Goal: Task Accomplishment & Management: Manage account settings

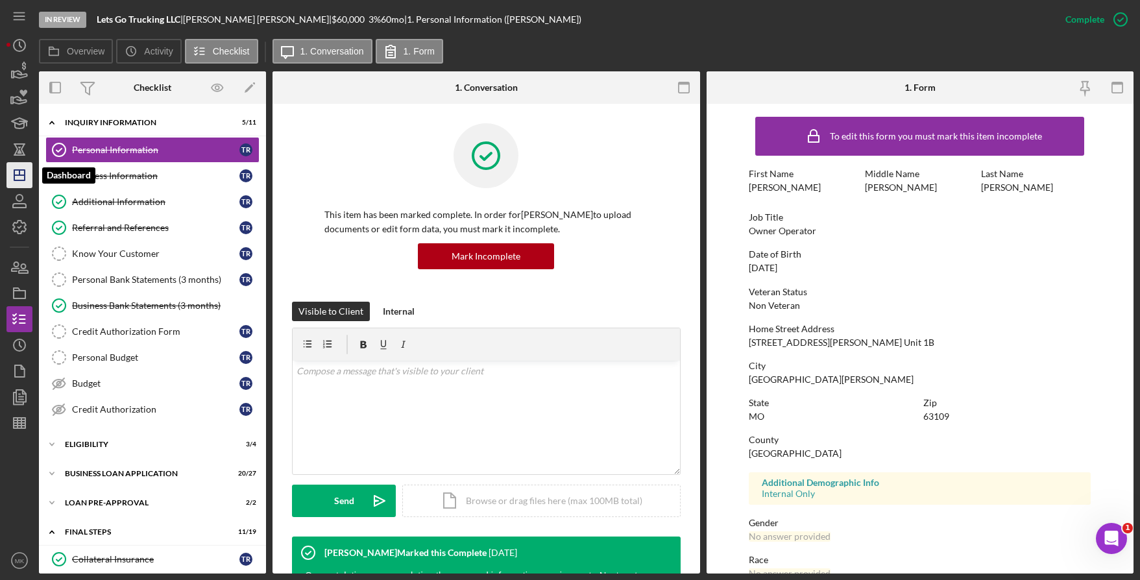
click at [10, 181] on icon "Icon/Dashboard" at bounding box center [19, 175] width 32 height 32
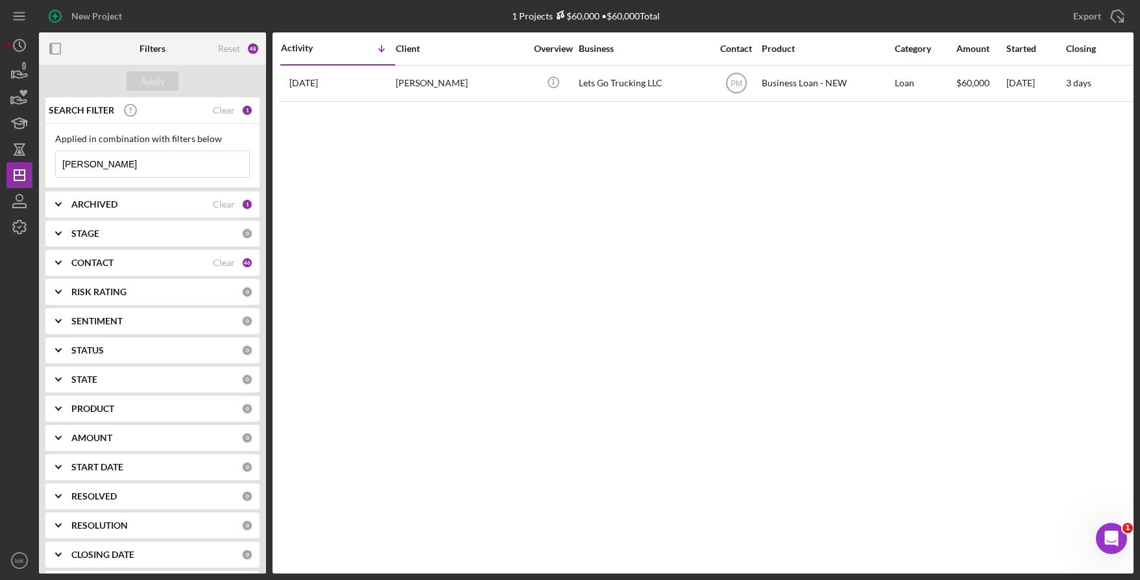
drag, startPoint x: 150, startPoint y: 170, endPoint x: -66, endPoint y: 151, distance: 216.2
click at [0, 151] on html "New Project 1 Projects $60,000 • $60,000 Total Reynolds Export Icon/Export Filt…" at bounding box center [570, 290] width 1140 height 580
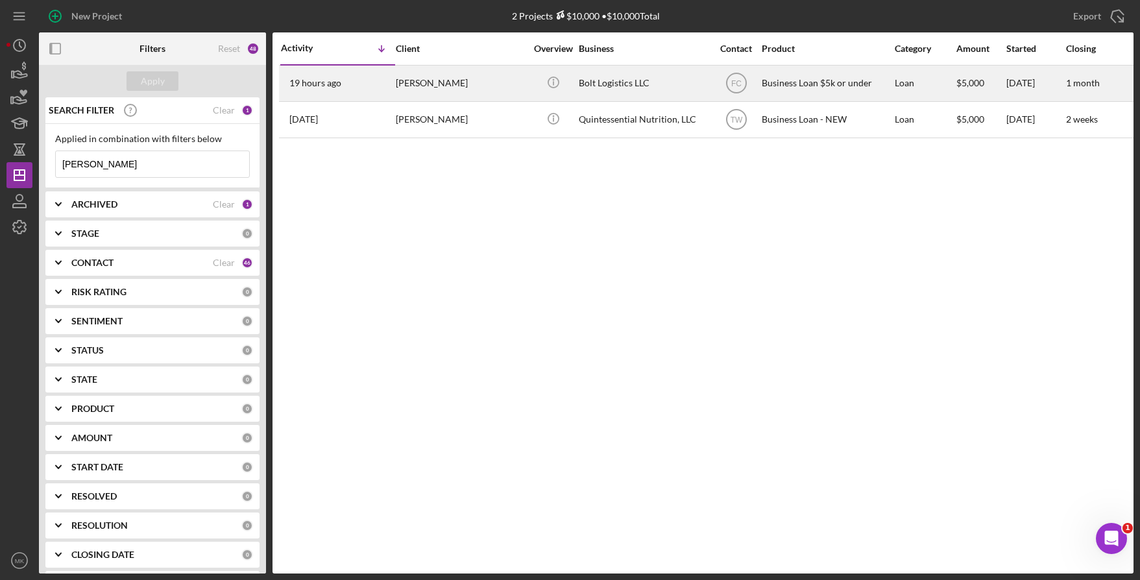
type input "Hayden"
click at [501, 73] on div "Steven HAYDEN" at bounding box center [461, 83] width 130 height 34
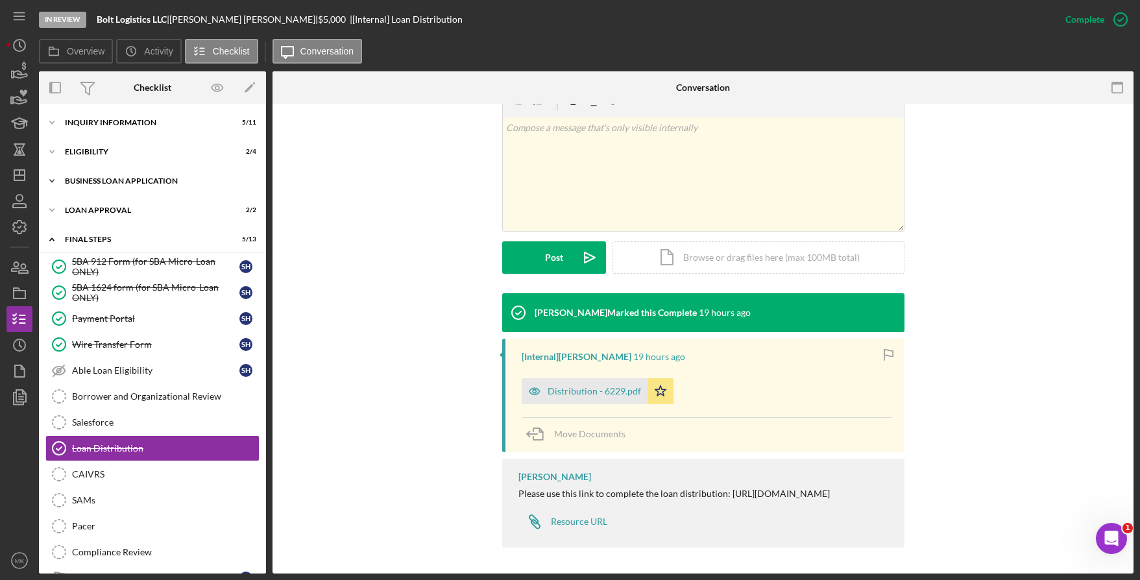
click at [94, 176] on div "Icon/Expander BUSINESS LOAN APPLICATION 11 / 11" at bounding box center [152, 181] width 227 height 26
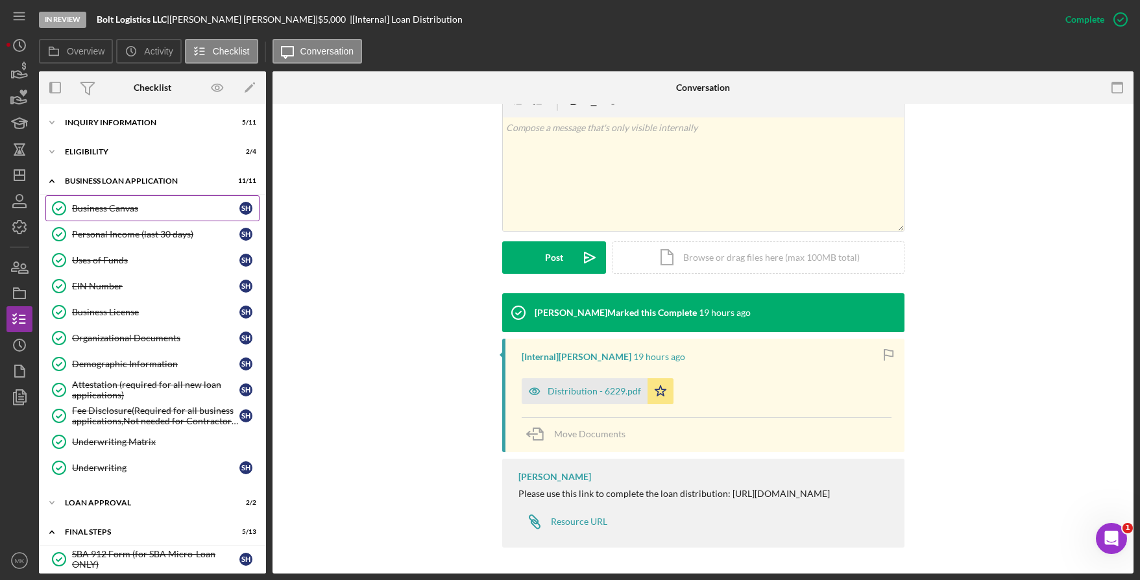
click at [107, 206] on div "Business Canvas" at bounding box center [155, 208] width 167 height 10
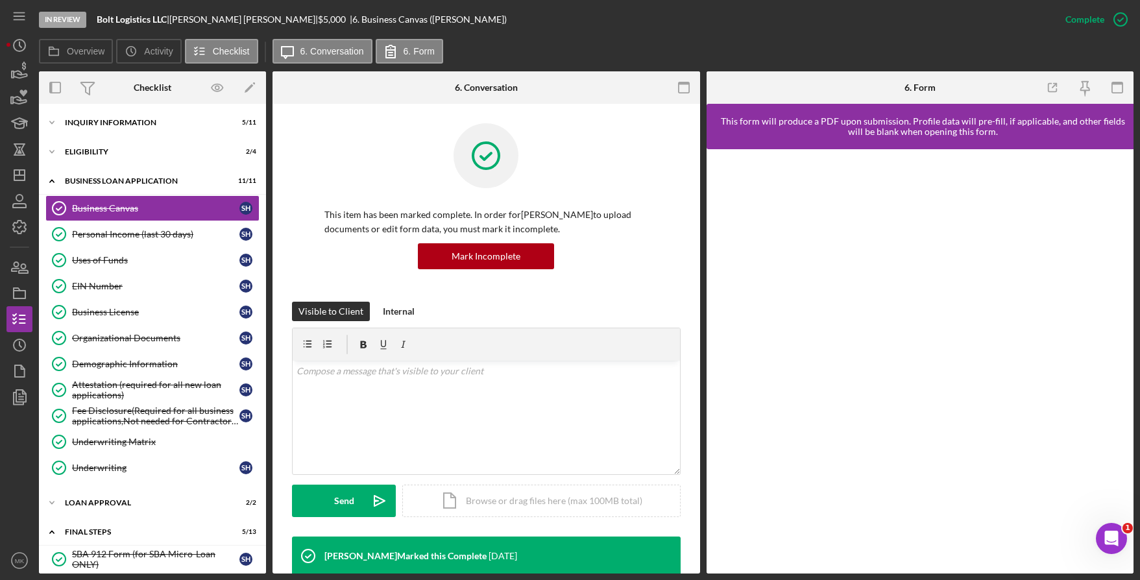
scroll to position [389, 0]
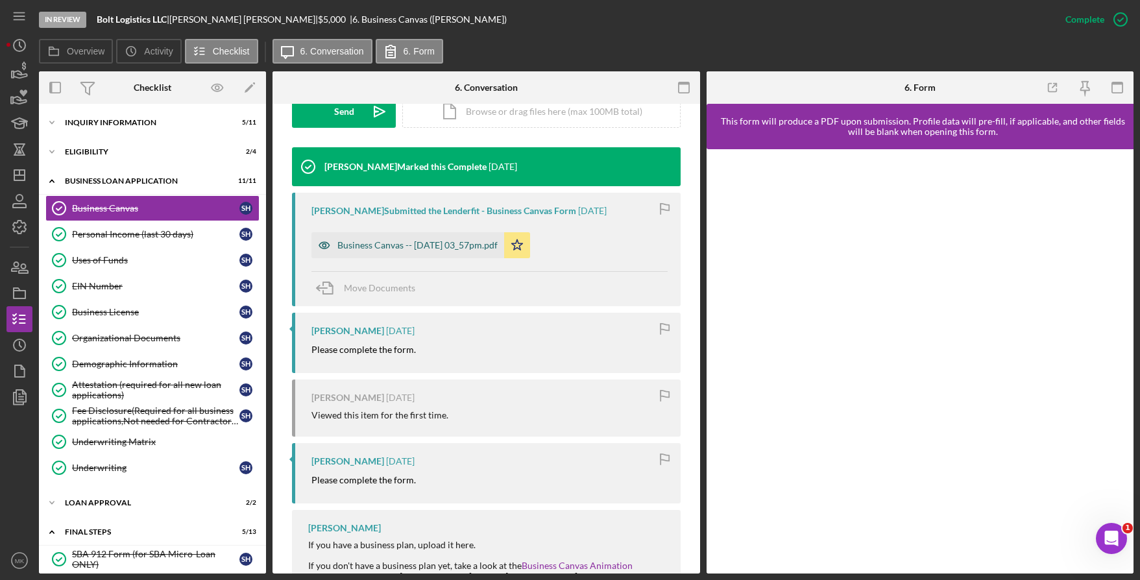
click at [438, 248] on div "Business Canvas -- 2025-09-08 03_57pm.pdf" at bounding box center [417, 245] width 160 height 10
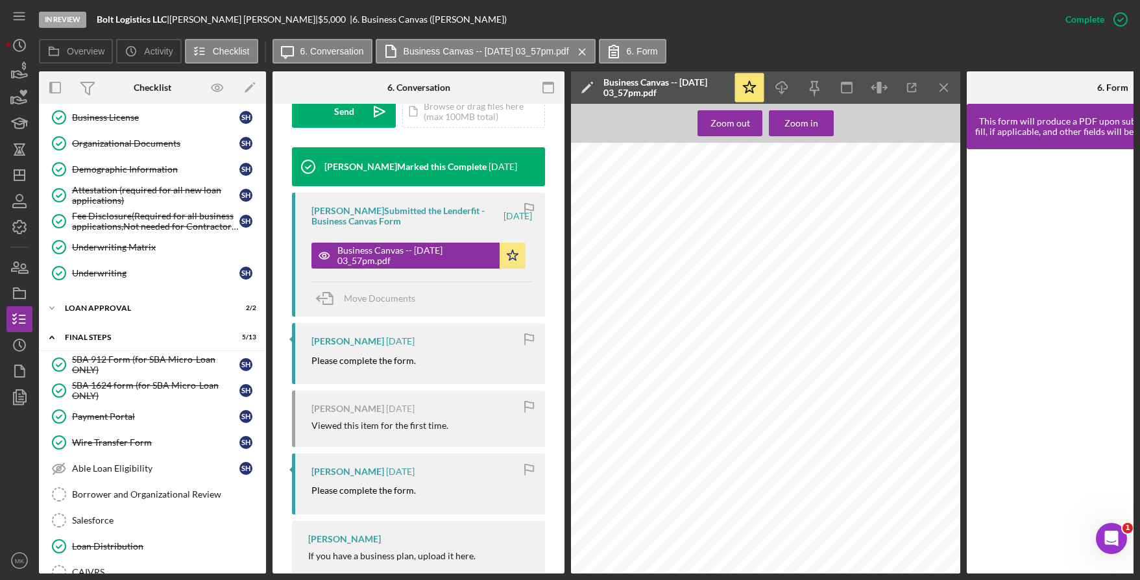
scroll to position [0, 0]
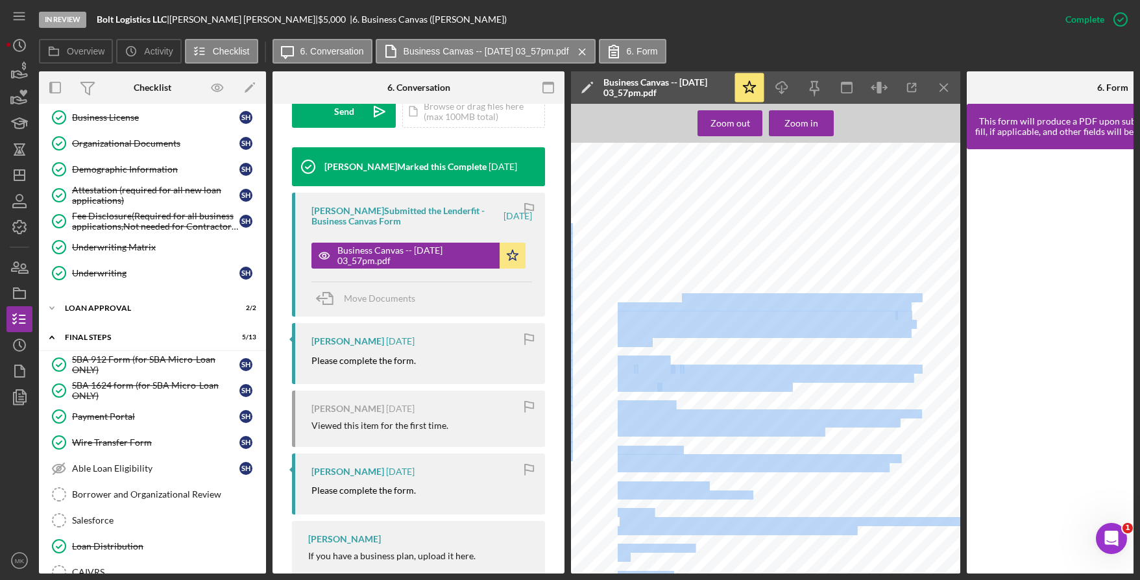
drag, startPoint x: 682, startPoint y: 294, endPoint x: 690, endPoint y: 340, distance: 46.1
click at [690, 340] on div "Bolt Logistics LLC Business Canvas Business Concept Bolt Logistics LLC strives …" at bounding box center [769, 400] width 397 height 514
drag, startPoint x: 690, startPoint y: 340, endPoint x: 649, endPoint y: 376, distance: 54.7
click at [649, 376] on span "with GPS updates. submit new shipments, view invoices and bill of lading detail…" at bounding box center [765, 378] width 294 height 8
click at [784, 354] on div "Bolt Logistics LLC Business Canvas Business Concept Bolt Logistics LLC strives …" at bounding box center [769, 400] width 397 height 514
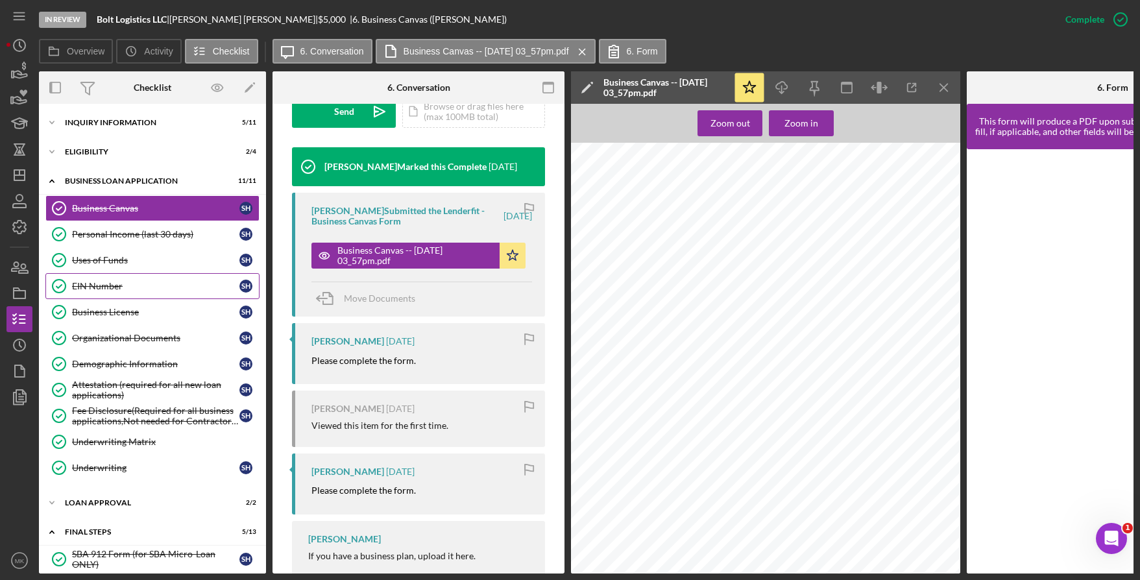
click at [126, 281] on div "EIN Number" at bounding box center [155, 286] width 167 height 10
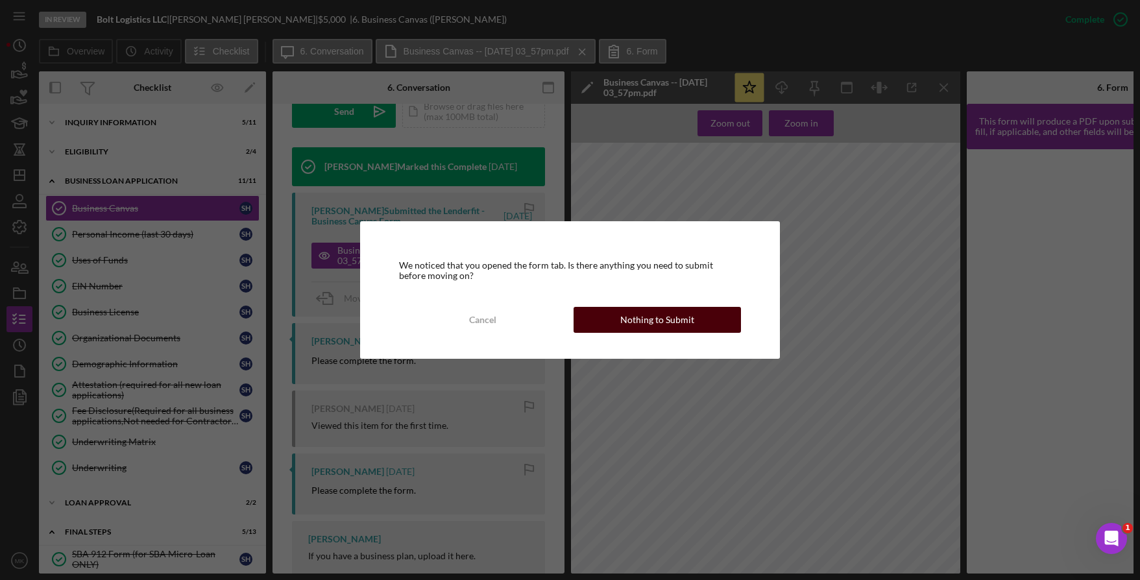
click at [623, 313] on div "Nothing to Submit" at bounding box center [657, 320] width 74 height 26
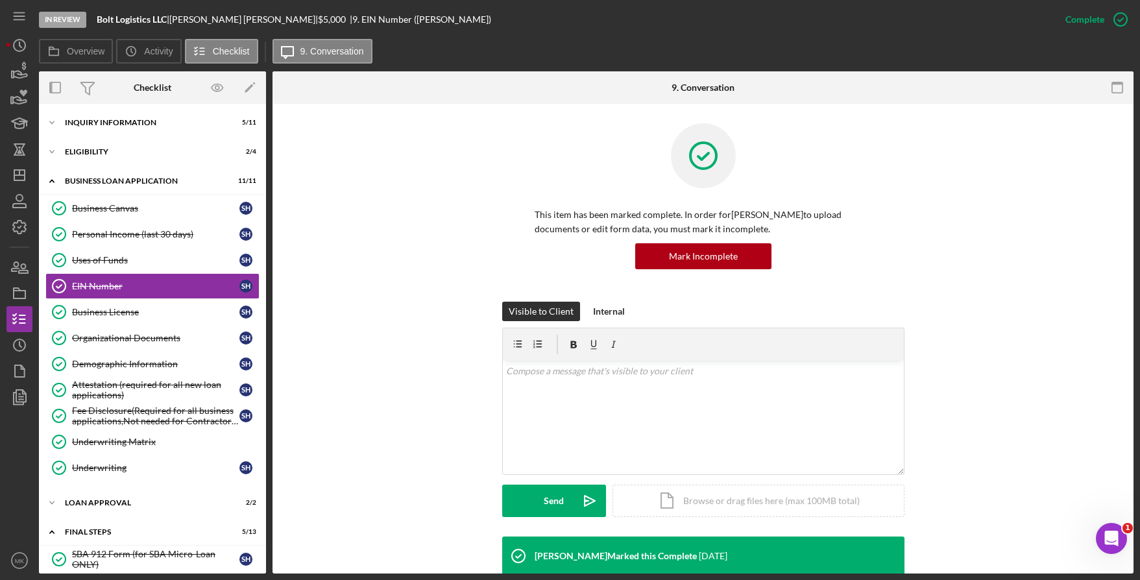
scroll to position [259, 0]
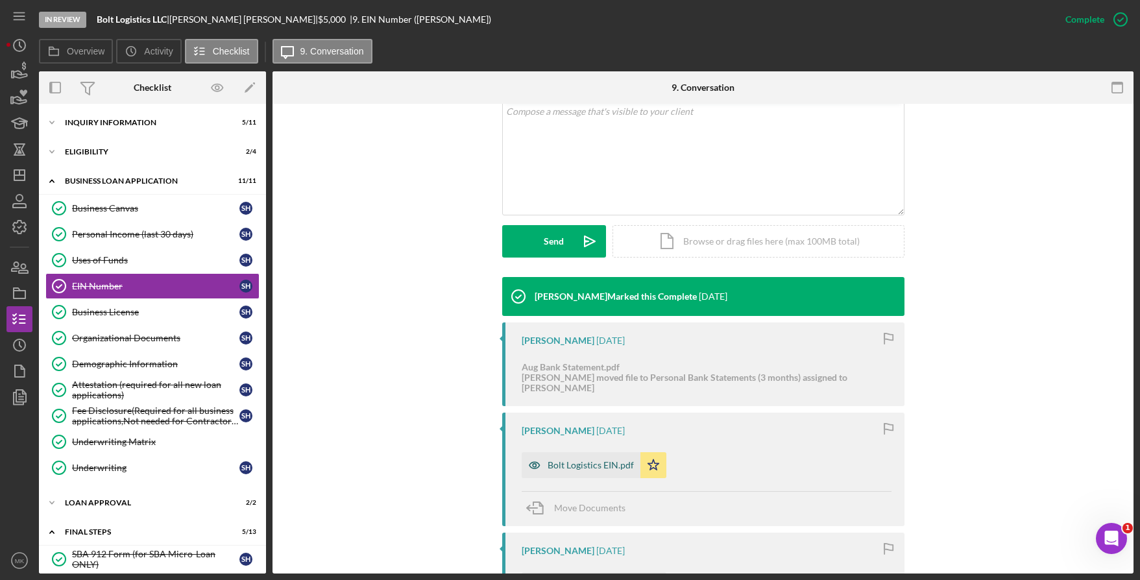
click at [578, 460] on div "Bolt Logistics EIN.pdf" at bounding box center [590, 465] width 86 height 10
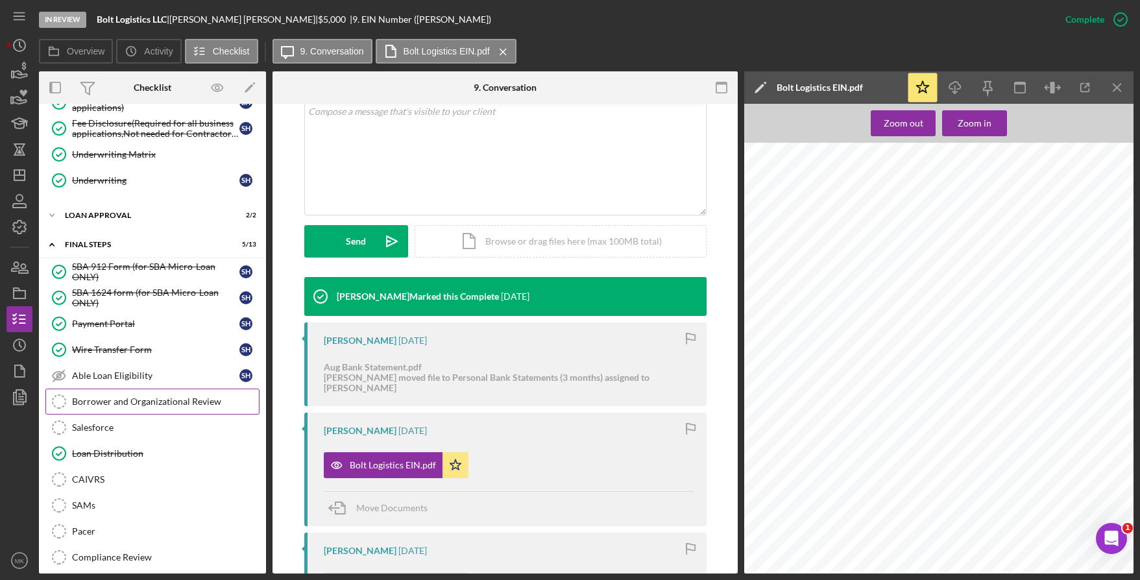
scroll to position [222, 0]
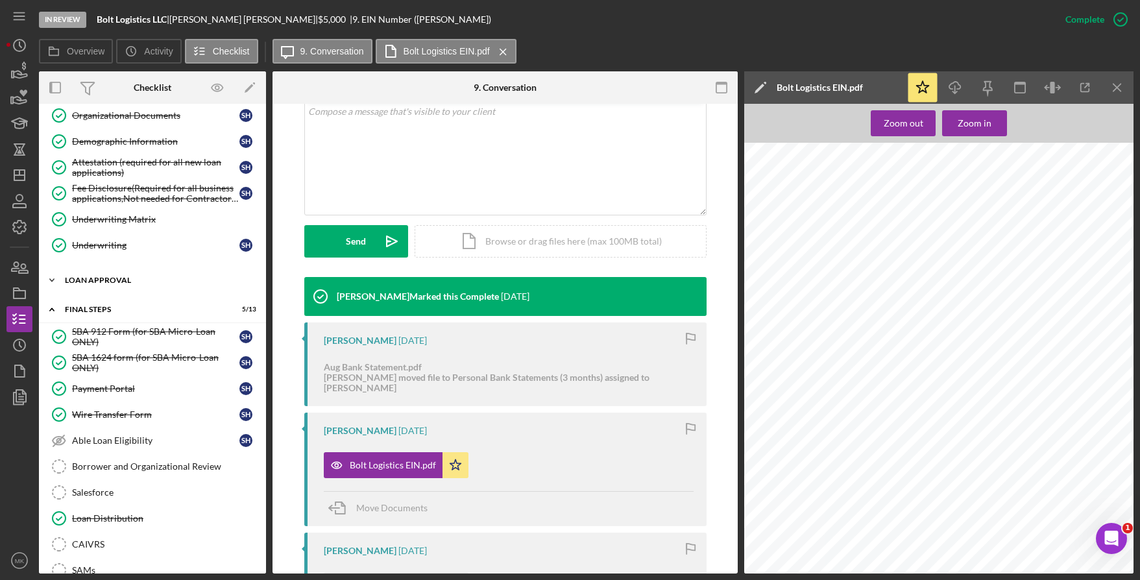
click at [117, 287] on div "Icon/Expander Loan Approval 2 / 2" at bounding box center [152, 280] width 227 height 26
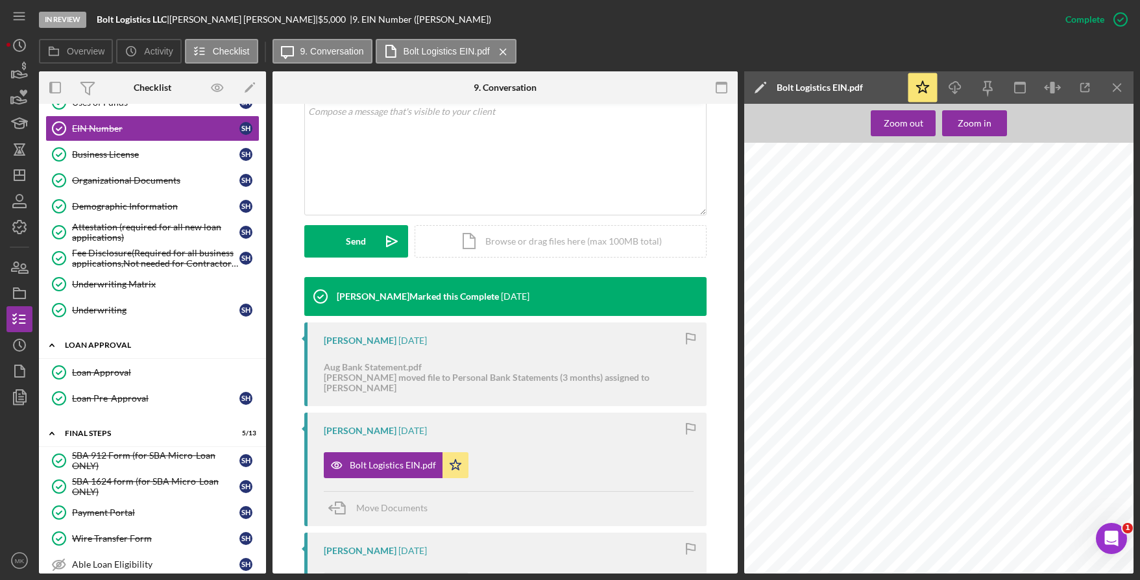
scroll to position [28, 0]
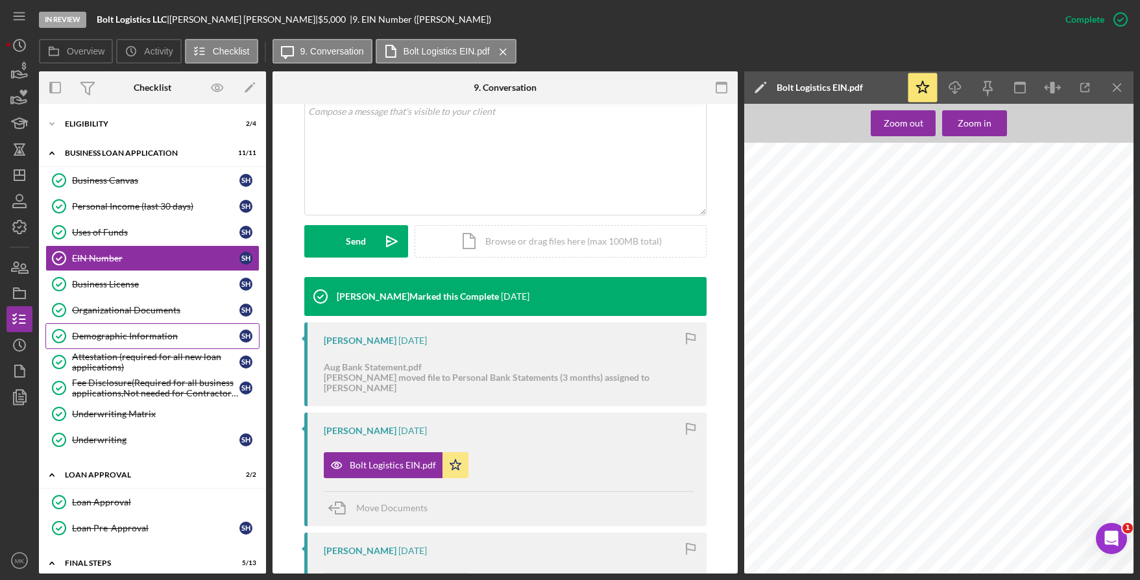
click at [134, 338] on div "Demographic Information" at bounding box center [155, 336] width 167 height 10
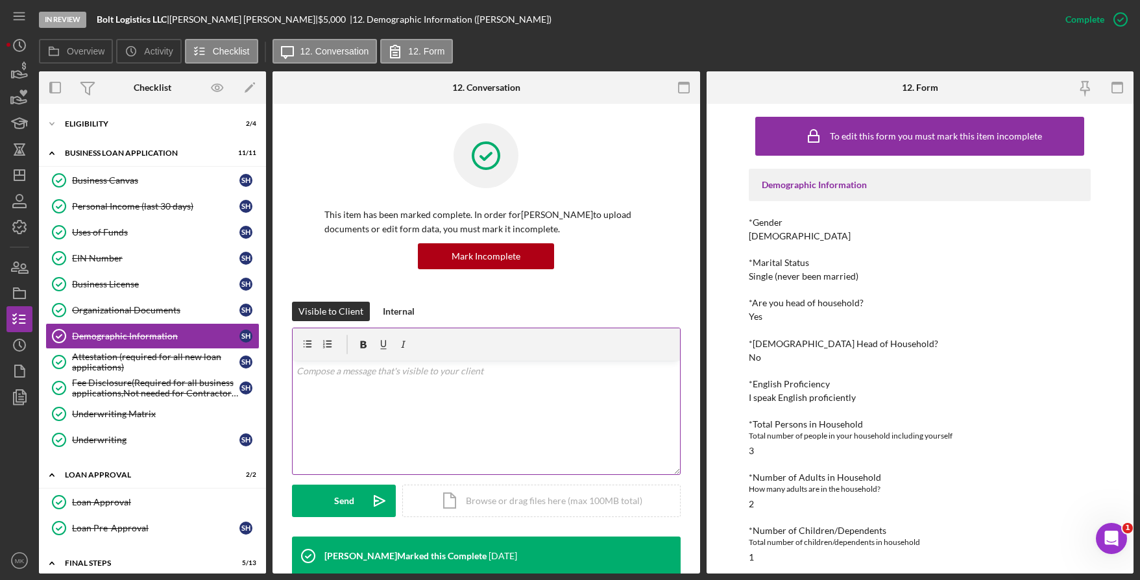
scroll to position [324, 0]
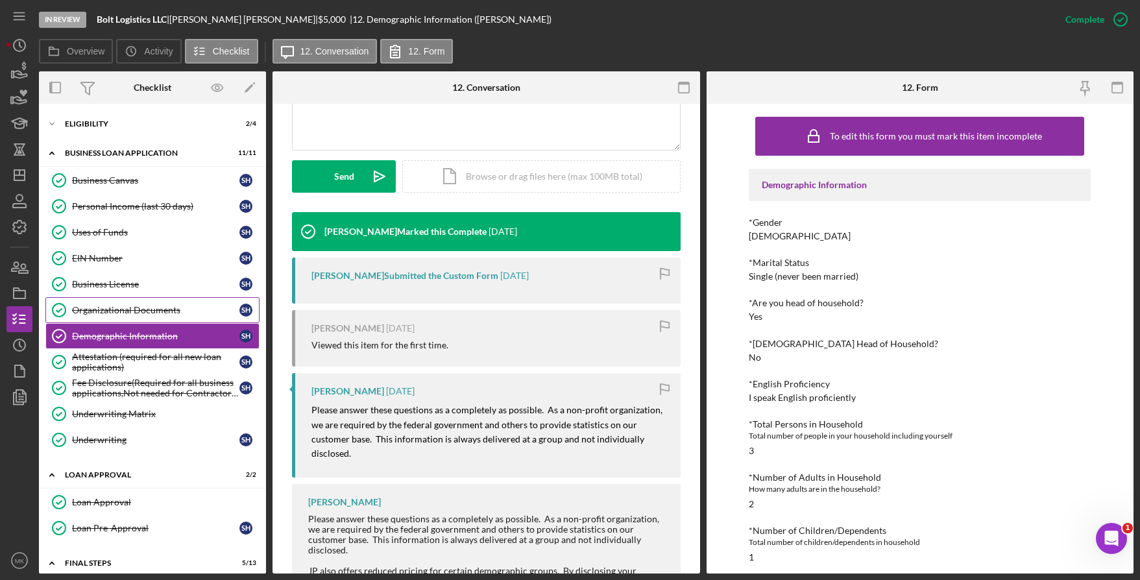
click at [130, 312] on div "Organizational Documents" at bounding box center [155, 310] width 167 height 10
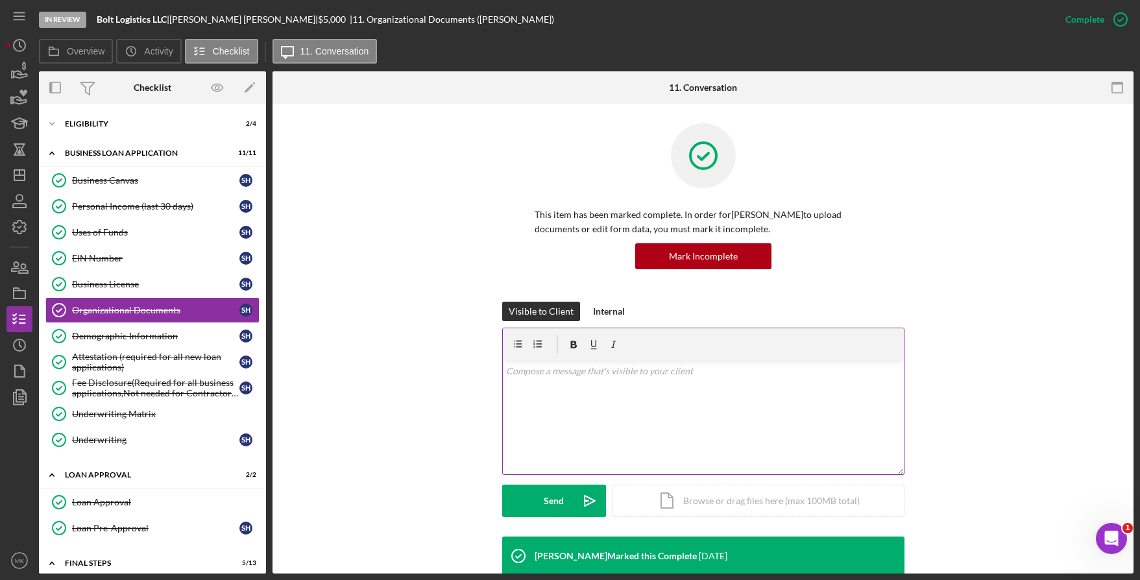
scroll to position [324, 0]
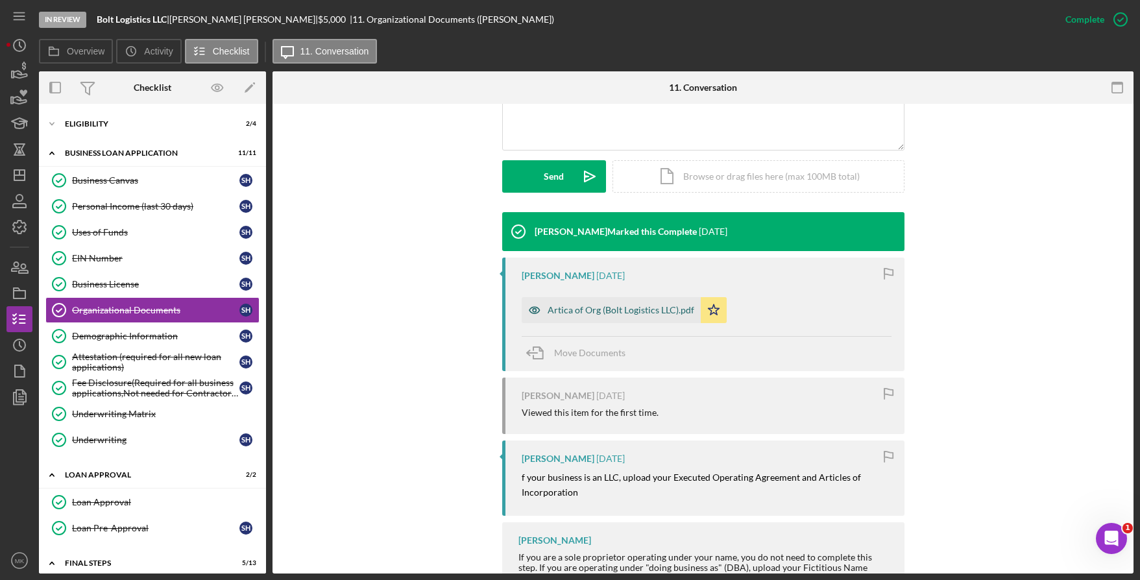
click at [579, 313] on div "Artica of Org (Bolt Logistics LLC).pdf" at bounding box center [620, 310] width 147 height 10
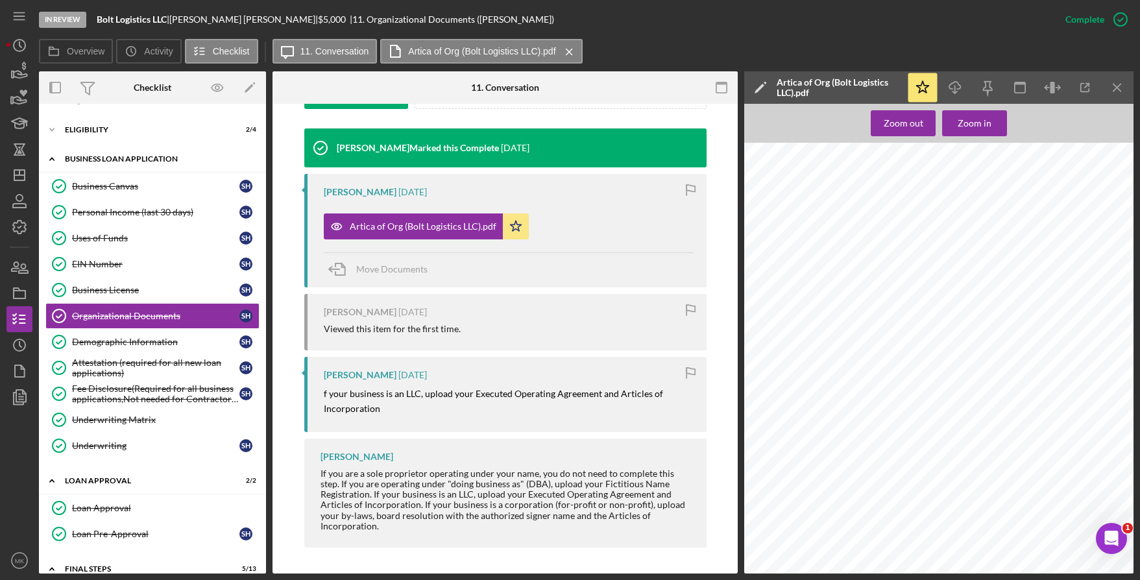
scroll to position [0, 0]
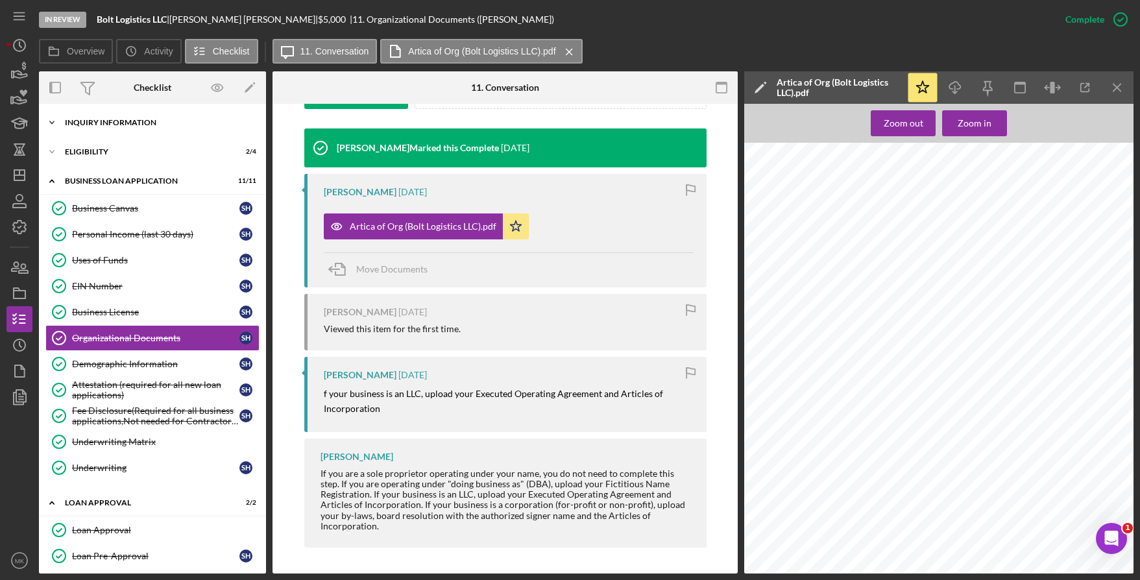
click at [134, 128] on div "Icon/Expander INQUIRY INFORMATION 5 / 11" at bounding box center [152, 123] width 227 height 26
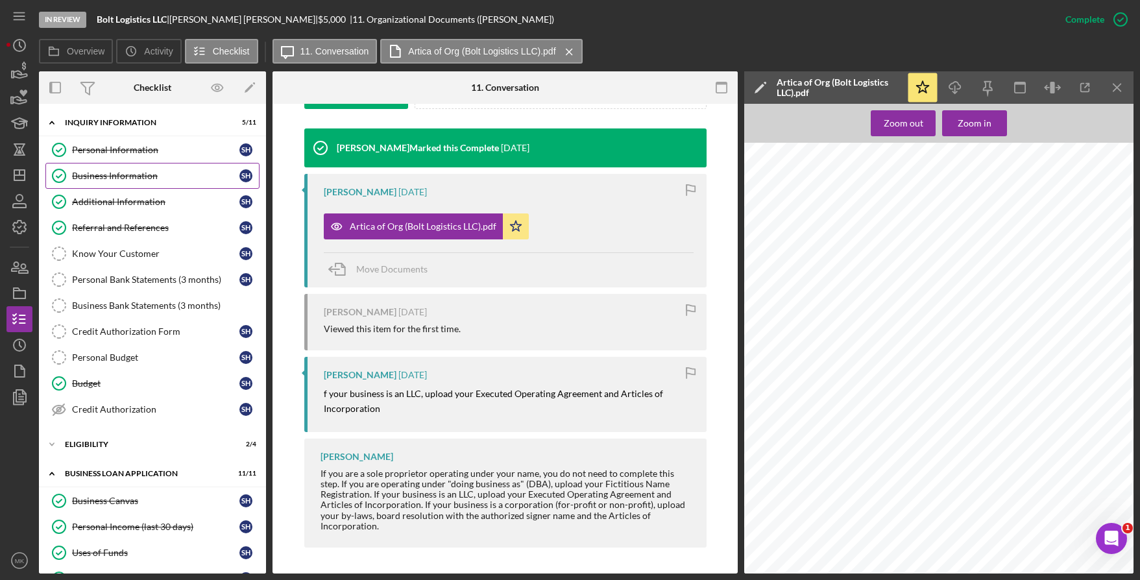
click at [128, 172] on div "Business Information" at bounding box center [155, 176] width 167 height 10
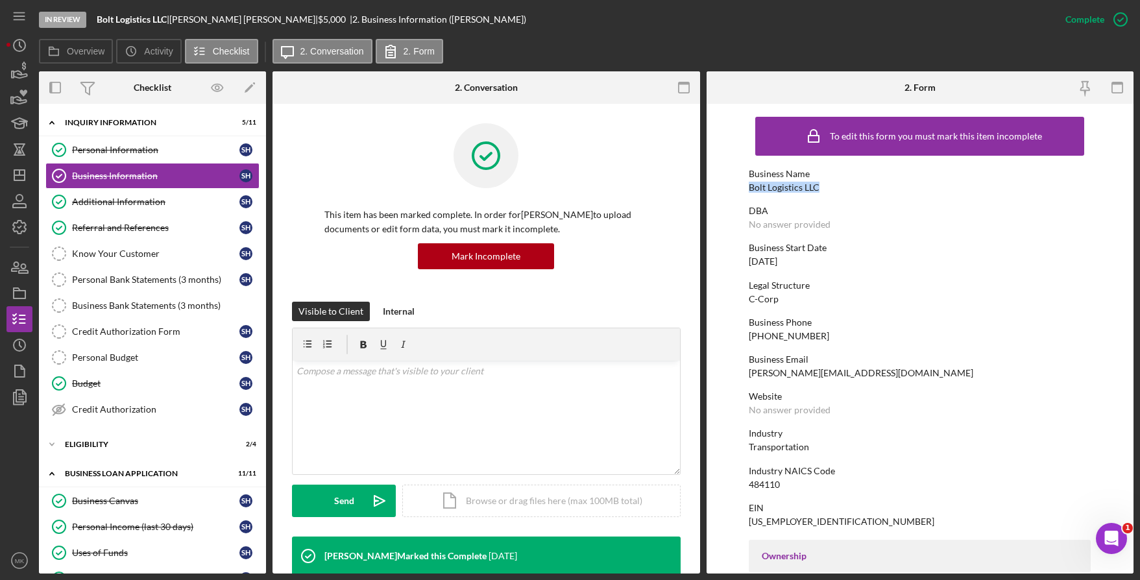
drag, startPoint x: 827, startPoint y: 187, endPoint x: 746, endPoint y: 192, distance: 81.2
click at [746, 192] on form "To edit this form you must mark this item incomplete Business Name Bolt Logisti…" at bounding box center [919, 339] width 427 height 470
copy div "Bolt Logistics LLC"
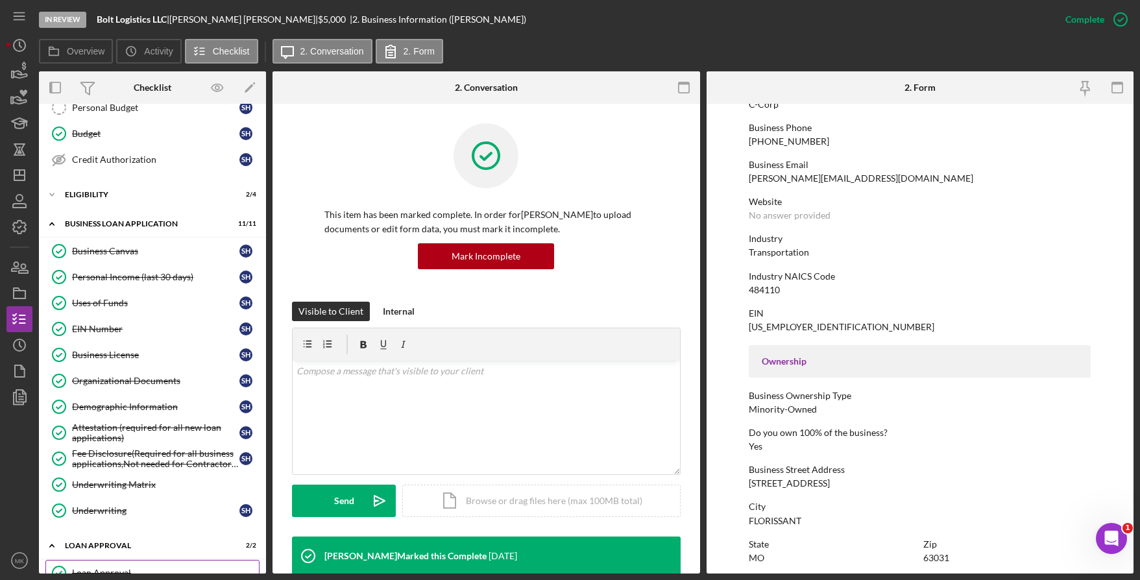
scroll to position [120, 0]
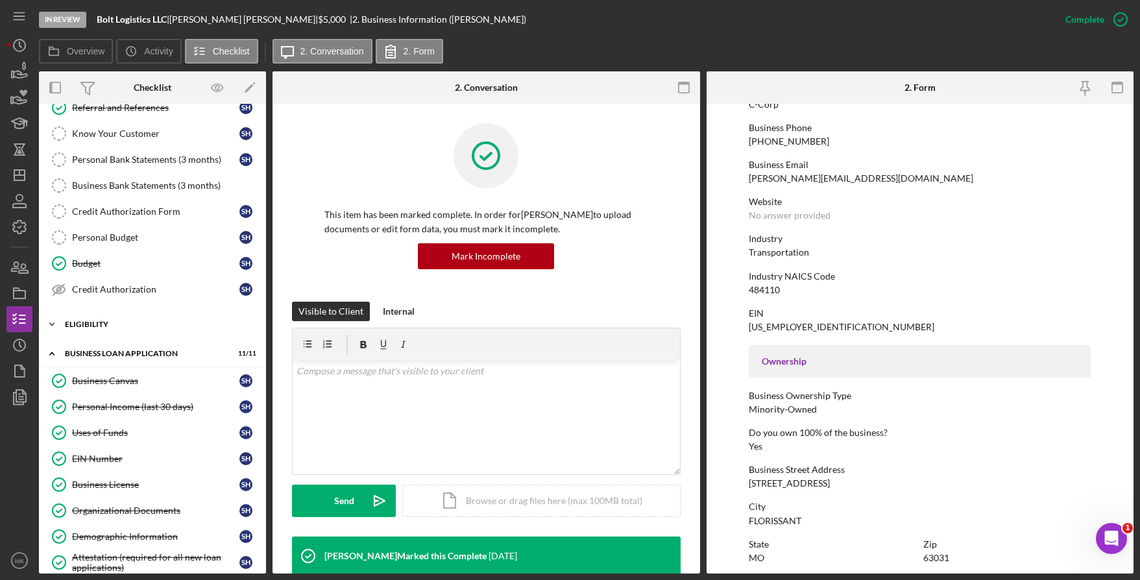
click at [92, 322] on div "Eligibility" at bounding box center [157, 324] width 185 height 8
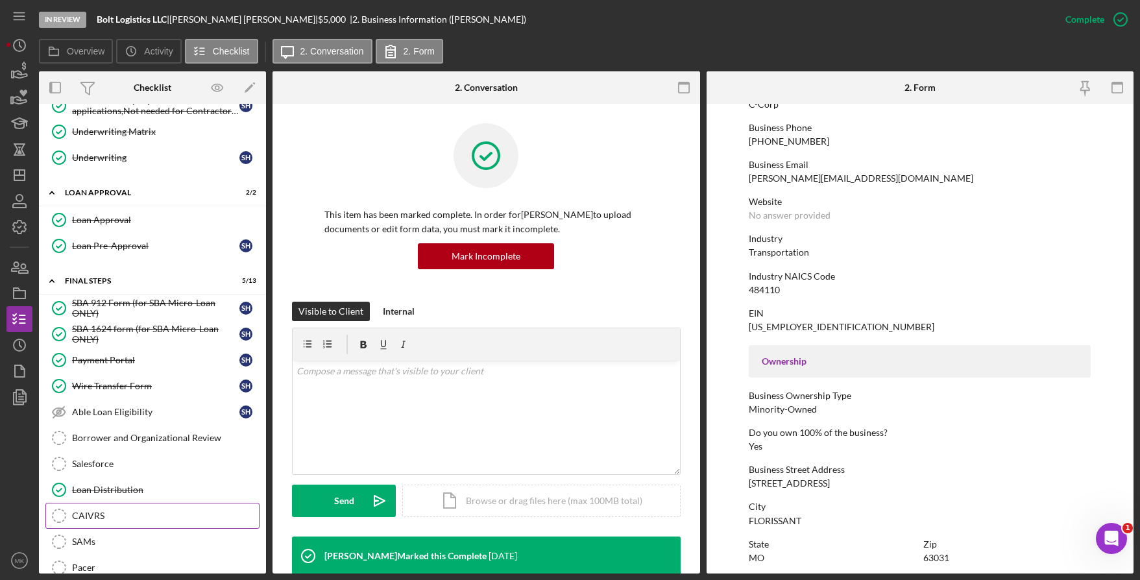
scroll to position [815, 0]
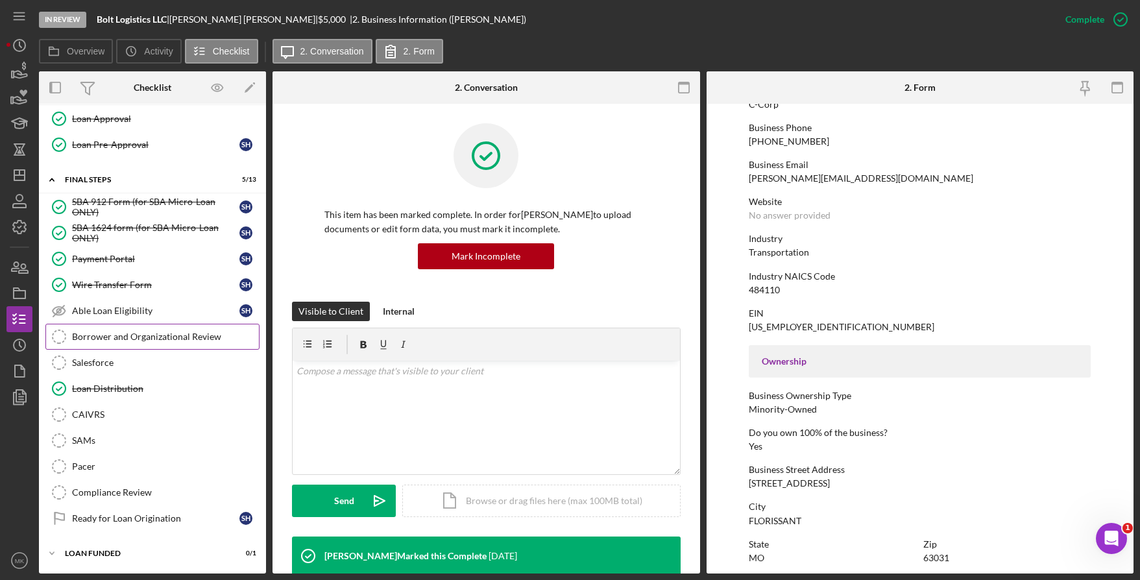
drag, startPoint x: 164, startPoint y: 322, endPoint x: 157, endPoint y: 335, distance: 14.8
click at [164, 322] on link "Able Loan Eligibility Able Loan Eligibility S H" at bounding box center [152, 311] width 214 height 26
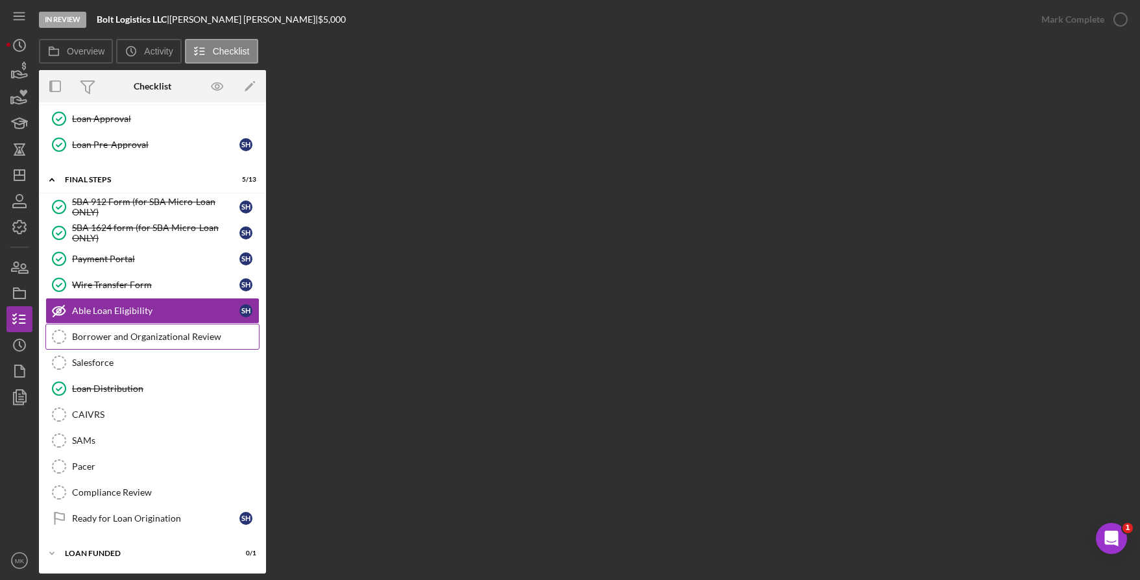
click at [157, 335] on div "Borrower and Organizational Review" at bounding box center [165, 336] width 187 height 10
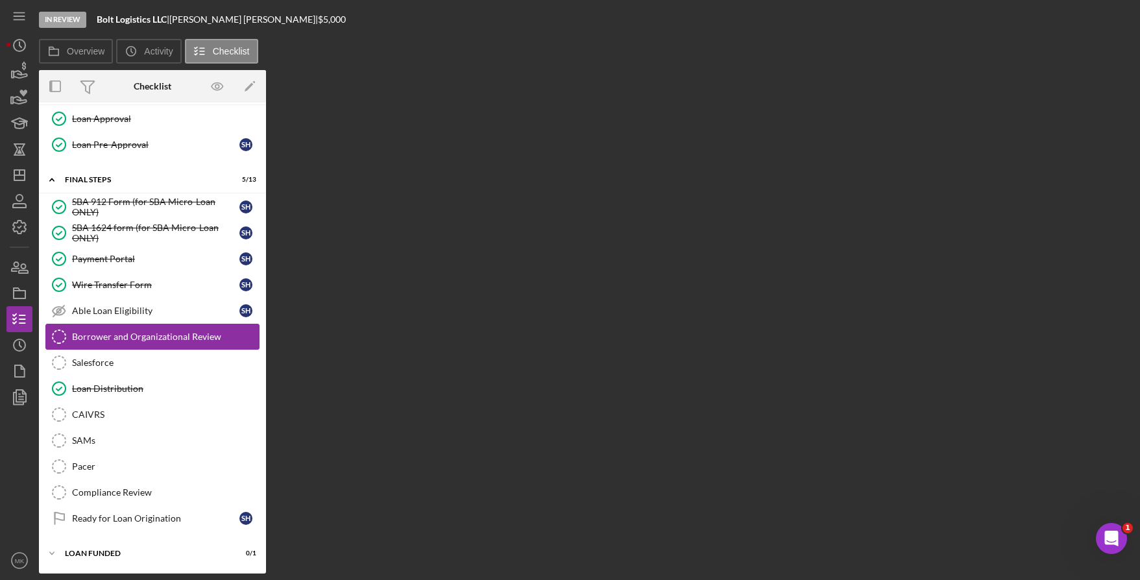
scroll to position [815, 0]
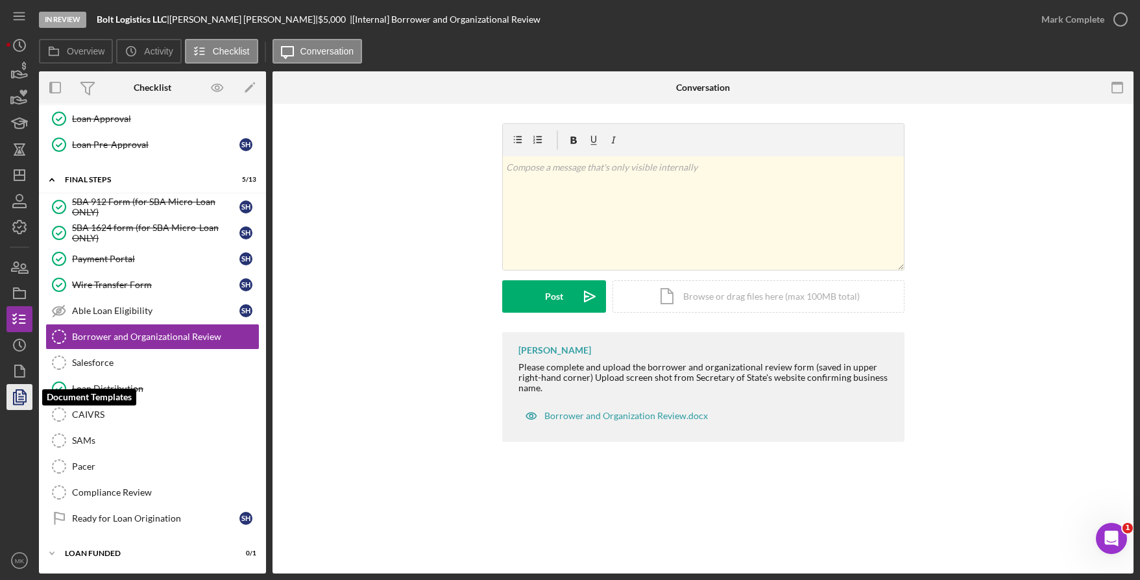
click at [23, 394] on polyline "button" at bounding box center [24, 391] width 3 height 3
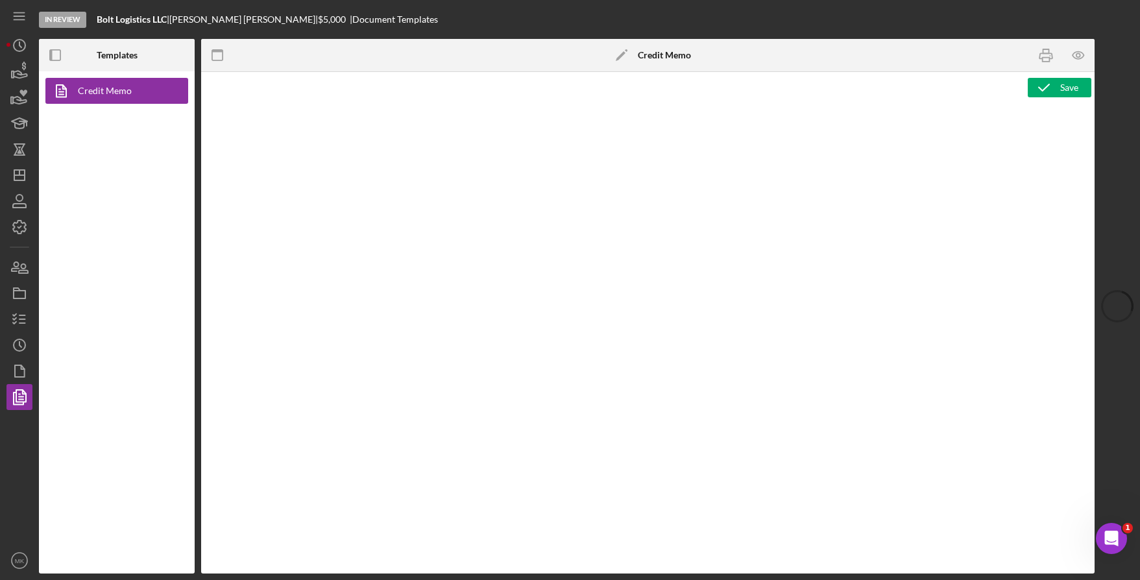
type textarea "<h1>Business Loan Risk Assessment</h1> <p>Loan Officer: &nbsp;<span id="Lender_…"
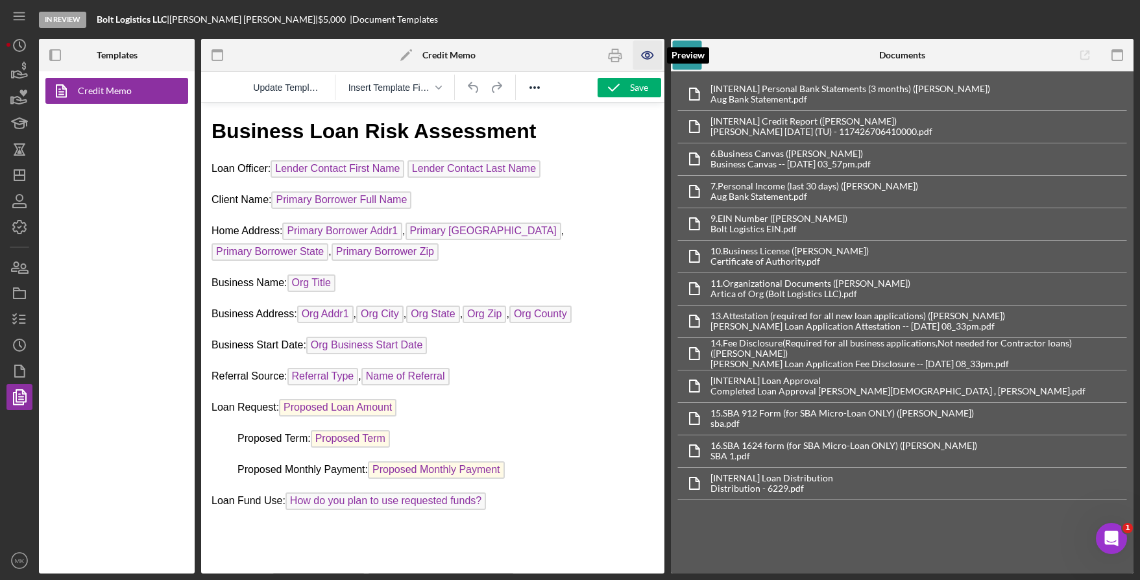
click at [642, 58] on icon "button" at bounding box center [647, 55] width 29 height 29
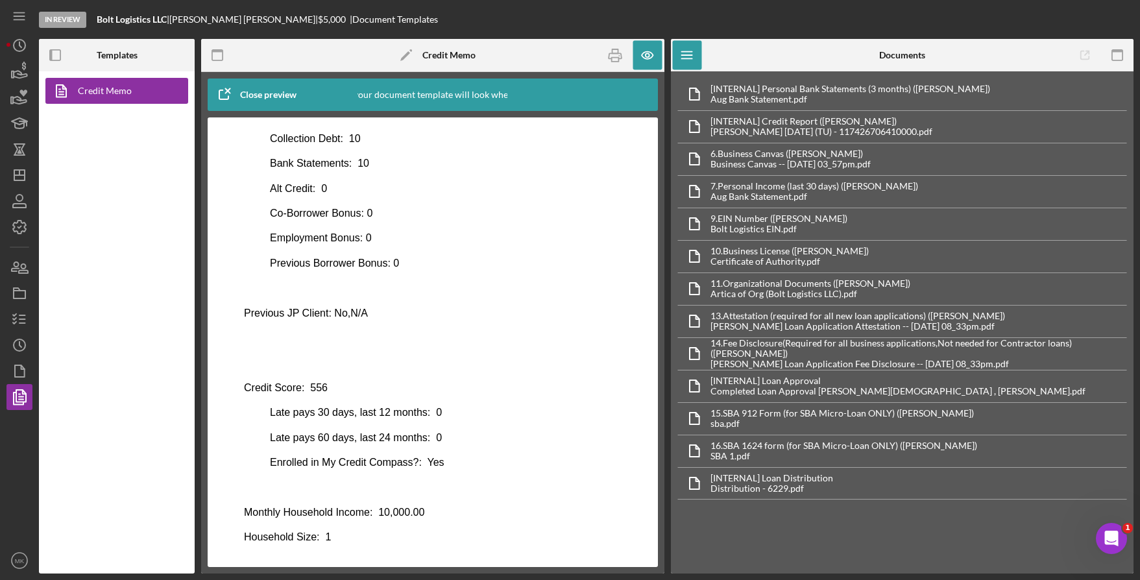
scroll to position [555, 0]
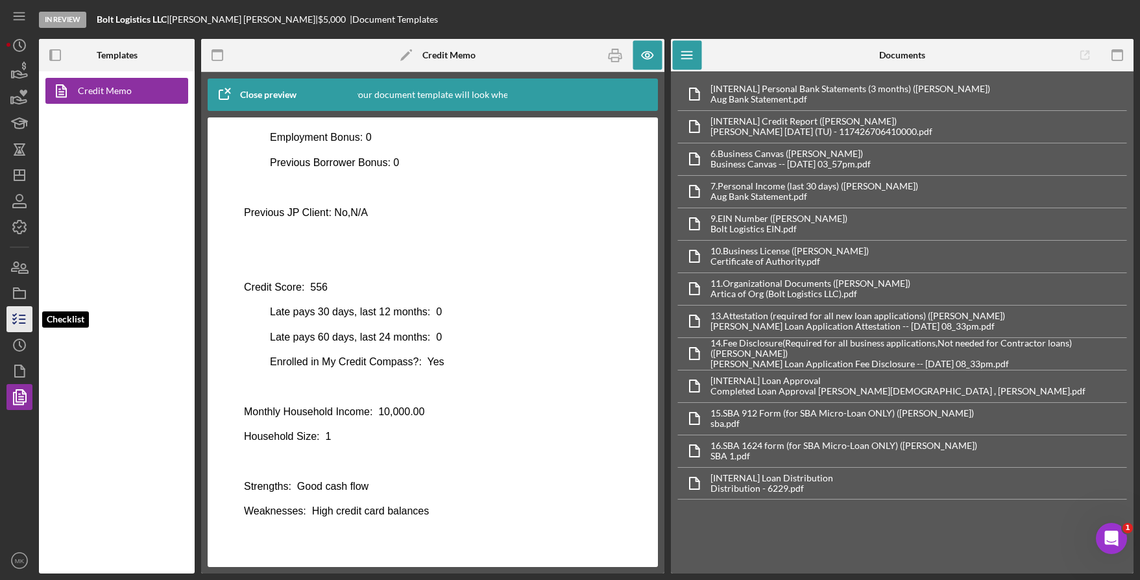
click at [14, 315] on icon "button" at bounding box center [19, 319] width 32 height 32
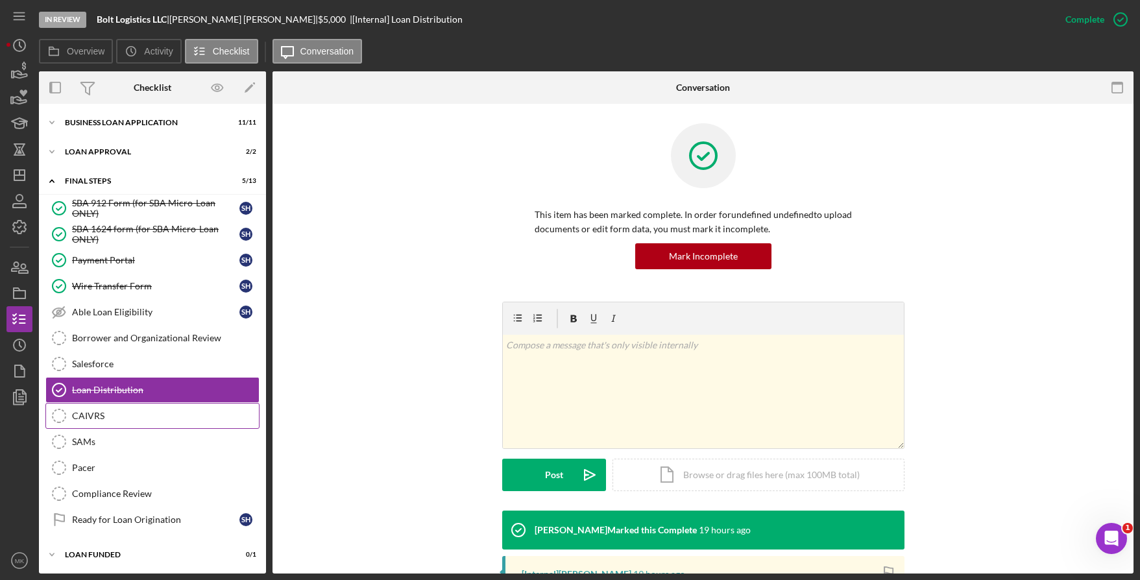
scroll to position [60, 0]
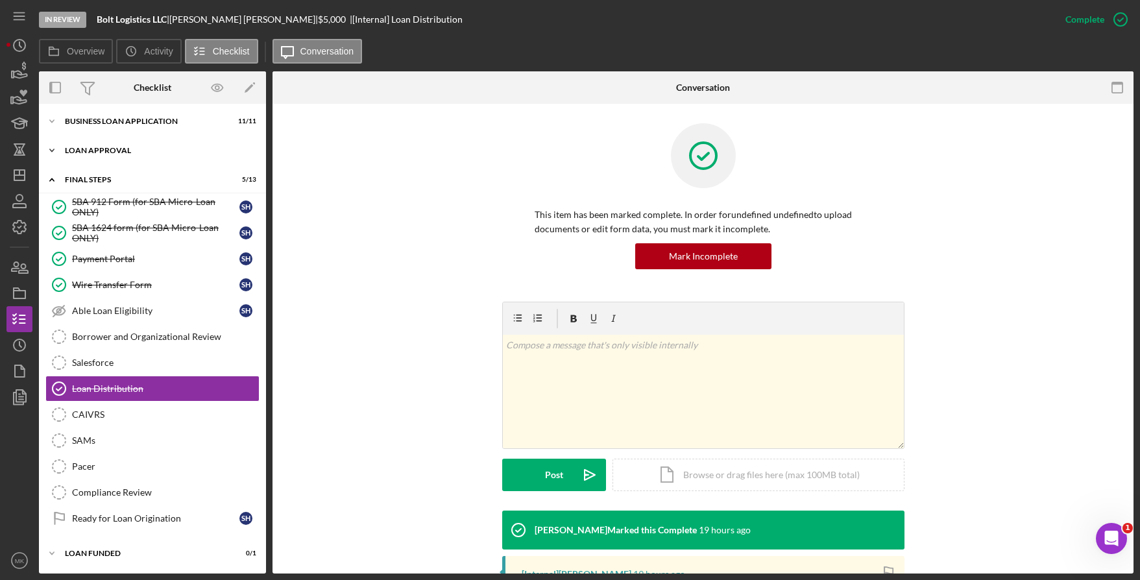
click at [131, 155] on div "Icon/Expander Loan Approval 2 / 2" at bounding box center [152, 151] width 227 height 26
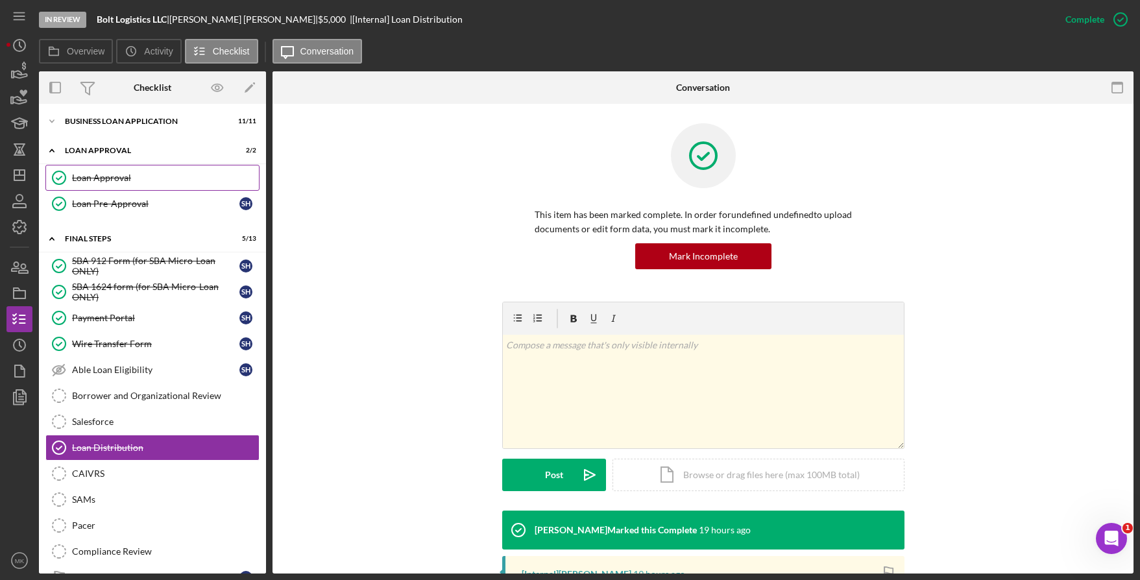
click at [123, 186] on link "Loan Approval Loan Approval" at bounding box center [152, 178] width 214 height 26
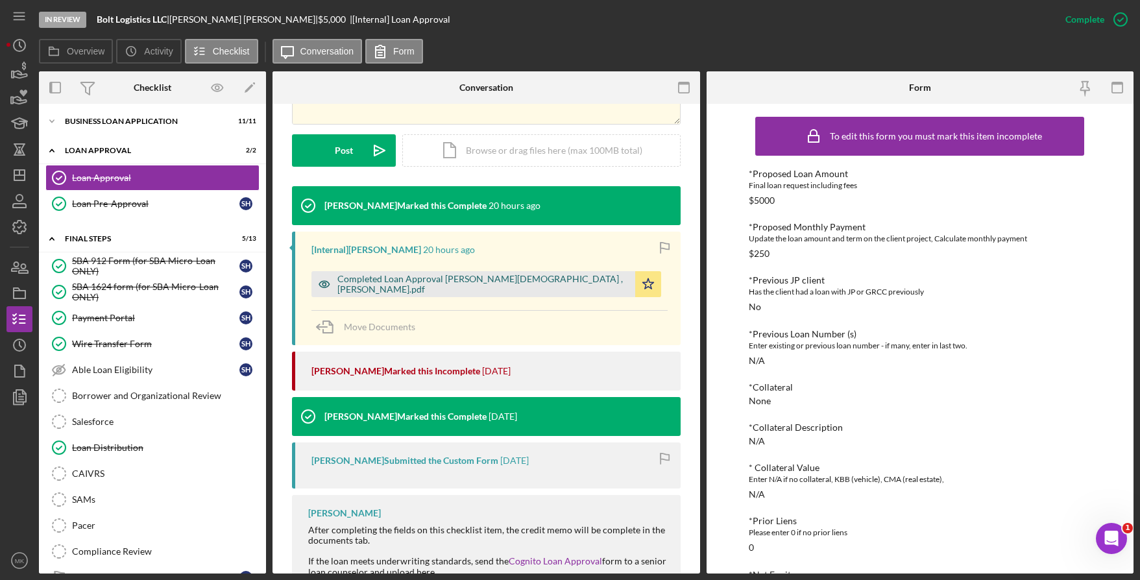
click at [460, 282] on div "Completed Loan Approval Cunningham, Franchot , Steven HAYDEN.pdf" at bounding box center [482, 284] width 291 height 21
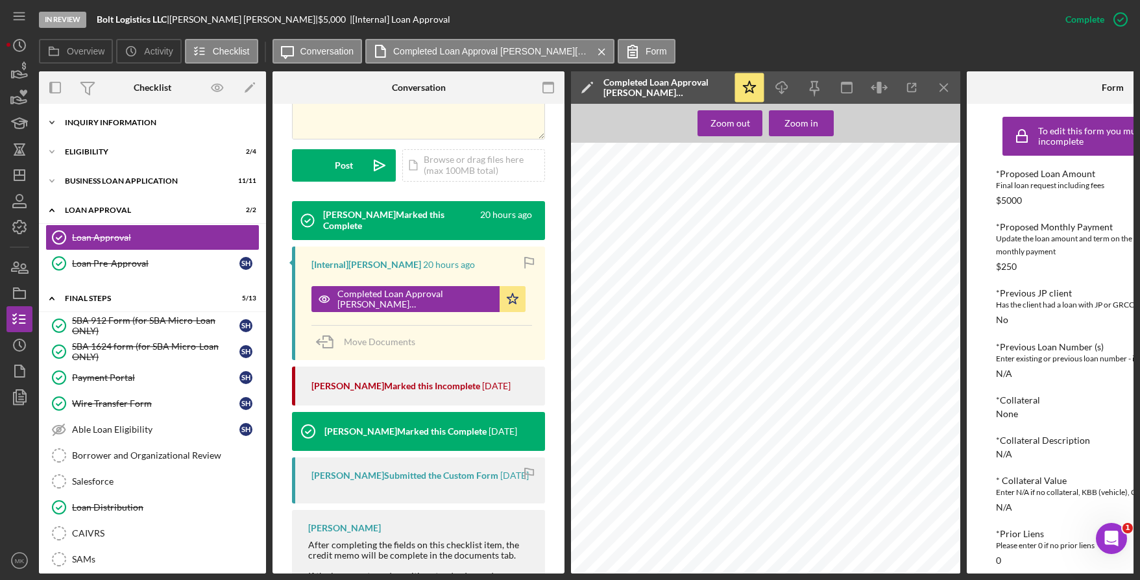
click at [134, 119] on div "INQUIRY INFORMATION" at bounding box center [157, 123] width 185 height 8
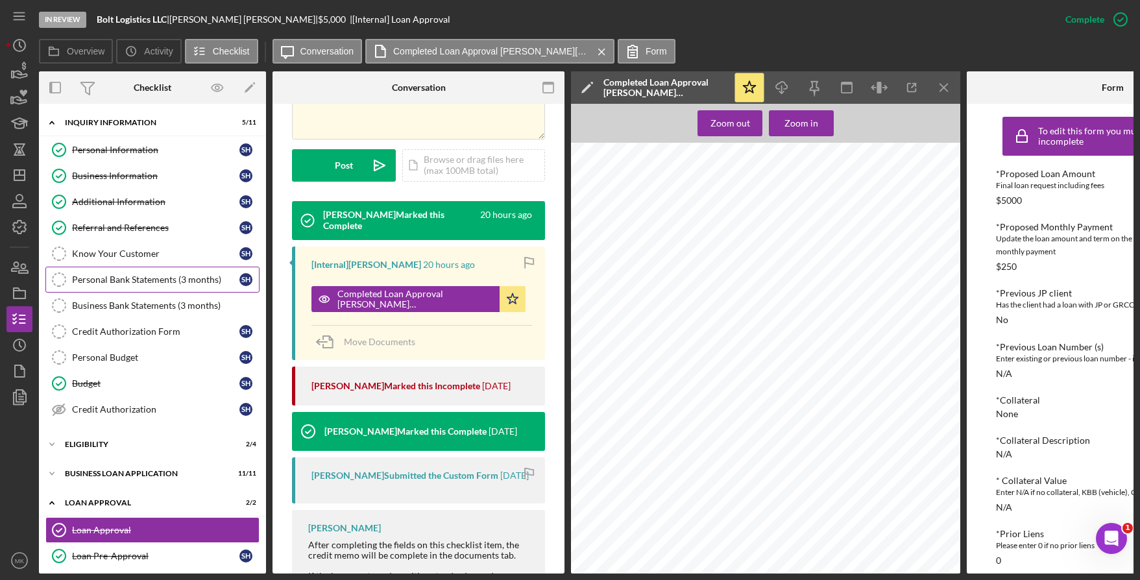
click at [152, 269] on link "Personal Bank Statements (3 months) Personal Bank Statements (3 months) S H" at bounding box center [152, 280] width 214 height 26
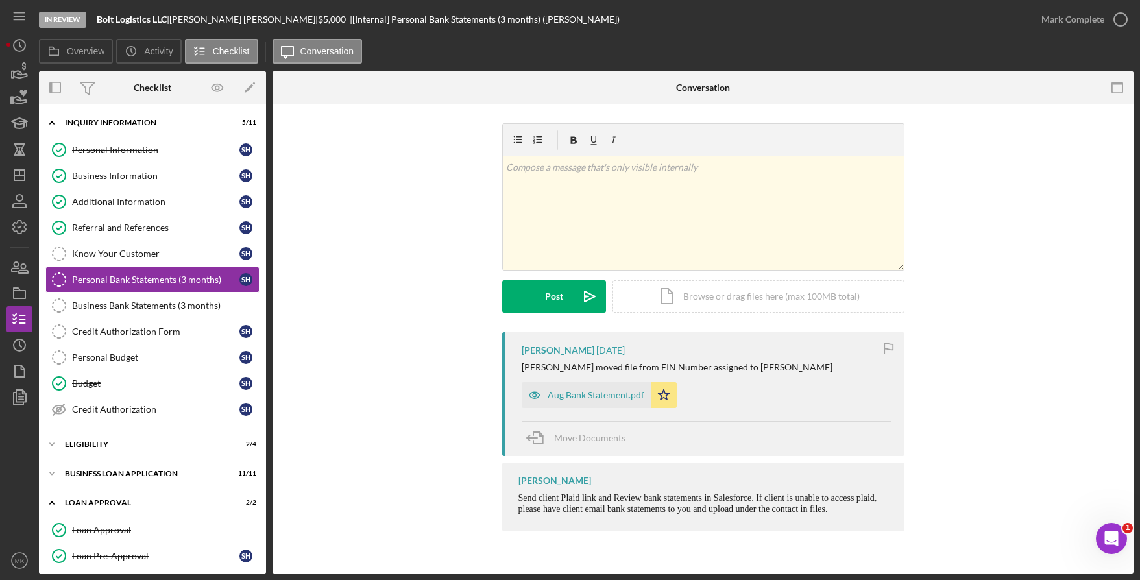
click at [592, 396] on div "Aug Bank Statement.pdf" at bounding box center [595, 395] width 97 height 10
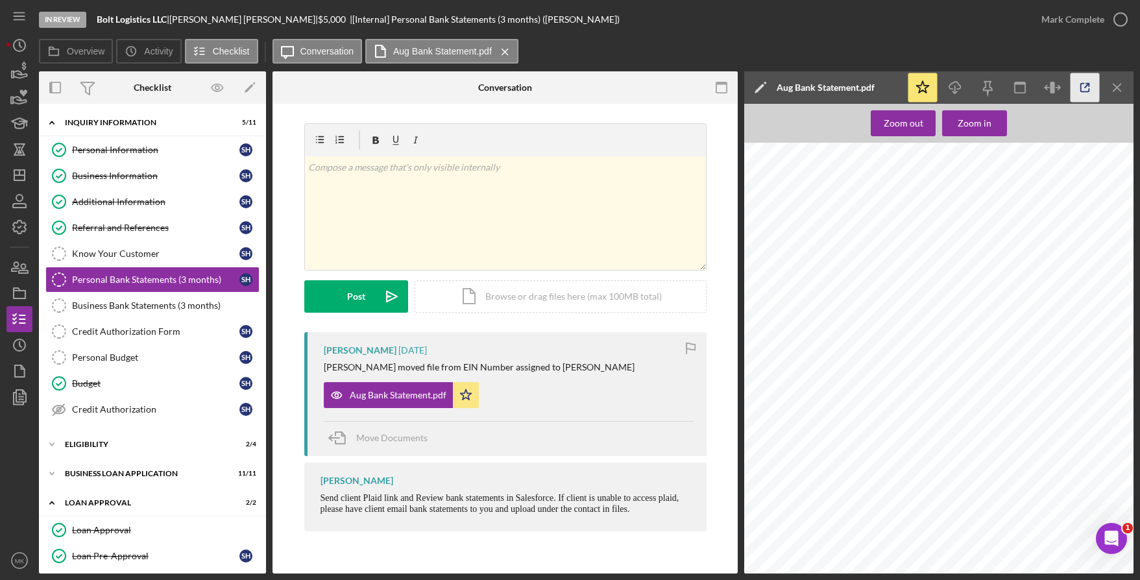
click at [1088, 87] on icon "button" at bounding box center [1084, 87] width 29 height 29
click at [191, 306] on div "Business Bank Statements (3 months)" at bounding box center [165, 305] width 187 height 10
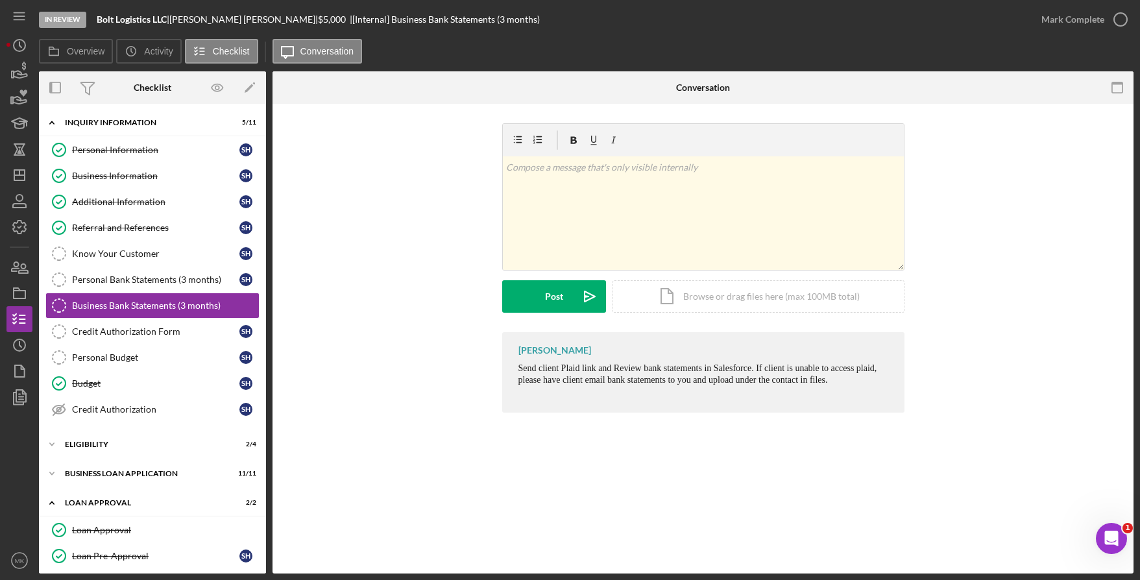
scroll to position [65, 0]
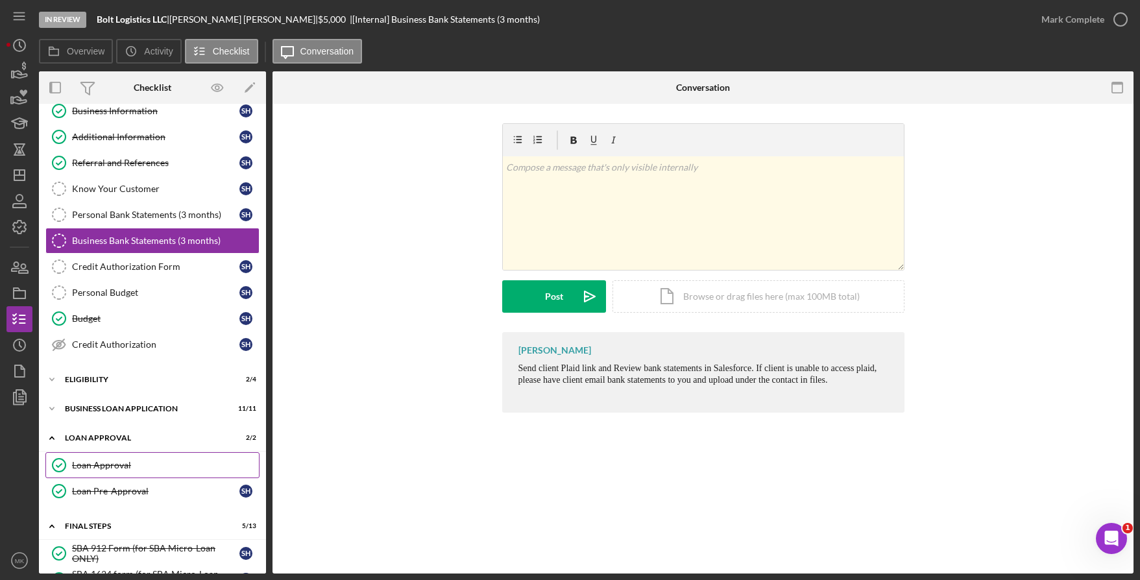
click at [119, 477] on link "Loan Approval Loan Approval" at bounding box center [152, 465] width 214 height 26
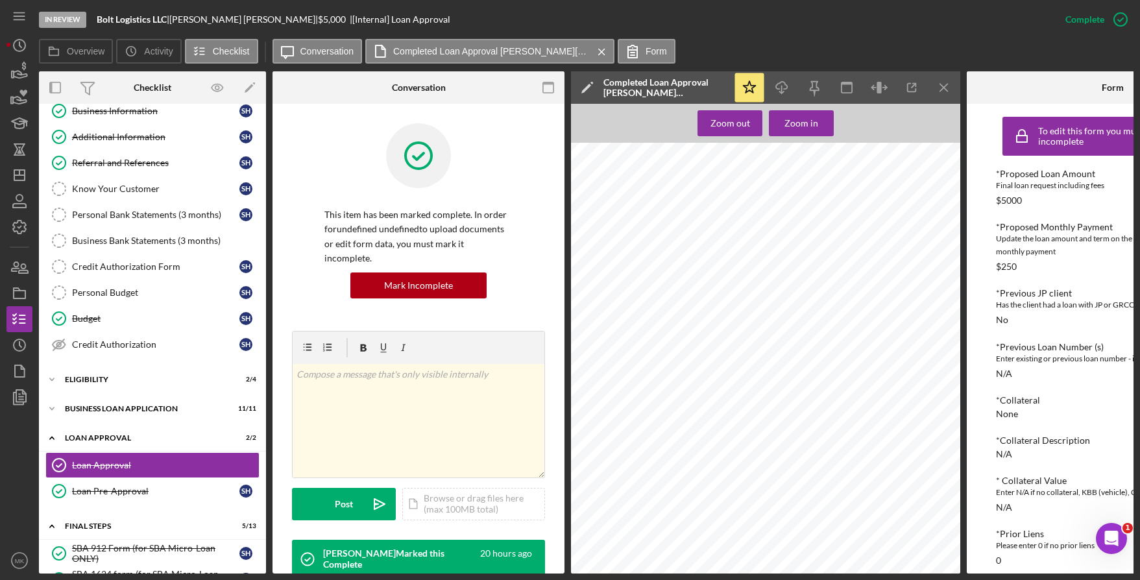
scroll to position [519, 0]
click at [144, 384] on div "Icon/Expander Eligibility 2 / 4" at bounding box center [152, 379] width 227 height 26
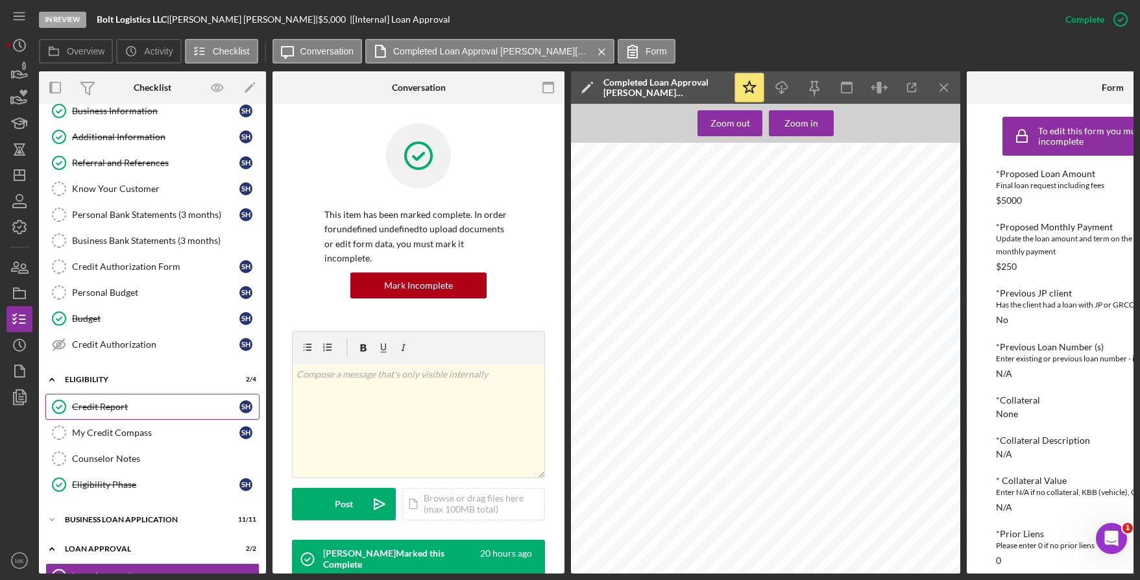
click at [105, 412] on div "Credit Report" at bounding box center [155, 407] width 167 height 10
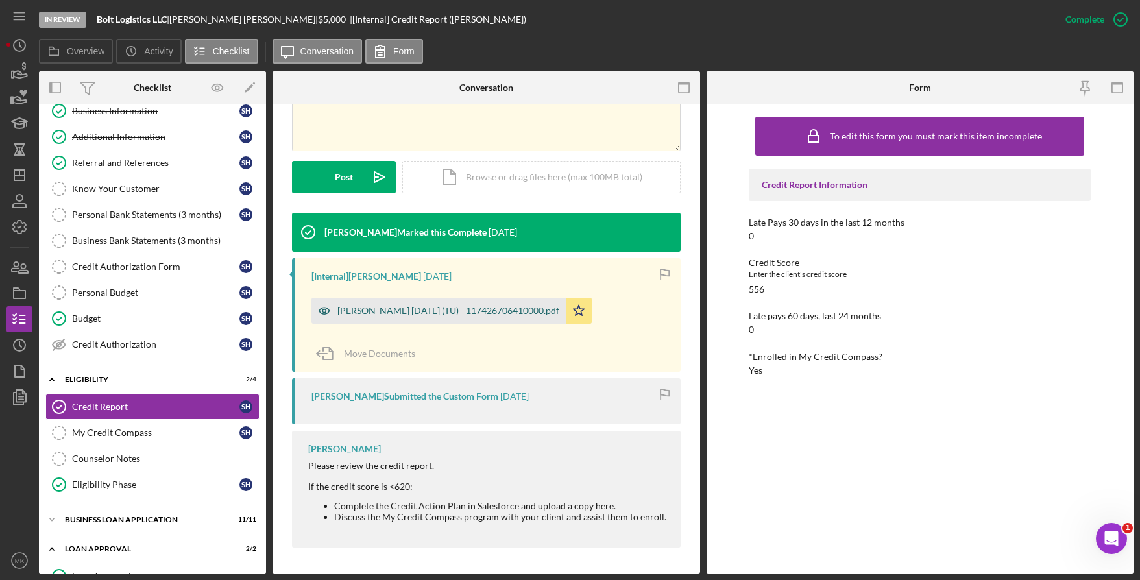
click at [472, 308] on div "Hayden, Steven 2025-09-04 (TU) - 117426706410000.pdf" at bounding box center [448, 311] width 222 height 10
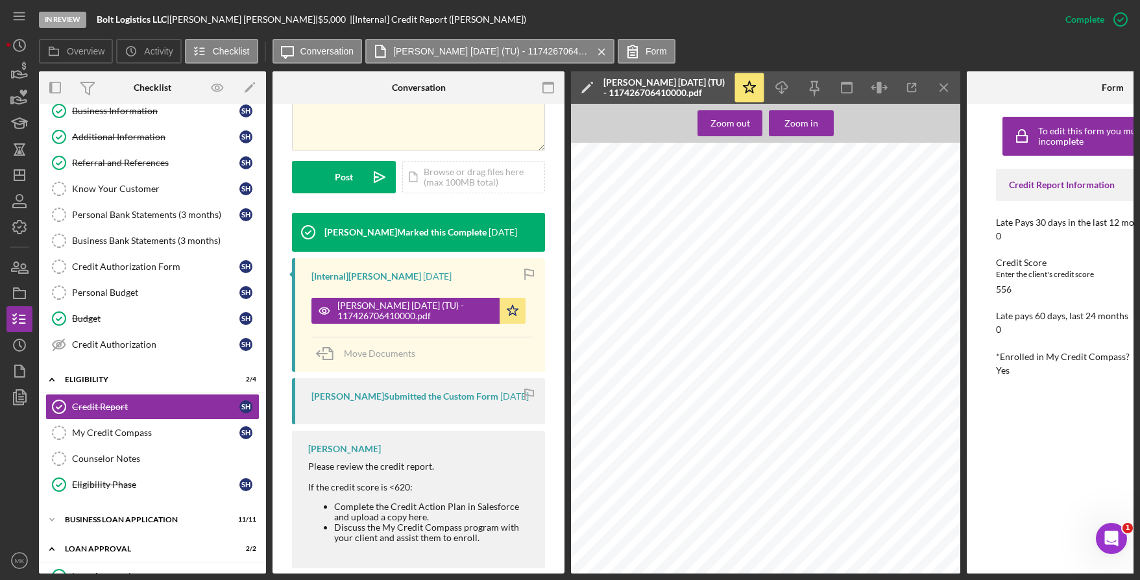
scroll to position [389, 0]
click at [914, 88] on icon "button" at bounding box center [911, 87] width 29 height 29
click at [123, 516] on div "BUSINESS LOAN APPLICATION" at bounding box center [157, 520] width 185 height 8
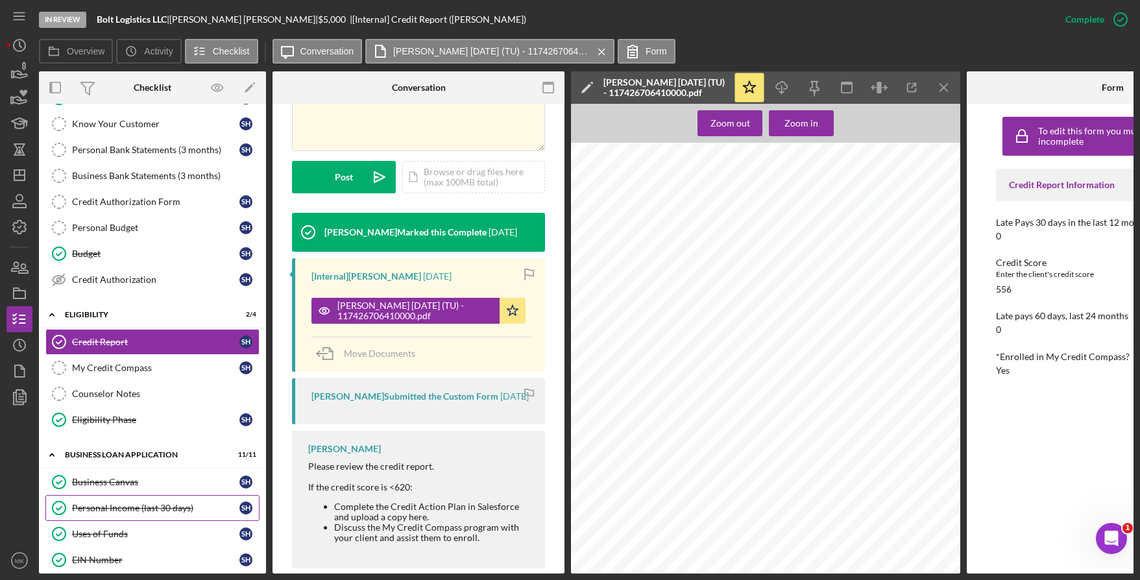
click at [155, 514] on link "Personal Income (last 30 days) Personal Income (last 30 days) S H" at bounding box center [152, 508] width 214 height 26
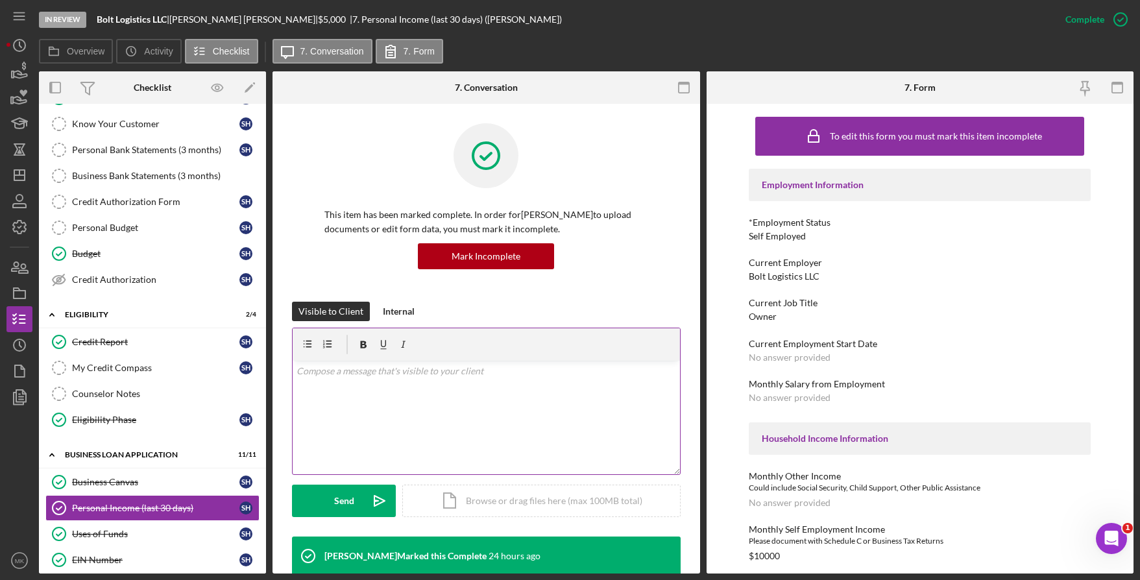
scroll to position [324, 0]
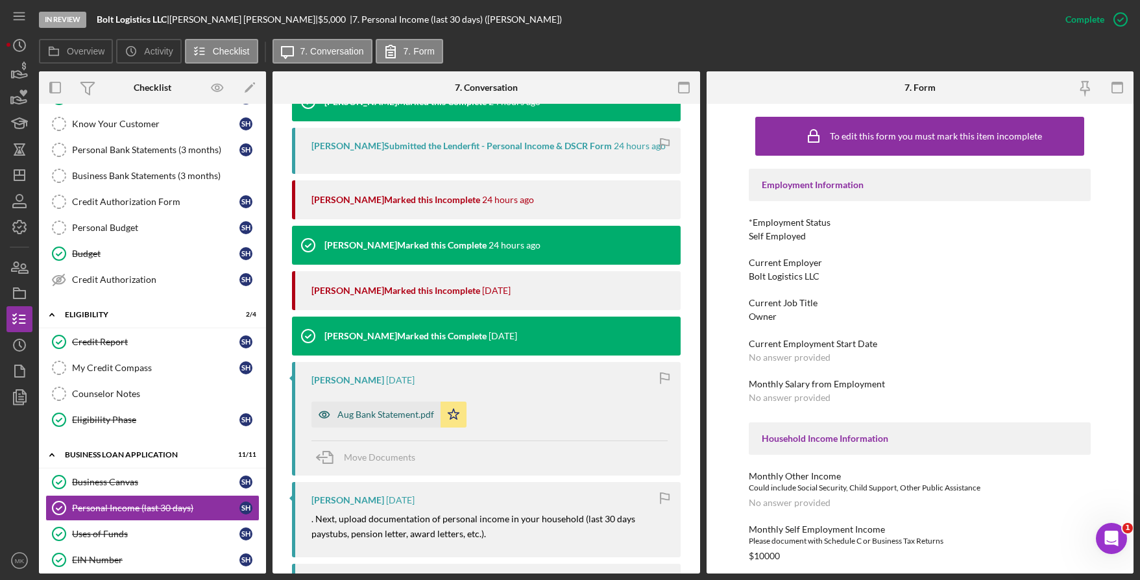
click at [392, 420] on div "Aug Bank Statement.pdf" at bounding box center [385, 414] width 97 height 10
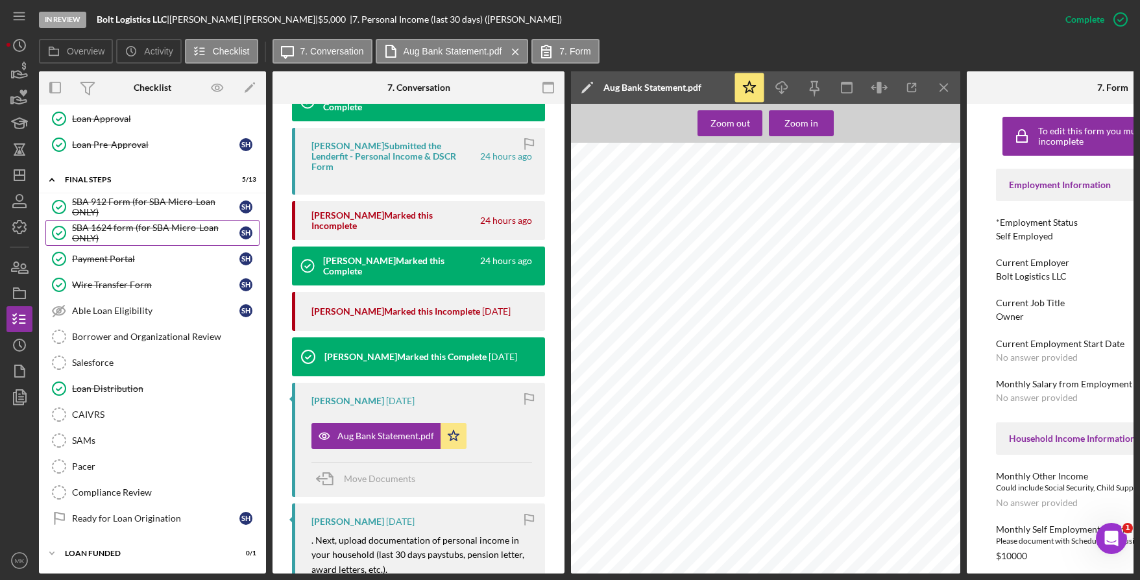
scroll to position [559, 0]
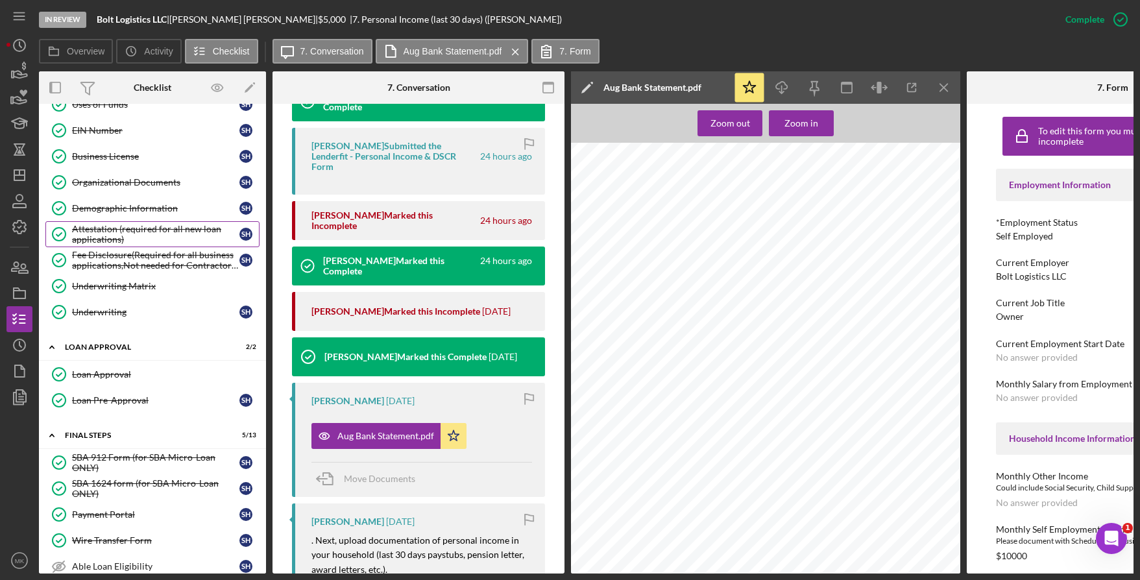
click at [132, 239] on div "Attestation (required for all new loan applications)" at bounding box center [155, 234] width 167 height 21
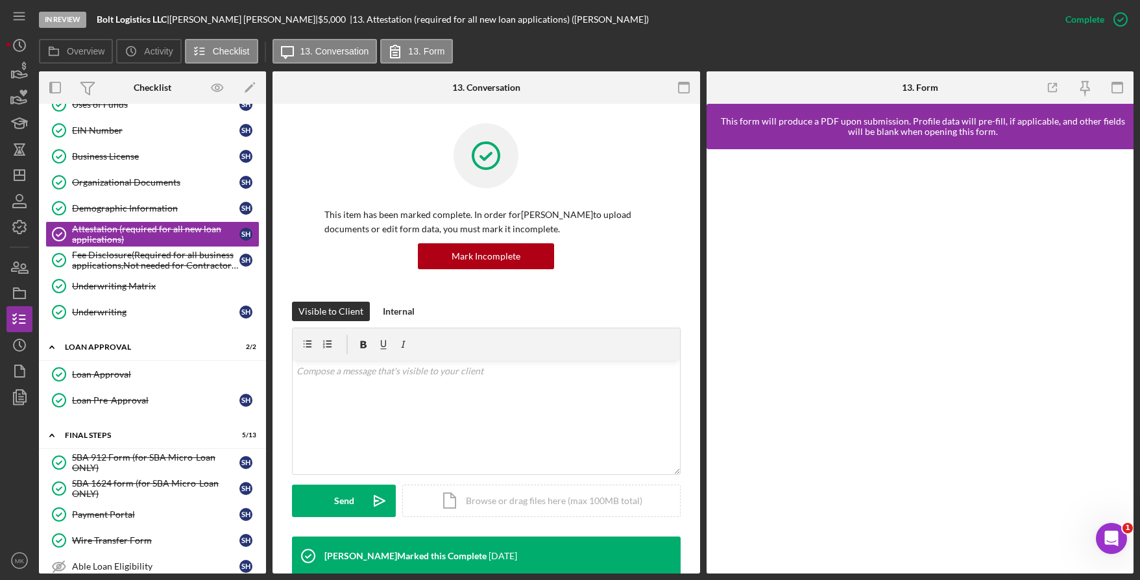
scroll to position [352, 0]
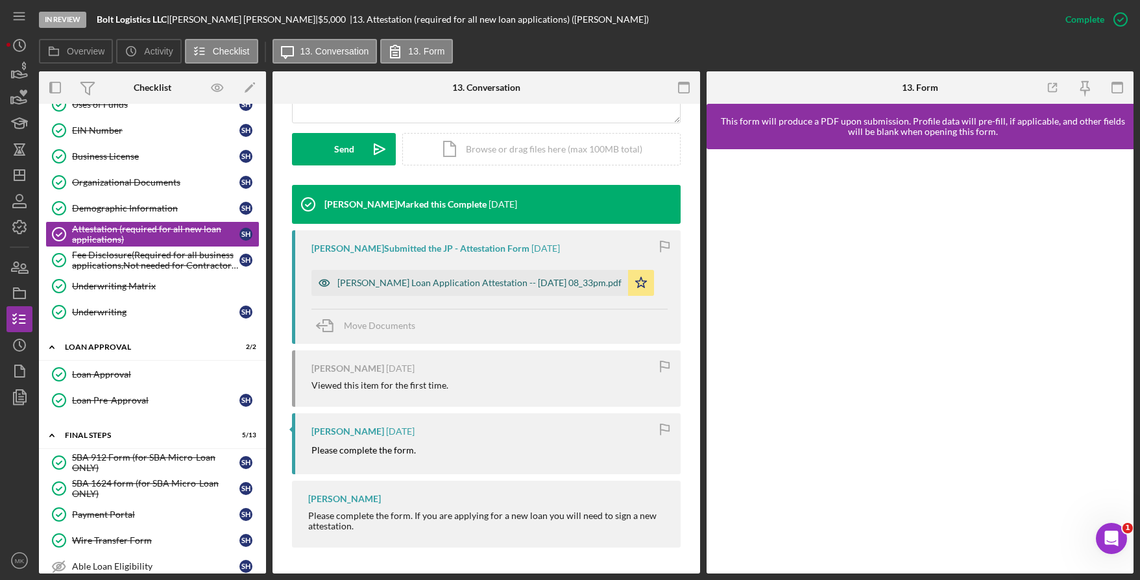
click at [472, 288] on div "Justine Petersen Loan Application Attestation -- 2025-09-04 08_33pm.pdf" at bounding box center [479, 283] width 284 height 10
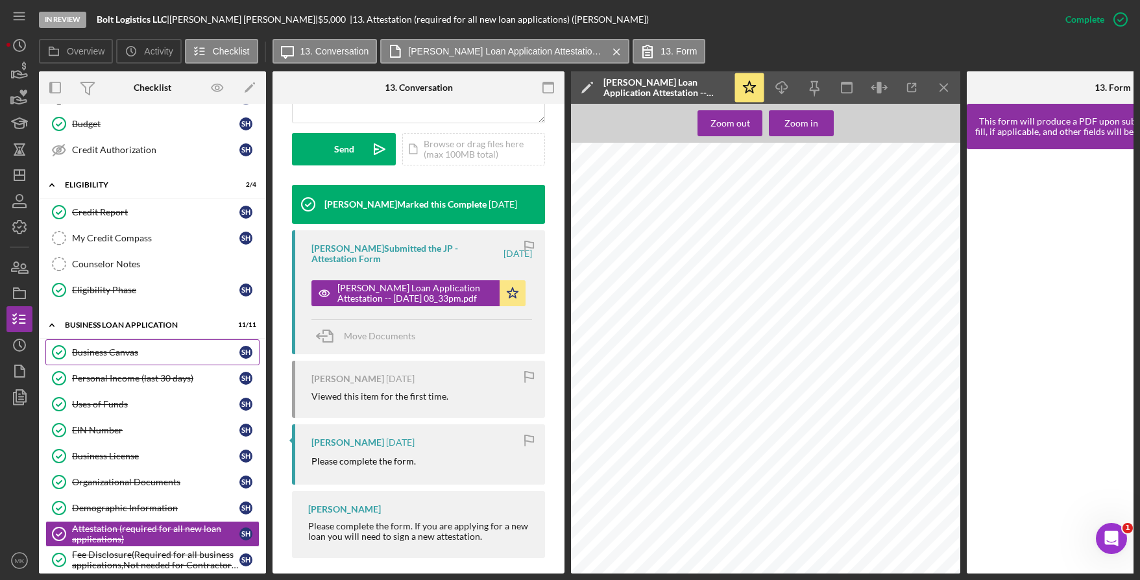
scroll to position [324, 0]
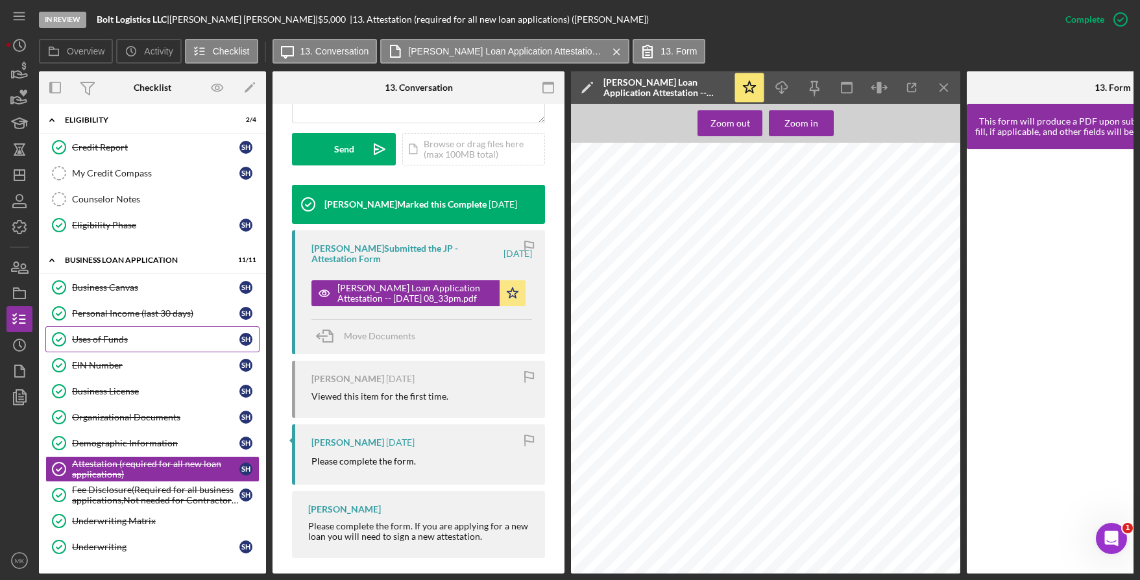
click at [106, 343] on div "Uses of Funds" at bounding box center [155, 339] width 167 height 10
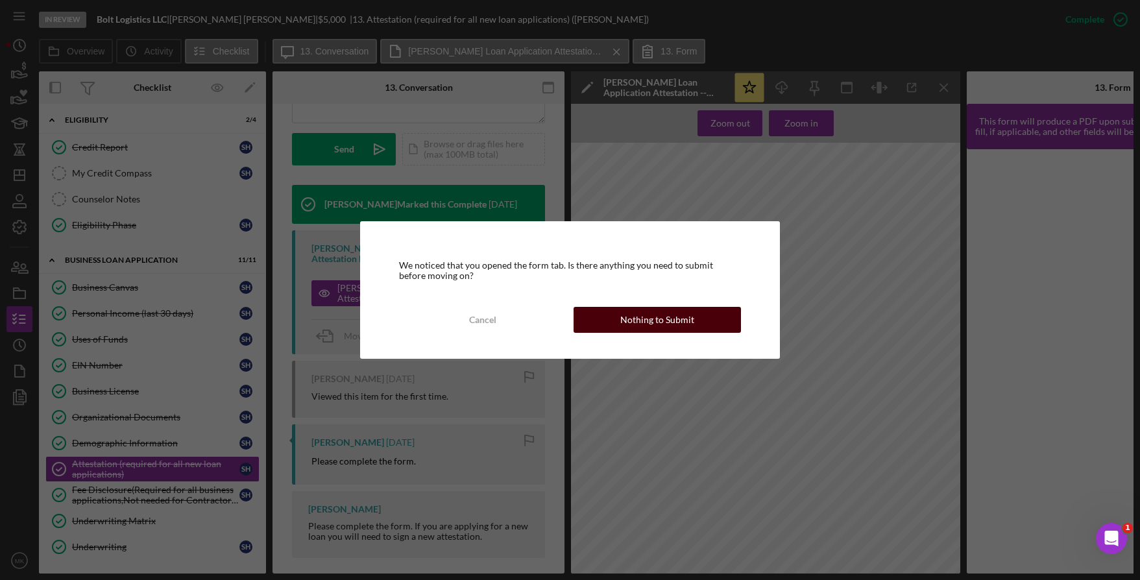
click at [673, 315] on div "Nothing to Submit" at bounding box center [657, 320] width 74 height 26
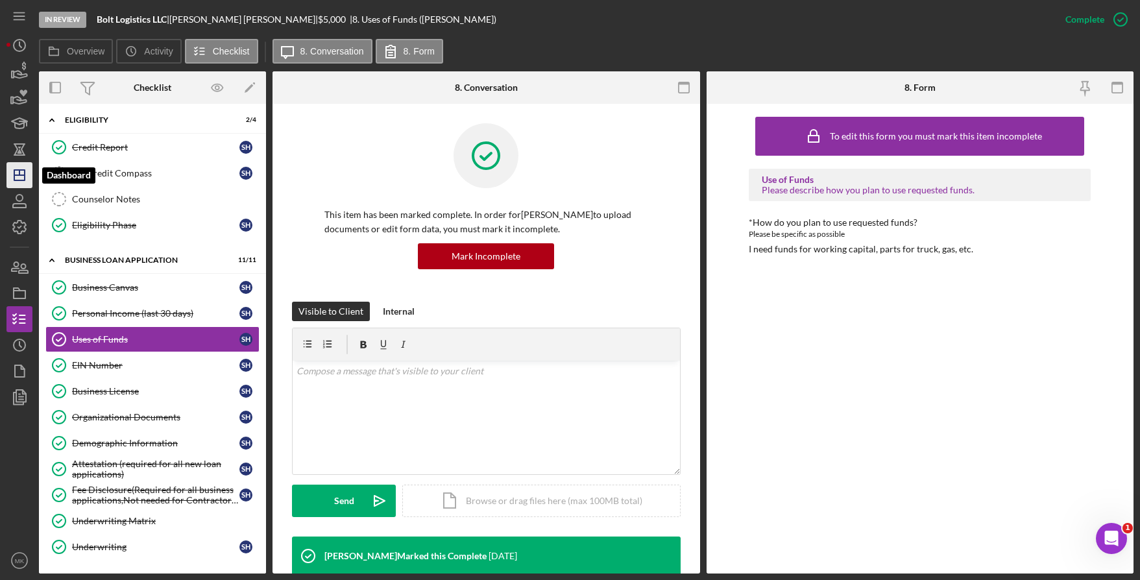
click at [17, 183] on icon "Icon/Dashboard" at bounding box center [19, 175] width 32 height 32
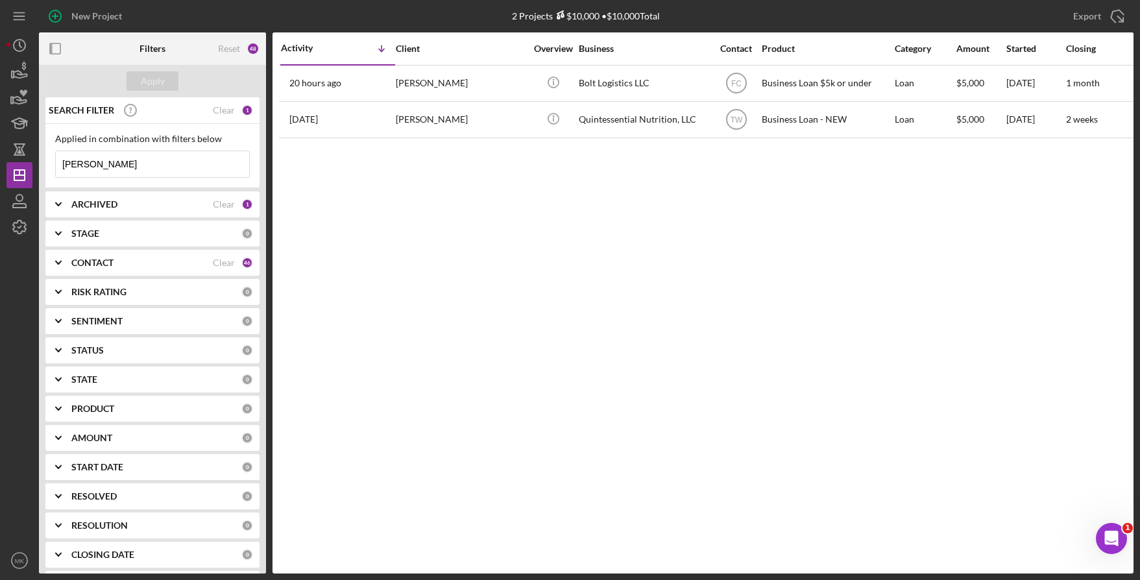
click at [0, 141] on html "New Project 2 Projects $10,000 • $10,000 Total Hayden Export Icon/Export Filter…" at bounding box center [570, 290] width 1140 height 580
type input "Chapple"
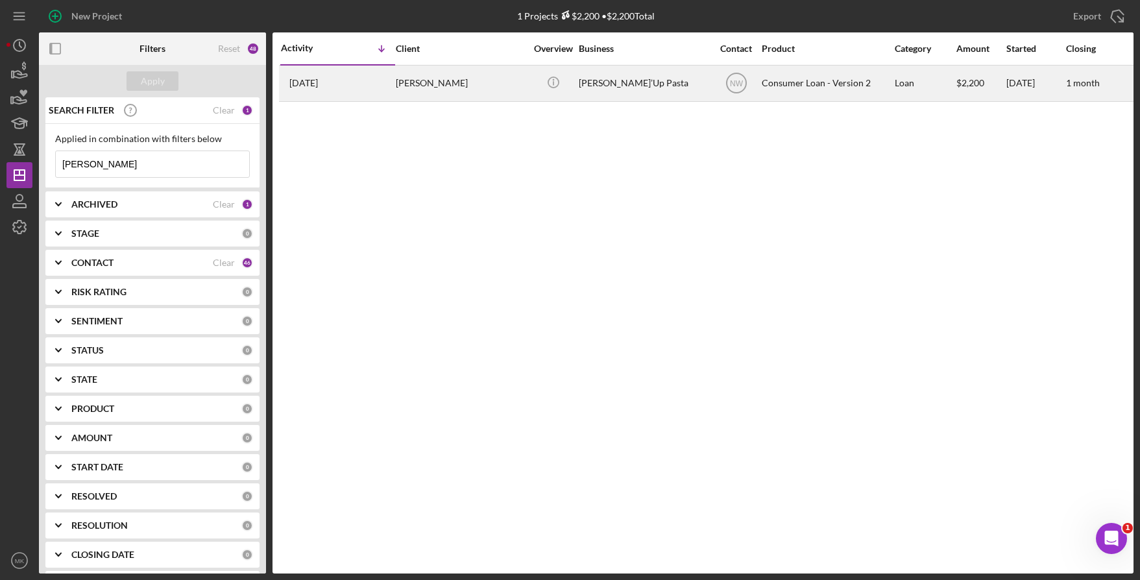
click at [614, 95] on div "Goss’Up Pasta" at bounding box center [644, 83] width 130 height 34
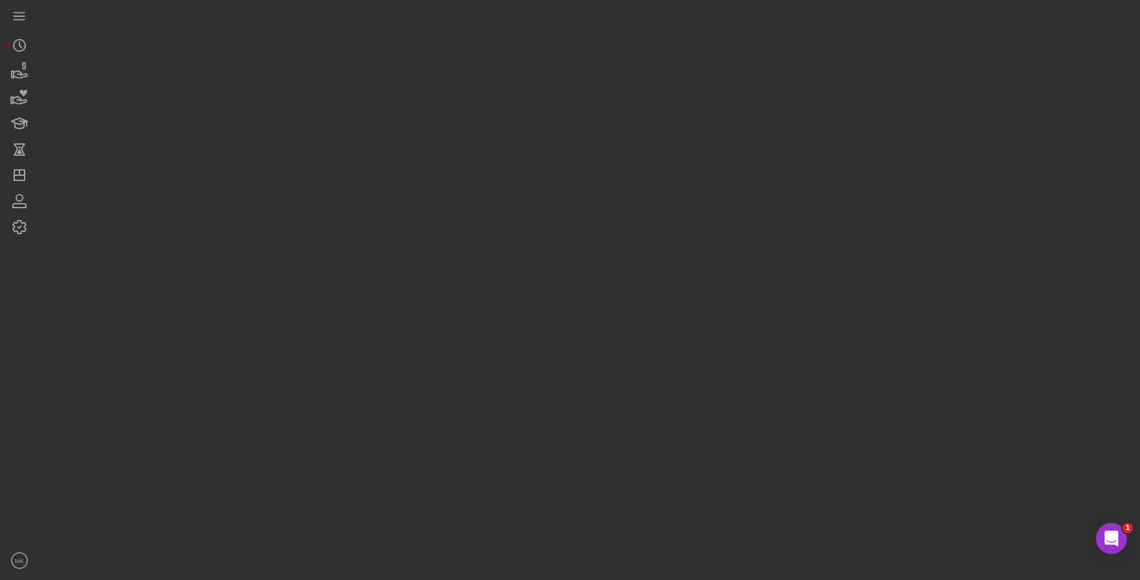
click at [614, 95] on div at bounding box center [586, 286] width 1094 height 573
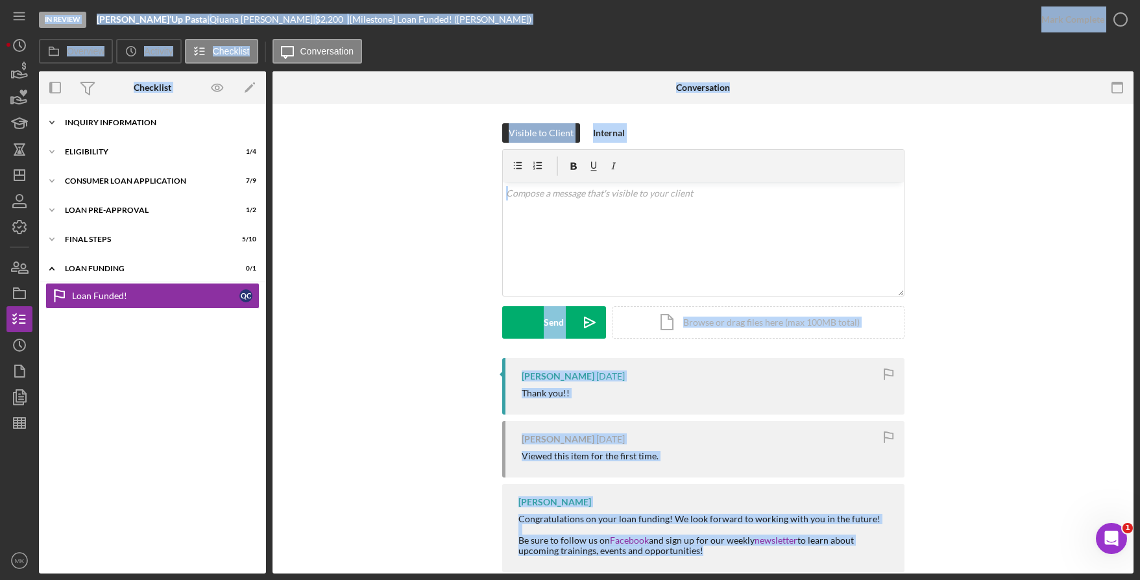
click at [113, 115] on div "Icon/Expander Inquiry Information 2 / 8" at bounding box center [152, 123] width 227 height 26
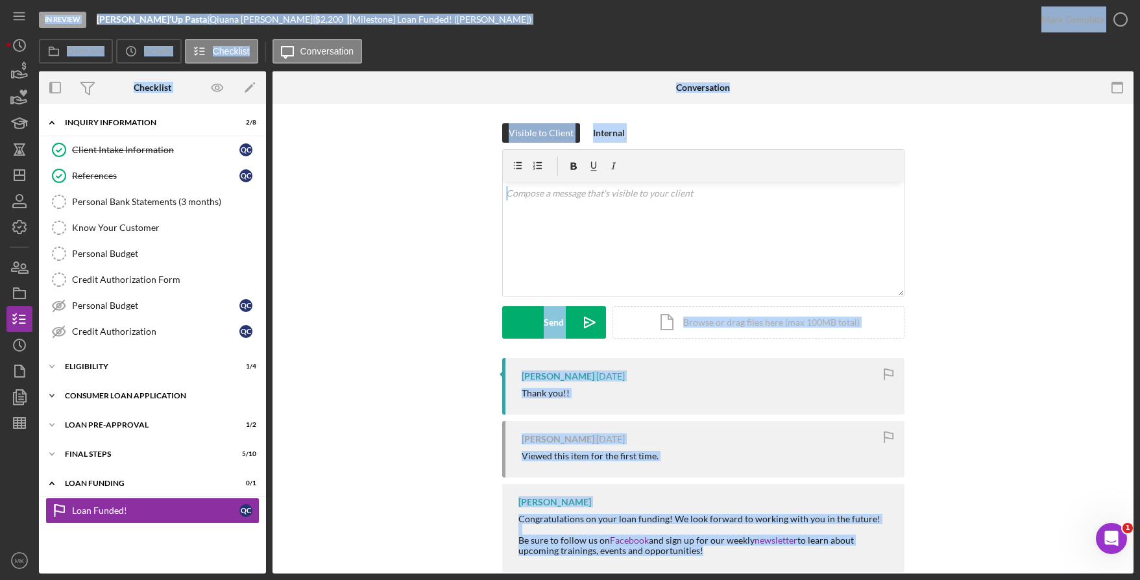
click at [143, 389] on div "Icon/Expander Consumer Loan Application 7 / 9" at bounding box center [152, 396] width 227 height 26
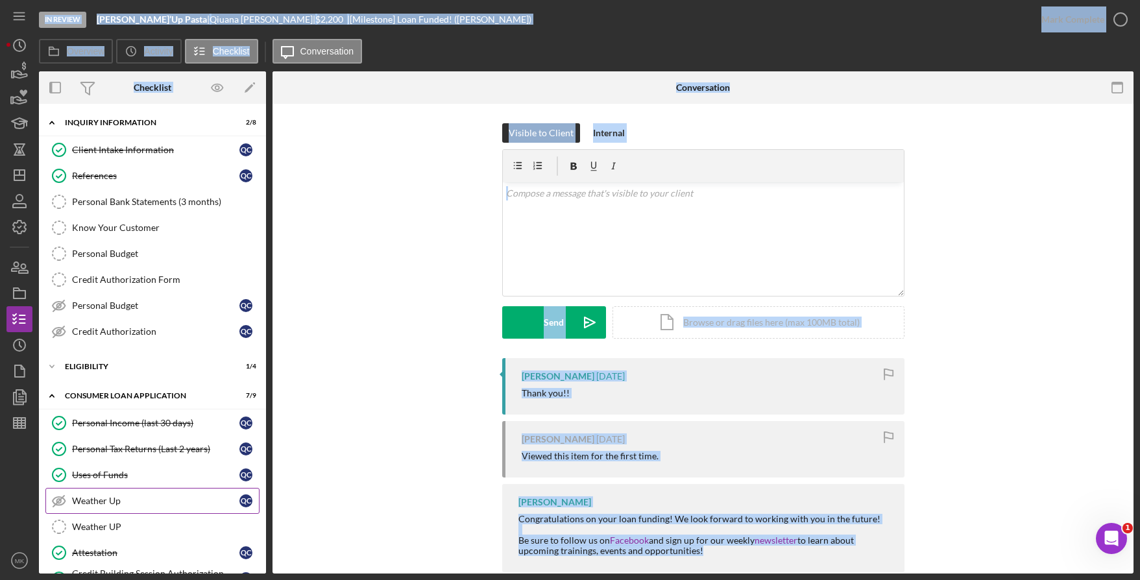
scroll to position [65, 0]
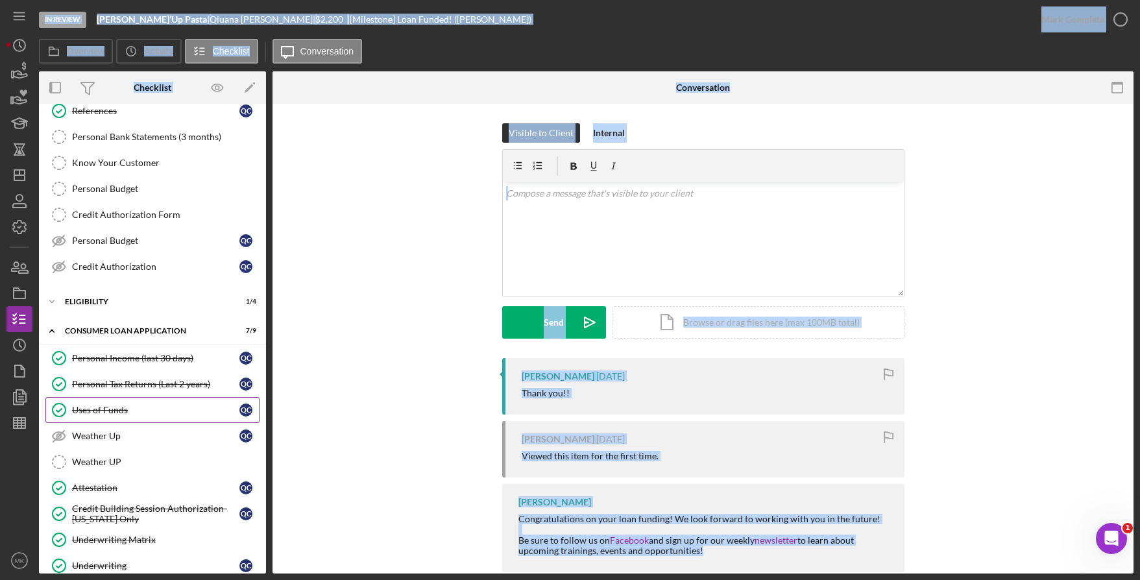
click at [119, 403] on link "Uses of Funds Uses of Funds Q C" at bounding box center [152, 410] width 214 height 26
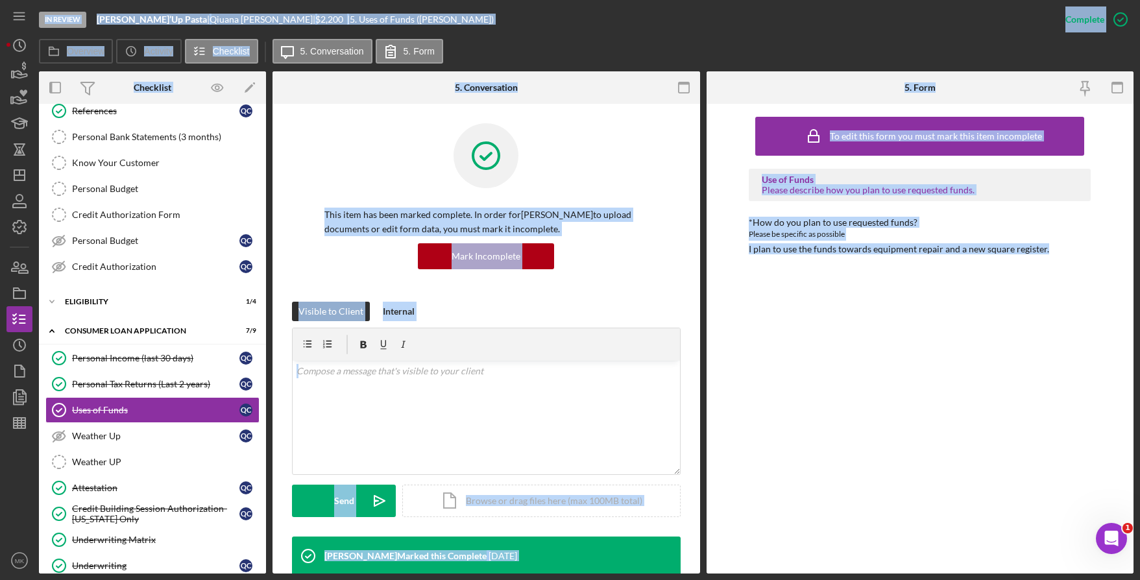
scroll to position [204, 0]
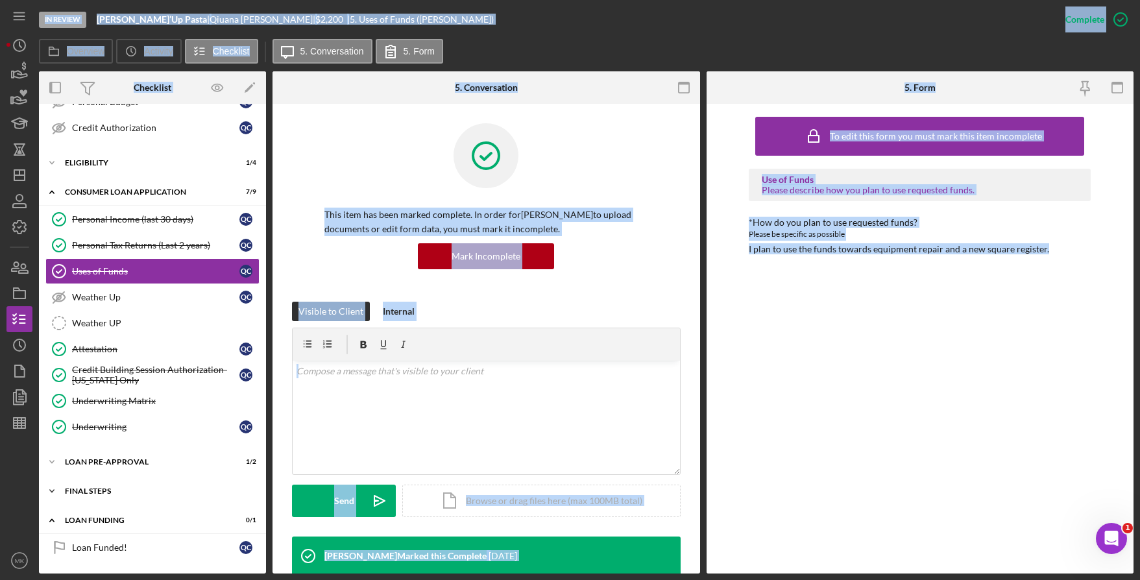
click at [94, 496] on div "Icon/Expander FINAL STEPS 5 / 10" at bounding box center [152, 491] width 227 height 26
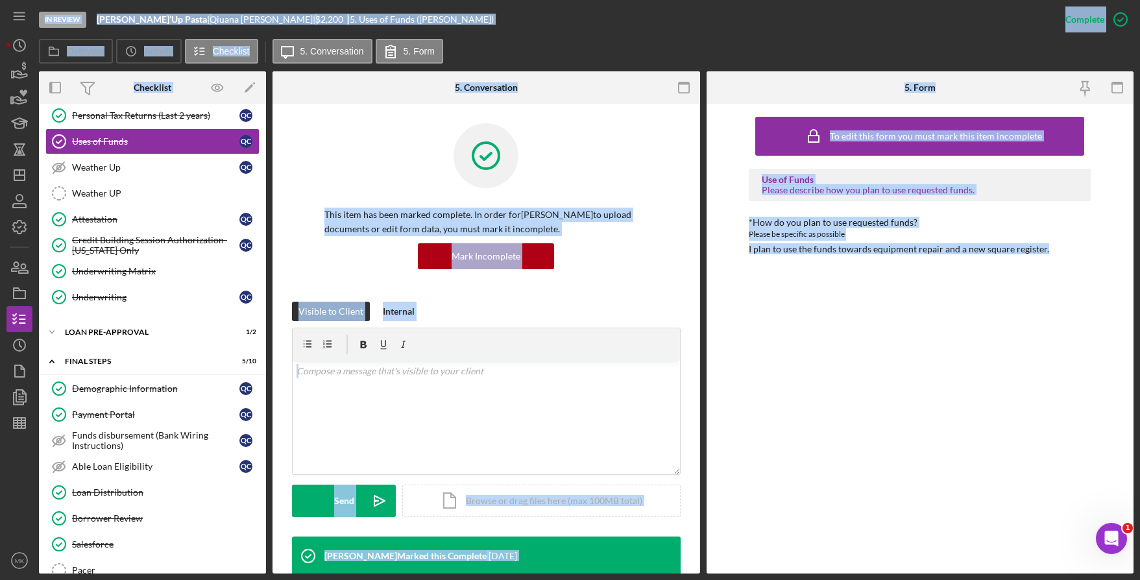
scroll to position [398, 0]
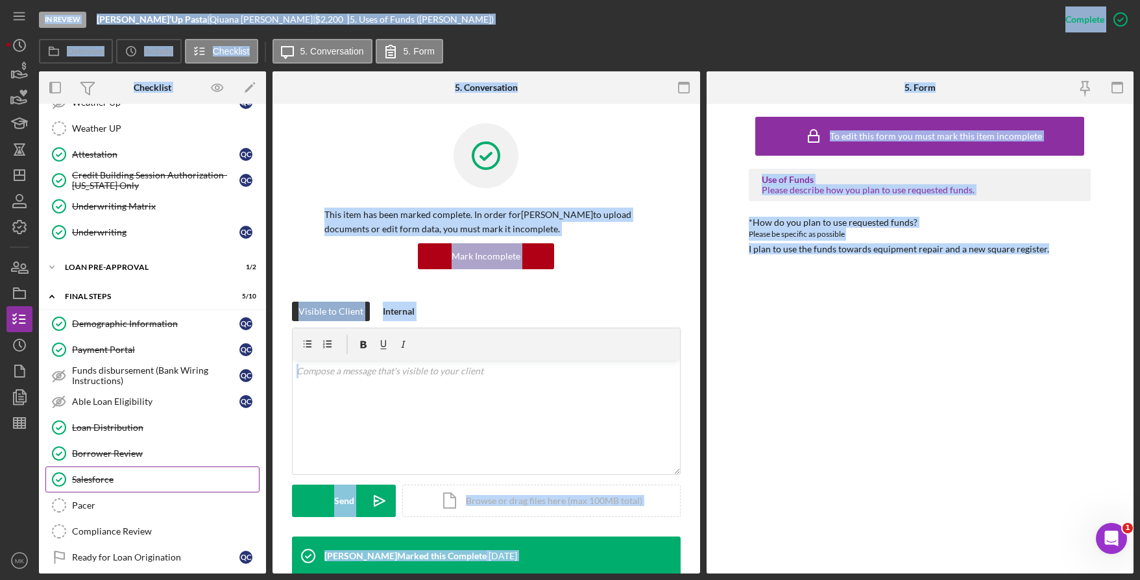
click at [114, 477] on div "Salesforce" at bounding box center [165, 479] width 187 height 10
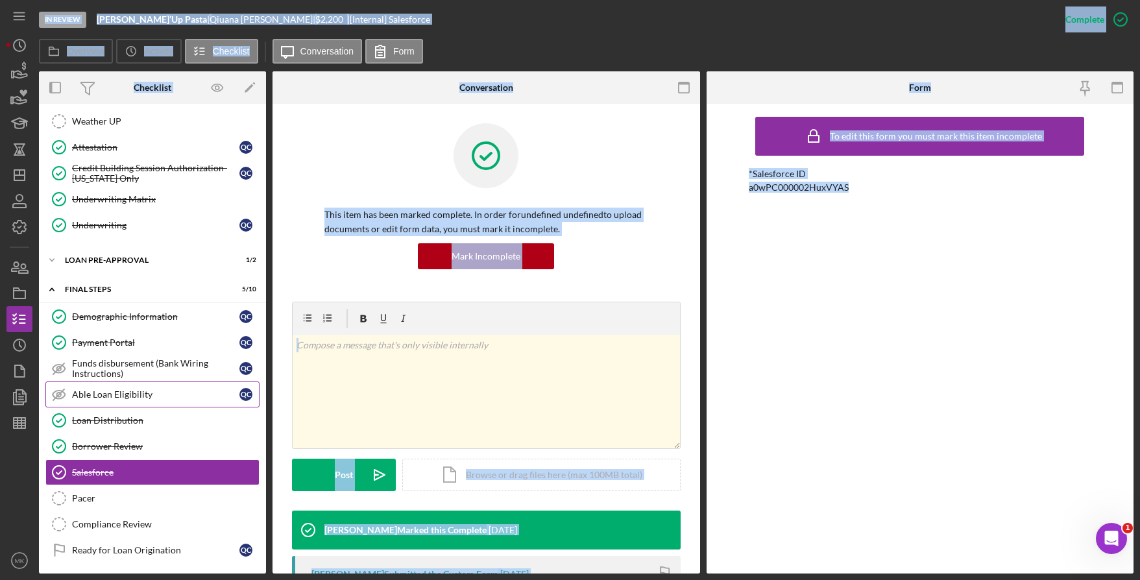
scroll to position [470, 0]
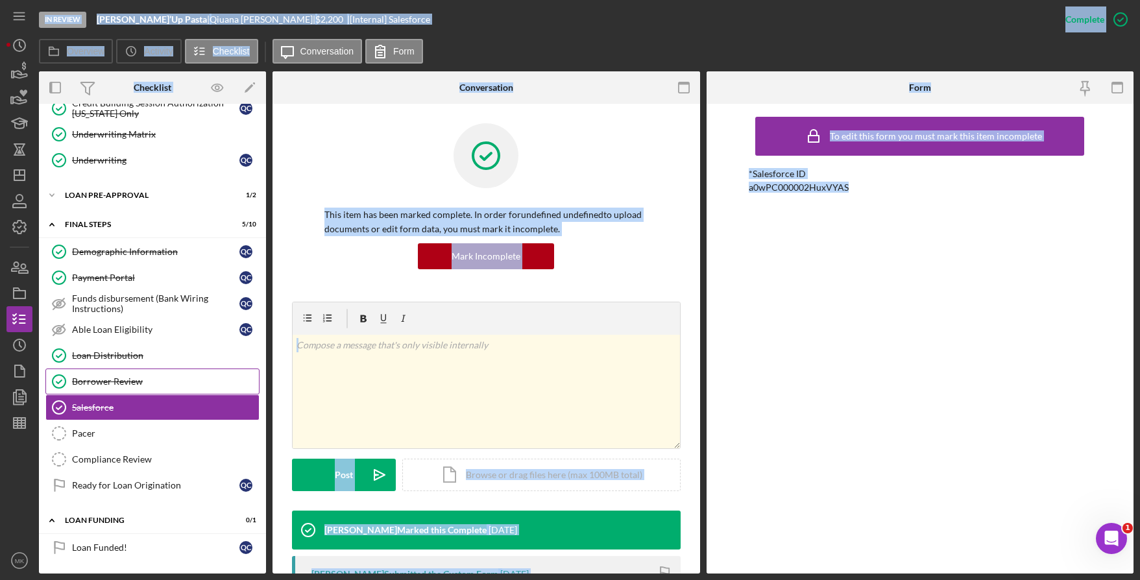
click at [117, 376] on div "Borrower Review" at bounding box center [165, 381] width 187 height 10
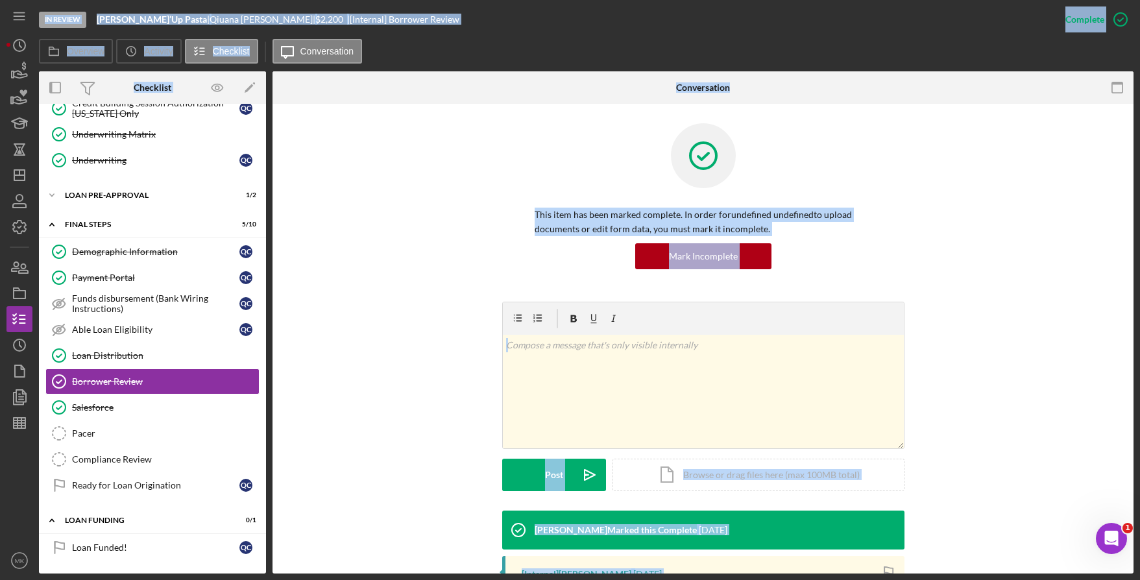
scroll to position [217, 0]
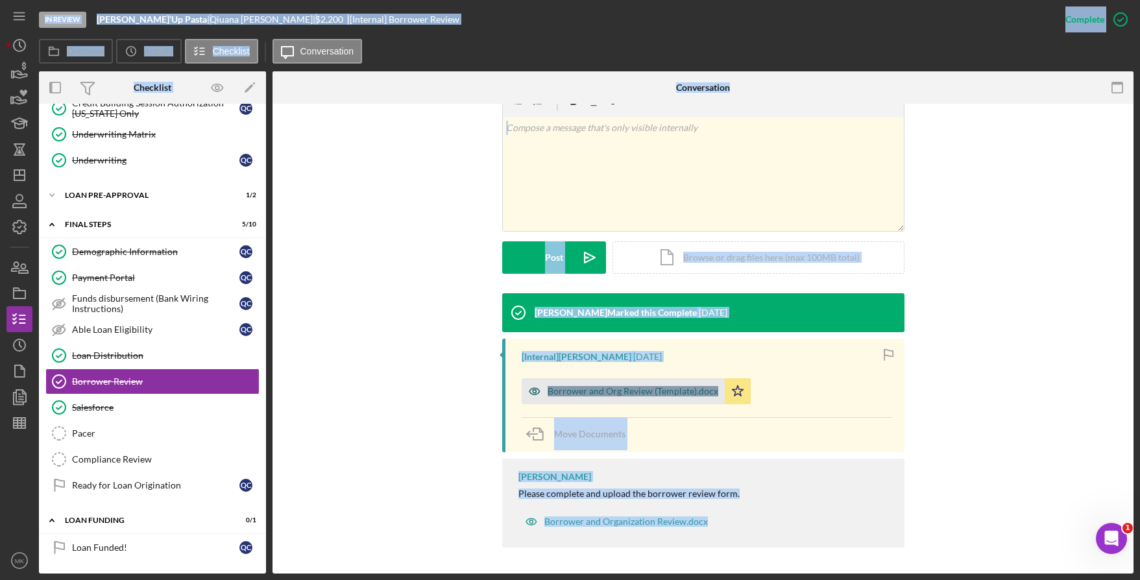
click at [598, 391] on div "Borrower and Org Review (Template).docx" at bounding box center [632, 391] width 171 height 10
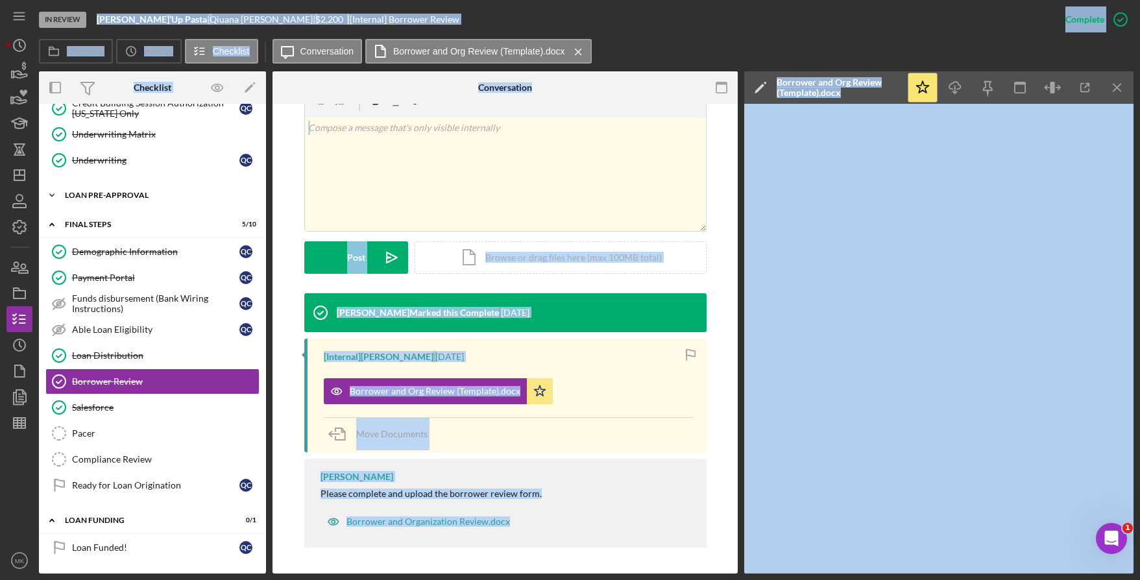
click at [95, 196] on div "Loan Pre-Approval" at bounding box center [157, 195] width 185 height 8
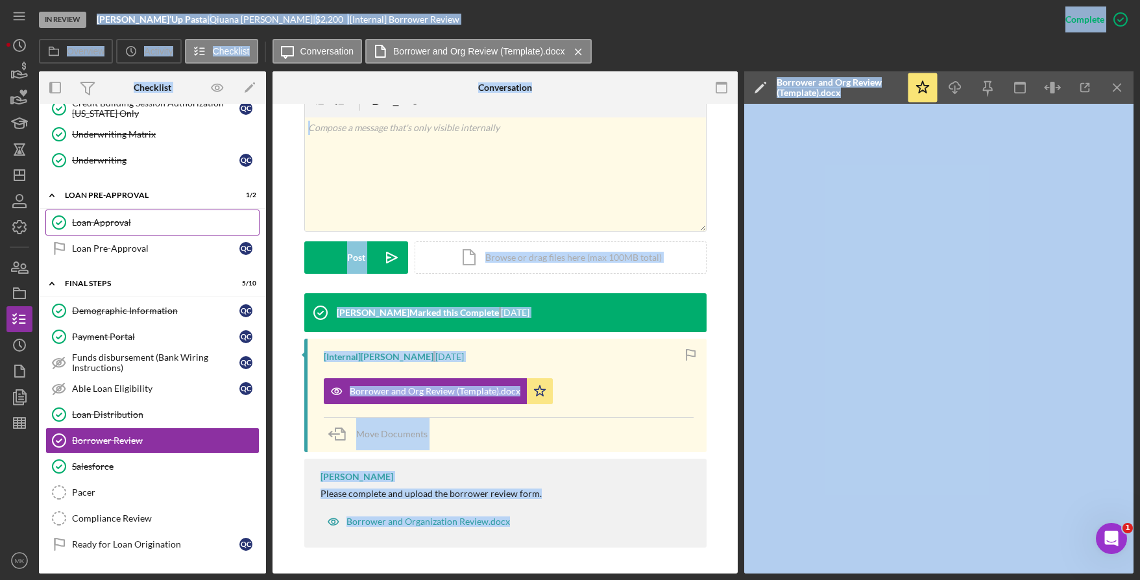
click at [146, 217] on div "Loan Approval" at bounding box center [165, 222] width 187 height 10
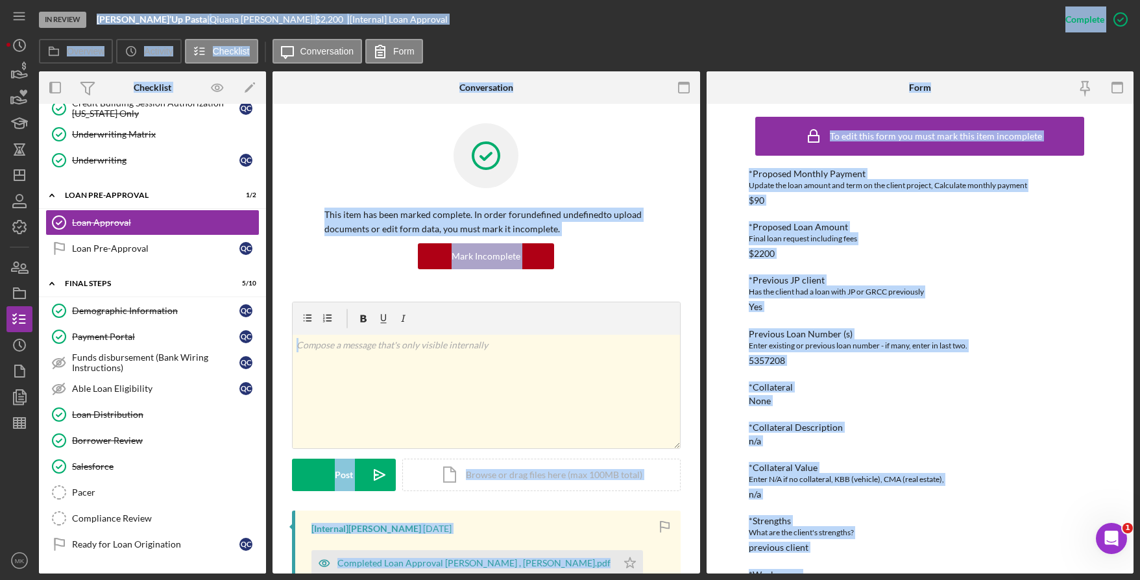
scroll to position [364, 0]
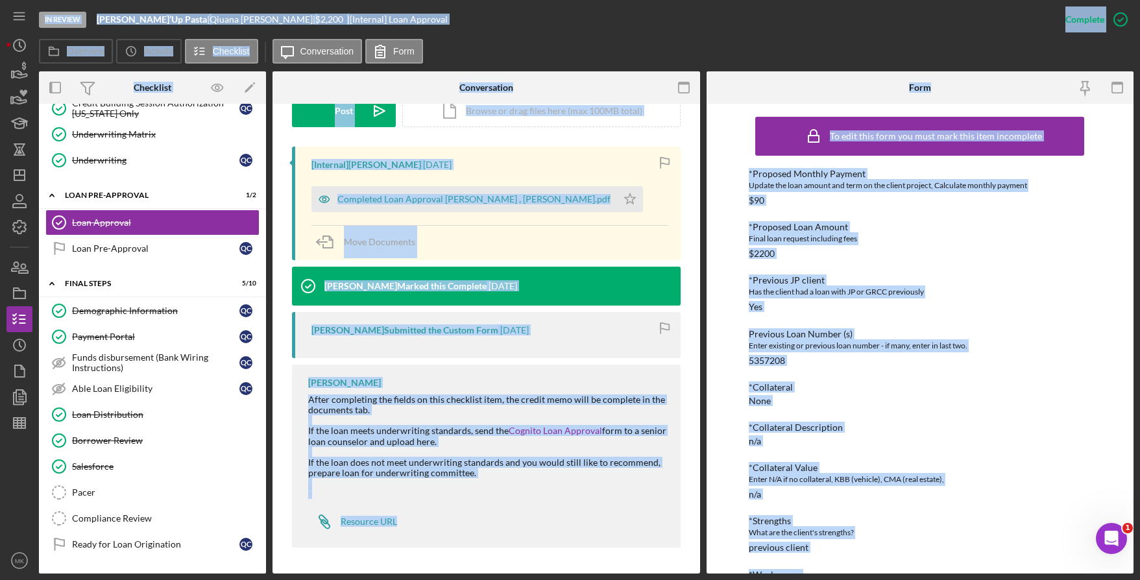
click at [415, 282] on div "Nikki Wilson Marked this Complete" at bounding box center [405, 286] width 162 height 10
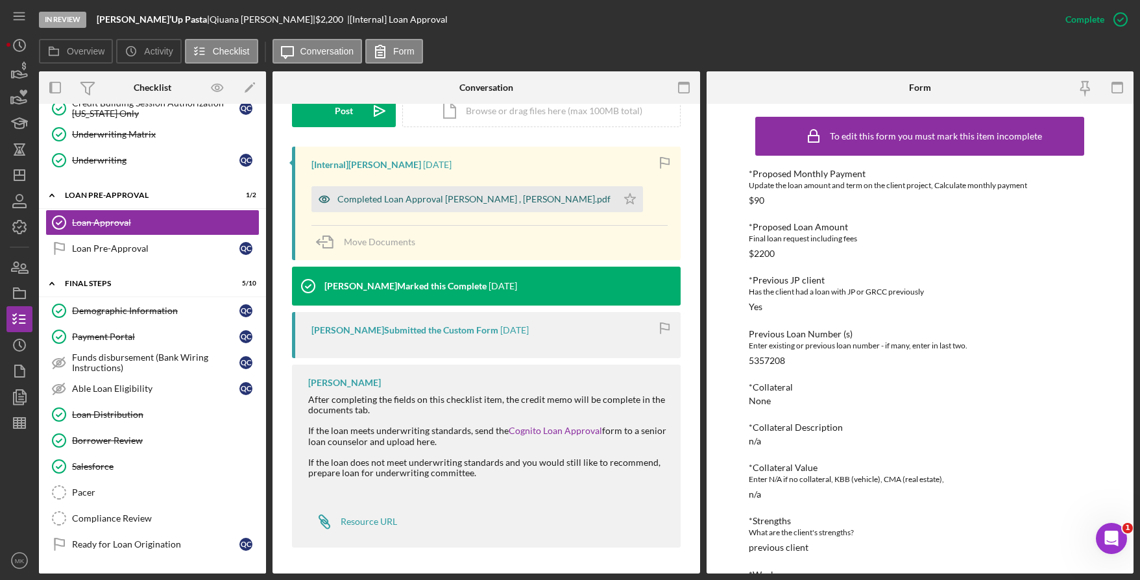
click at [427, 196] on div "Completed Loan Approval Wilson, Nikki , Qiuana Chapple.pdf" at bounding box center [473, 199] width 273 height 10
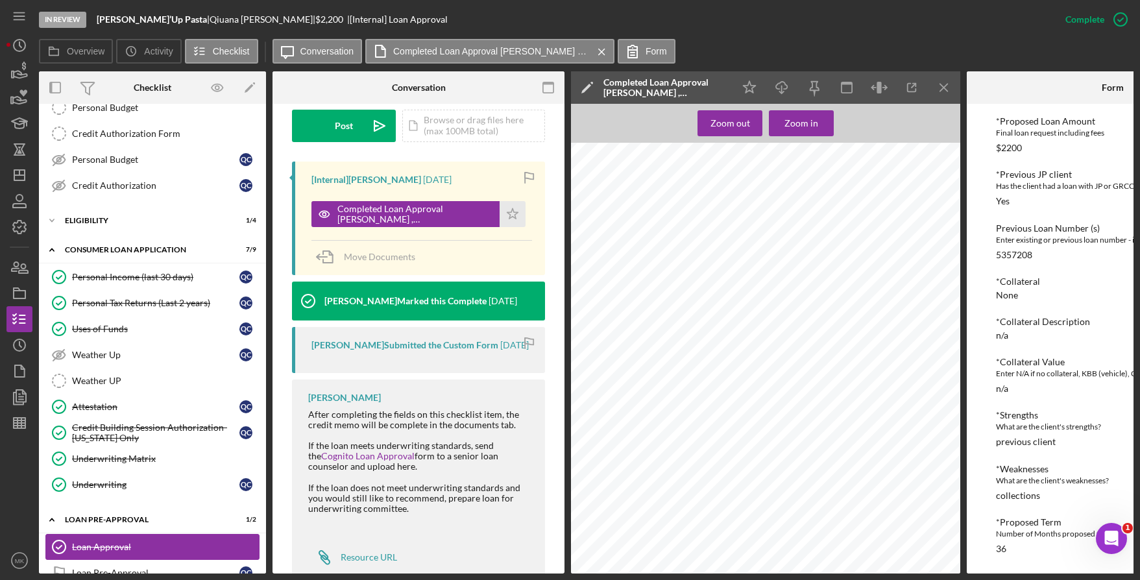
scroll to position [0, 0]
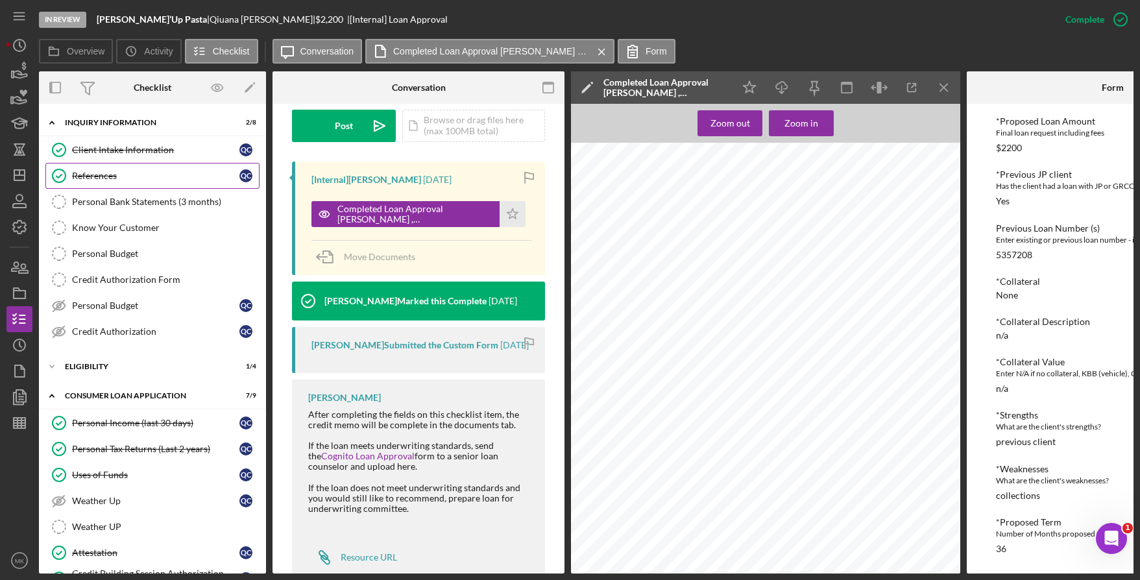
click at [140, 188] on link "References References Q C" at bounding box center [152, 176] width 214 height 26
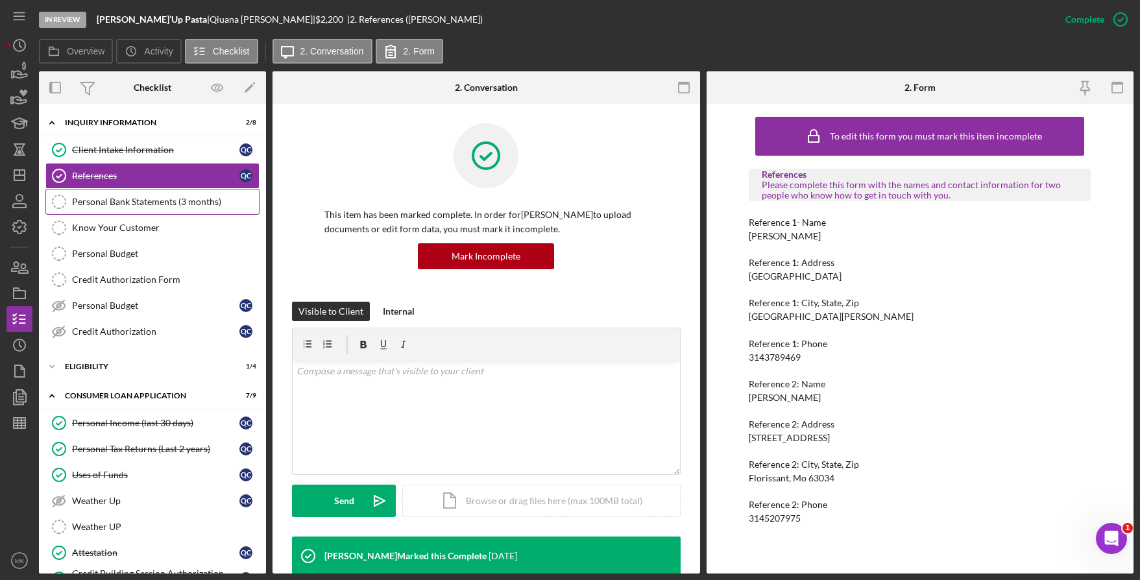
click at [139, 193] on link "Personal Bank Statements (3 months) Personal Bank Statements (3 months)" at bounding box center [152, 202] width 214 height 26
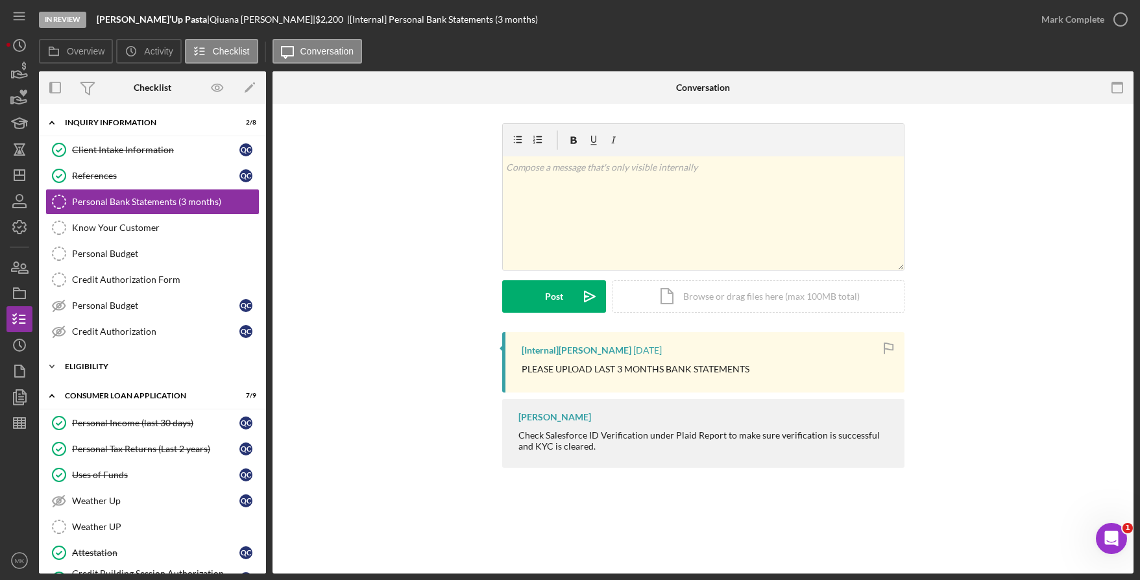
click at [123, 366] on div "Eligibility" at bounding box center [157, 367] width 185 height 8
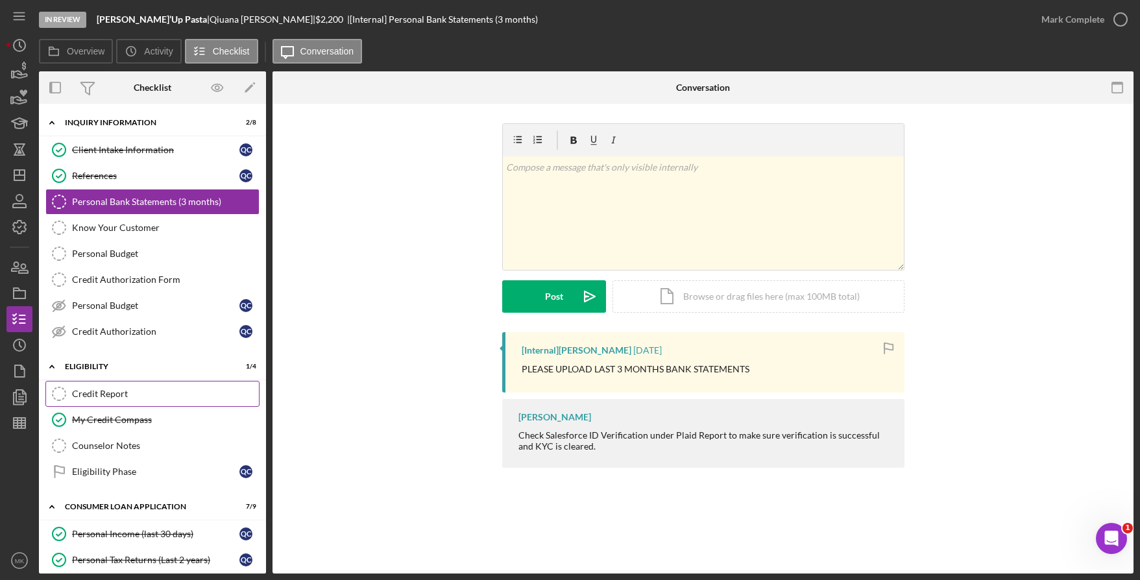
click at [128, 394] on div "Credit Report" at bounding box center [165, 394] width 187 height 10
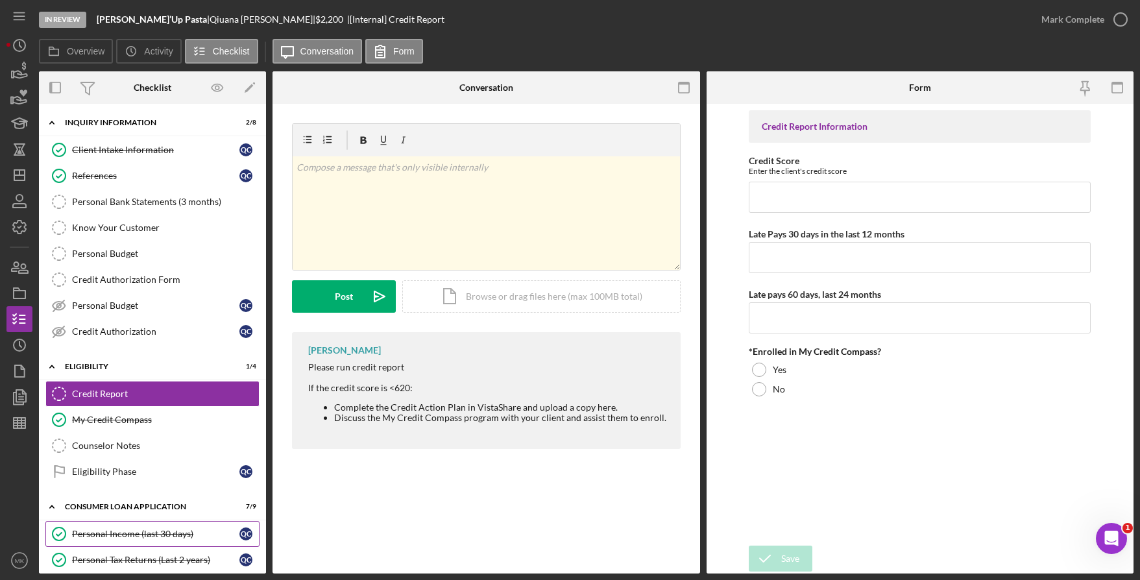
click at [146, 532] on div "Personal Income (last 30 days)" at bounding box center [155, 534] width 167 height 10
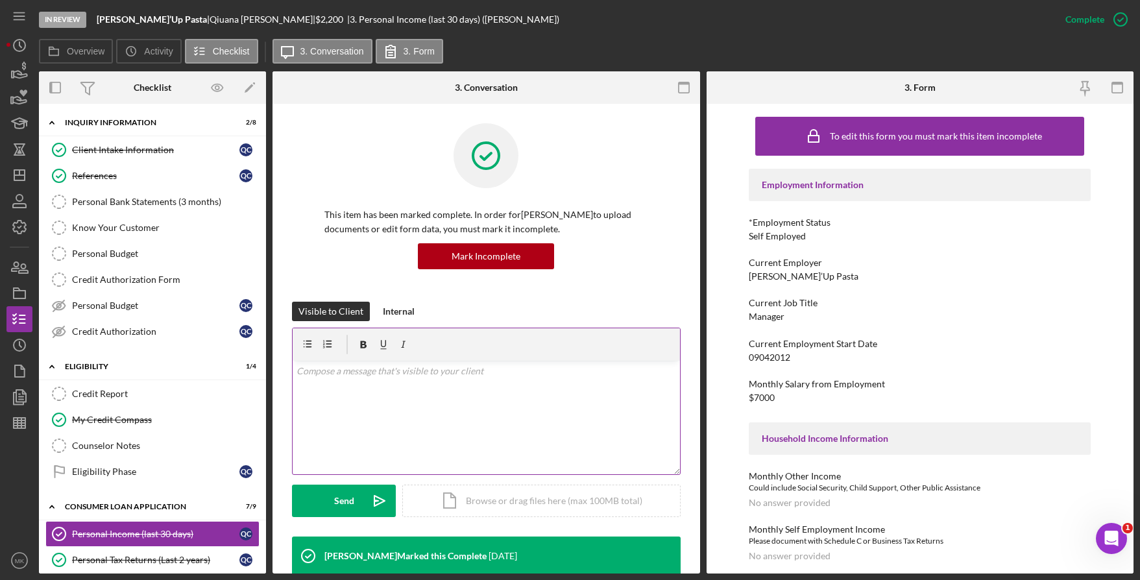
scroll to position [259, 0]
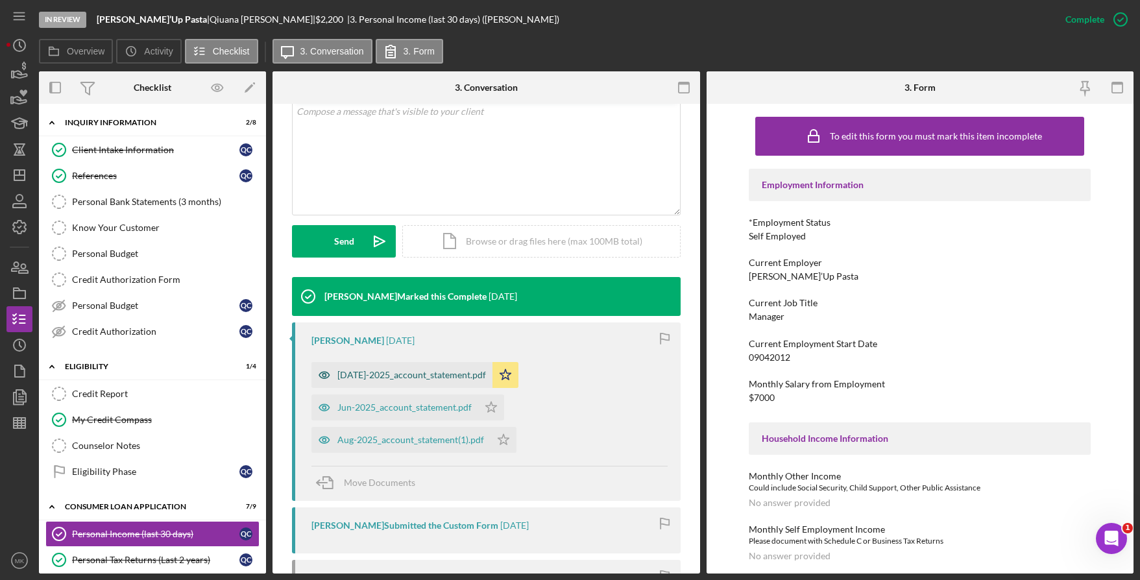
click at [381, 377] on div "Jul-2025_account_statement.pdf" at bounding box center [411, 375] width 149 height 10
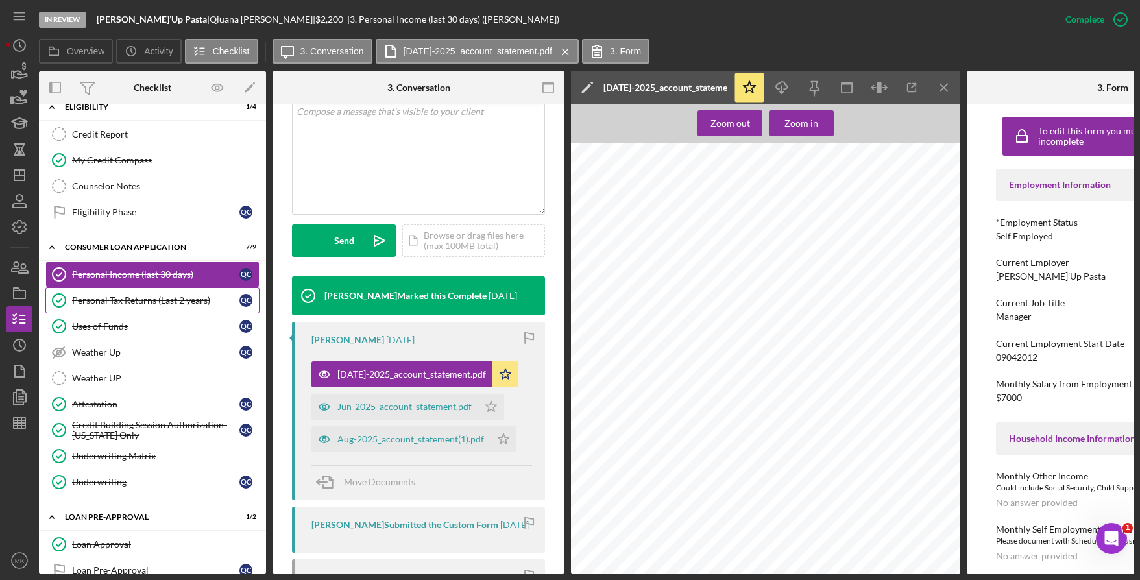
click at [128, 296] on div "Personal Tax Returns (Last 2 years)" at bounding box center [155, 300] width 167 height 10
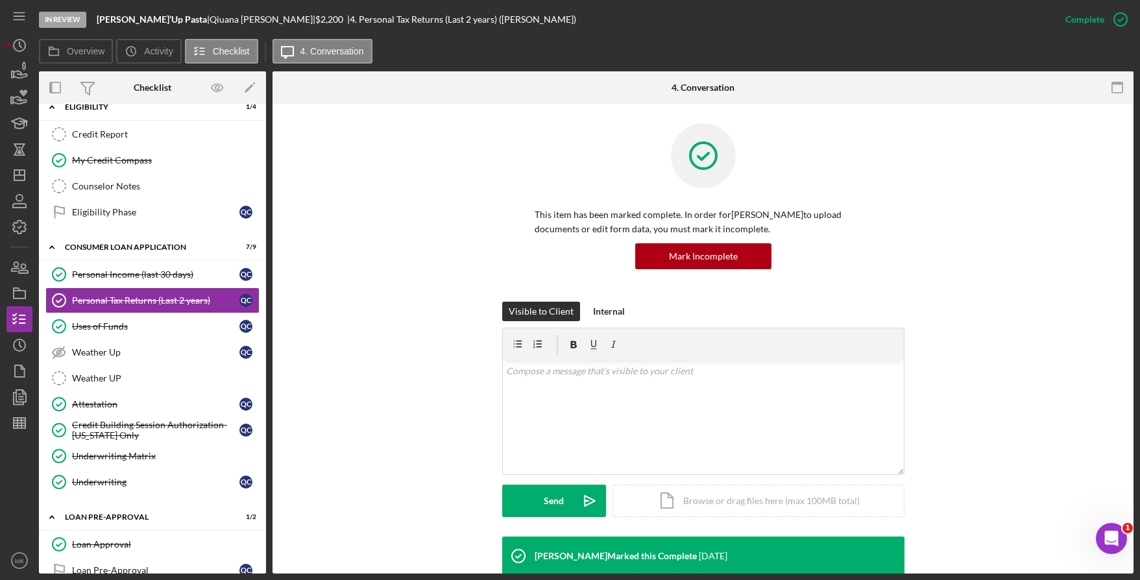
scroll to position [195, 0]
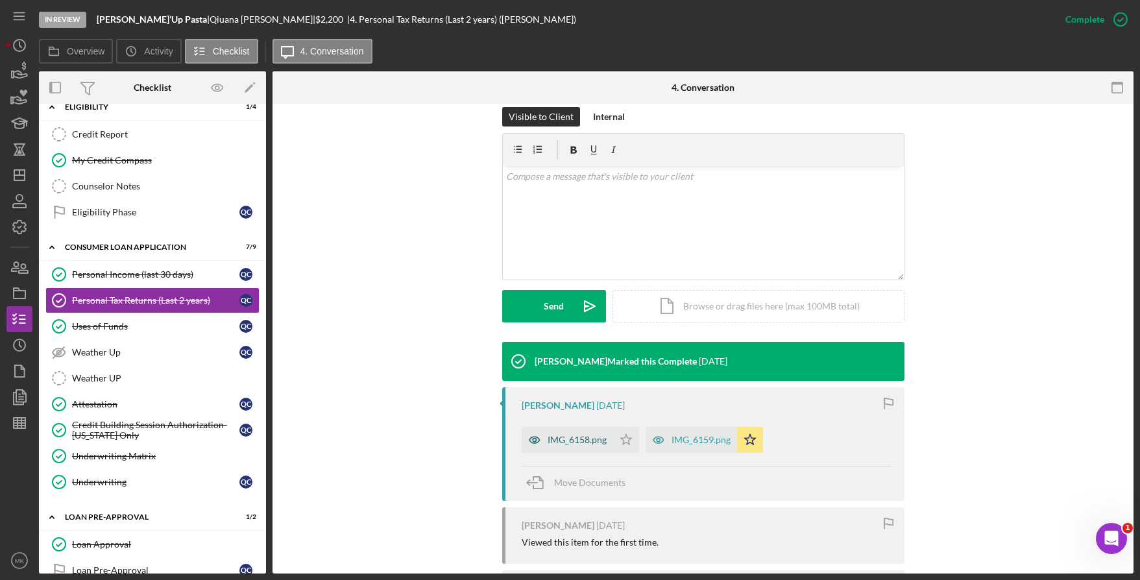
click at [594, 444] on div "IMG_6158.png" at bounding box center [576, 440] width 59 height 10
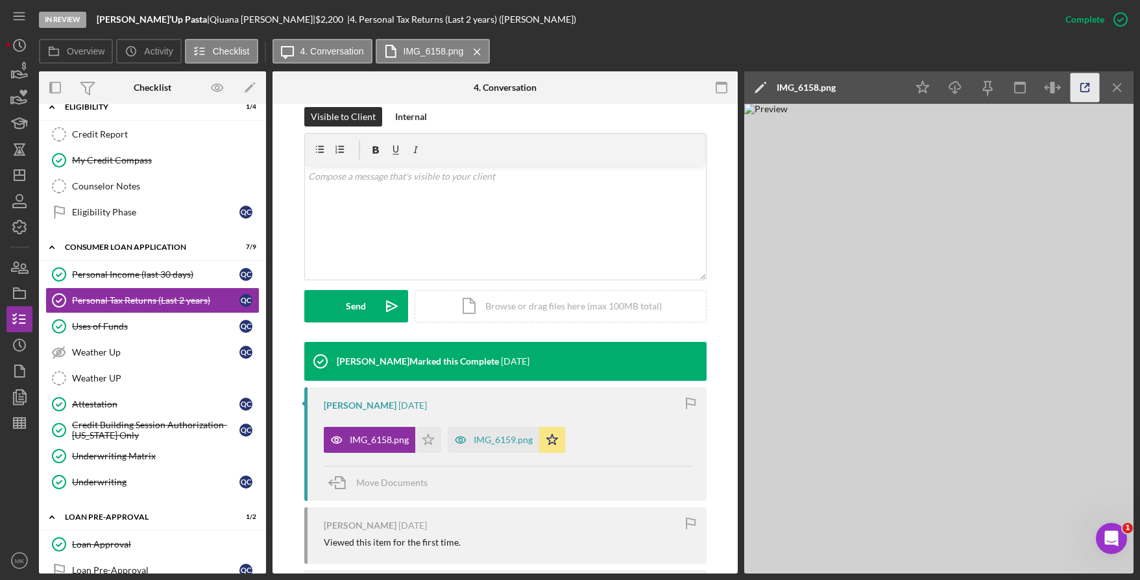
click at [1077, 93] on icon "button" at bounding box center [1084, 87] width 29 height 29
click at [485, 438] on div "IMG_6159.png" at bounding box center [503, 440] width 59 height 10
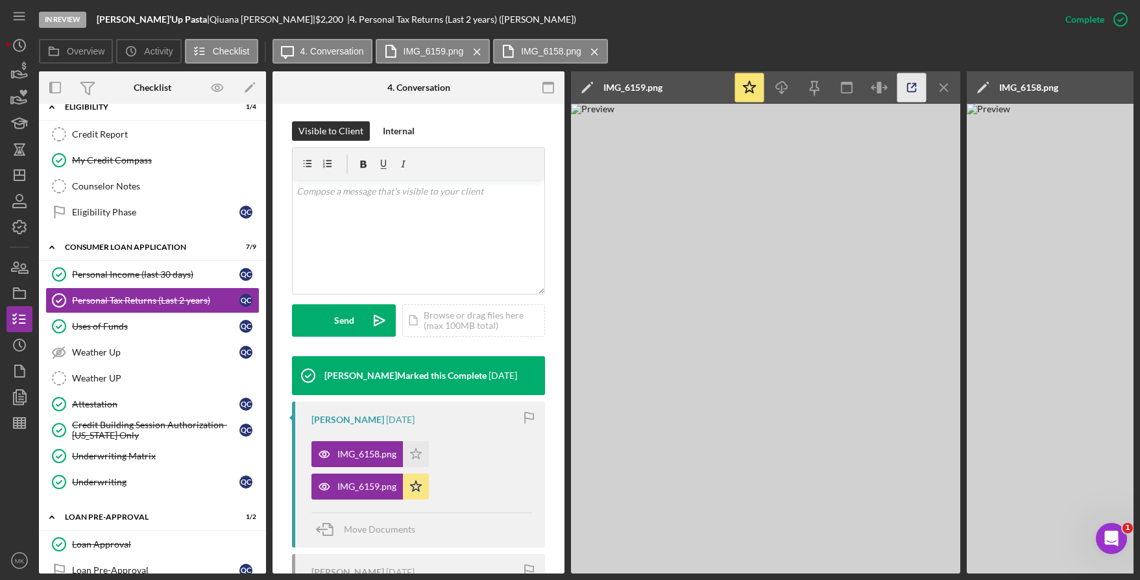
click at [904, 88] on icon "button" at bounding box center [911, 87] width 29 height 29
click at [154, 422] on div "Credit Building Session Authorization- Missouri Only" at bounding box center [155, 430] width 167 height 21
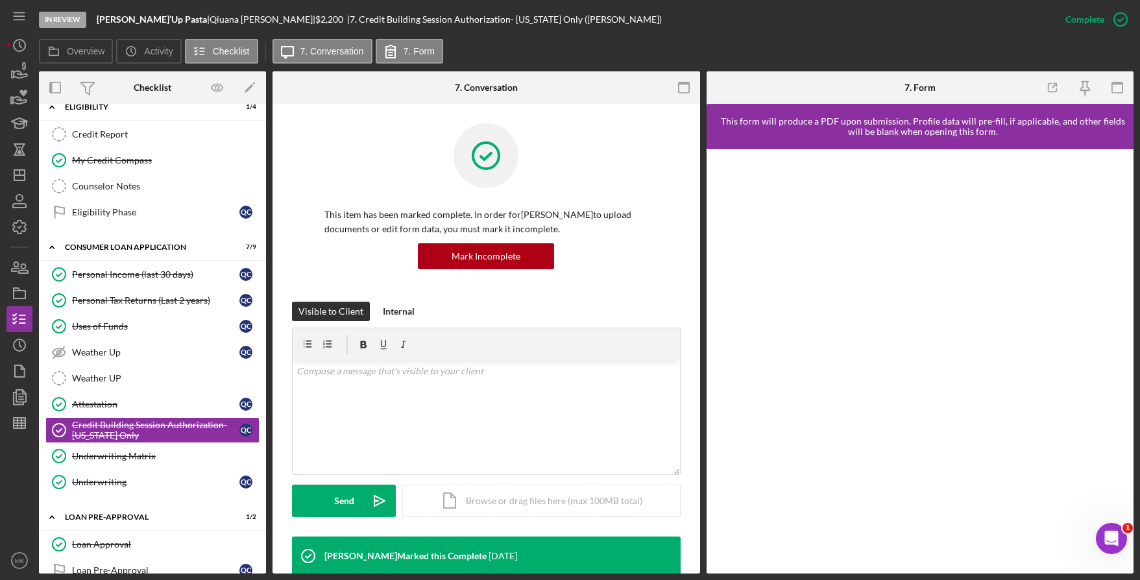
scroll to position [316, 0]
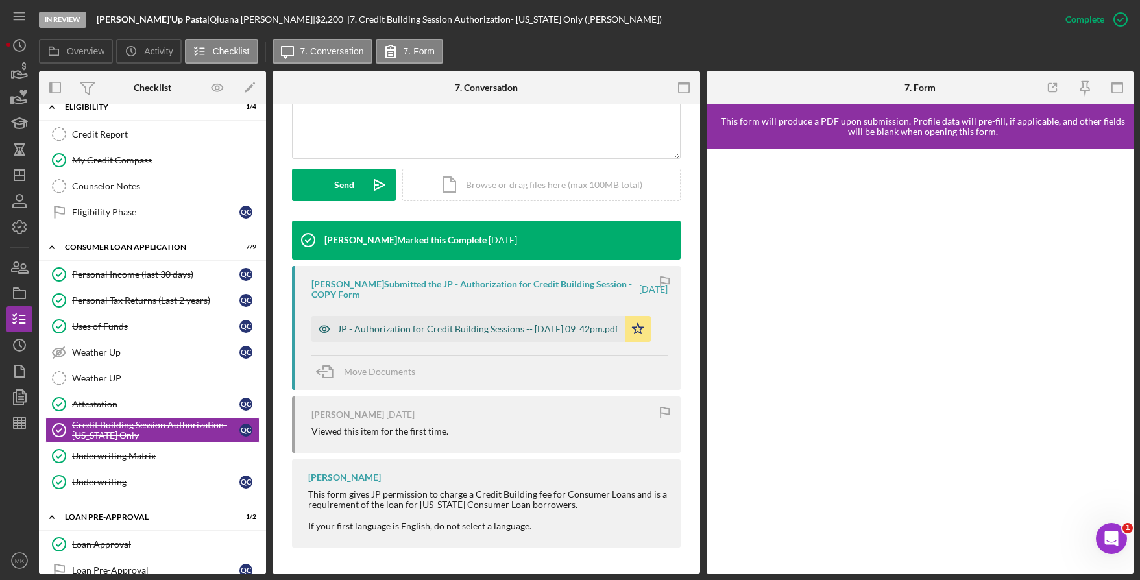
click at [487, 331] on div "JP - Authorization for Credit Building Sessions -- 2025-09-04 09_42pm.pdf" at bounding box center [477, 329] width 281 height 10
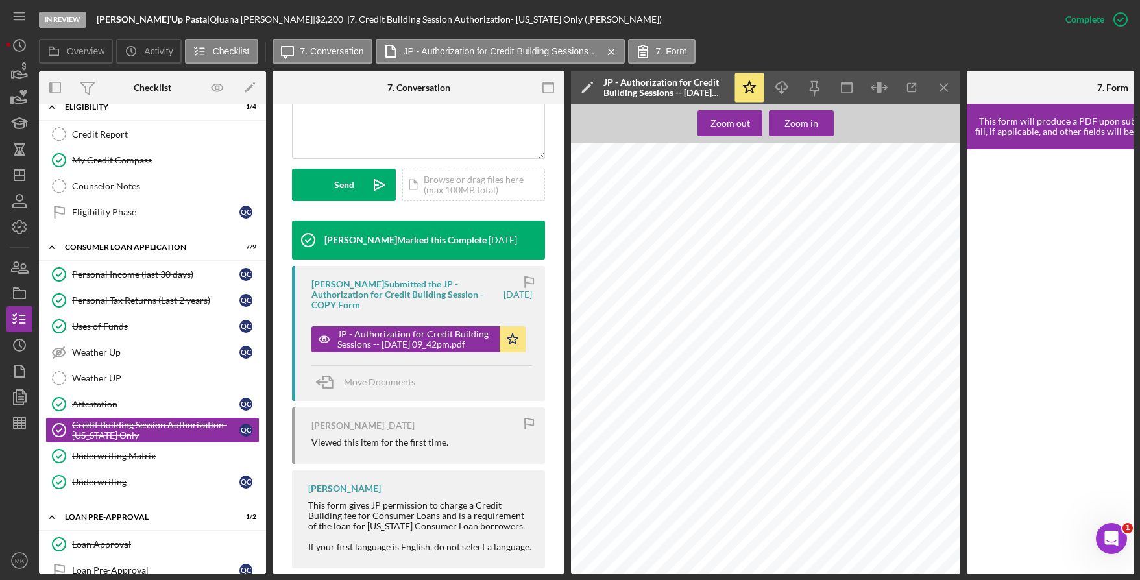
scroll to position [65, 0]
click at [166, 304] on div "Personal Tax Returns (Last 2 years)" at bounding box center [155, 300] width 167 height 10
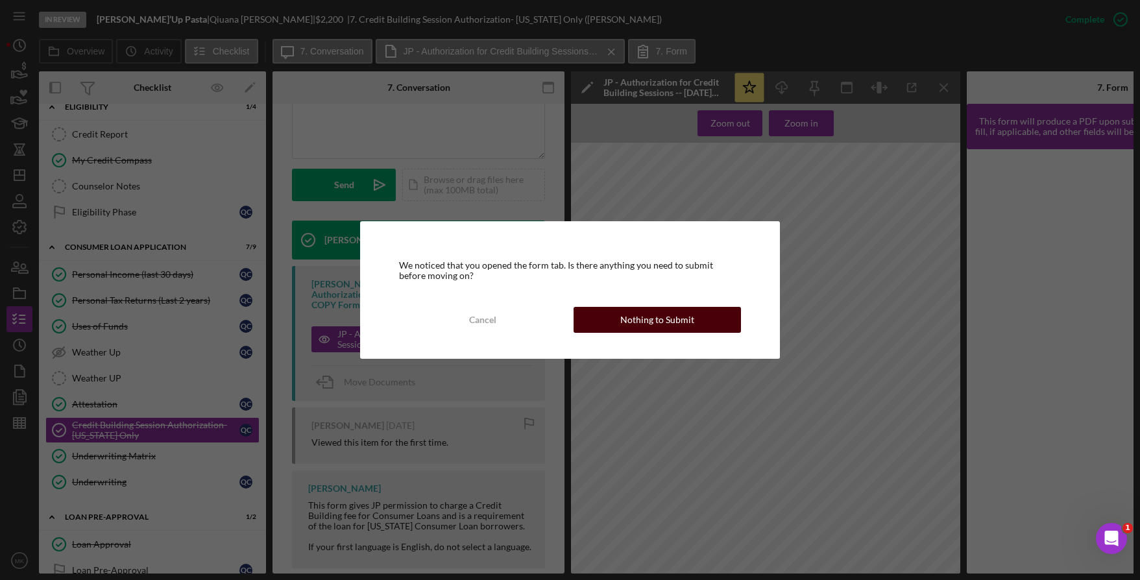
click at [657, 316] on div "Nothing to Submit" at bounding box center [657, 320] width 74 height 26
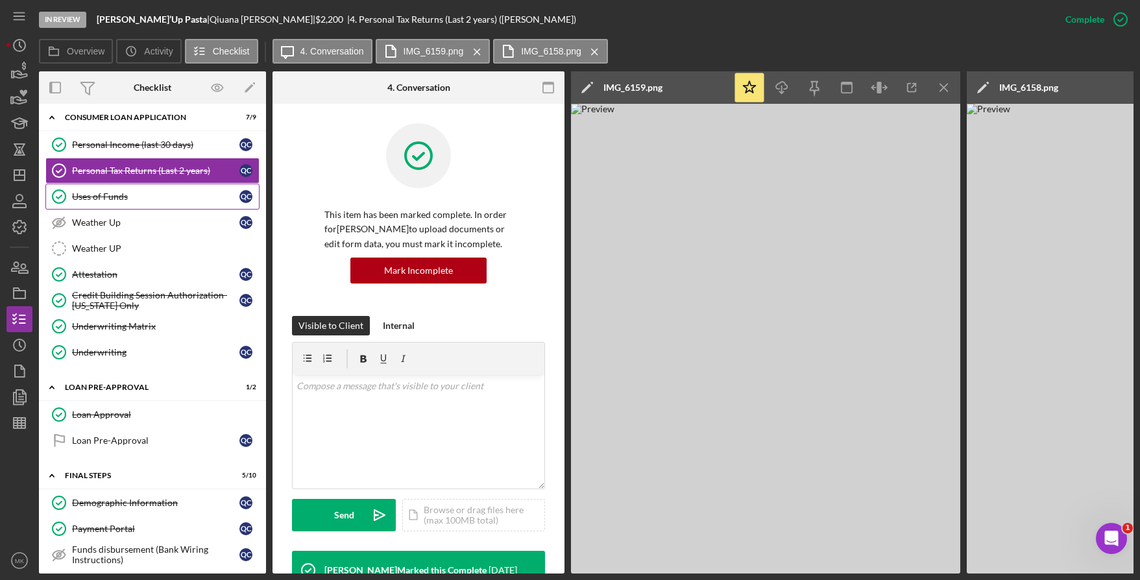
scroll to position [454, 0]
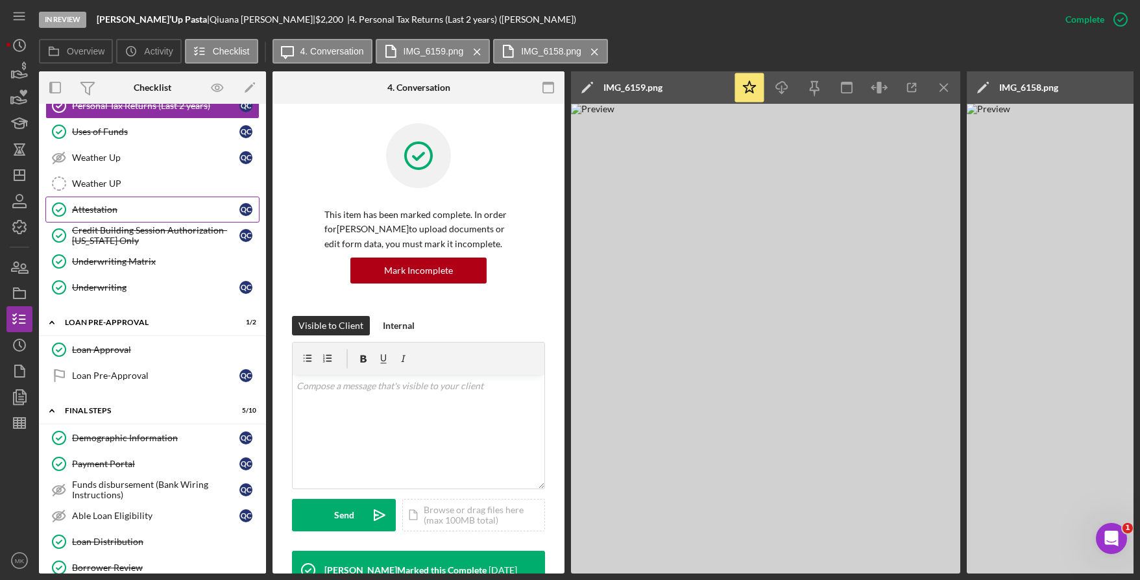
click at [132, 208] on div "Attestation" at bounding box center [155, 209] width 167 height 10
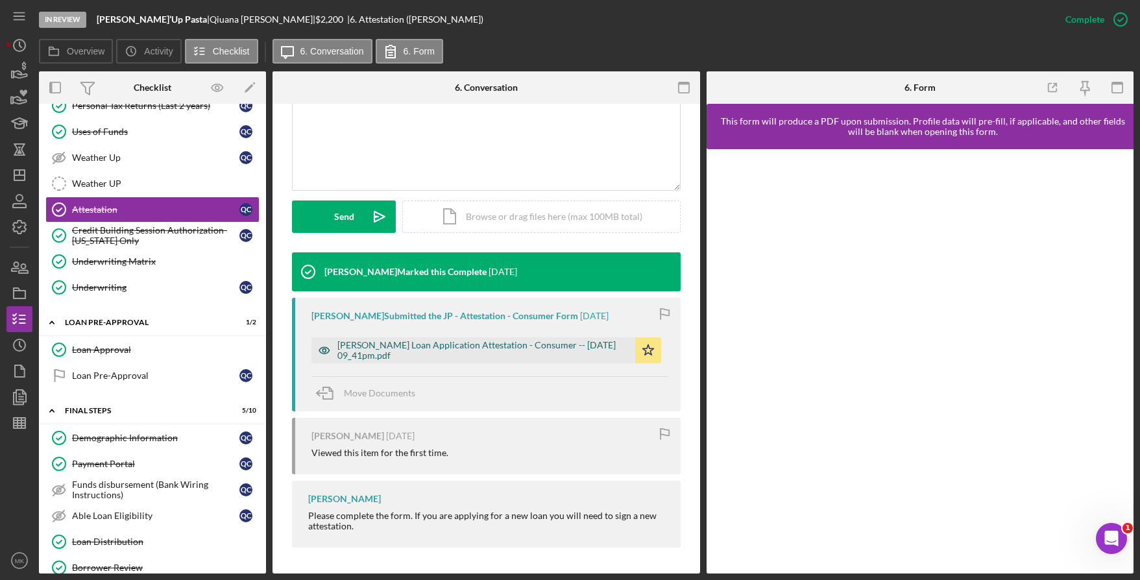
click at [441, 350] on div "Justine Petersen Loan Application Attestation - Consumer -- 2025-09-04 09_41pm.…" at bounding box center [482, 350] width 291 height 21
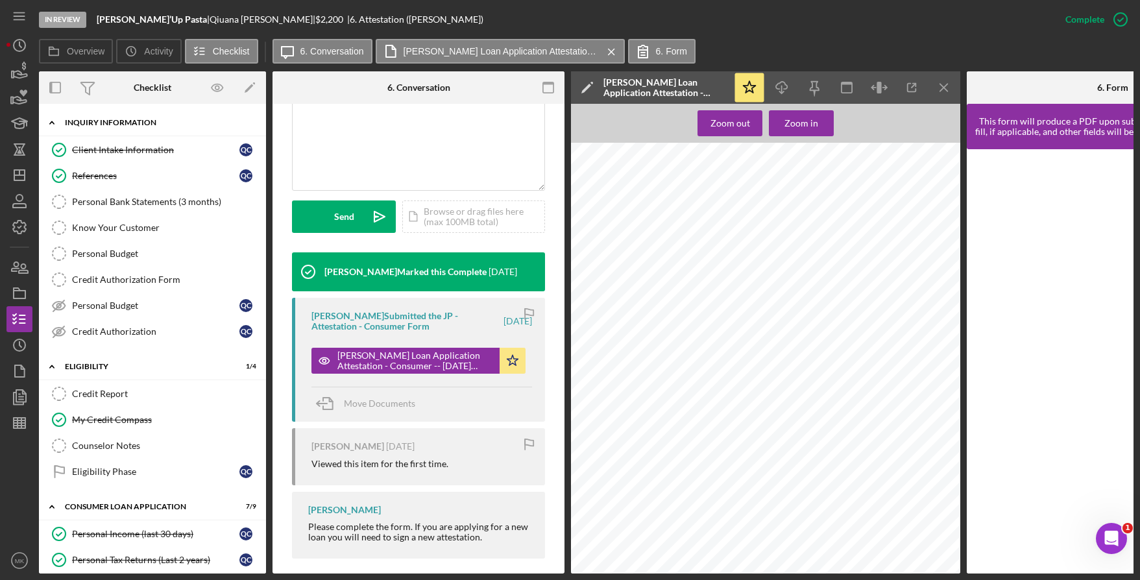
click at [150, 132] on div "Icon/Expander Inquiry Information 2 / 8" at bounding box center [152, 123] width 227 height 27
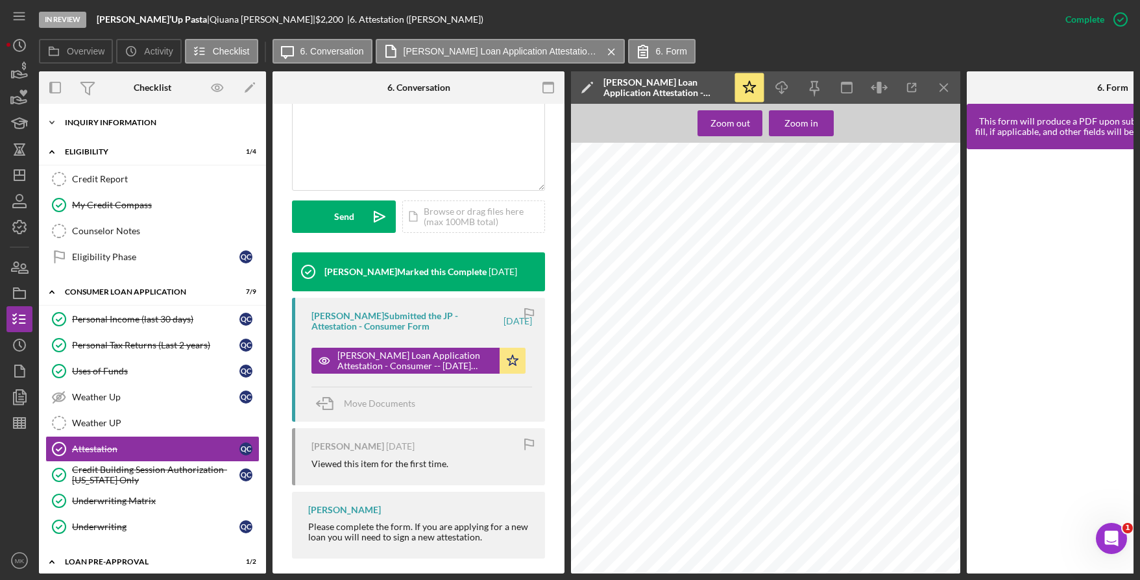
click at [91, 116] on div "Icon/Expander Inquiry Information 2 / 8" at bounding box center [152, 123] width 227 height 26
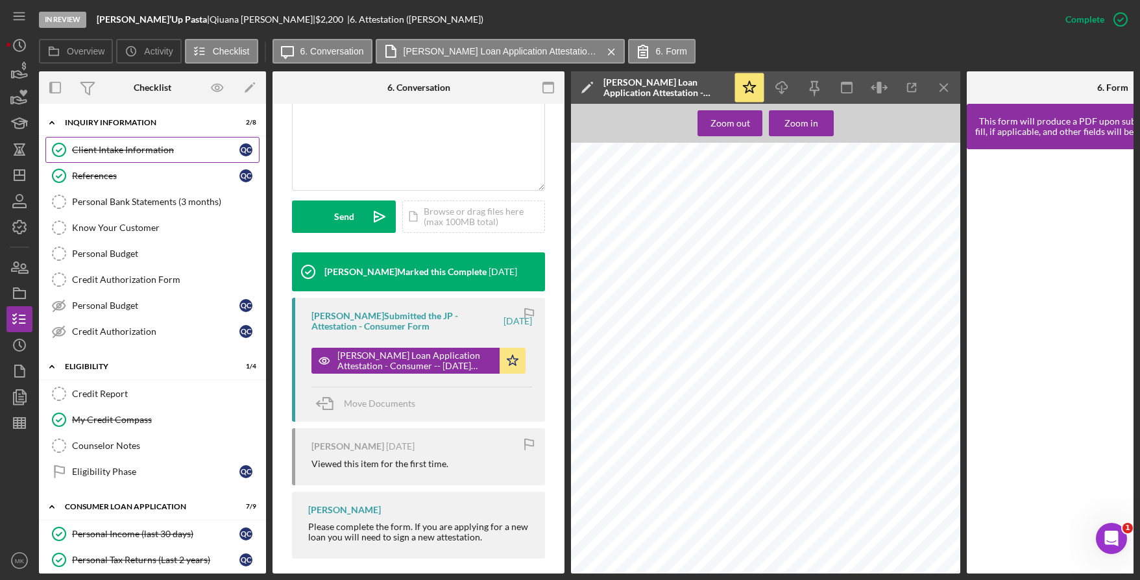
click at [108, 154] on div "Client Intake Information" at bounding box center [155, 150] width 167 height 10
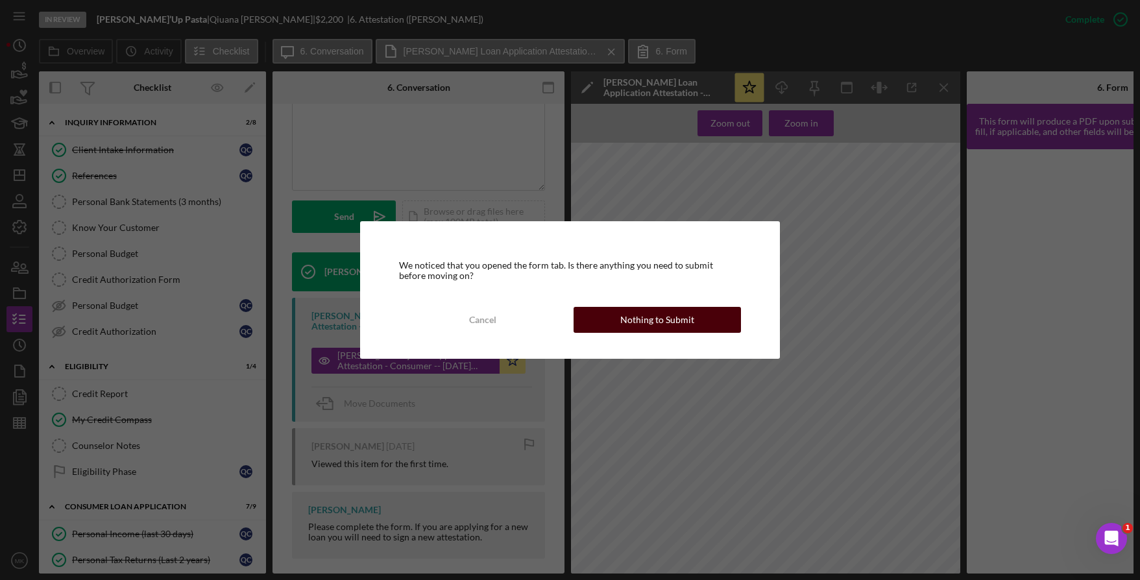
click at [707, 326] on button "Nothing to Submit" at bounding box center [657, 320] width 168 height 26
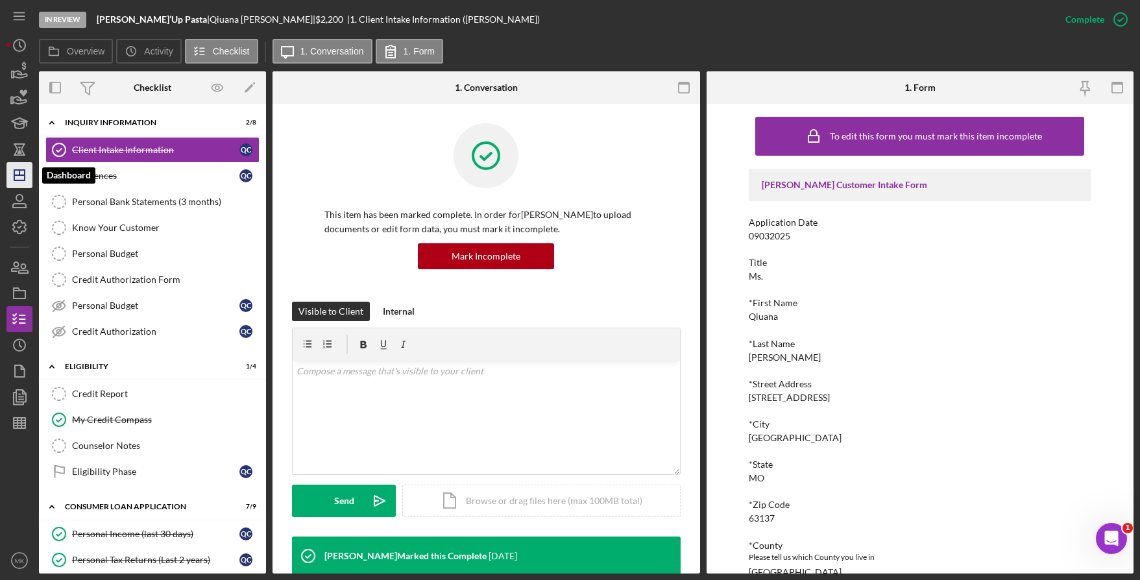
click at [27, 176] on icon "Icon/Dashboard" at bounding box center [19, 175] width 32 height 32
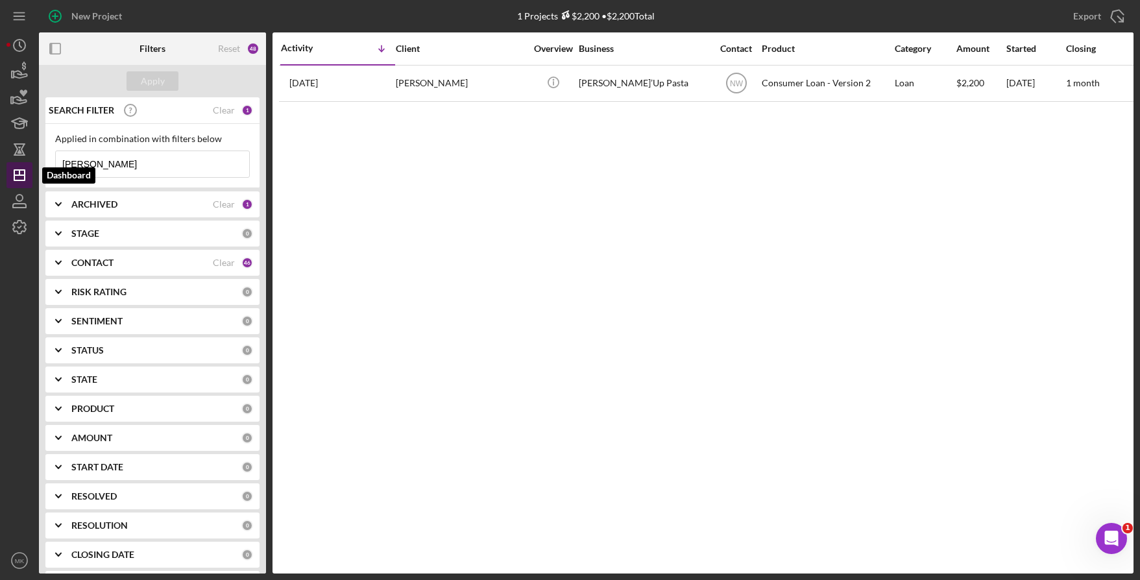
drag, startPoint x: 128, startPoint y: 166, endPoint x: 10, endPoint y: 168, distance: 118.7
click at [10, 168] on div "New Project 1 Projects $2,200 • $2,200 Total Chapple Export Icon/Export Filters…" at bounding box center [569, 286] width 1127 height 573
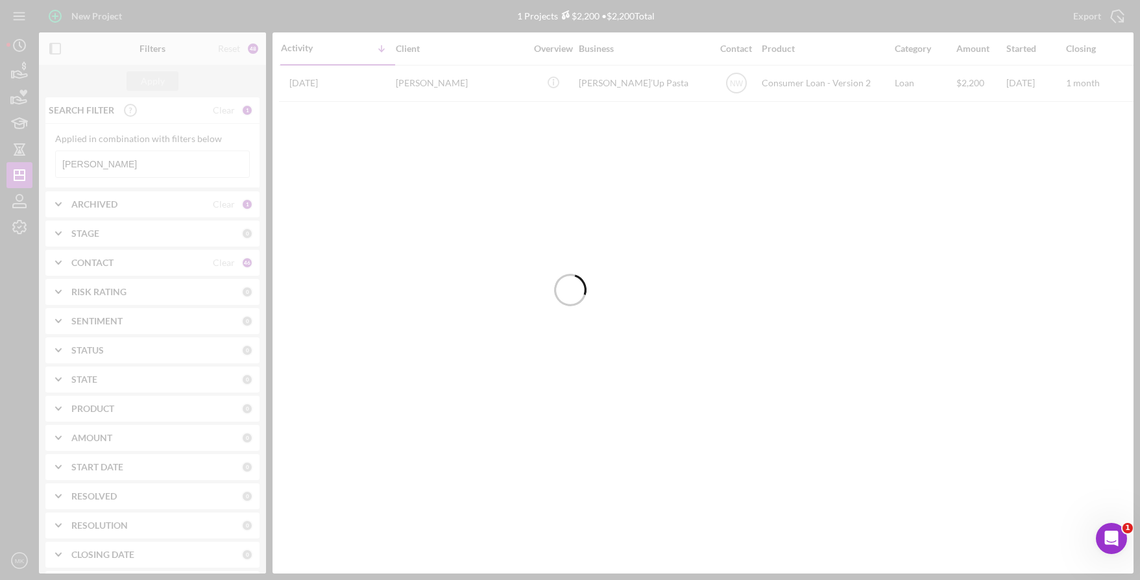
type input "Caston"
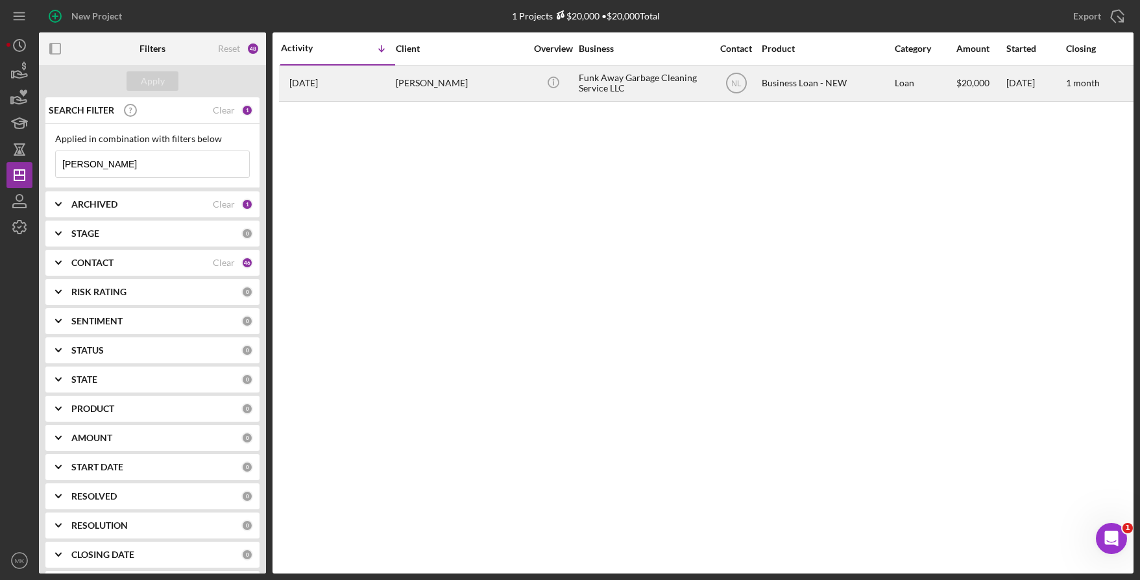
click at [477, 89] on div "[PERSON_NAME]" at bounding box center [461, 83] width 130 height 34
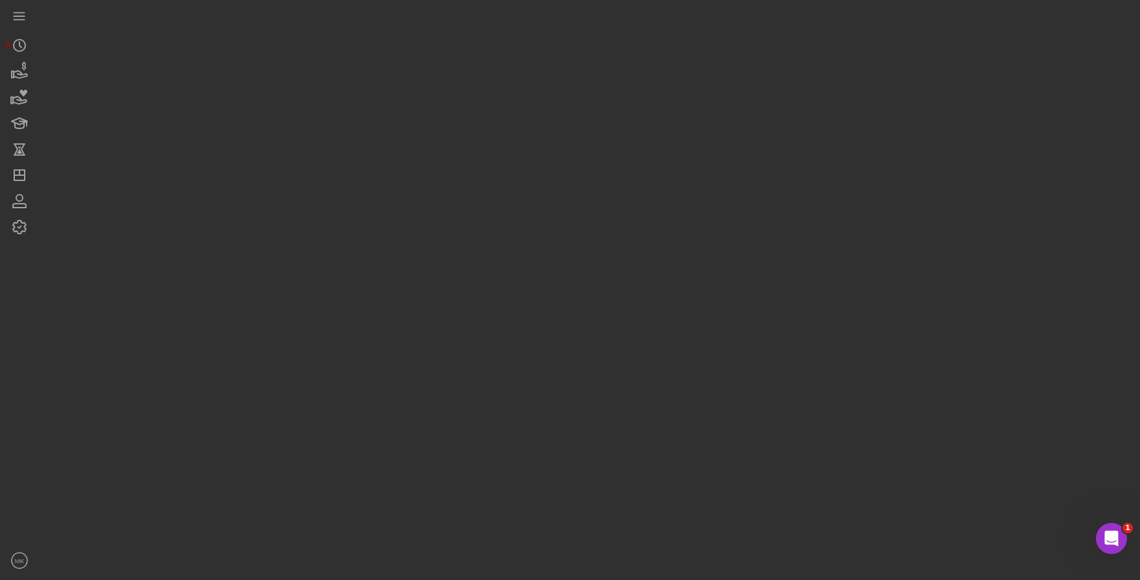
click at [477, 89] on div at bounding box center [586, 286] width 1094 height 573
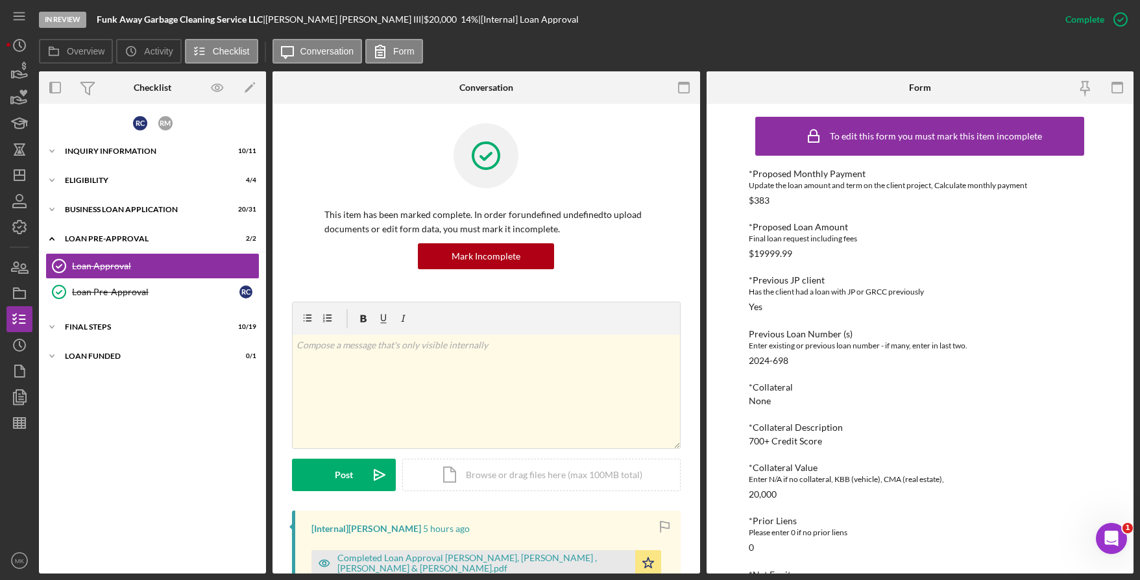
click at [381, 134] on div at bounding box center [486, 165] width 324 height 84
click at [98, 203] on div "Icon/Expander BUSINESS LOAN APPLICATION 20 / 31" at bounding box center [152, 210] width 227 height 26
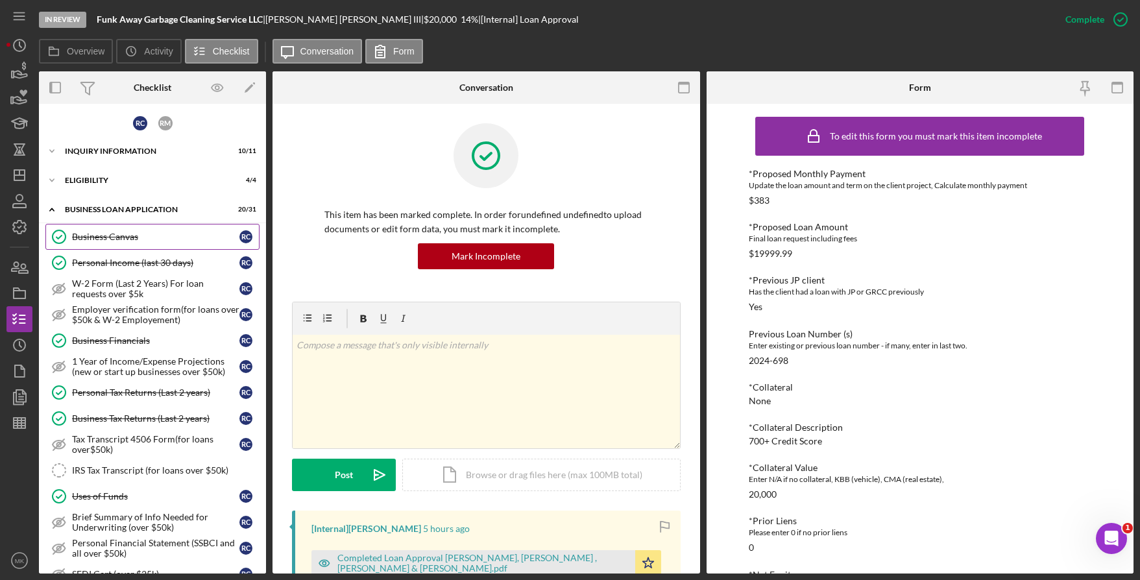
click at [117, 234] on div "Business Canvas" at bounding box center [155, 237] width 167 height 10
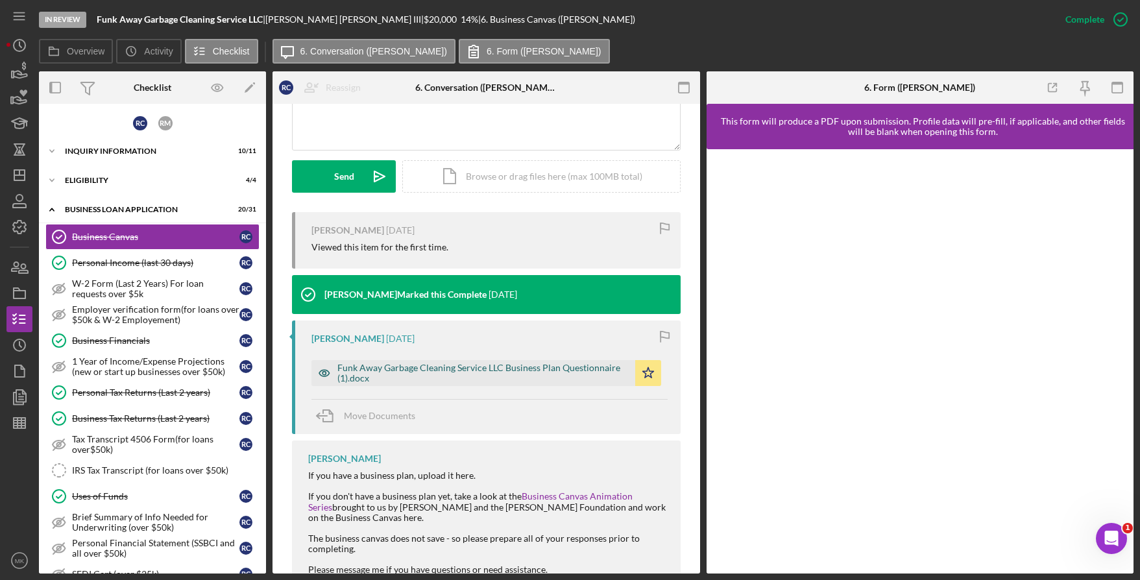
click at [418, 365] on div "Funk Away Garbage Cleaning Service LLC Business Plan Questionnaire (1).docx" at bounding box center [482, 373] width 291 height 21
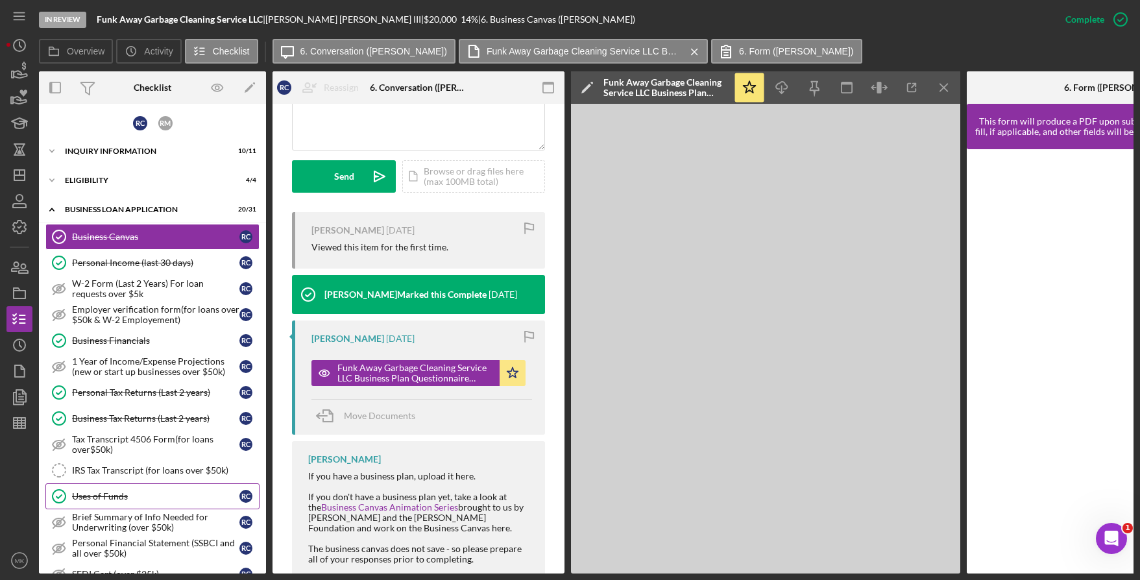
click at [131, 498] on div "Uses of Funds" at bounding box center [155, 496] width 167 height 10
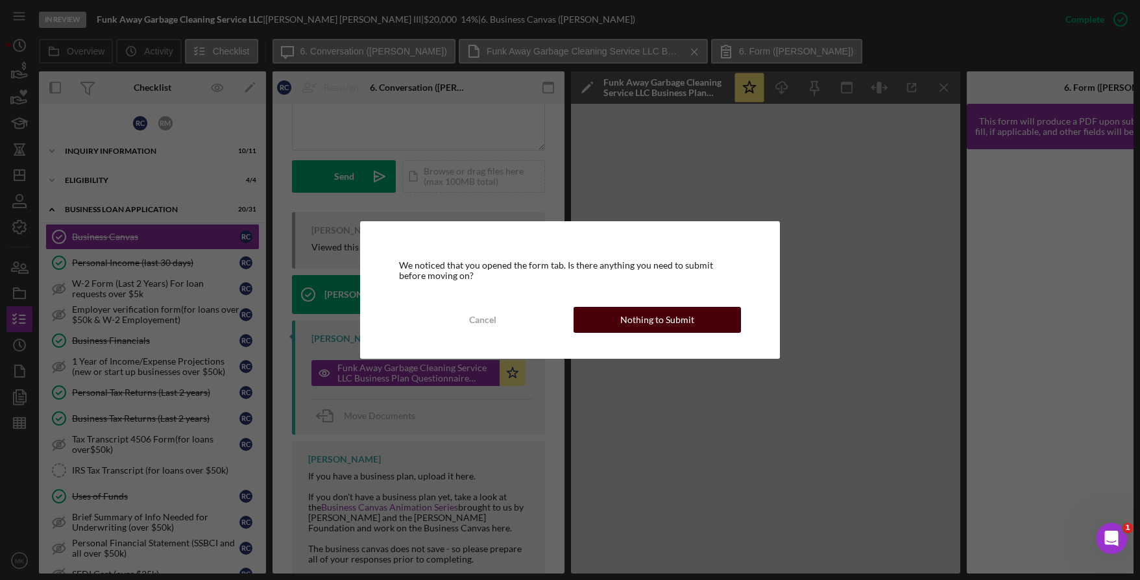
click at [635, 327] on div "Nothing to Submit" at bounding box center [657, 320] width 74 height 26
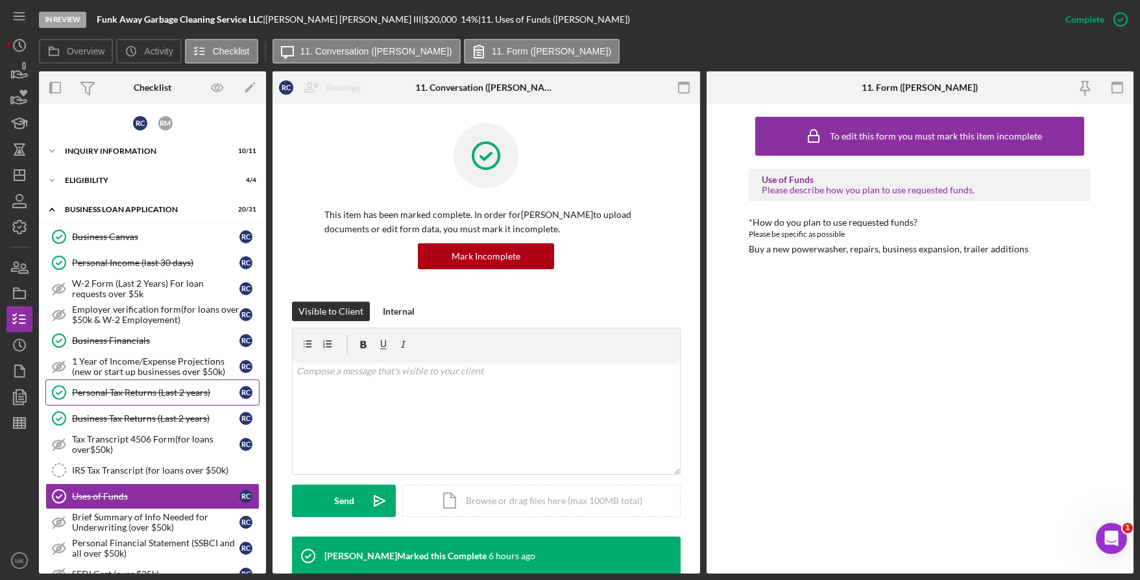
click at [117, 402] on link "Personal Tax Returns (Last 2 years) Personal Tax Returns (Last 2 years) R C" at bounding box center [152, 392] width 214 height 26
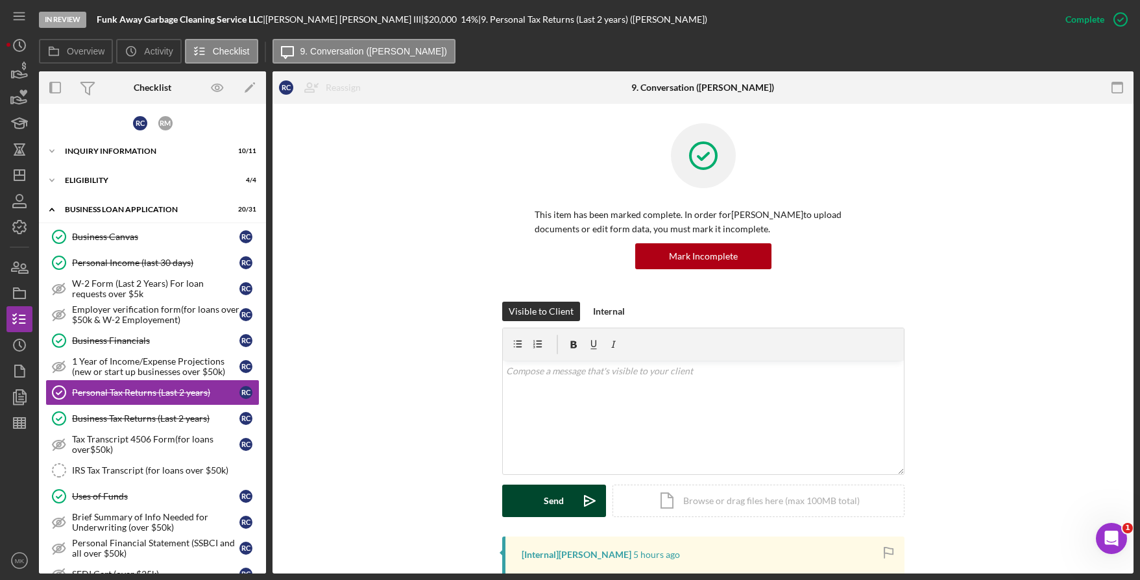
scroll to position [259, 0]
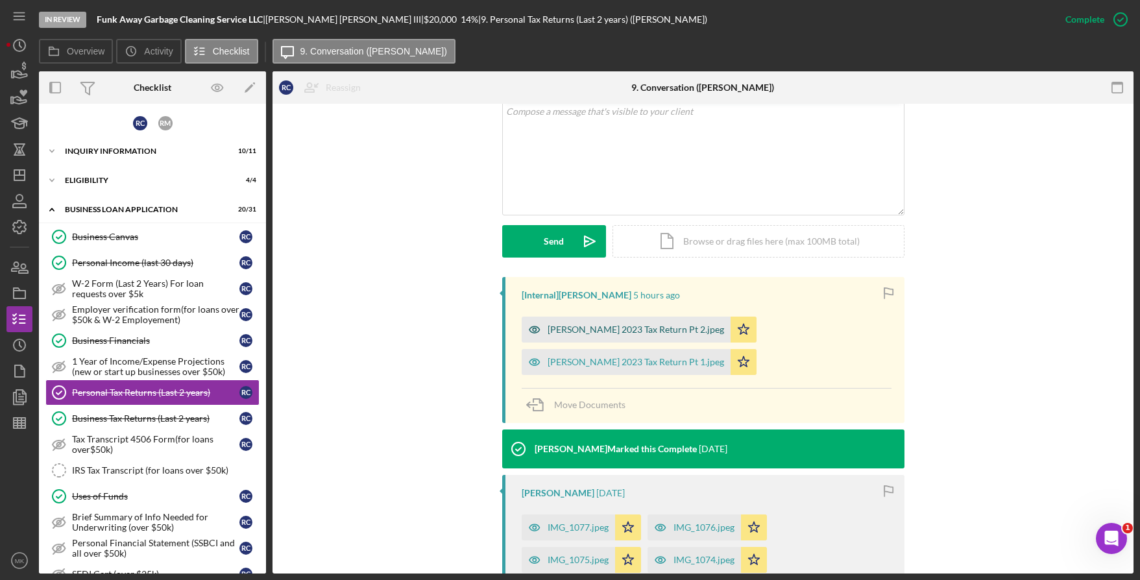
click at [604, 336] on div "[PERSON_NAME] 2023 Tax Return Pt 2.jpeg" at bounding box center [626, 330] width 209 height 26
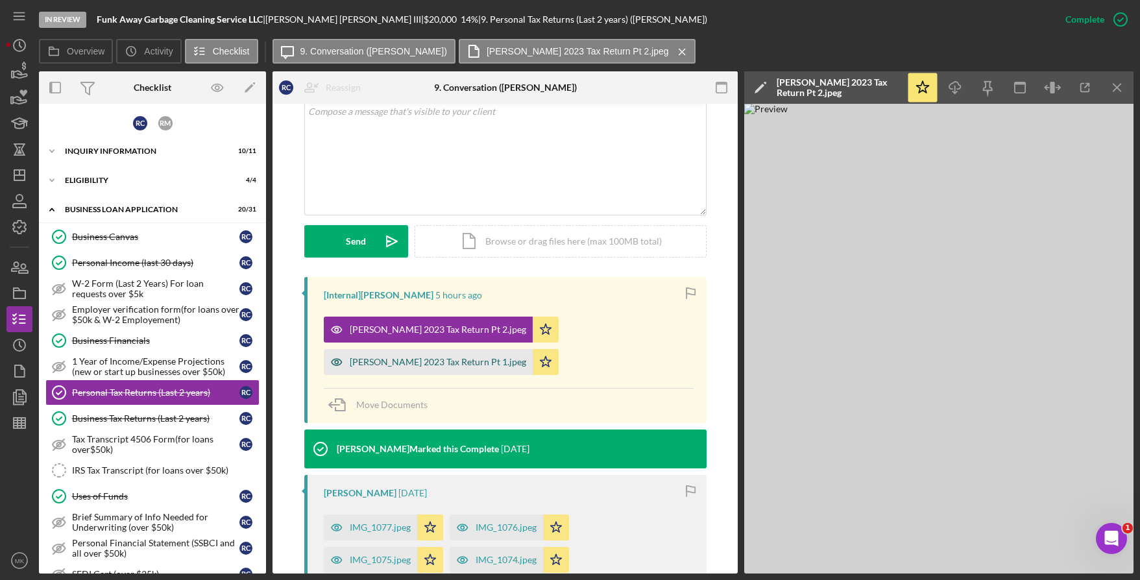
click at [426, 362] on div "[PERSON_NAME] 2023 Tax Return Pt 1.jpeg" at bounding box center [438, 362] width 176 height 10
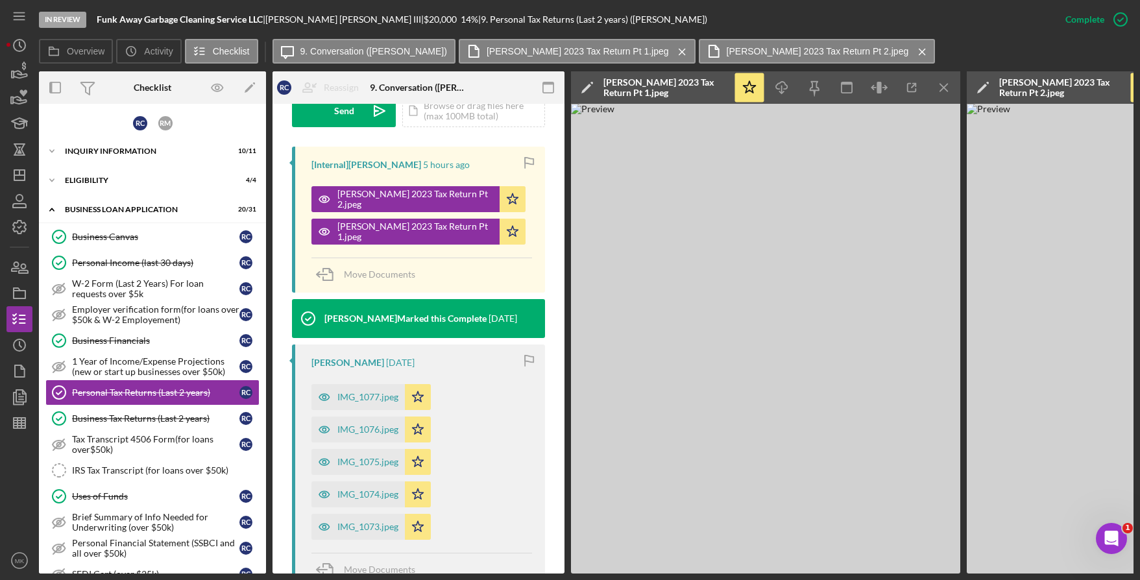
scroll to position [534, 0]
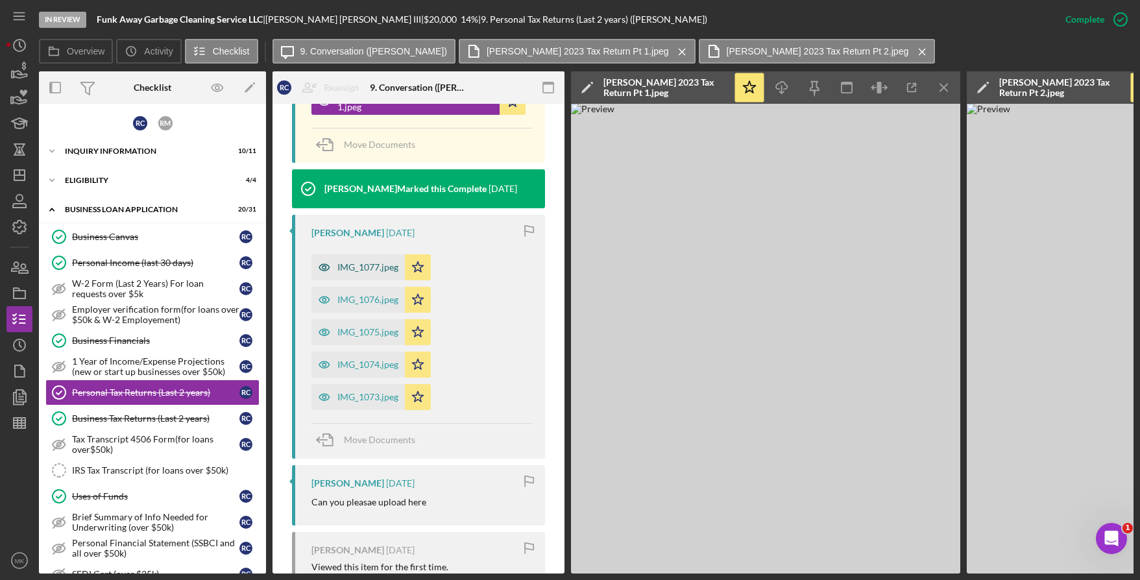
click at [350, 266] on div "IMG_1077.jpeg" at bounding box center [367, 267] width 61 height 10
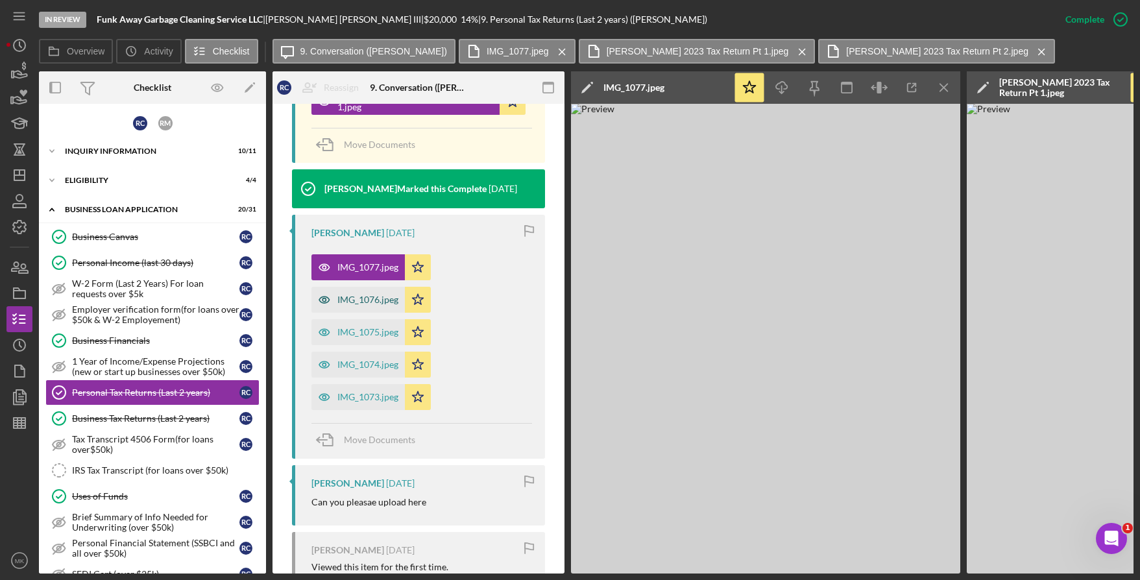
click at [337, 311] on div "IMG_1076.jpeg" at bounding box center [357, 300] width 93 height 26
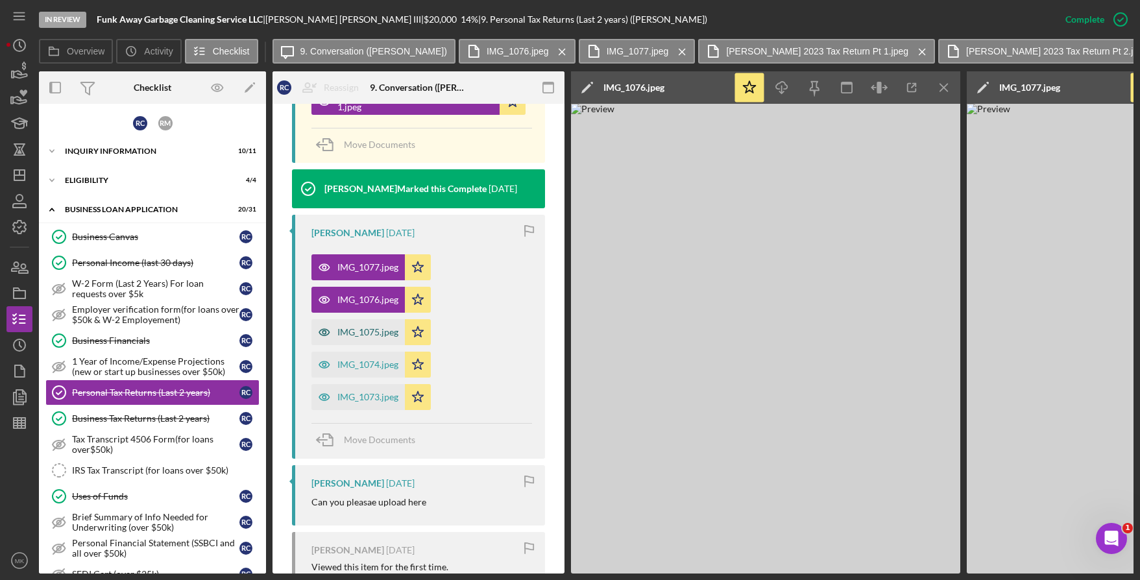
click at [337, 341] on div "IMG_1075.jpeg" at bounding box center [357, 332] width 93 height 26
click at [354, 362] on div "IMG_1074.jpeg" at bounding box center [367, 364] width 61 height 10
click at [374, 394] on div "IMG_1073.jpeg" at bounding box center [367, 397] width 61 height 10
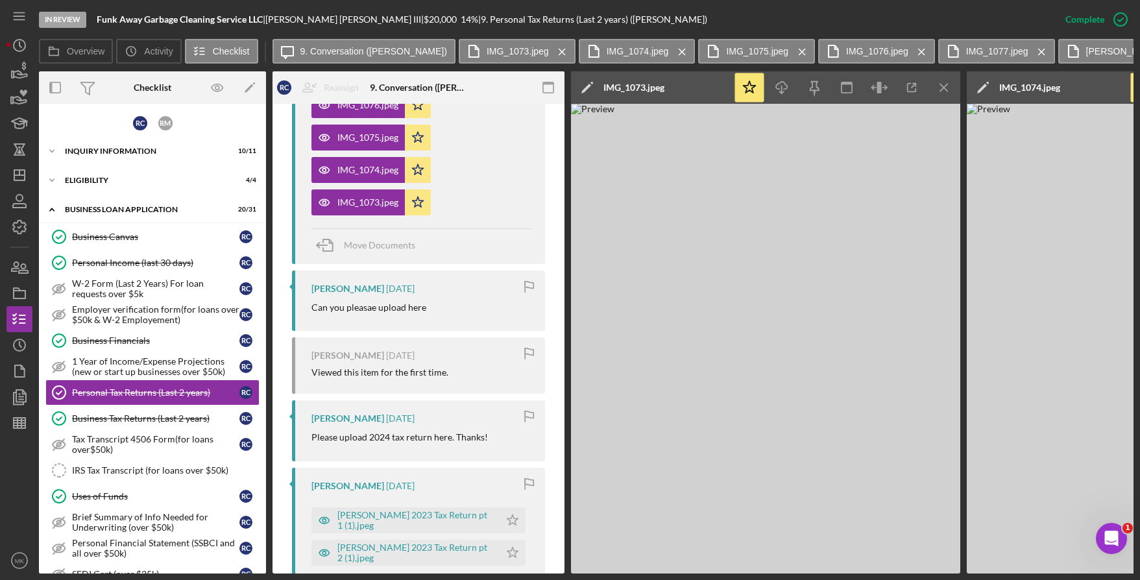
scroll to position [858, 0]
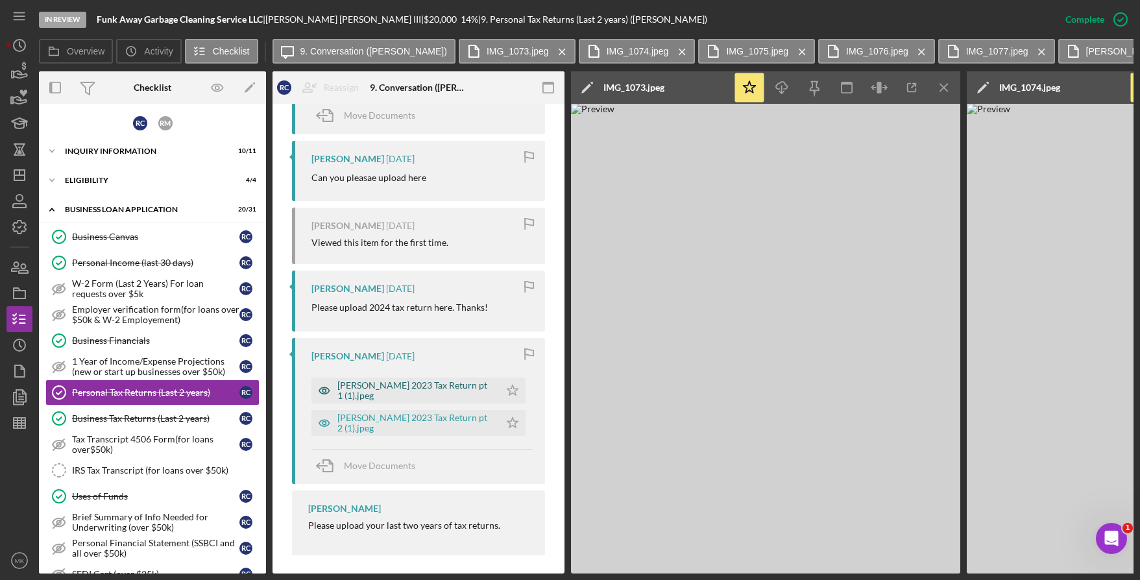
click at [448, 396] on div "[PERSON_NAME] 2023 Tax Return pt 1 (1).jpeg" at bounding box center [415, 390] width 156 height 21
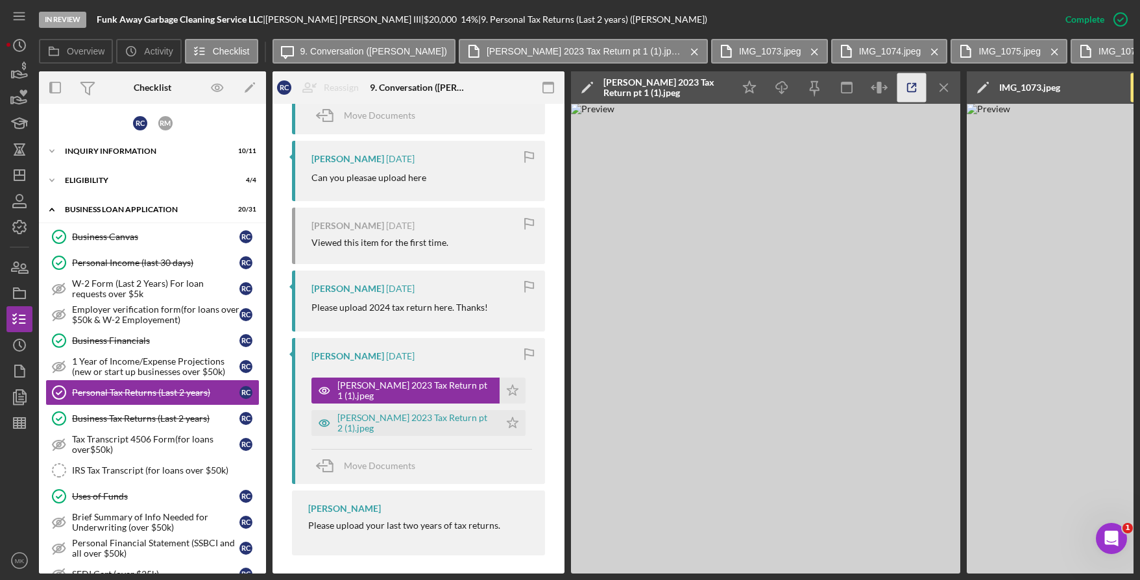
click at [918, 92] on icon "button" at bounding box center [911, 87] width 29 height 29
click at [130, 418] on div "Business Tax Returns (Last 2 years)" at bounding box center [155, 418] width 167 height 10
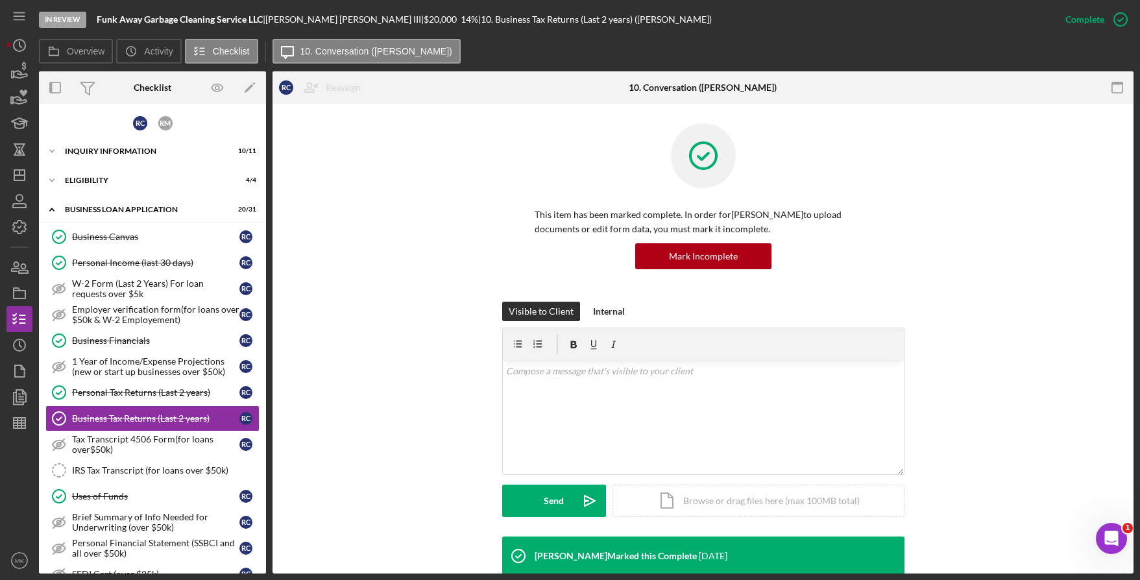
scroll to position [112, 0]
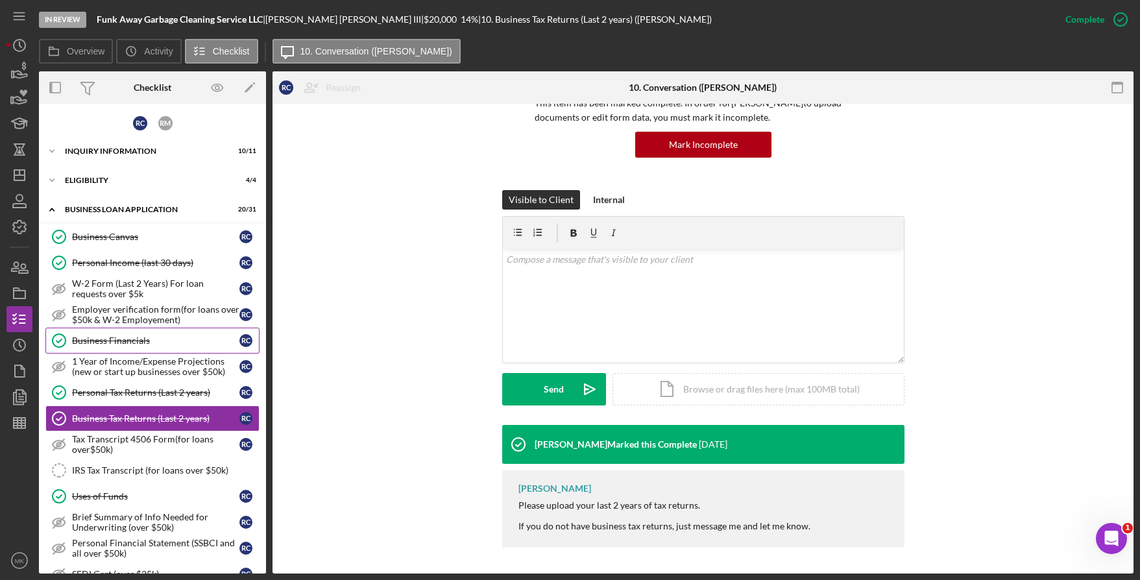
click at [146, 339] on div "Business Financials" at bounding box center [155, 340] width 167 height 10
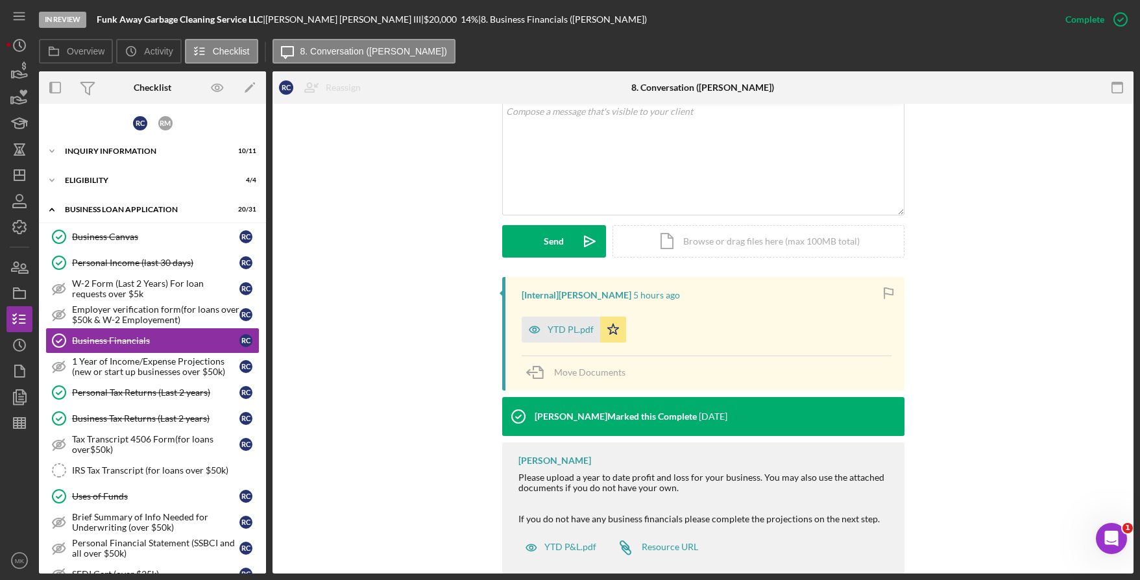
scroll to position [285, 0]
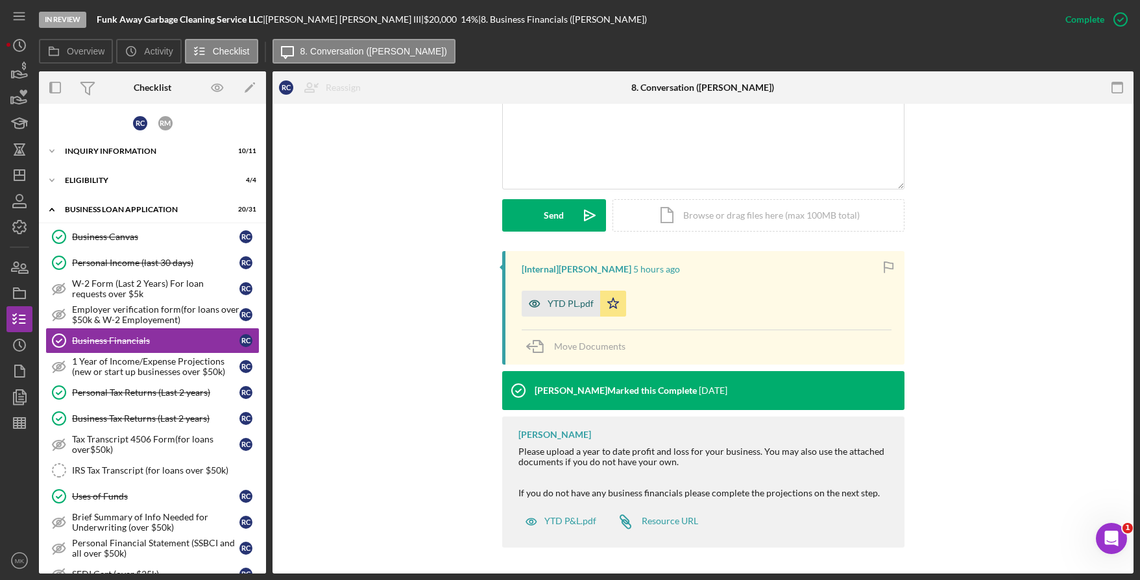
click at [578, 307] on div "YTD PL.pdf" at bounding box center [570, 303] width 46 height 10
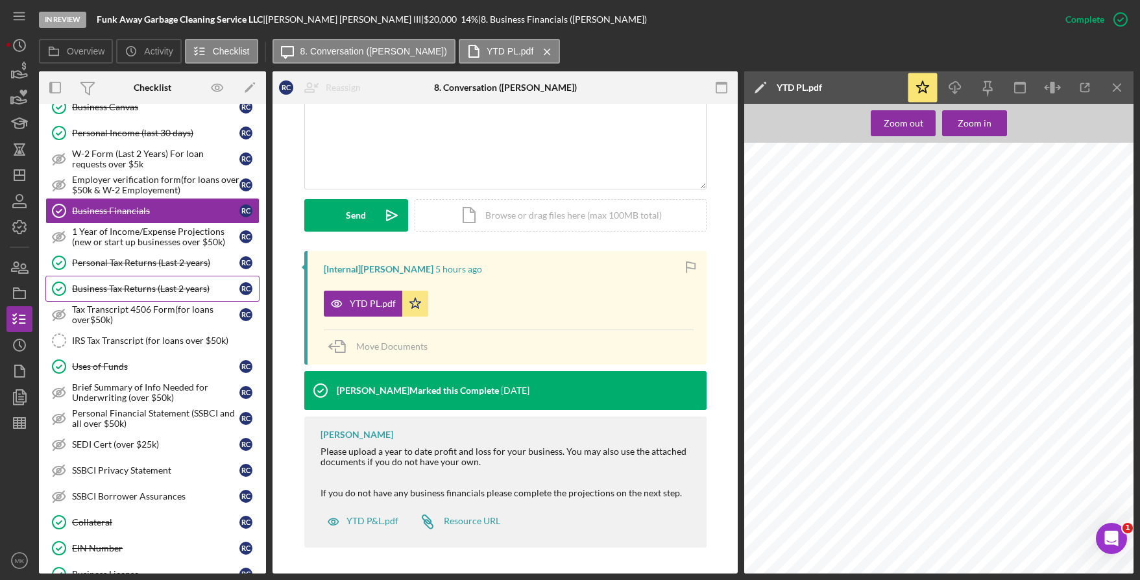
scroll to position [259, 0]
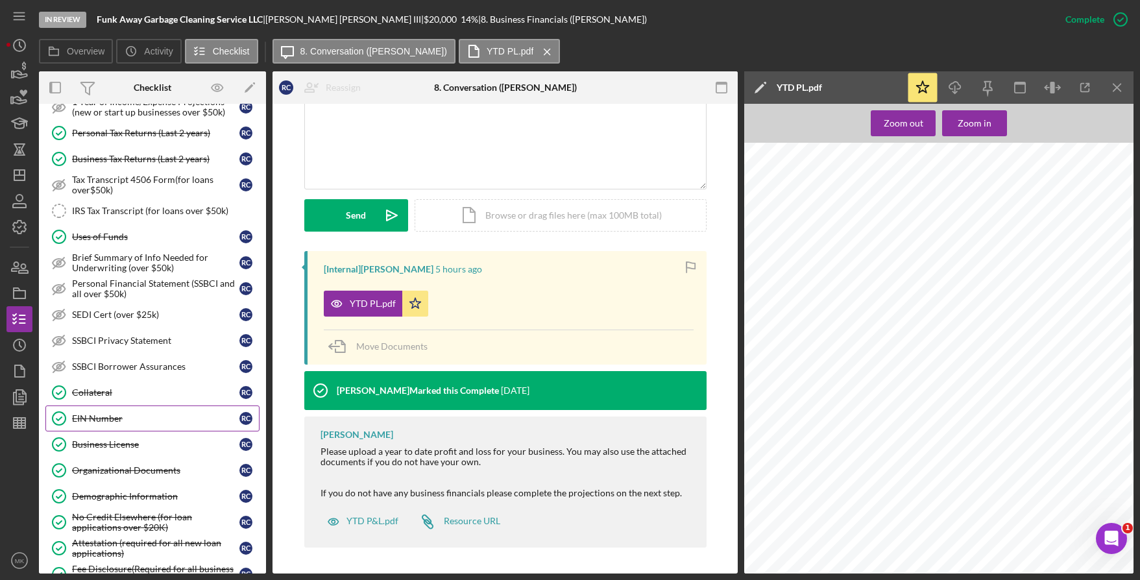
click at [139, 415] on div "EIN Number" at bounding box center [155, 418] width 167 height 10
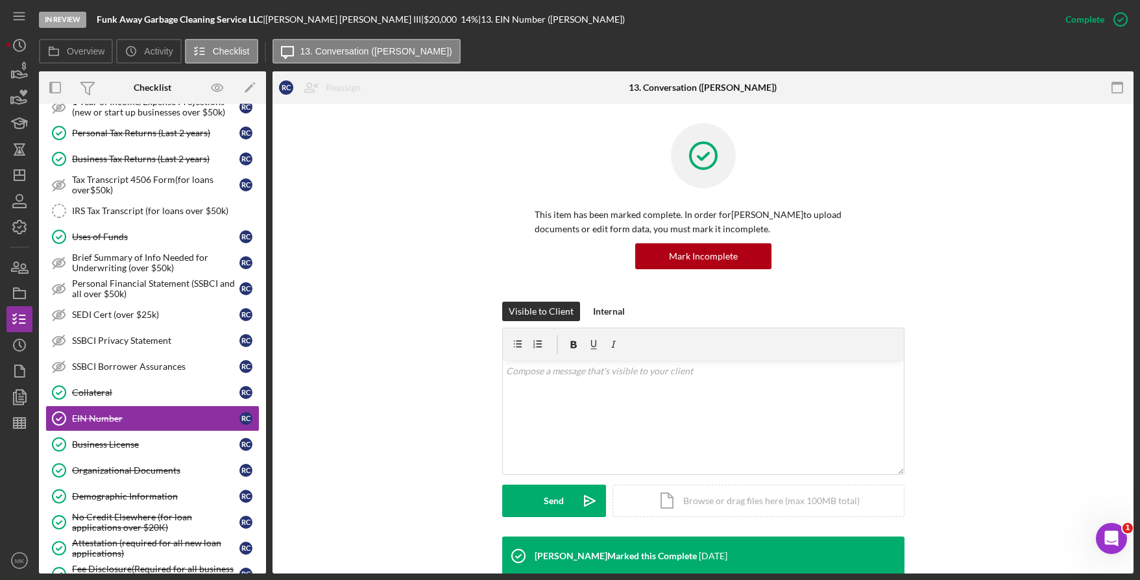
scroll to position [221, 0]
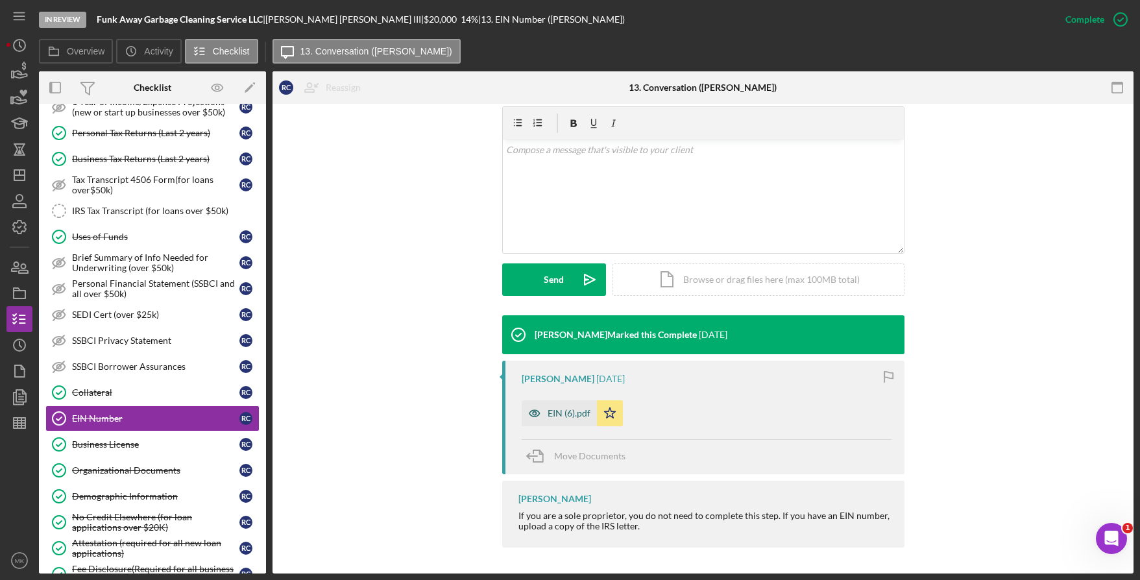
click at [560, 421] on div "EIN (6).pdf" at bounding box center [559, 413] width 75 height 26
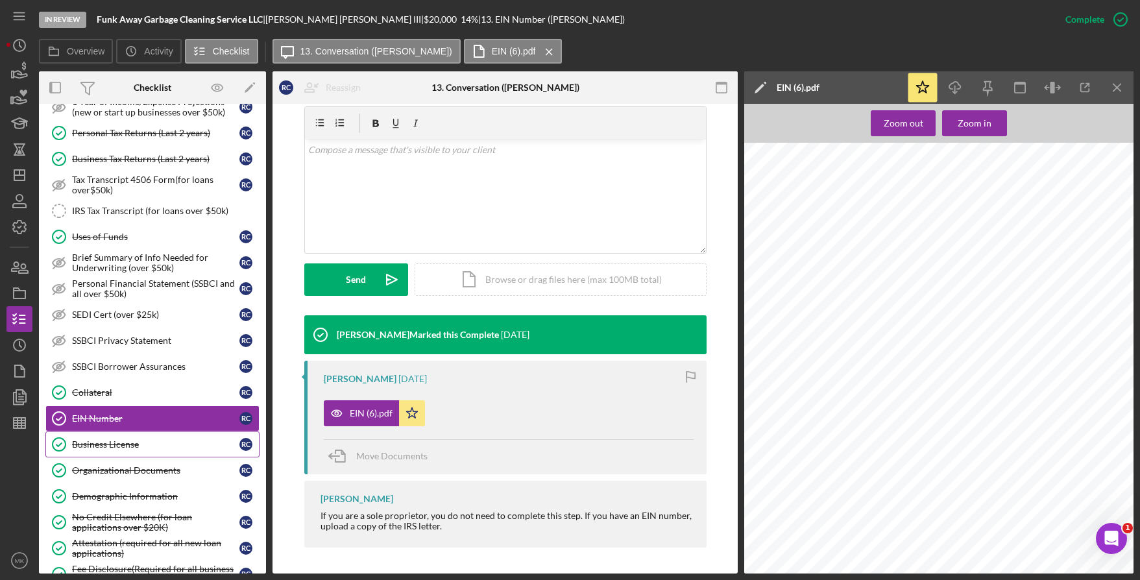
click at [95, 447] on div "Business License" at bounding box center [155, 444] width 167 height 10
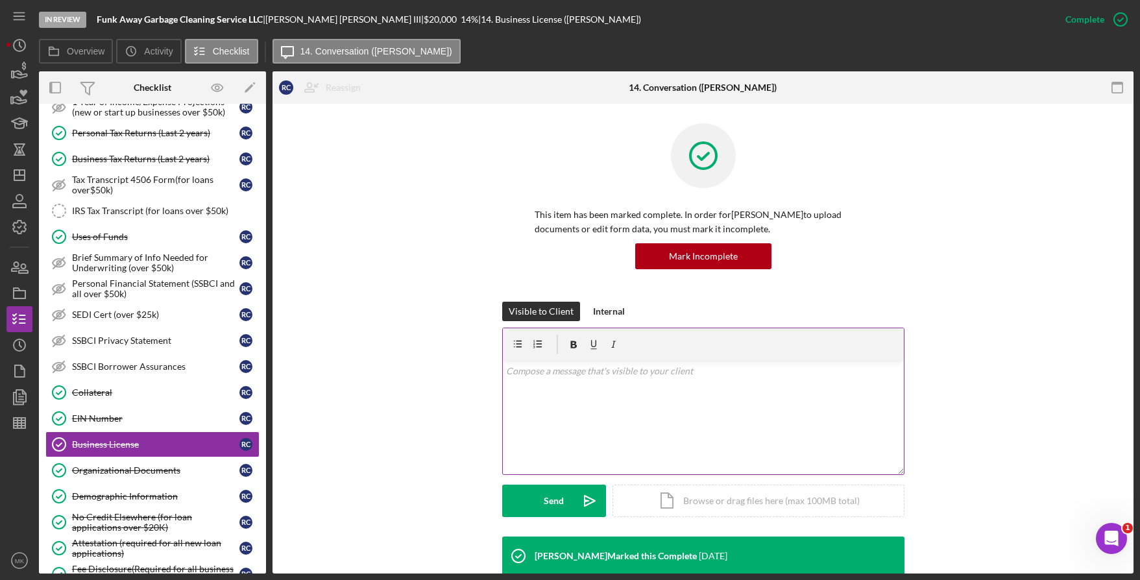
scroll to position [99, 0]
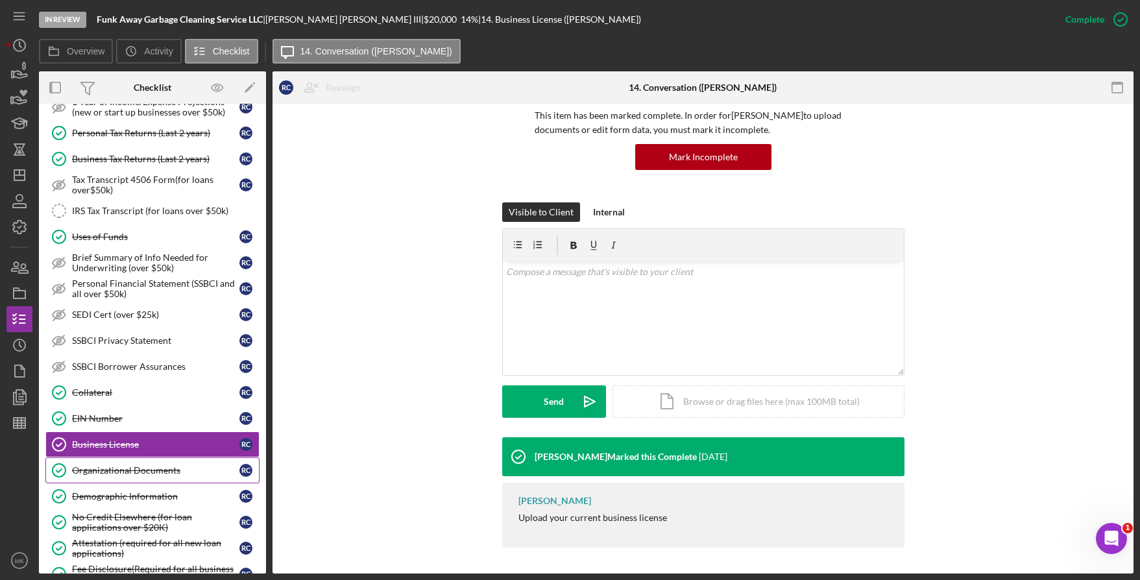
click at [161, 472] on div "Organizational Documents" at bounding box center [155, 470] width 167 height 10
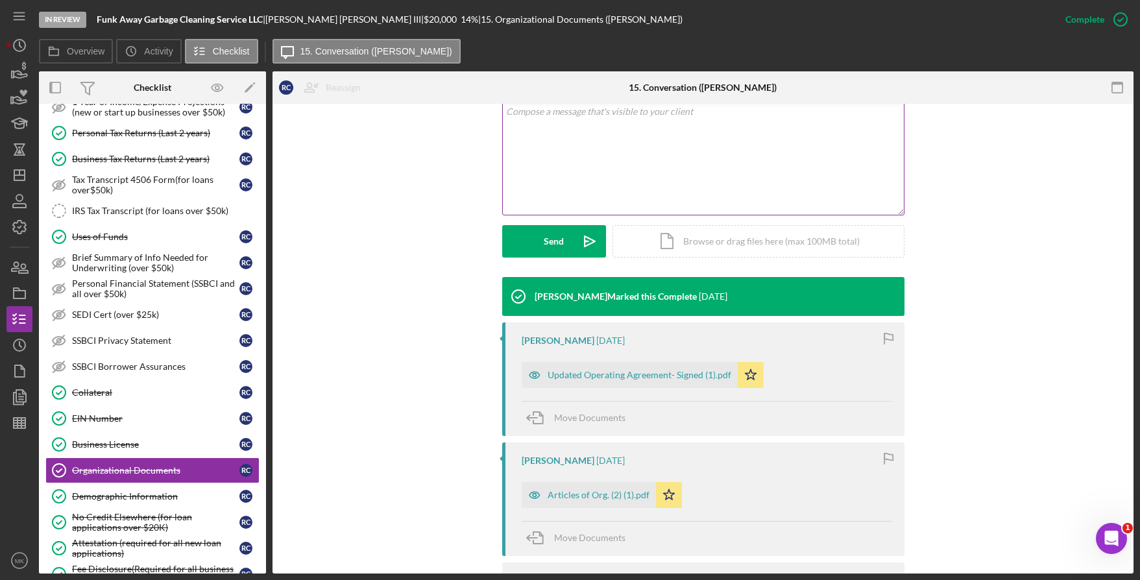
scroll to position [324, 0]
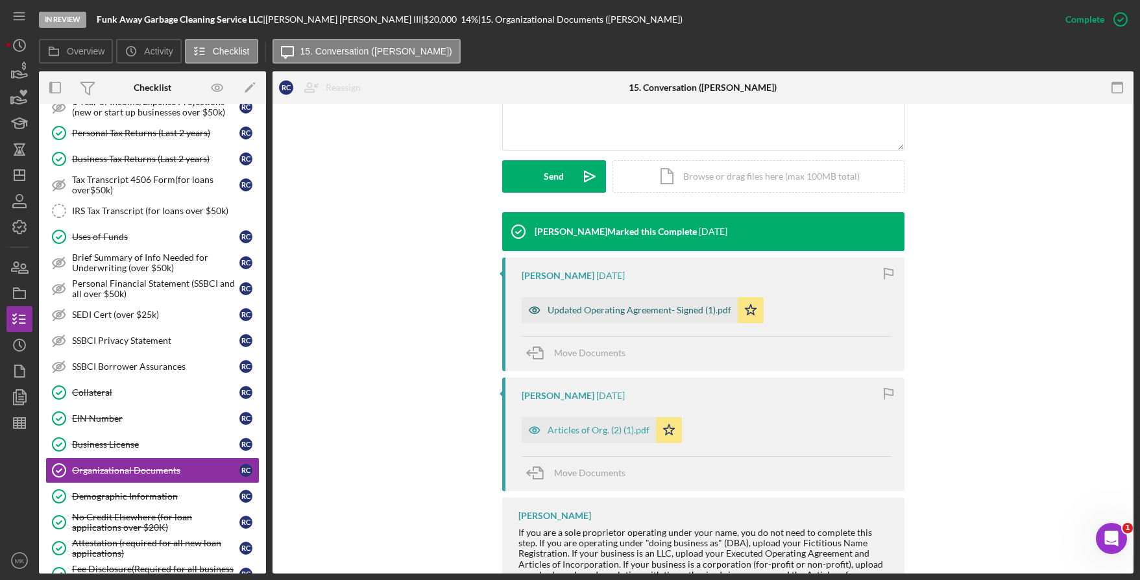
click at [636, 302] on div "Updated Operating Agreement- Signed (1).pdf" at bounding box center [630, 310] width 216 height 26
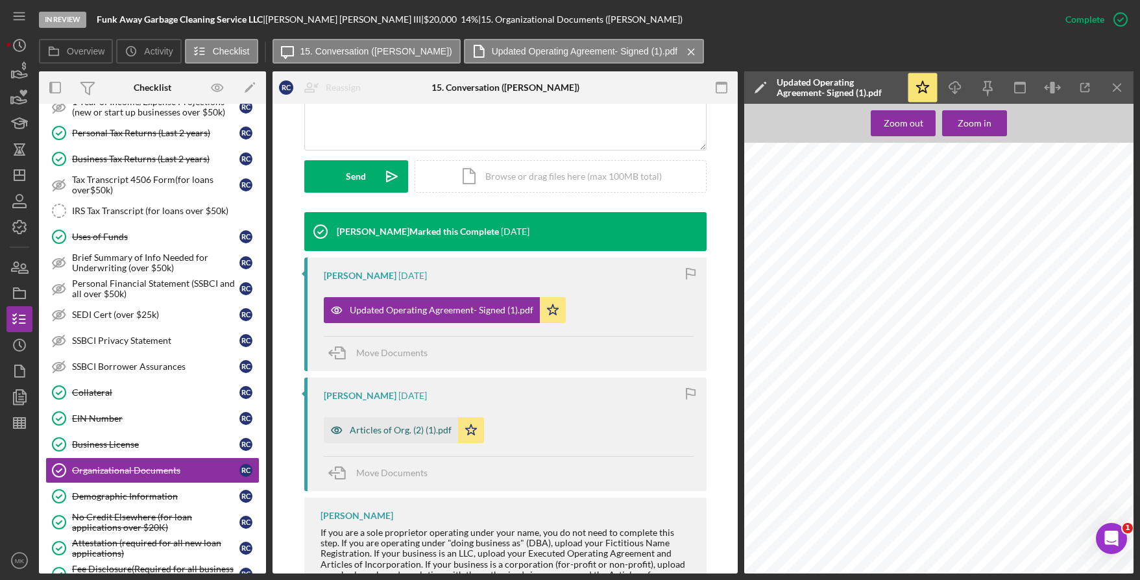
click at [390, 428] on div "Articles of Org. (2) (1).pdf" at bounding box center [401, 430] width 102 height 10
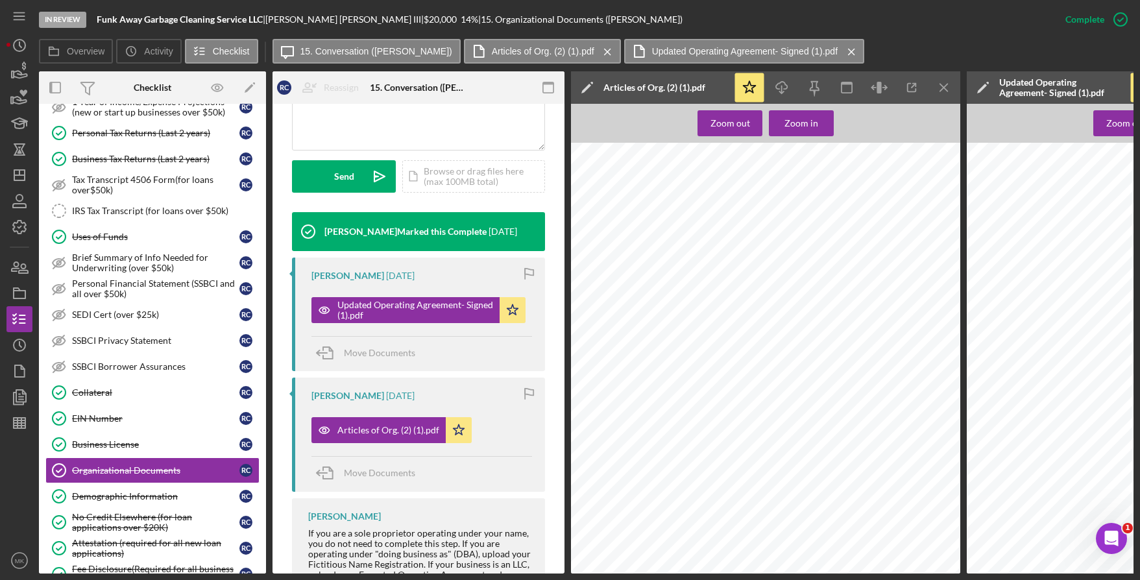
scroll to position [618, 0]
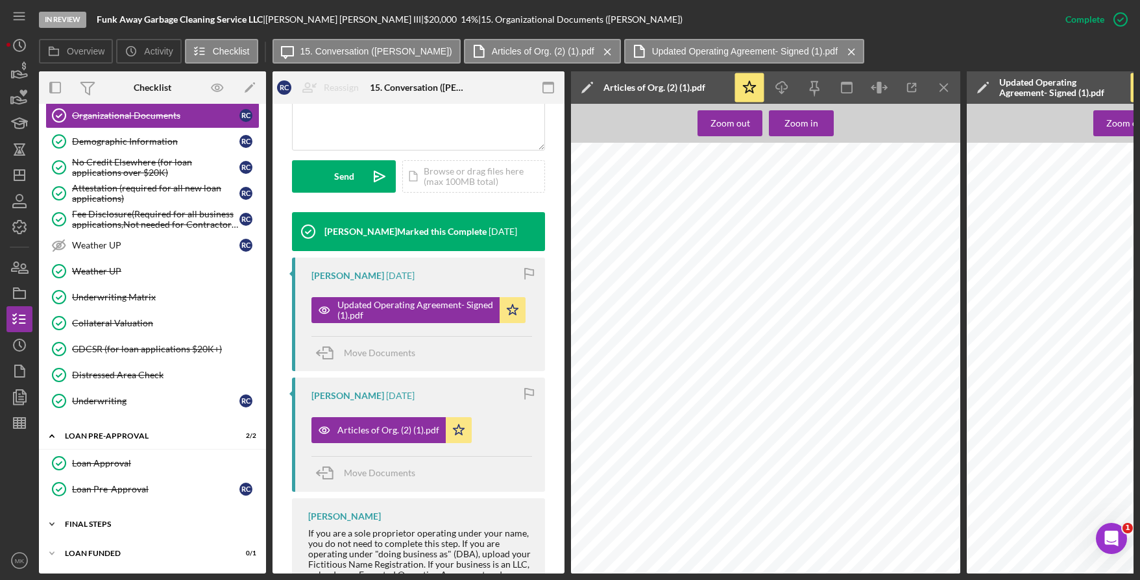
click at [108, 514] on div "Icon/Expander FINAL STEPS 10 / 19" at bounding box center [152, 524] width 227 height 26
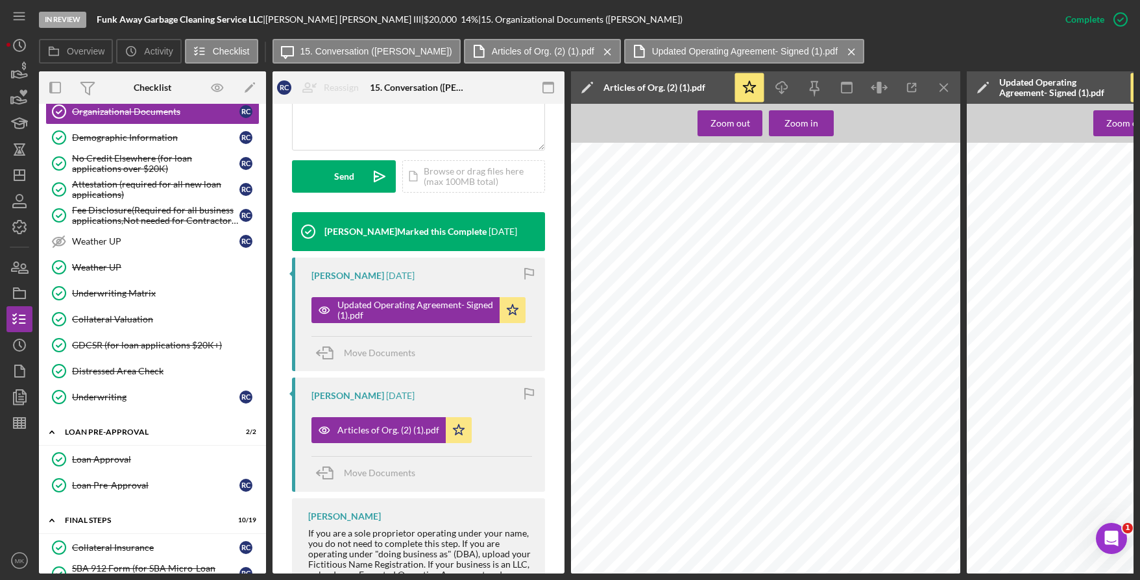
scroll to position [1072, 0]
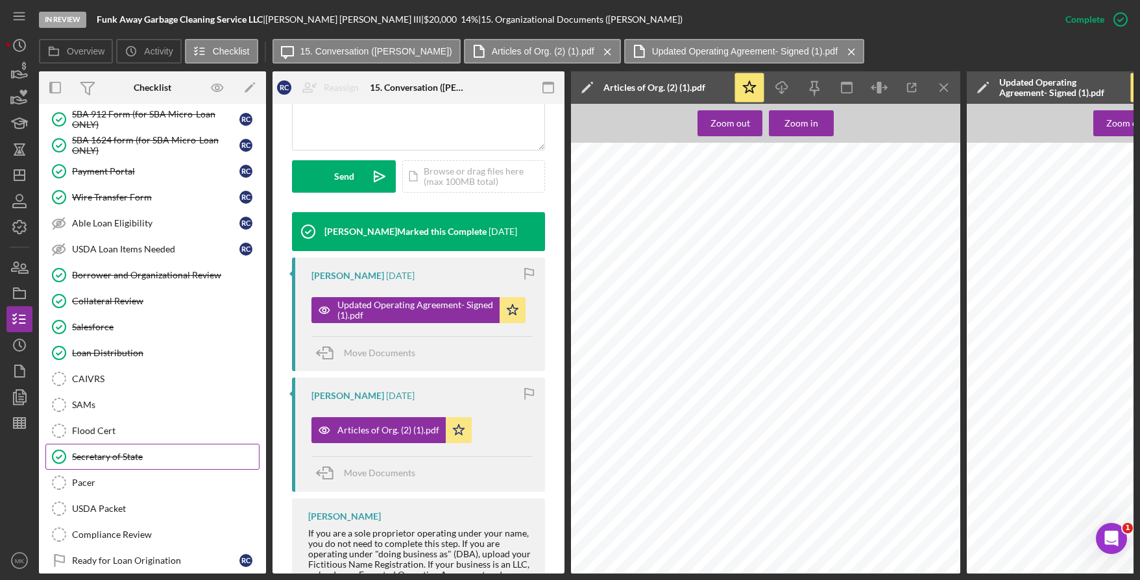
click at [129, 460] on div "Secretary of State" at bounding box center [165, 456] width 187 height 10
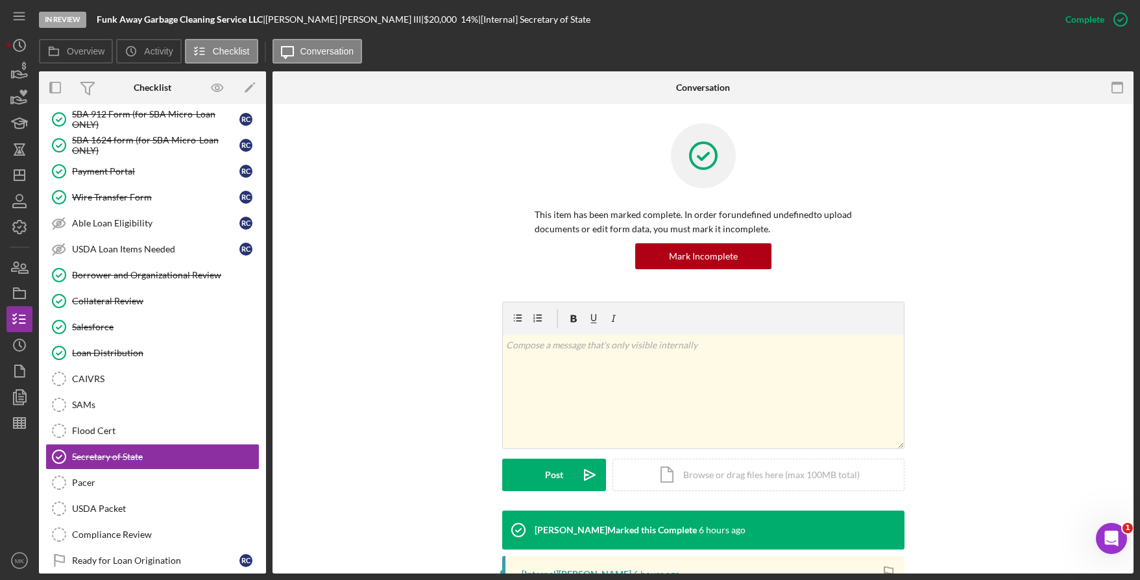
scroll to position [204, 0]
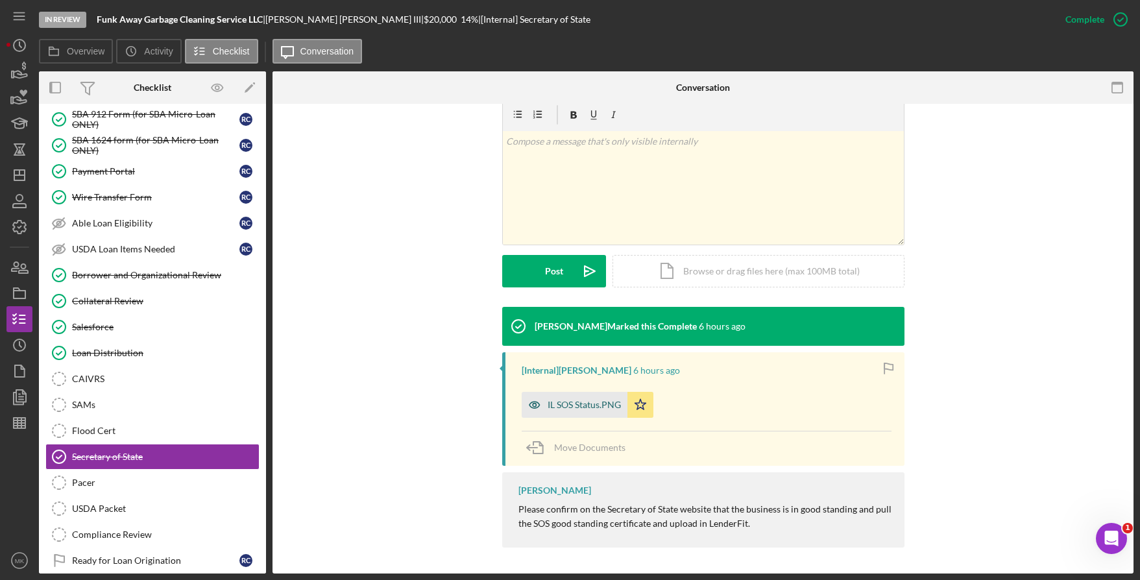
click at [582, 407] on div "IL SOS Status.PNG" at bounding box center [583, 405] width 73 height 10
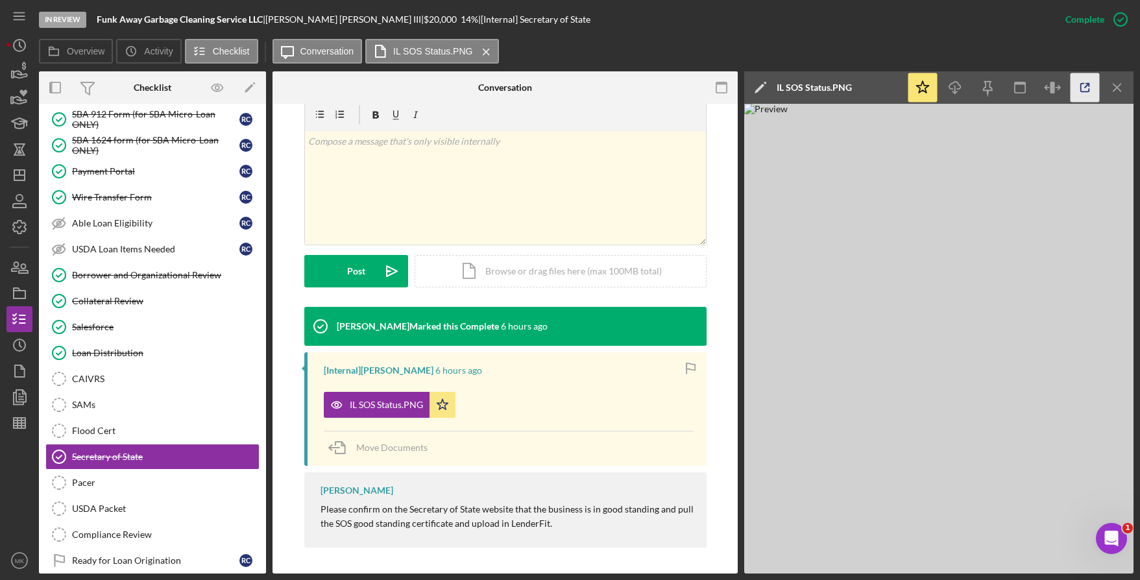
click at [1081, 91] on icon "button" at bounding box center [1085, 88] width 8 height 8
click at [121, 274] on div "Borrower and Organizational Review" at bounding box center [165, 275] width 187 height 10
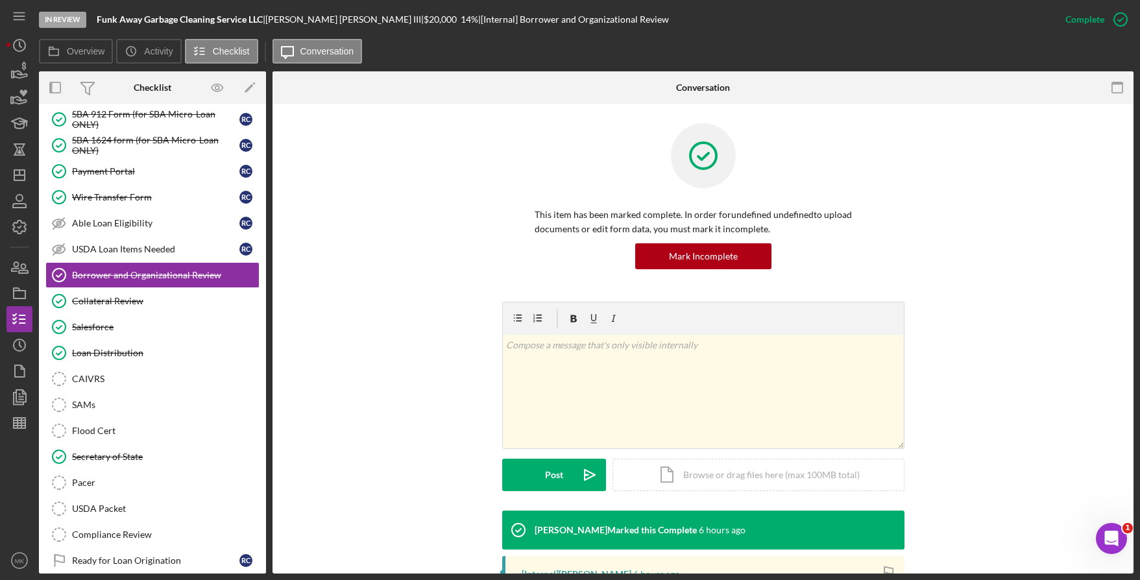
scroll to position [248, 0]
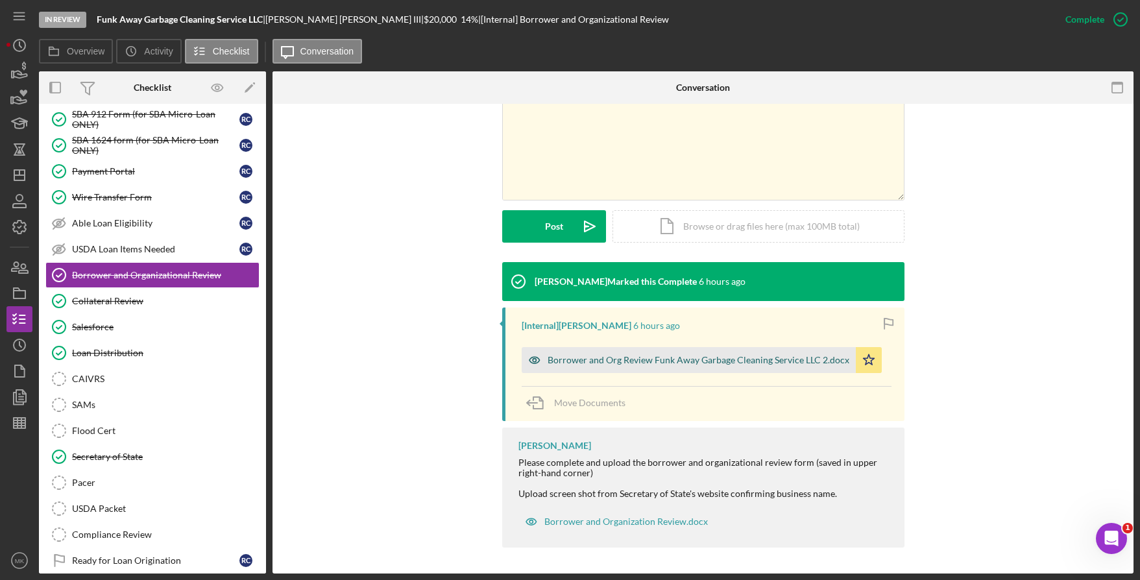
click at [627, 366] on div "Borrower and Org Review Funk Away Garbage Cleaning Service LLC 2.docx" at bounding box center [689, 360] width 334 height 26
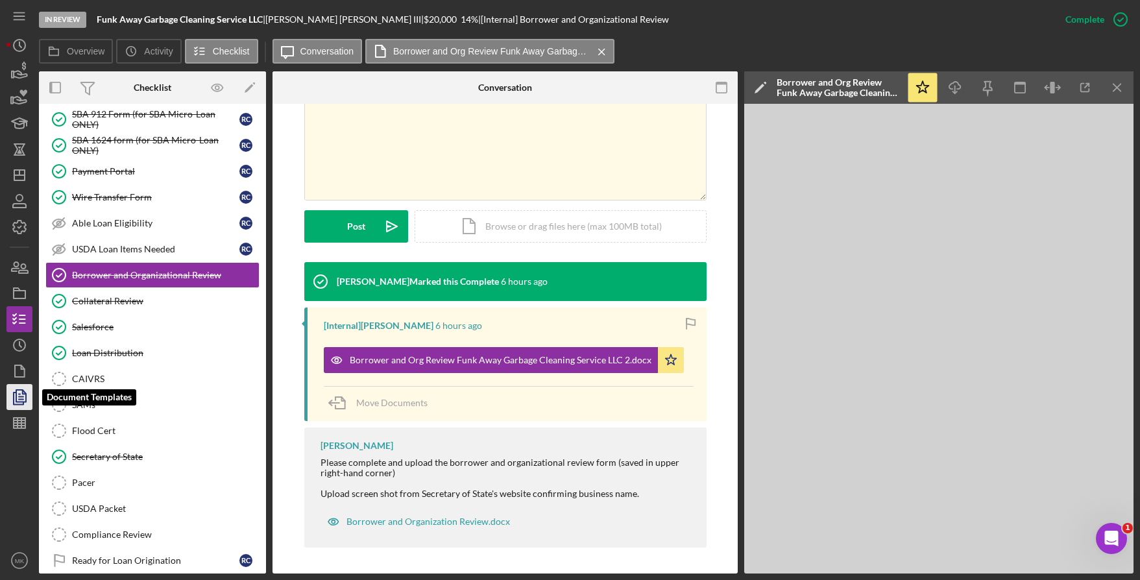
click at [21, 392] on icon "button" at bounding box center [19, 397] width 32 height 32
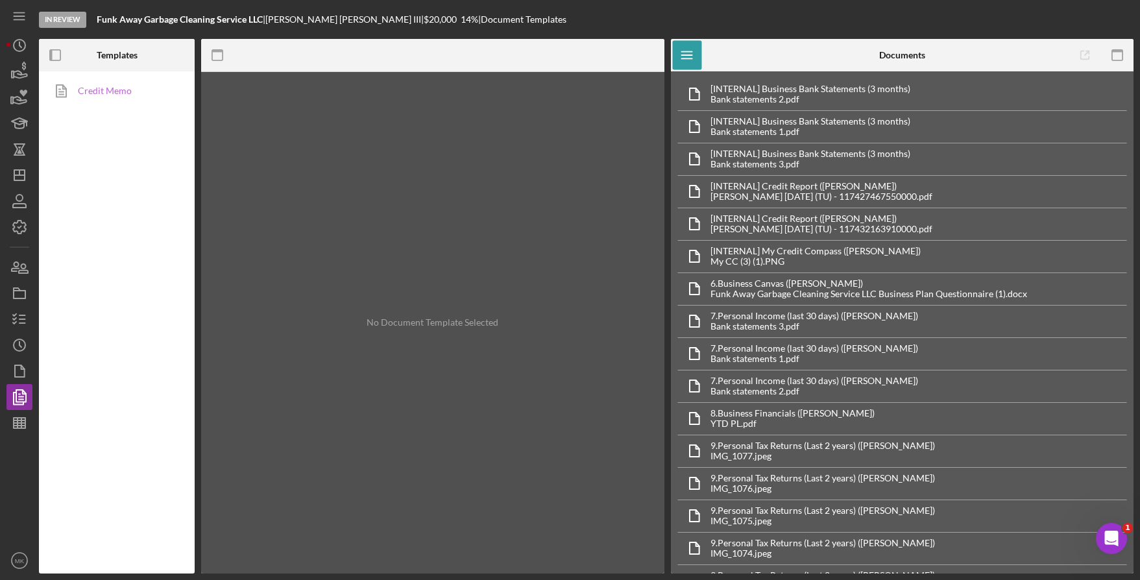
click at [141, 93] on link "Credit Memo" at bounding box center [113, 91] width 136 height 26
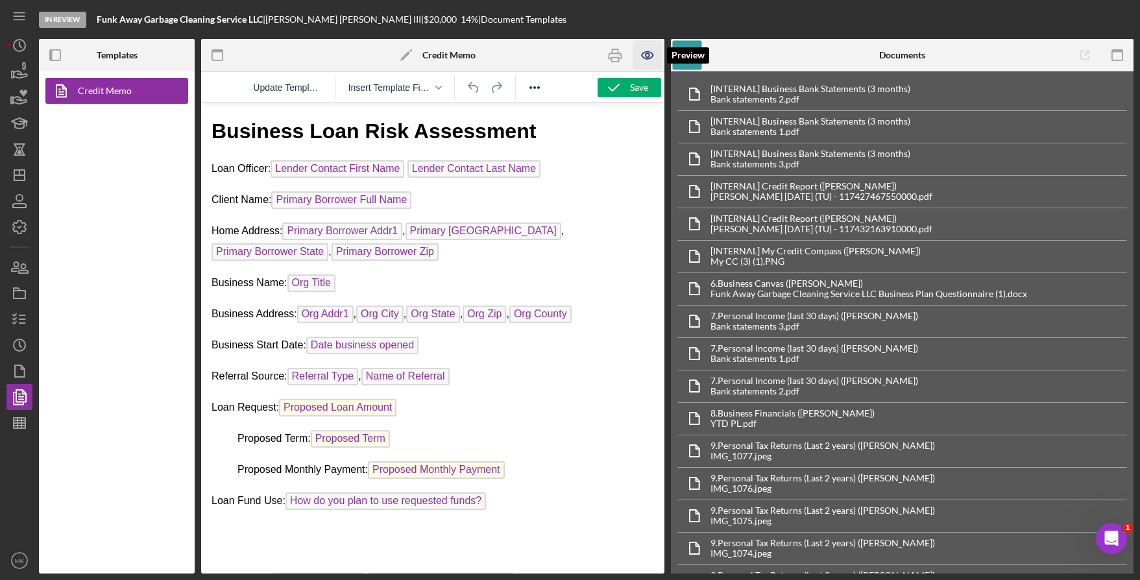
click at [646, 61] on icon "button" at bounding box center [647, 55] width 29 height 29
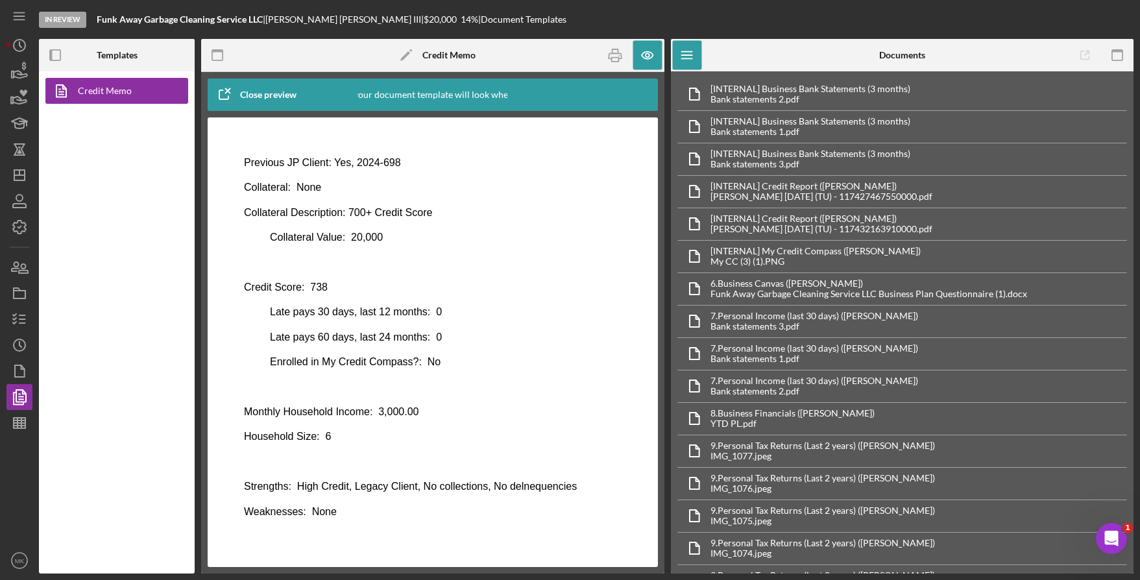
scroll to position [294, 0]
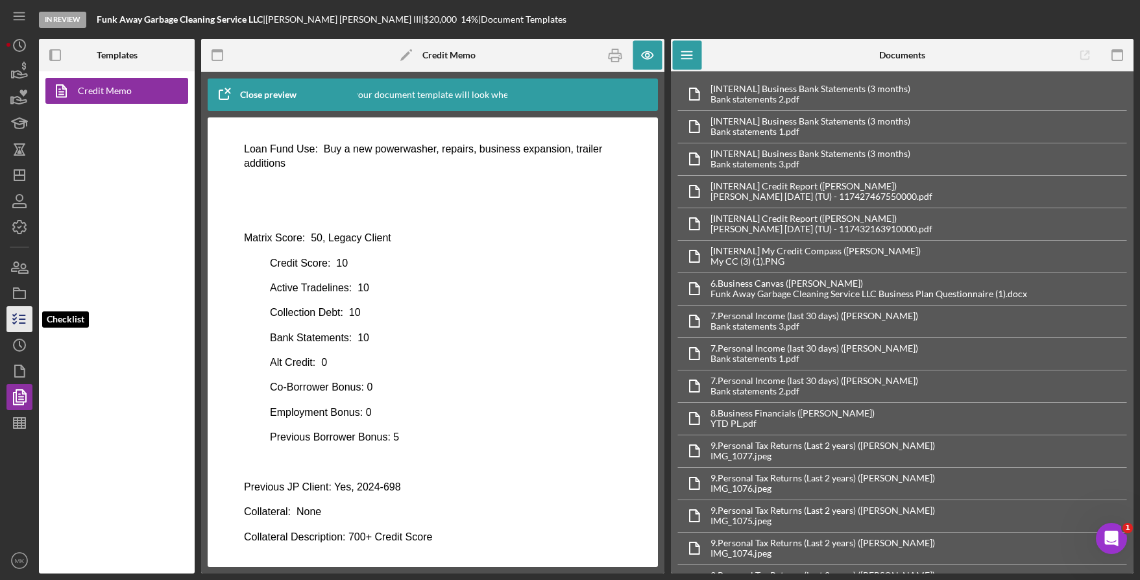
click at [24, 315] on line "button" at bounding box center [22, 315] width 6 height 0
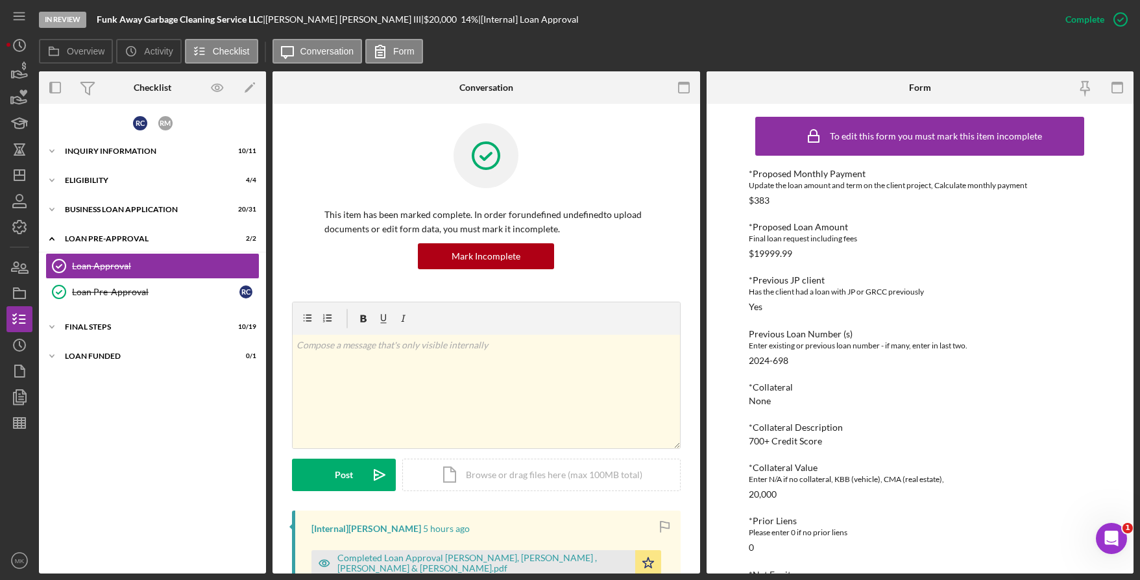
scroll to position [324, 0]
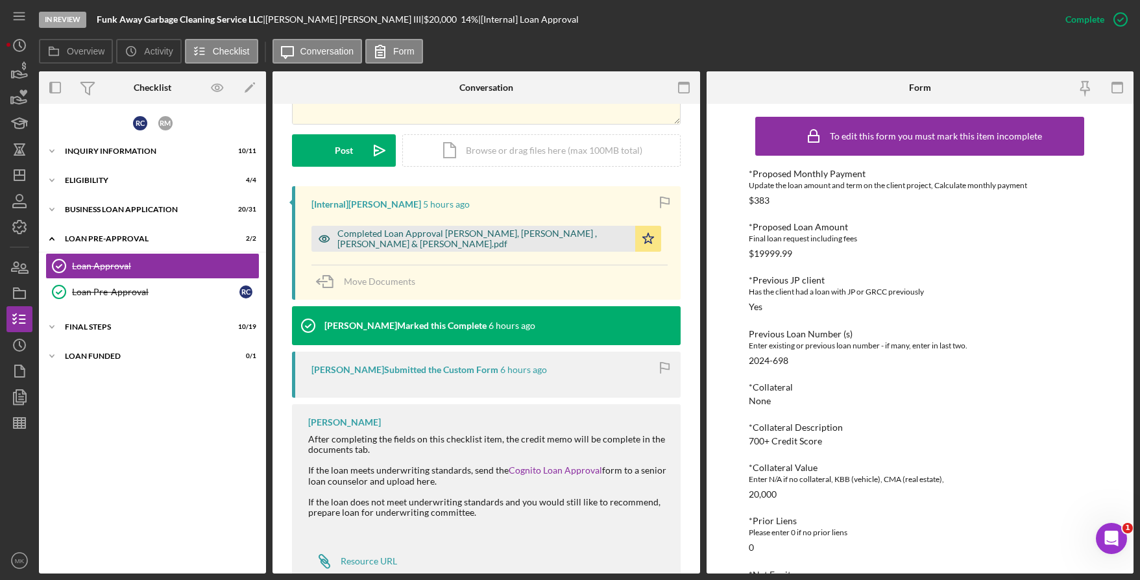
click at [413, 243] on div "Completed Loan Approval Lynn, Noah , Robert Caston III & Raisha Mitchell.pdf" at bounding box center [482, 238] width 291 height 21
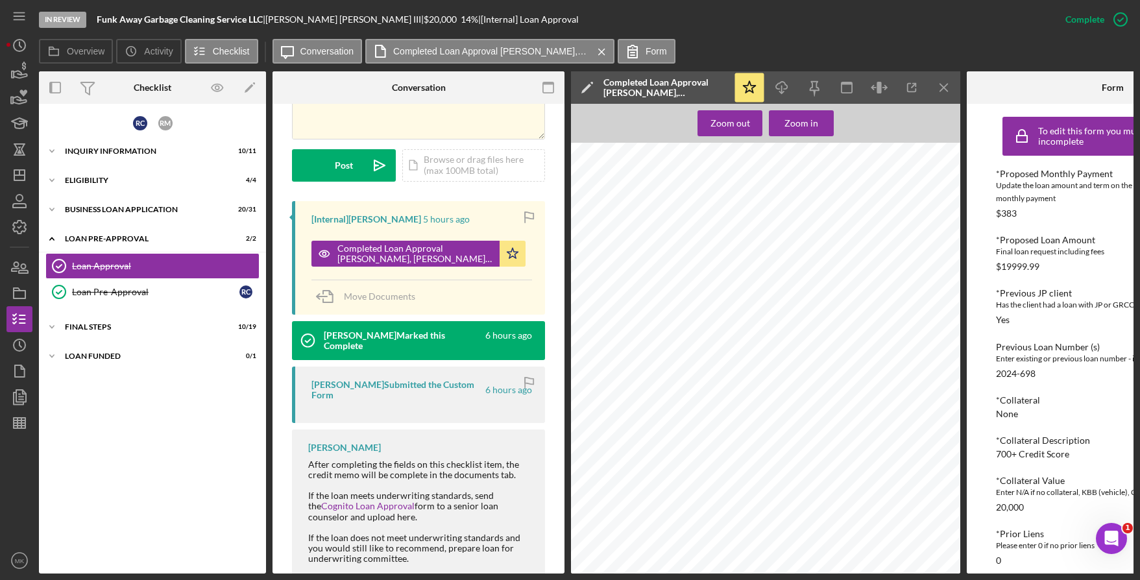
scroll to position [1124, 0]
click at [107, 149] on div "INQUIRY INFORMATION" at bounding box center [157, 151] width 185 height 8
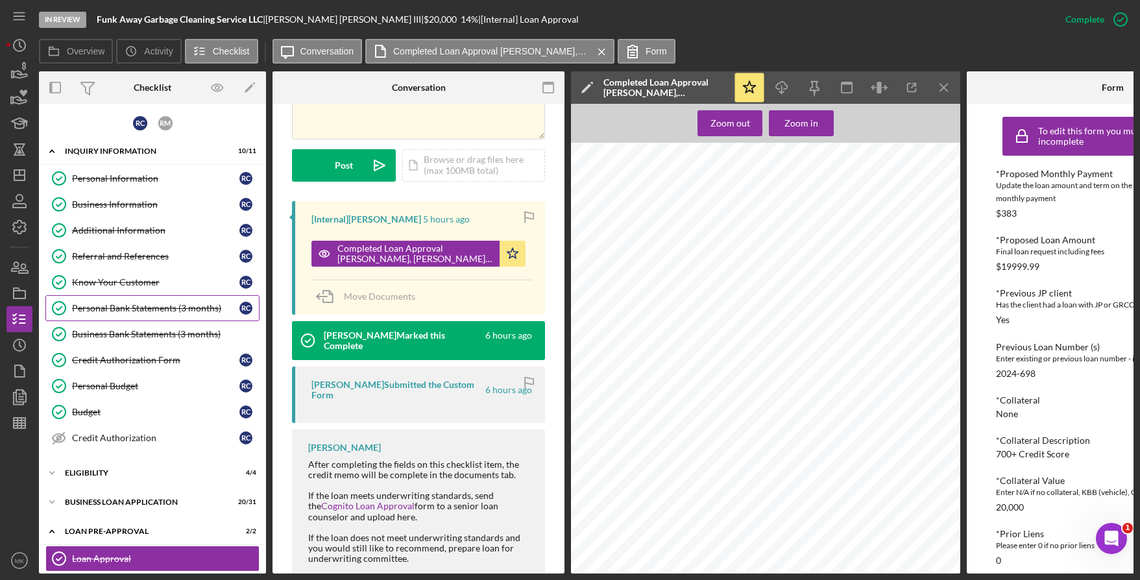
click at [176, 304] on div "Personal Bank Statements (3 months)" at bounding box center [155, 308] width 167 height 10
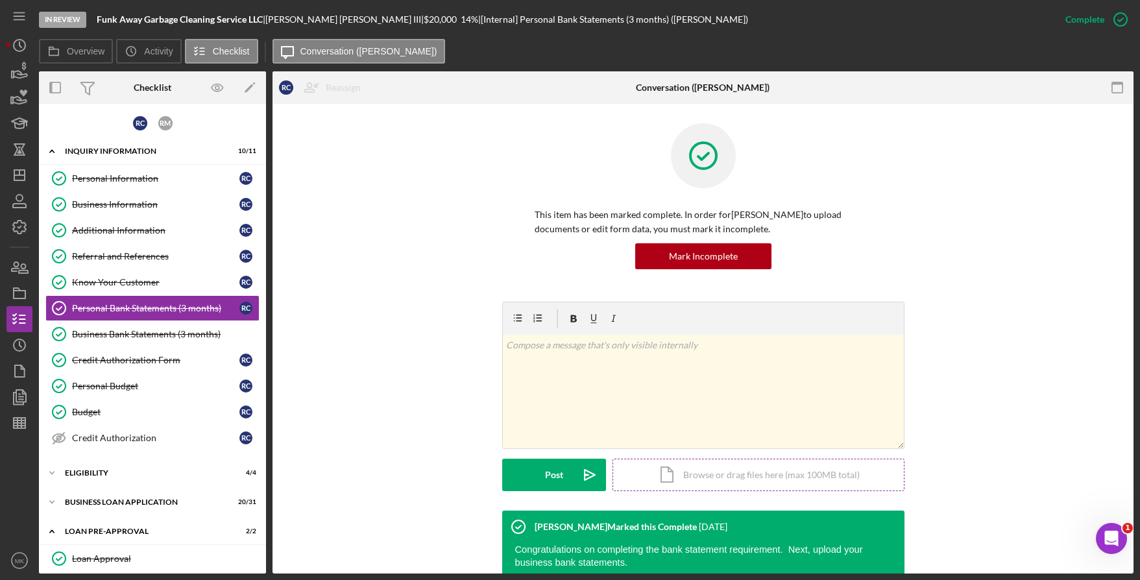
scroll to position [110, 0]
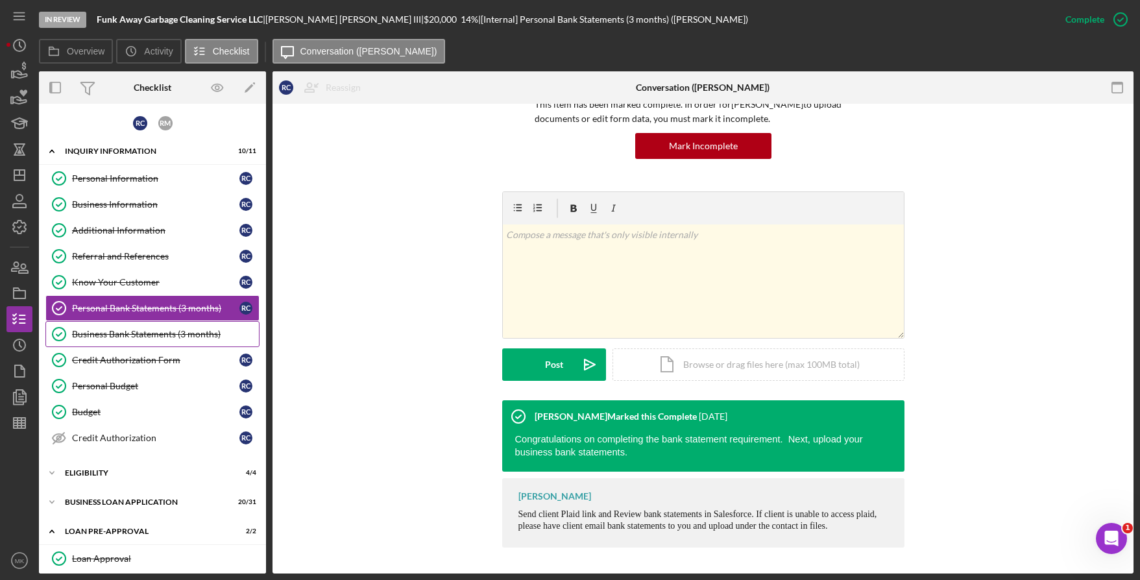
click at [174, 332] on div "Business Bank Statements (3 months)" at bounding box center [165, 334] width 187 height 10
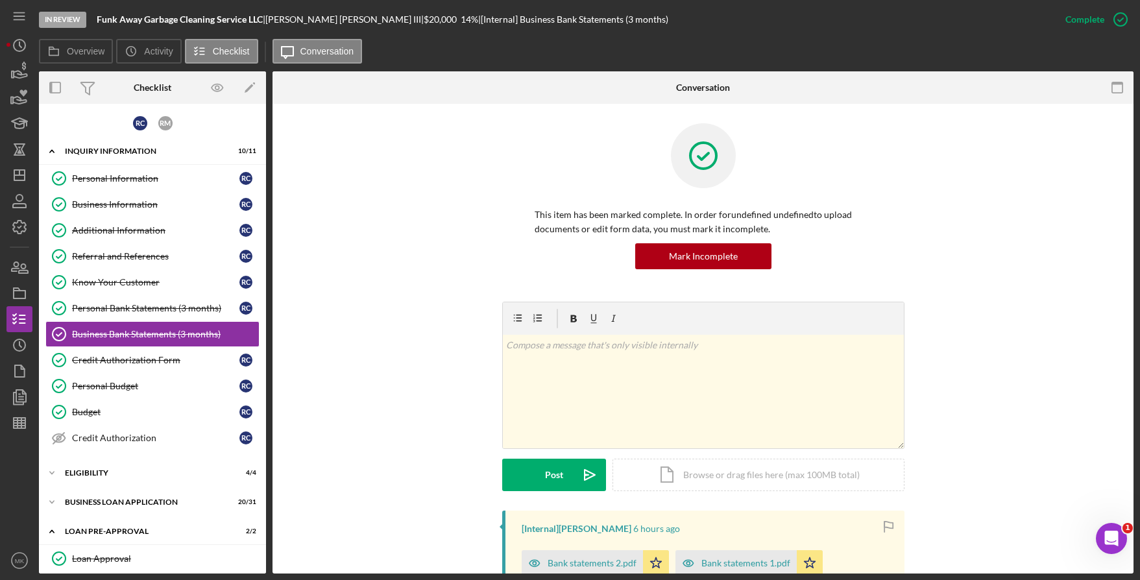
scroll to position [339, 0]
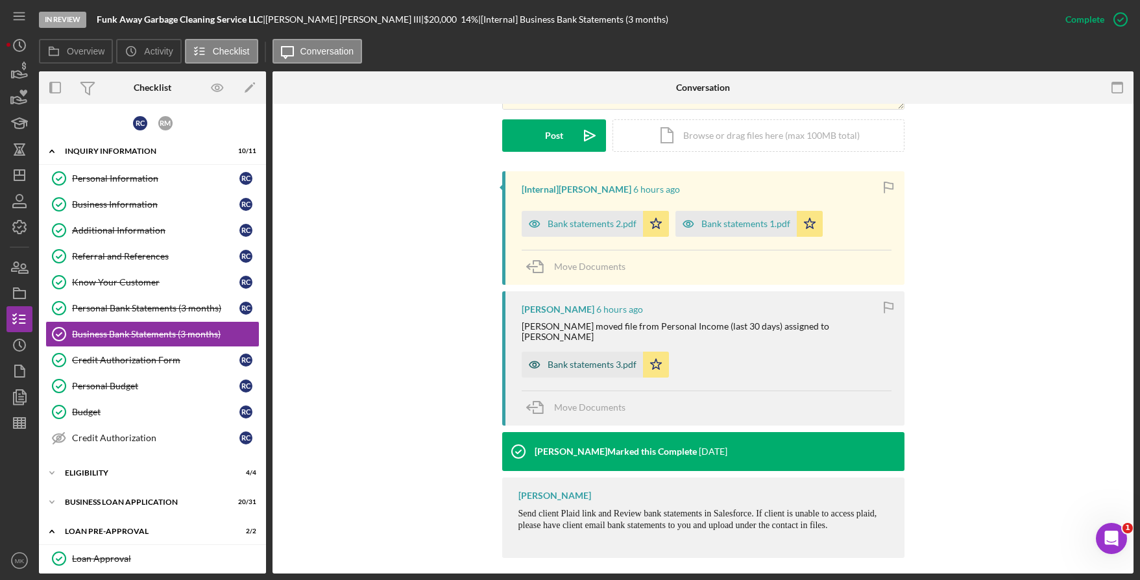
click at [601, 352] on div "Bank statements 3.pdf" at bounding box center [582, 365] width 121 height 26
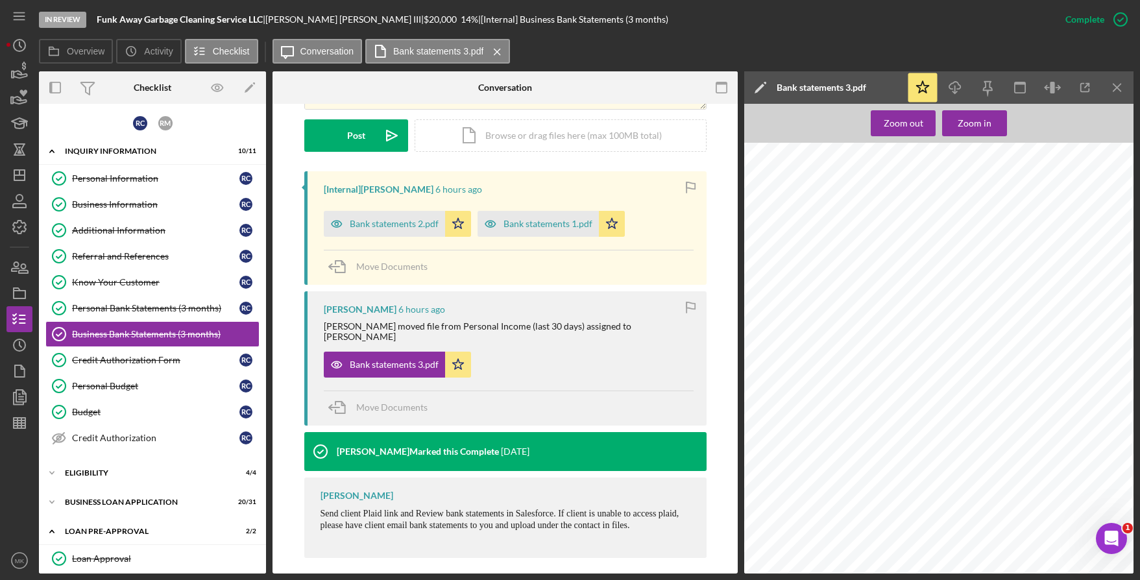
scroll to position [2661, 0]
click at [385, 230] on div "Bank statements 2.pdf" at bounding box center [384, 224] width 121 height 26
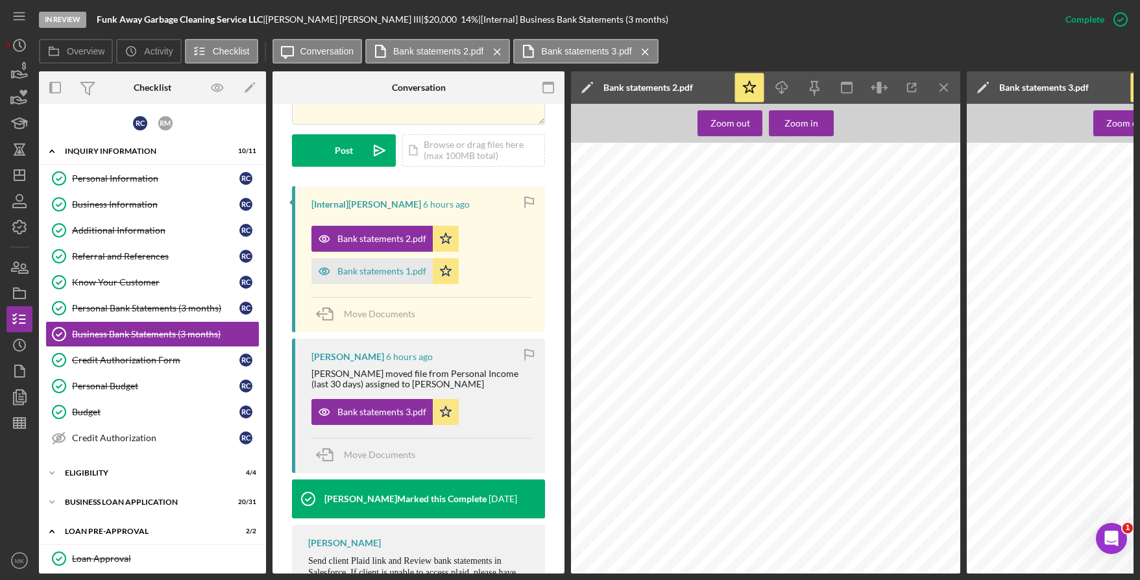
scroll to position [405, 0]
click at [373, 265] on div "Bank statements 1.pdf" at bounding box center [371, 271] width 121 height 26
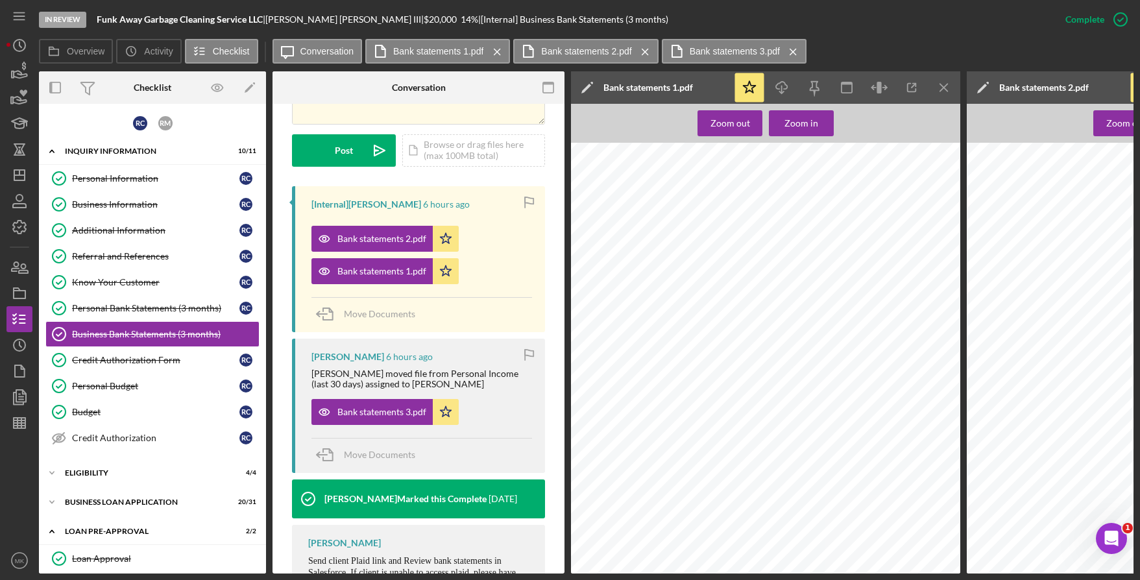
scroll to position [1638, 0]
click at [140, 470] on div "ELIGIBILITY" at bounding box center [157, 473] width 185 height 8
click at [136, 495] on div "Credit Report" at bounding box center [155, 500] width 167 height 10
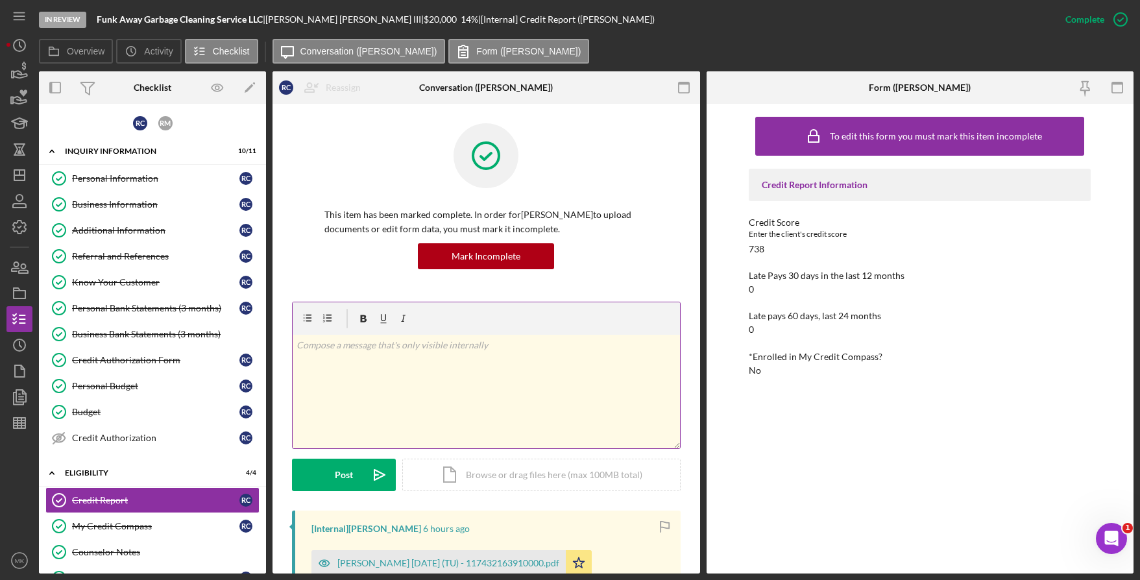
scroll to position [259, 0]
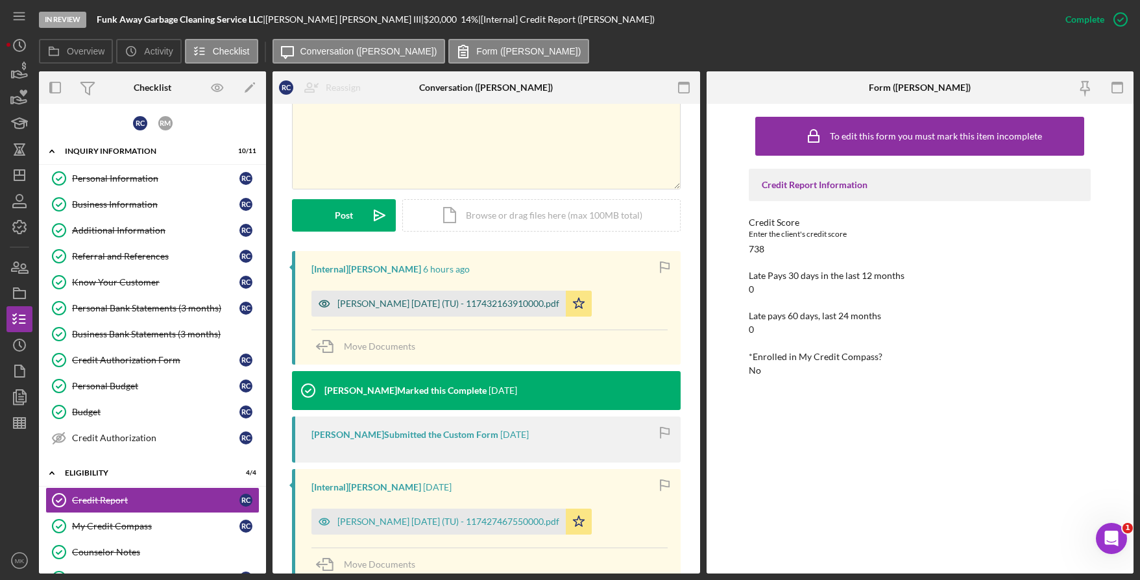
click at [435, 302] on div "Mitchell, Raisha 2025-09-09 (TU) - 117432163910000.pdf" at bounding box center [448, 303] width 222 height 10
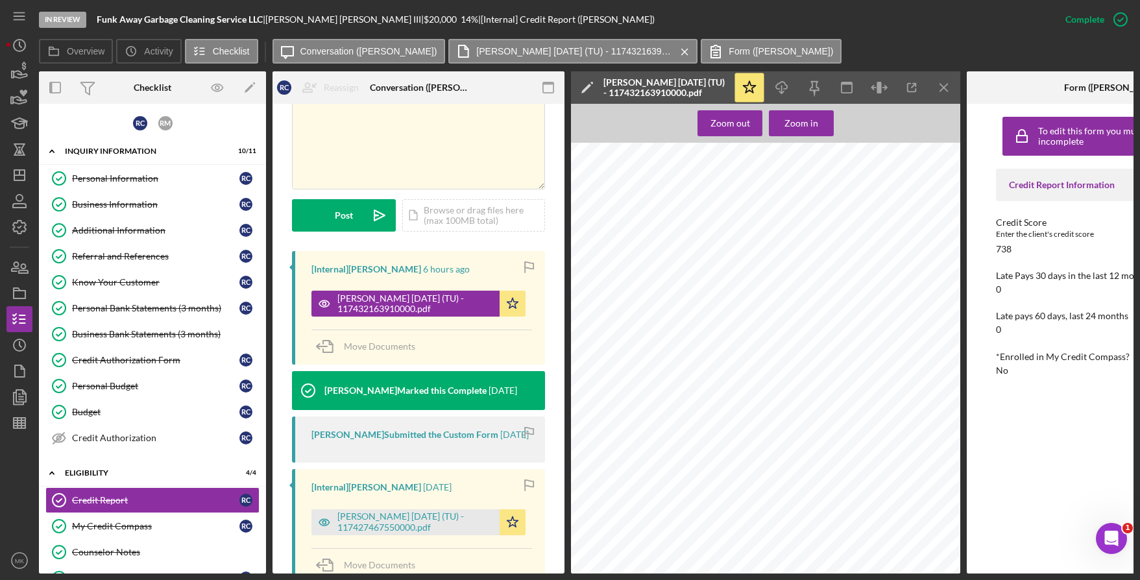
scroll to position [7265, 0]
click at [420, 514] on div "Caston, Robert 2025-09-05 (TU) - 117427467550000.pdf" at bounding box center [415, 521] width 156 height 21
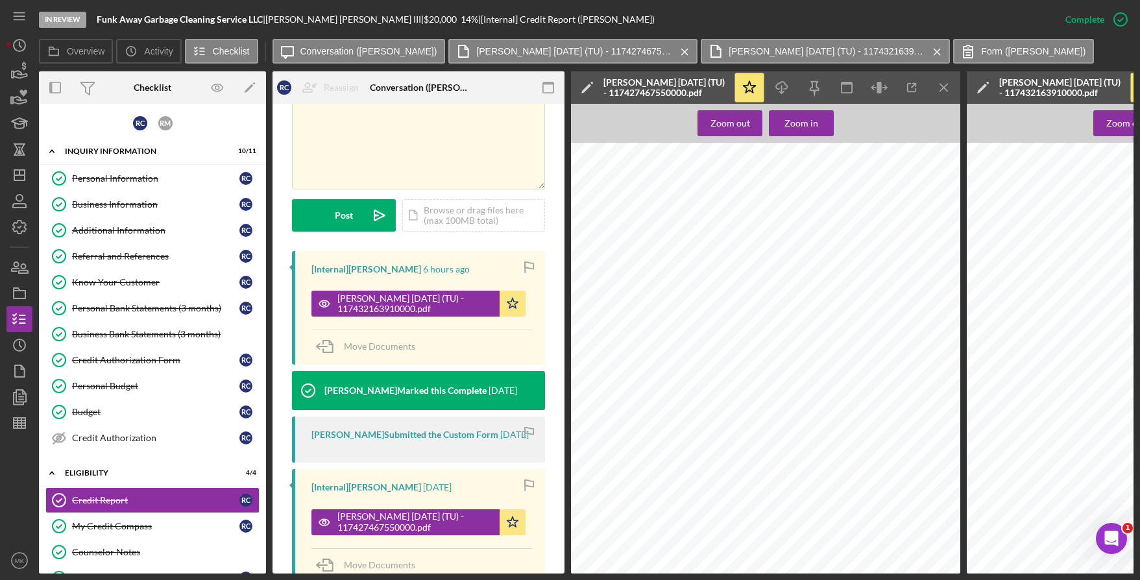
scroll to position [2465, 0]
click at [143, 433] on div "Credit Authorization" at bounding box center [155, 438] width 167 height 10
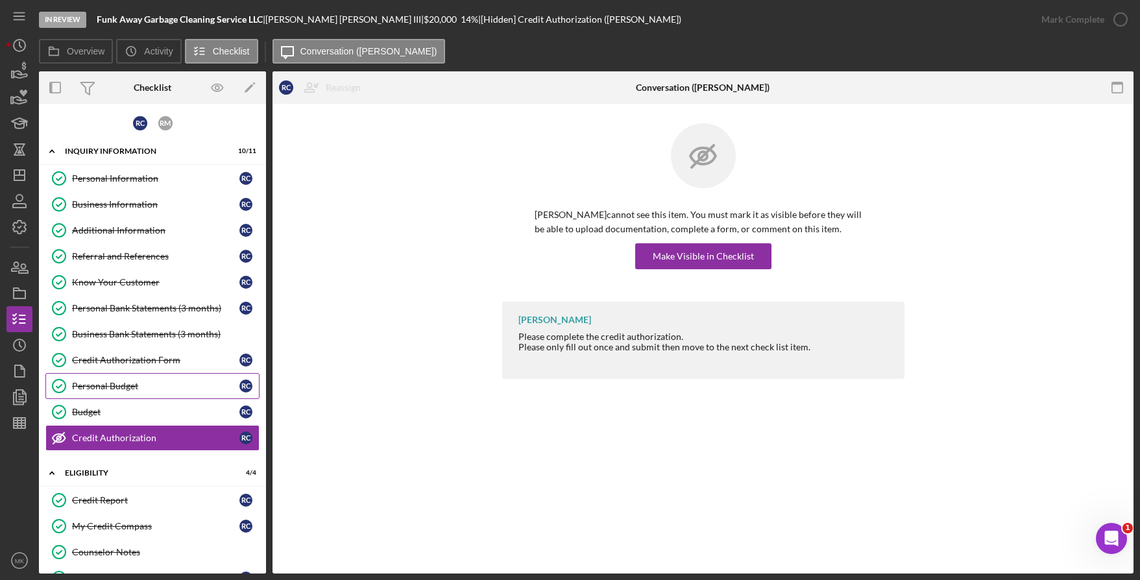
scroll to position [206, 0]
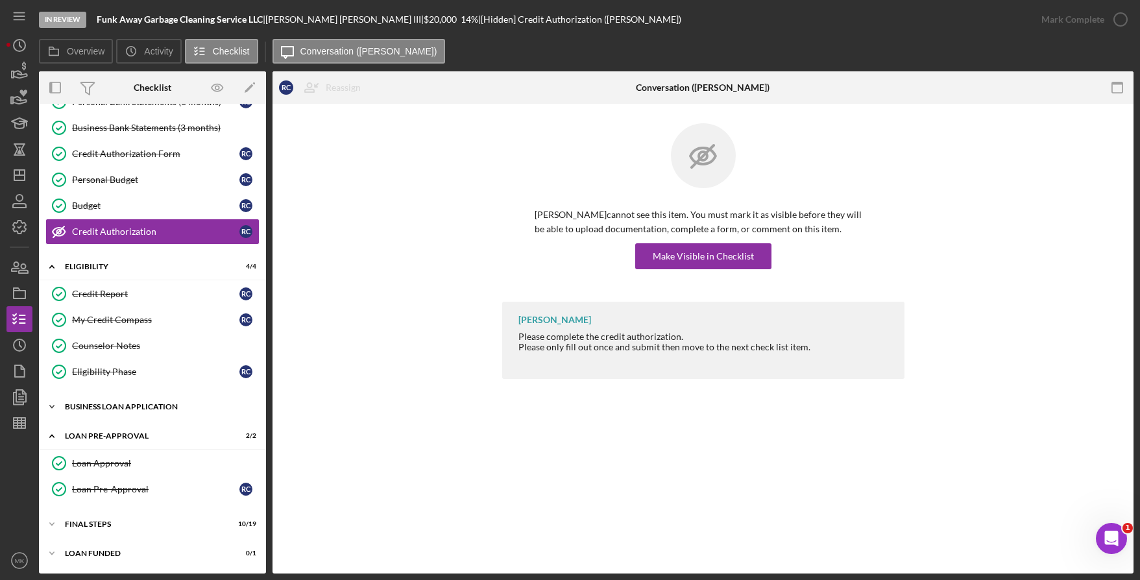
click at [156, 402] on div "Icon/Expander BUSINESS LOAN APPLICATION 20 / 31" at bounding box center [152, 407] width 227 height 26
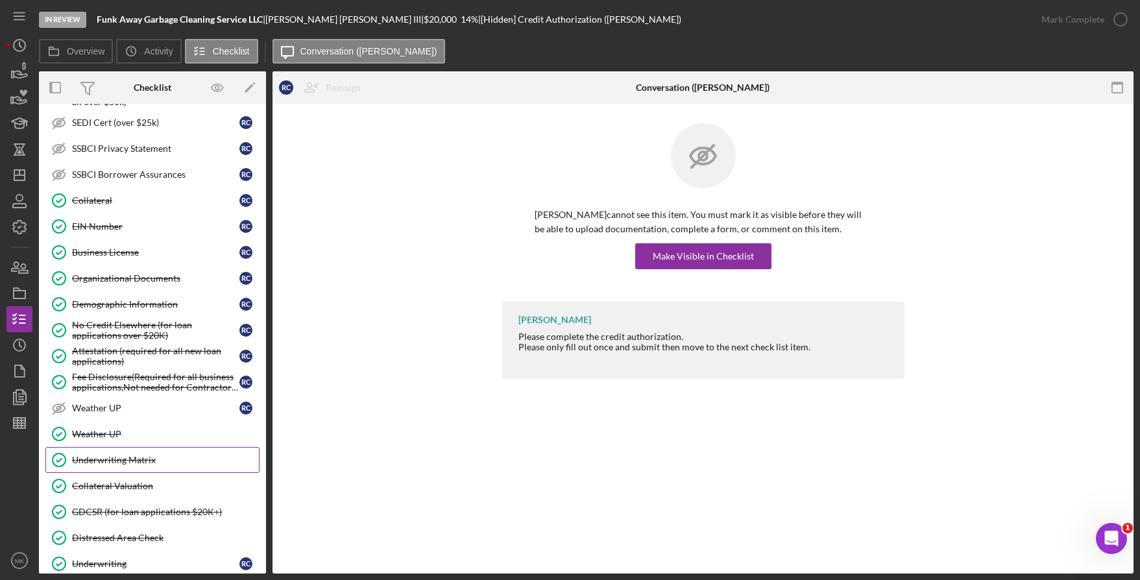
scroll to position [1018, 0]
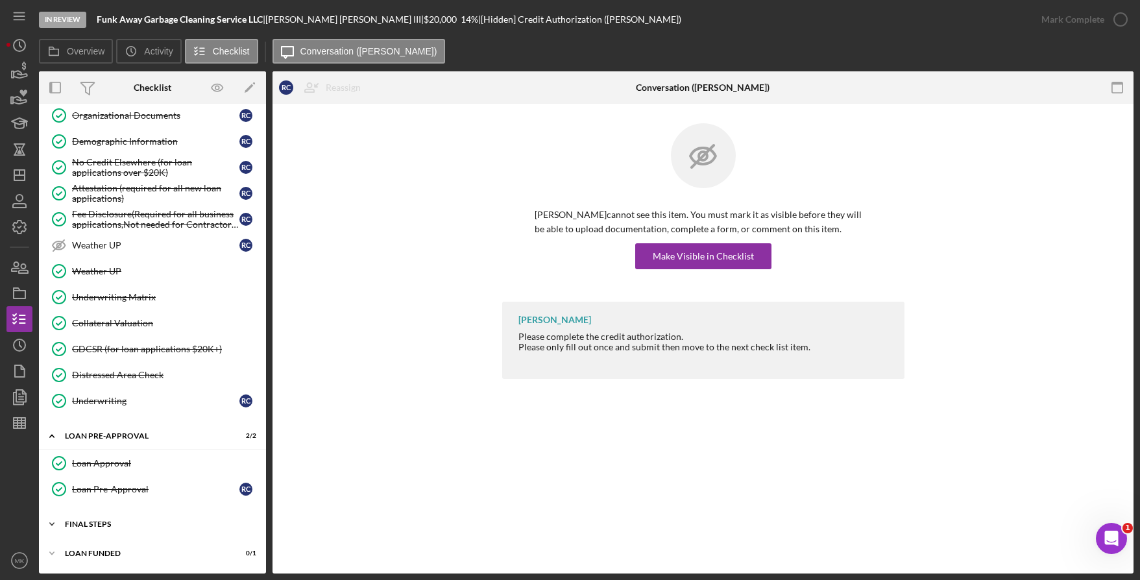
click at [95, 519] on div "Icon/Expander FINAL STEPS 10 / 19" at bounding box center [152, 524] width 227 height 26
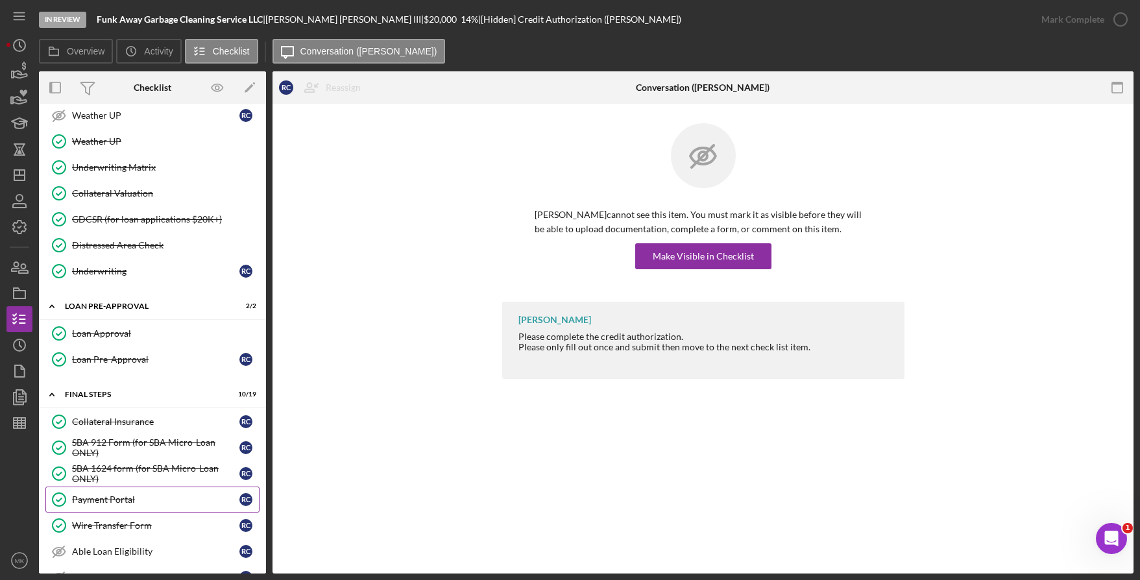
scroll to position [1212, 0]
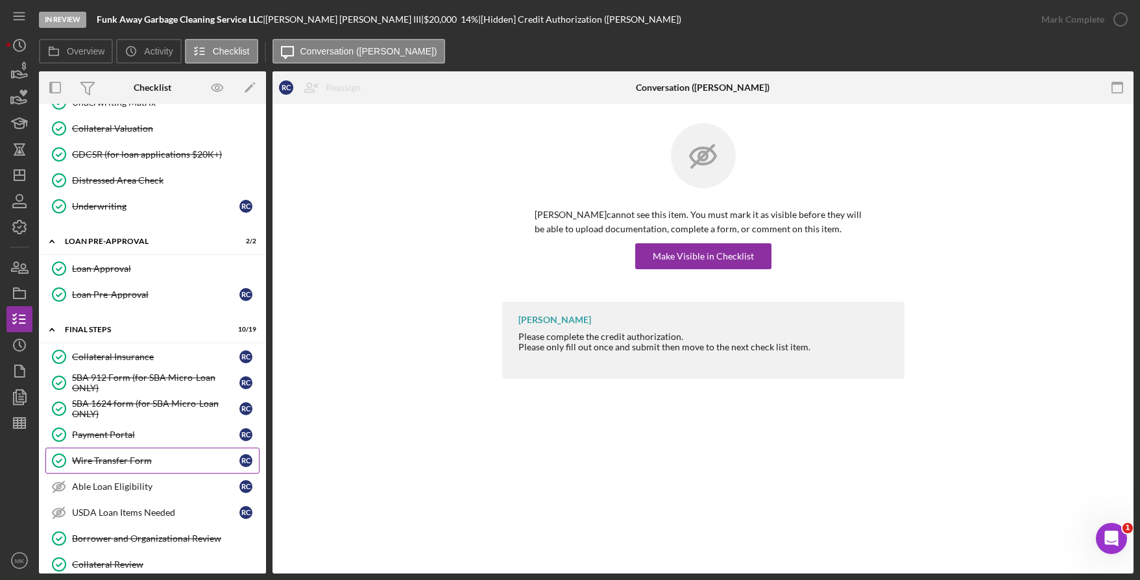
click at [123, 461] on div "Wire Transfer Form" at bounding box center [155, 460] width 167 height 10
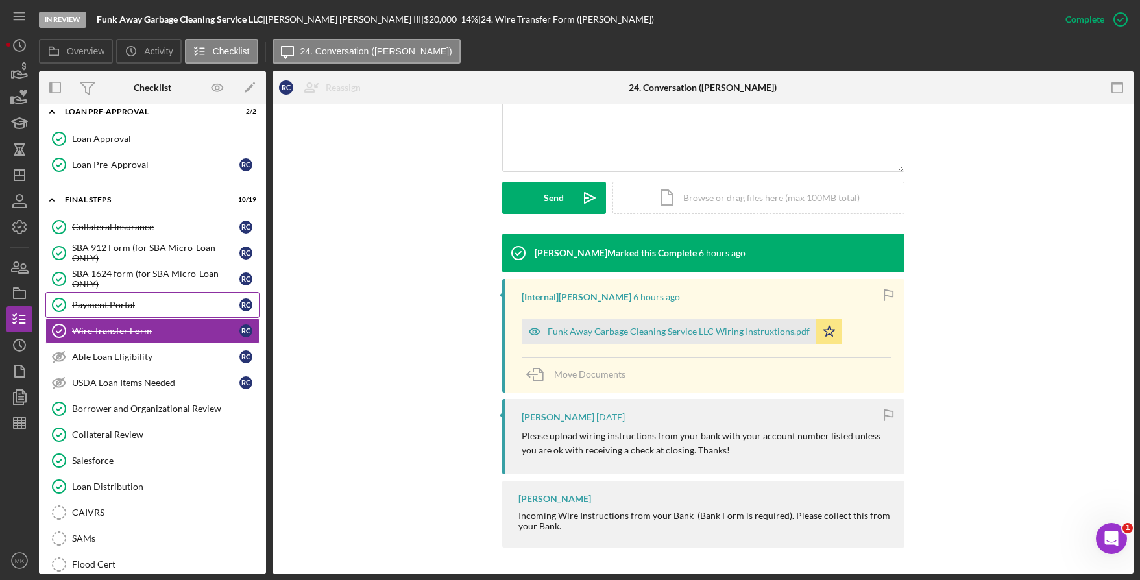
scroll to position [1472, 0]
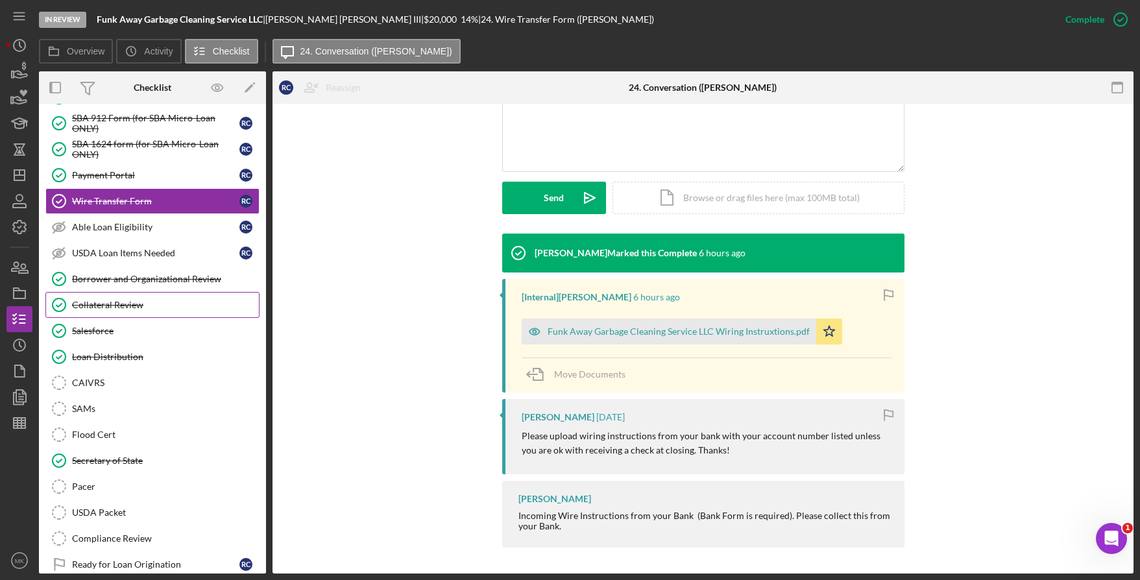
click at [117, 312] on link "Collateral Review Collateral Review" at bounding box center [152, 305] width 214 height 26
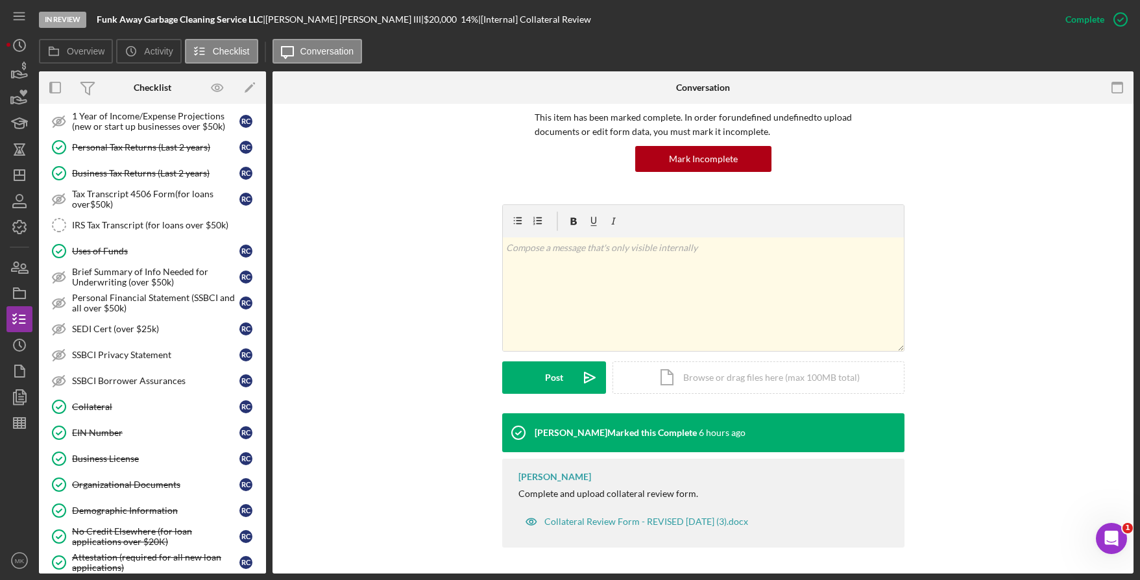
scroll to position [714, 0]
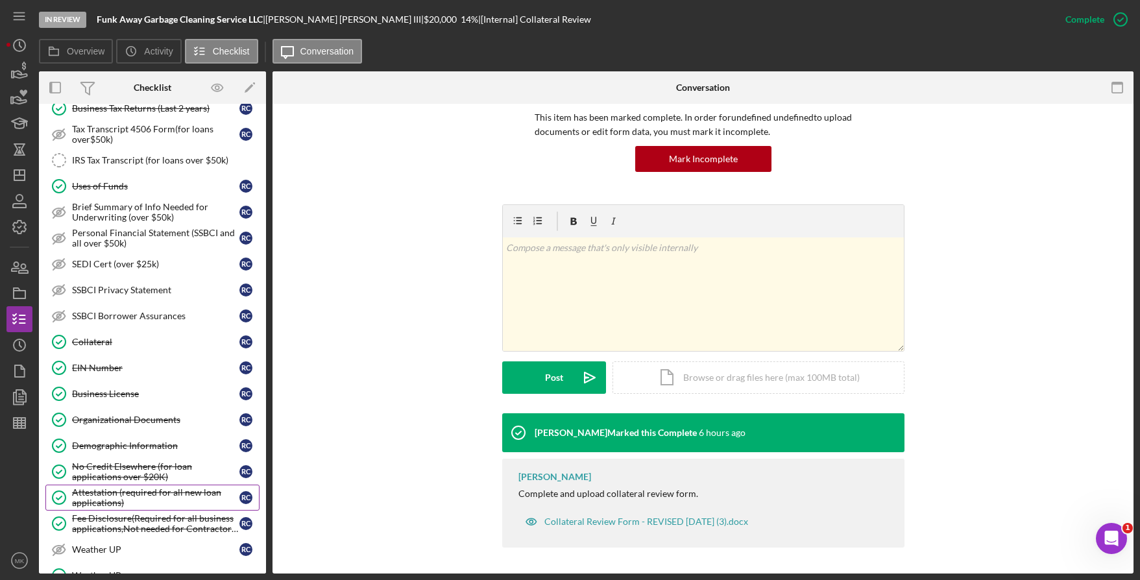
click at [134, 492] on div "Attestation (required for all new loan applications)" at bounding box center [155, 497] width 167 height 21
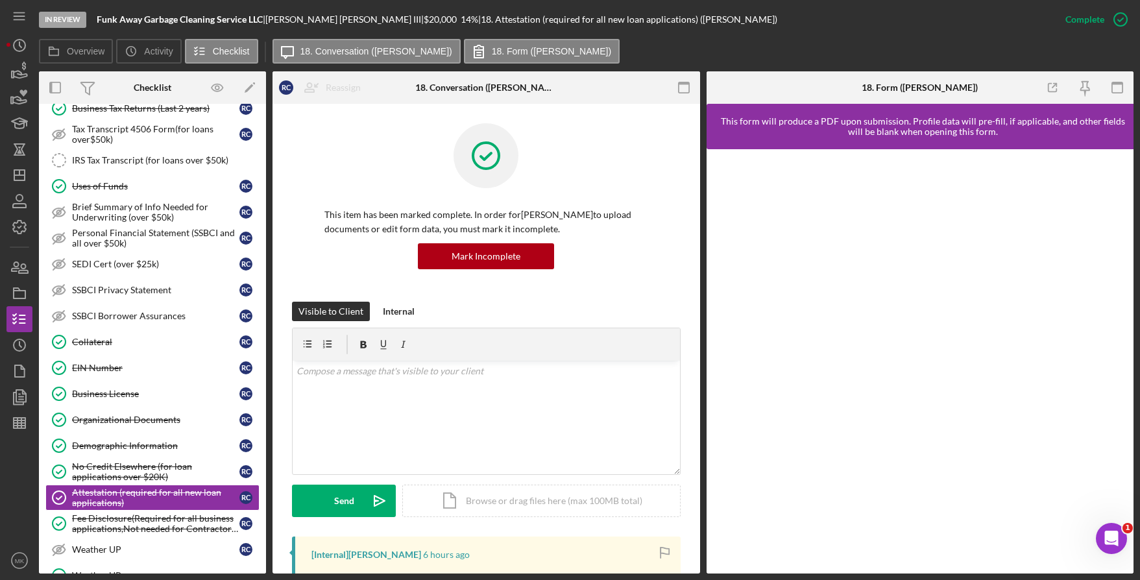
scroll to position [324, 0]
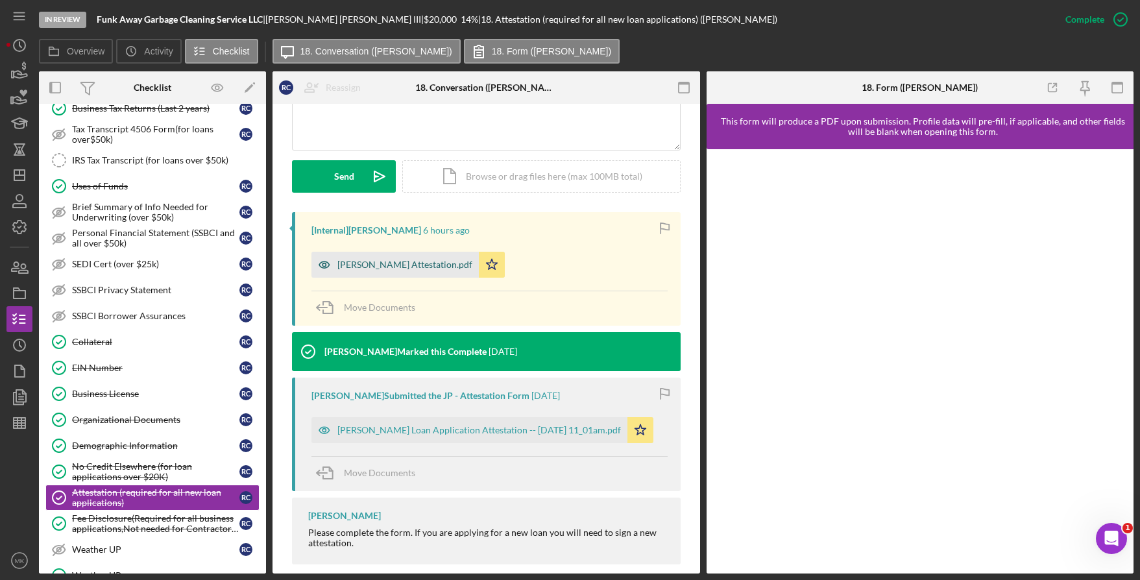
click at [424, 268] on div "Raisha Mitchell Attestation.pdf" at bounding box center [404, 264] width 135 height 10
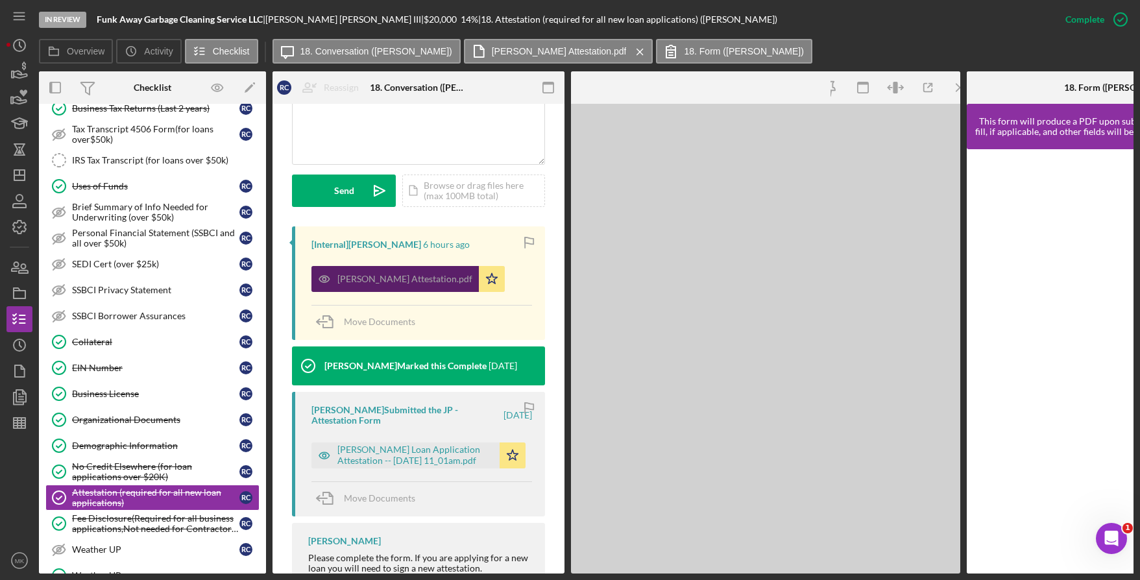
scroll to position [339, 0]
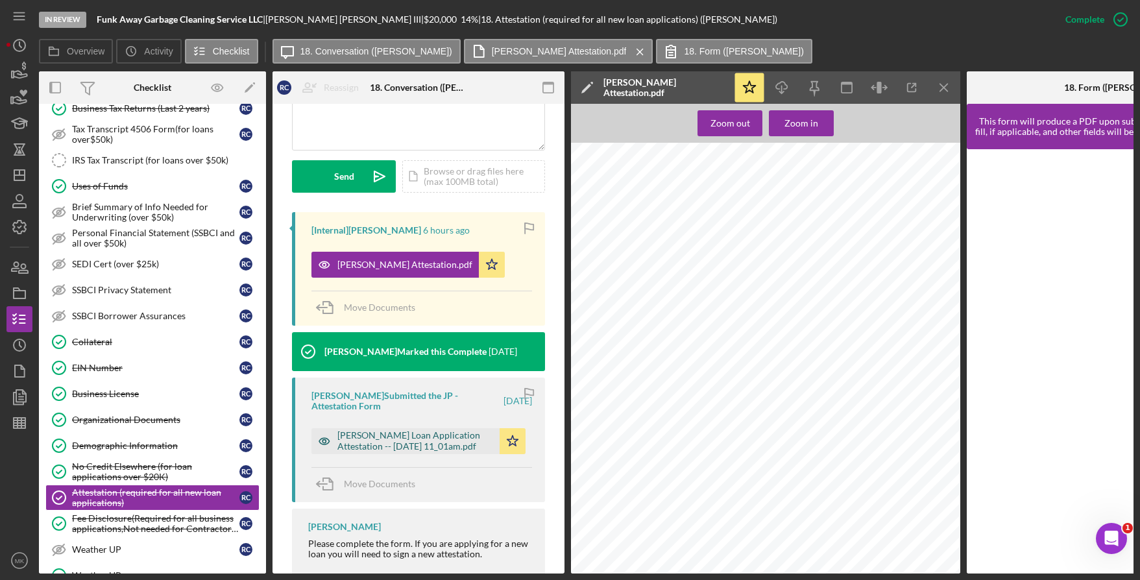
click at [386, 443] on div "Justine Petersen Loan Application Attestation -- 2025-09-08 11_01am.pdf" at bounding box center [415, 440] width 156 height 21
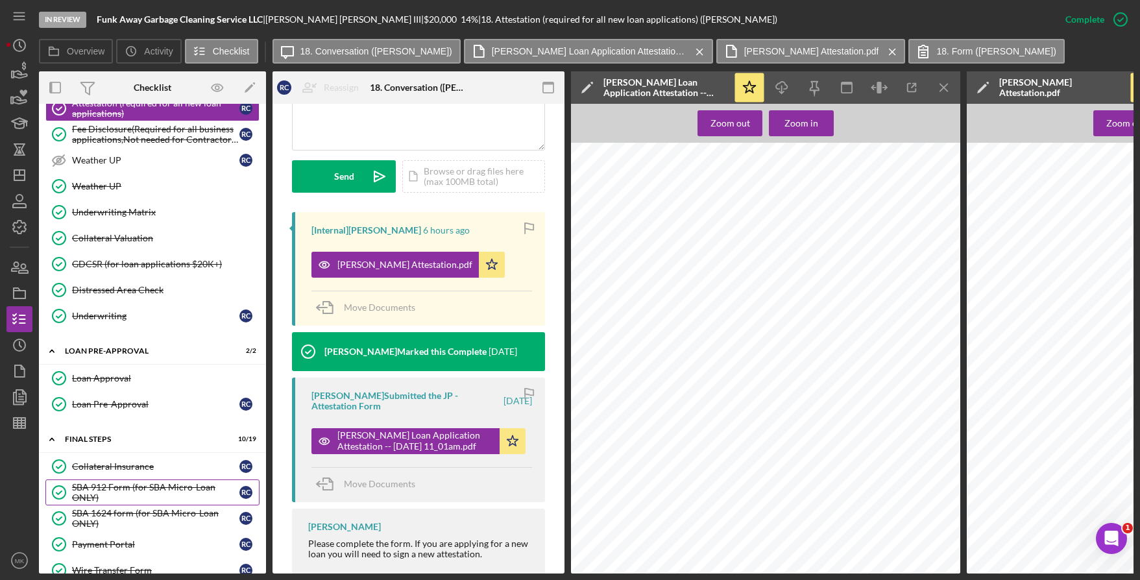
scroll to position [1168, 0]
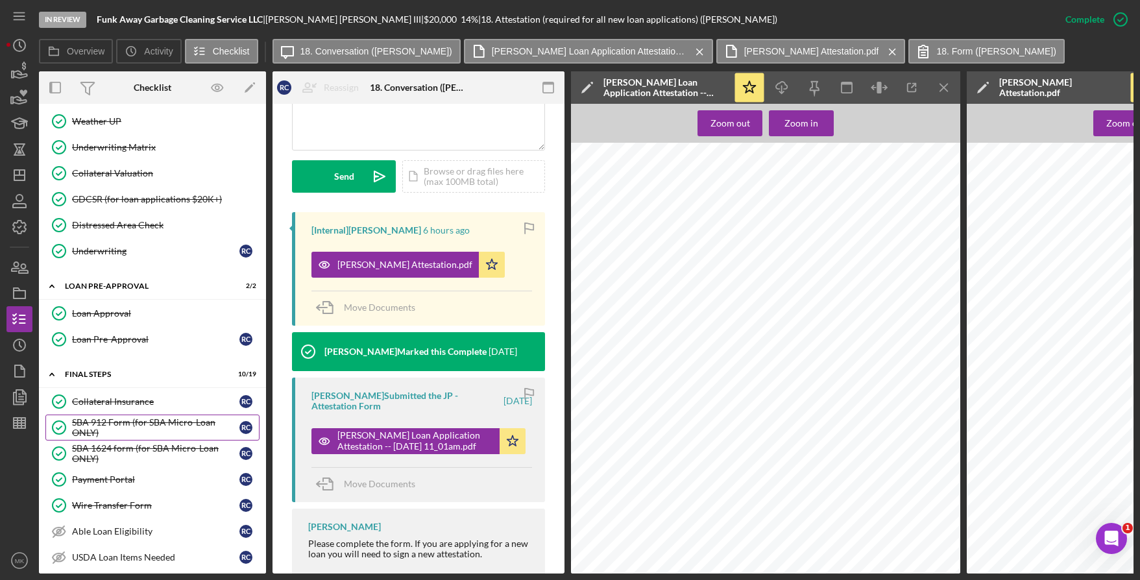
click at [107, 423] on div "SBA 912 Form (for SBA Micro-Loan ONLY)" at bounding box center [155, 427] width 167 height 21
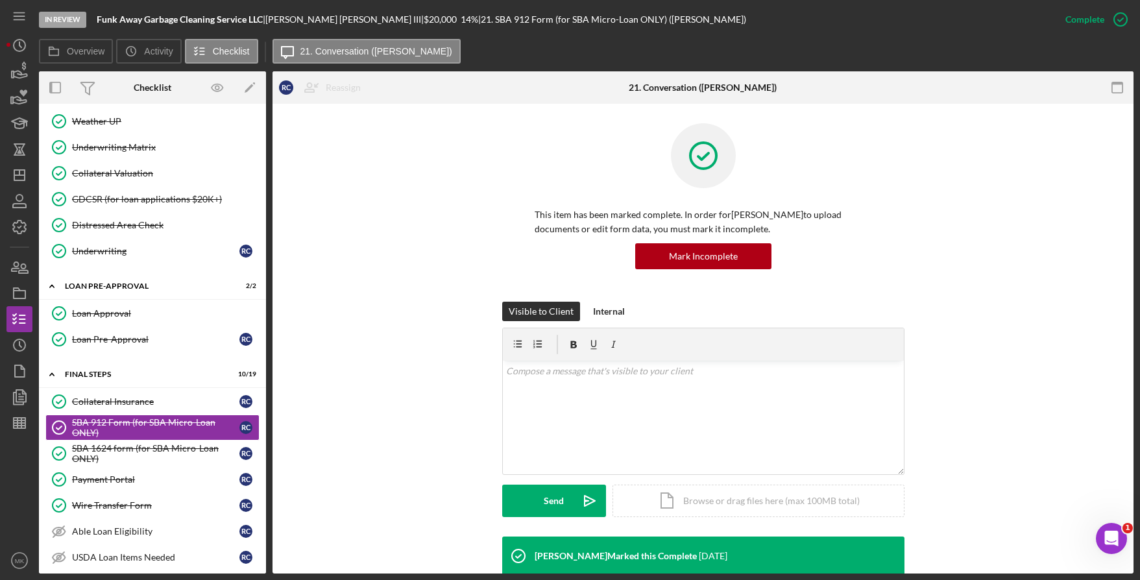
scroll to position [123, 0]
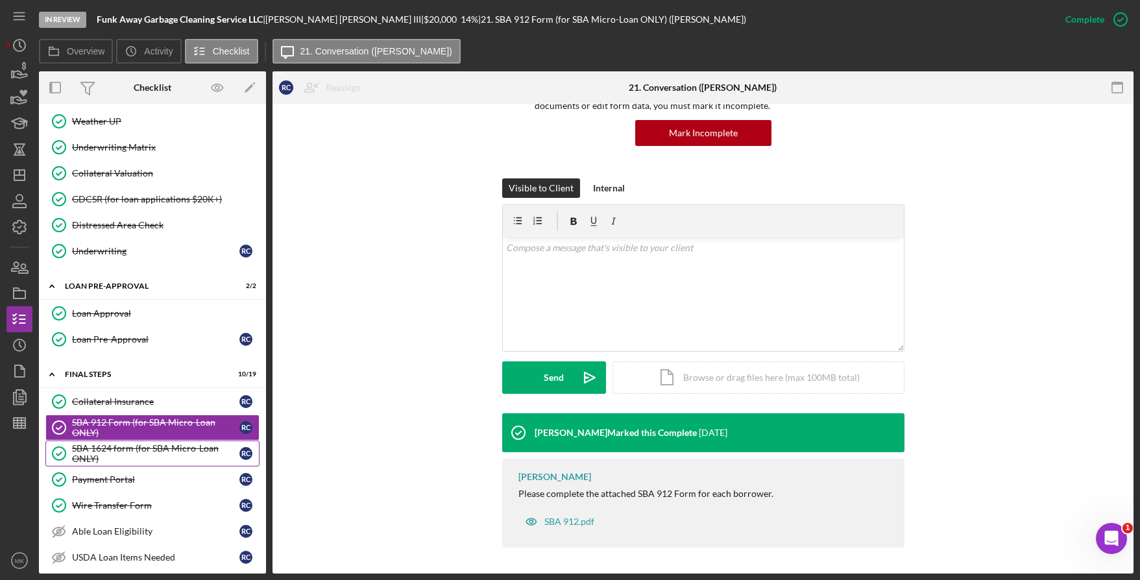
click at [125, 453] on div "SBA 1624 form (for SBA Micro-Loan ONLY)" at bounding box center [155, 453] width 167 height 21
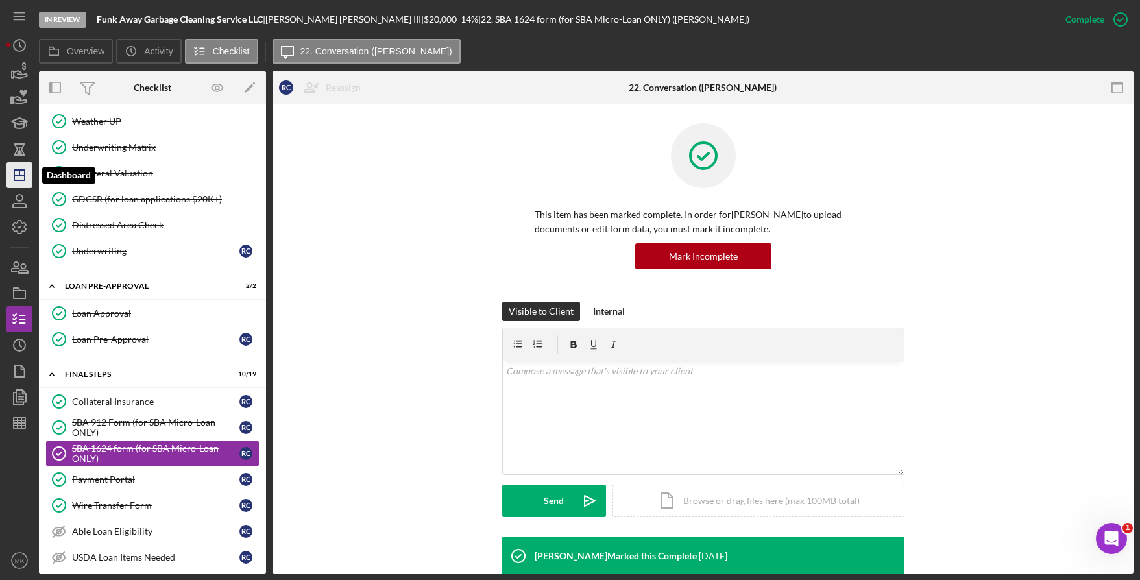
click at [14, 182] on icon "Icon/Dashboard" at bounding box center [19, 175] width 32 height 32
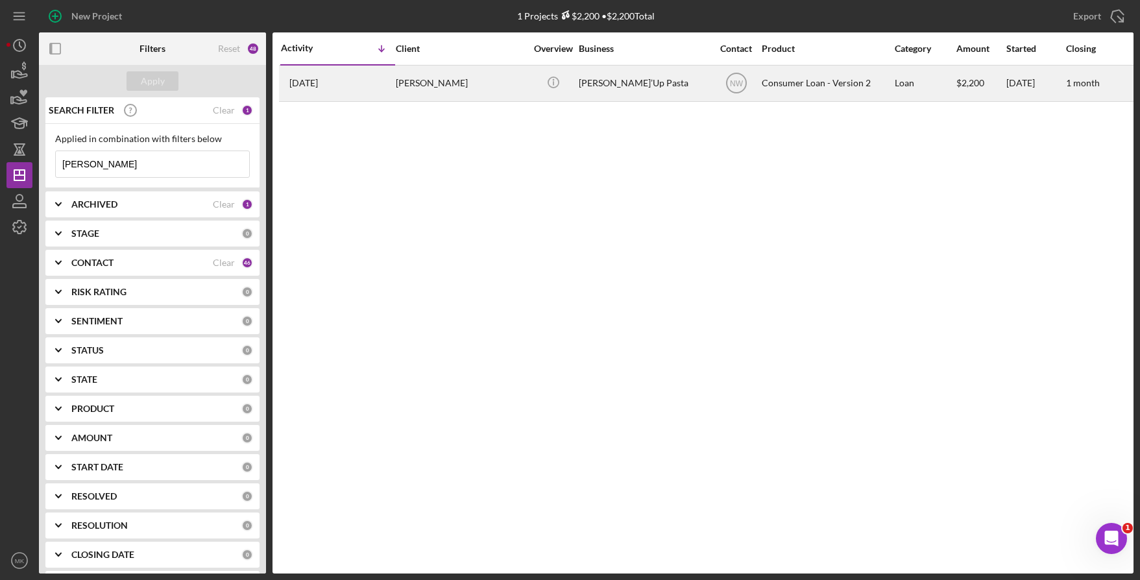
type input "Chapple"
click at [438, 87] on div "Qiuana Chapple" at bounding box center [461, 83] width 130 height 34
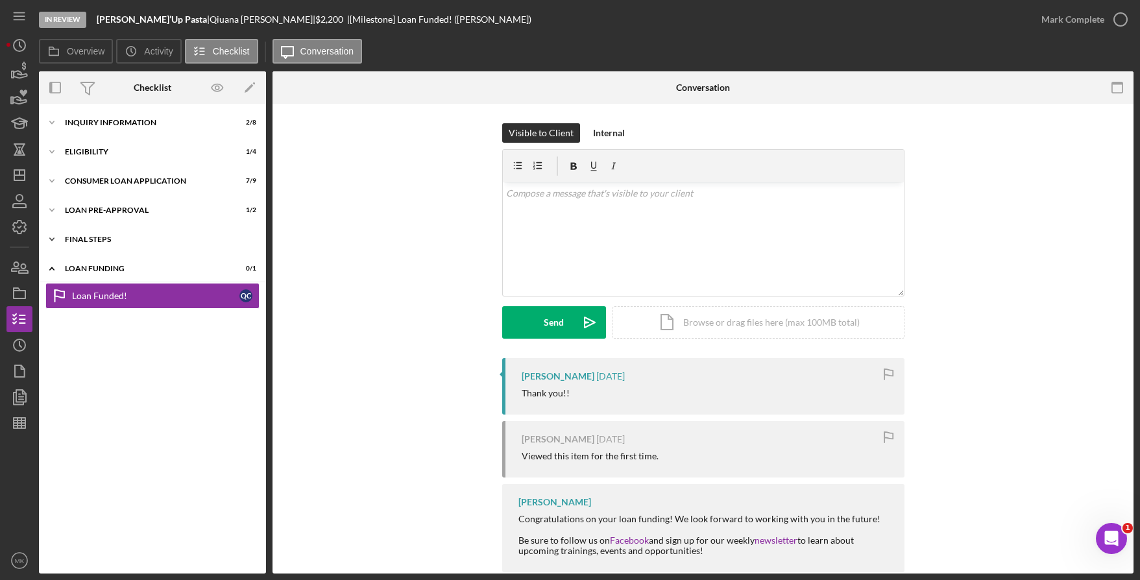
click at [93, 242] on div "FINAL STEPS" at bounding box center [157, 239] width 185 height 8
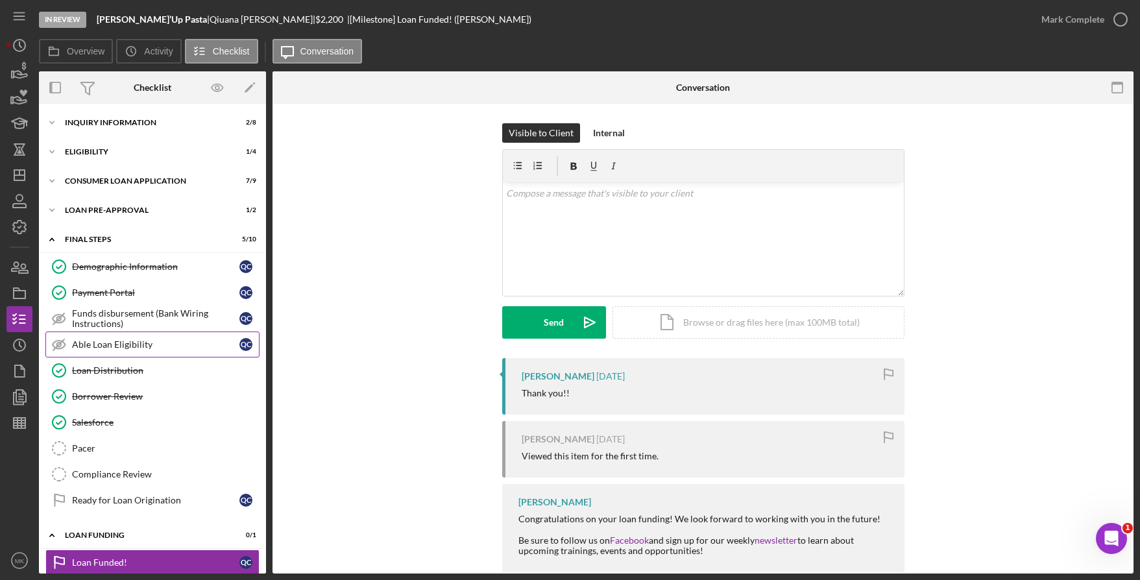
scroll to position [15, 0]
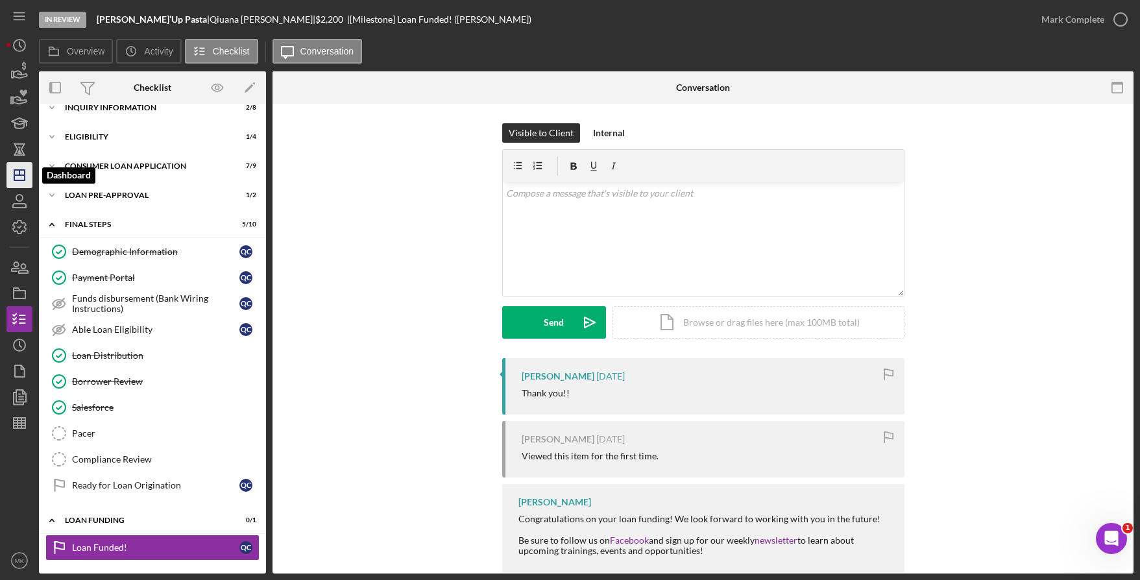
click at [21, 166] on icon "Icon/Dashboard" at bounding box center [19, 175] width 32 height 32
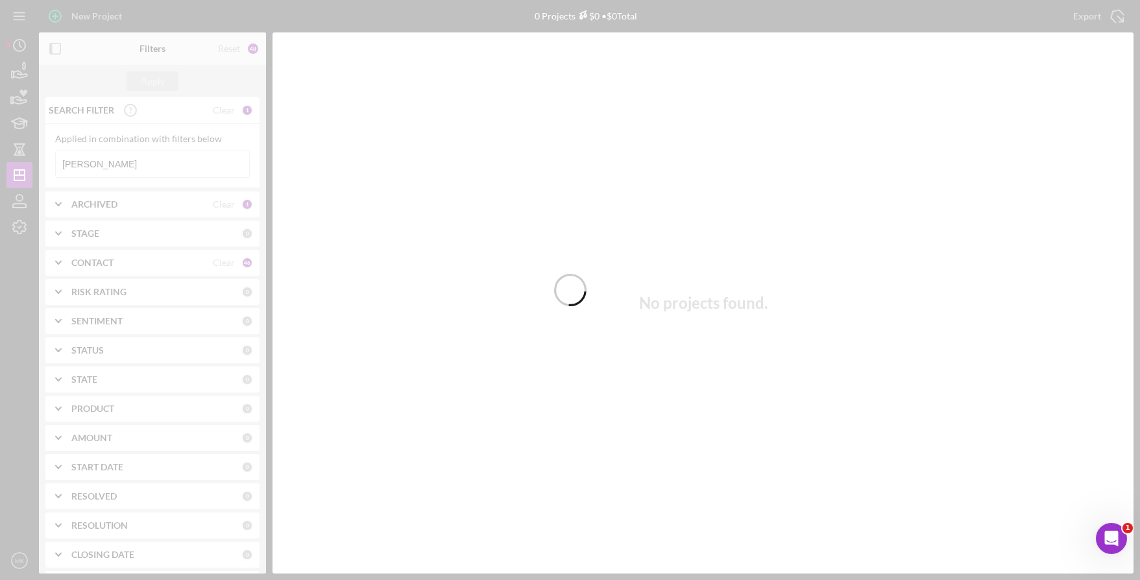
click at [112, 168] on div at bounding box center [570, 290] width 1140 height 580
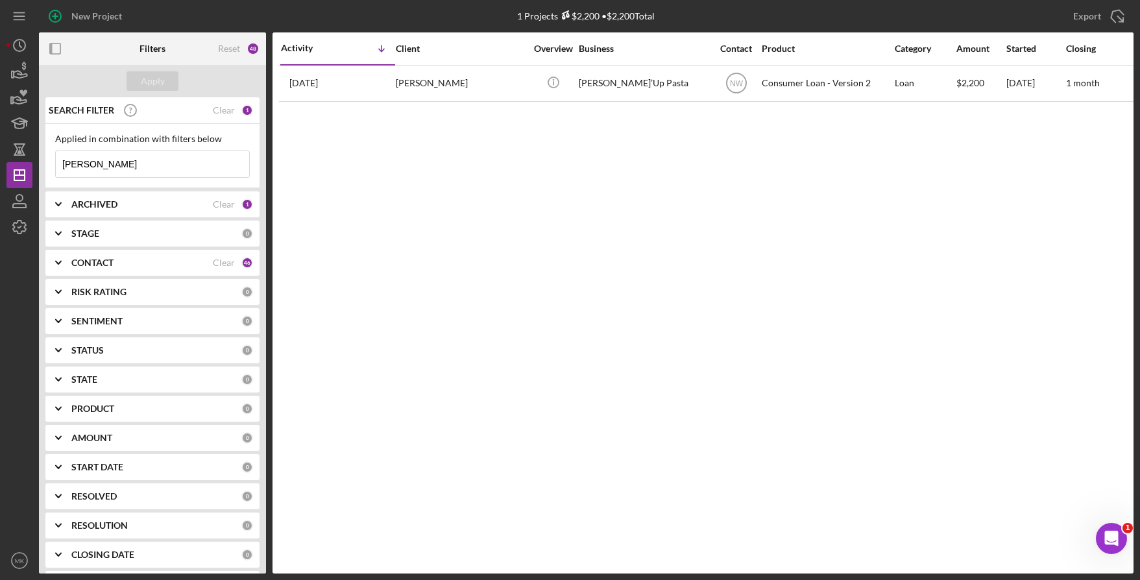
drag, startPoint x: 107, startPoint y: 163, endPoint x: -42, endPoint y: 160, distance: 149.2
click at [0, 160] on html "New Project 1 Projects $2,200 • $2,200 Total Chapple Export Icon/Export Filters…" at bounding box center [570, 290] width 1140 height 580
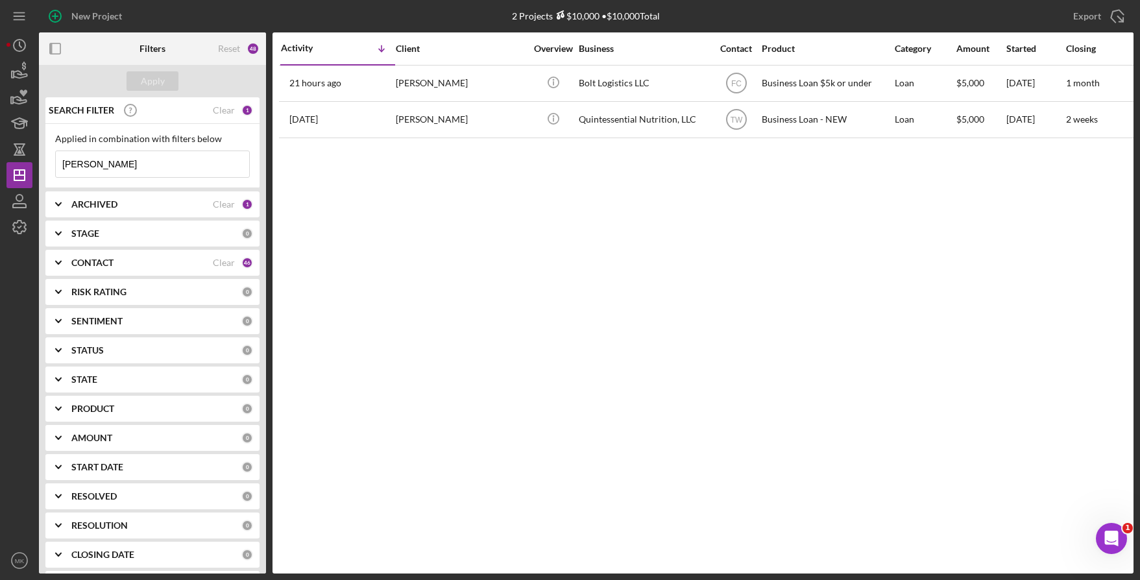
type input "Hayden"
click at [462, 86] on div "Steven HAYDEN" at bounding box center [461, 83] width 130 height 34
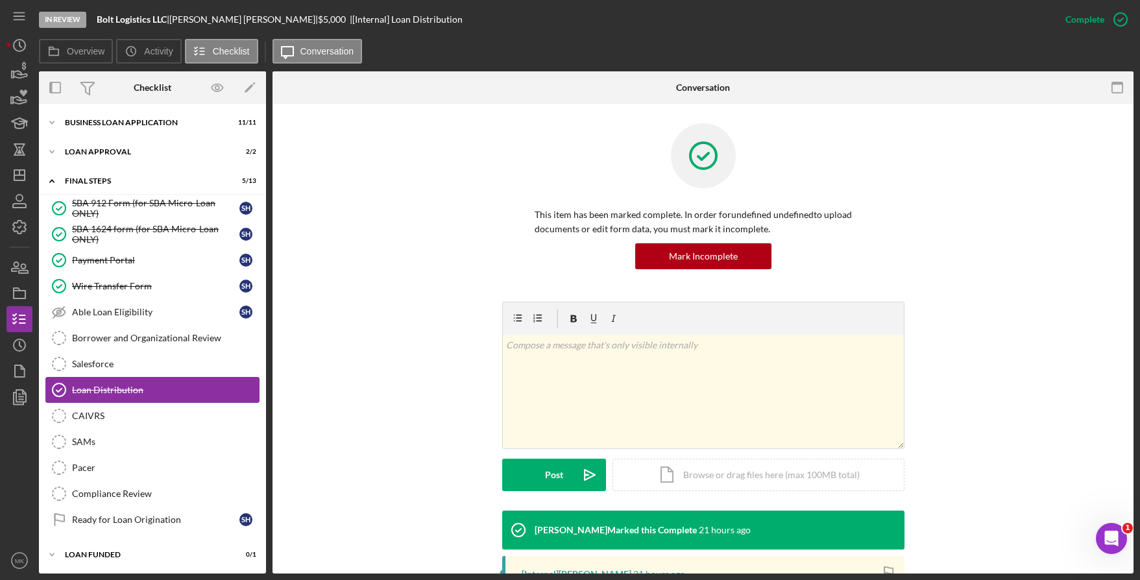
scroll to position [60, 0]
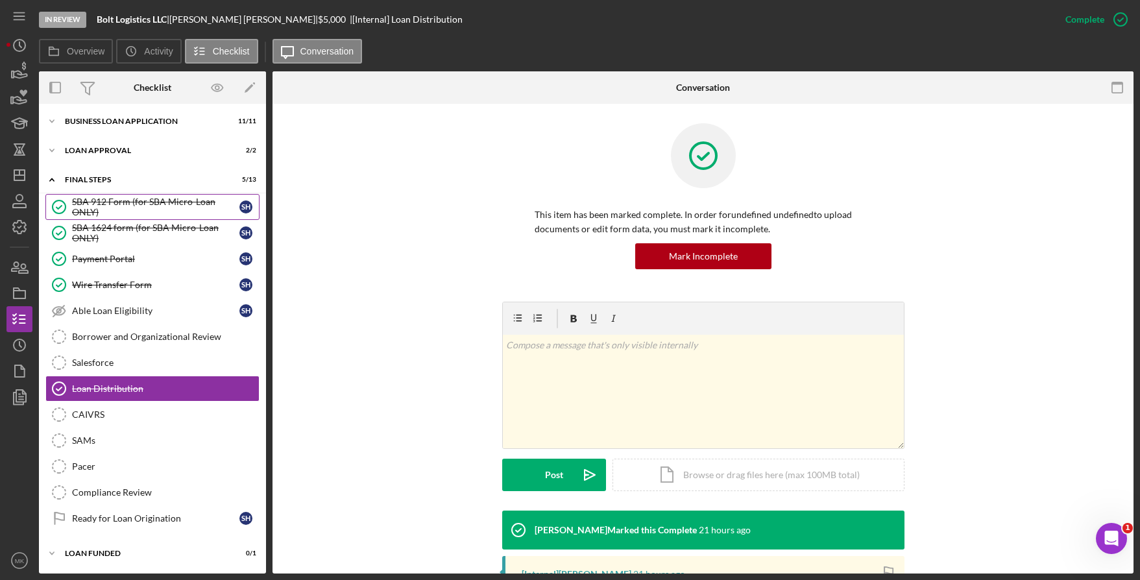
click at [115, 201] on div "SBA 912 Form (for SBA Micro-Loan ONLY)" at bounding box center [155, 207] width 167 height 21
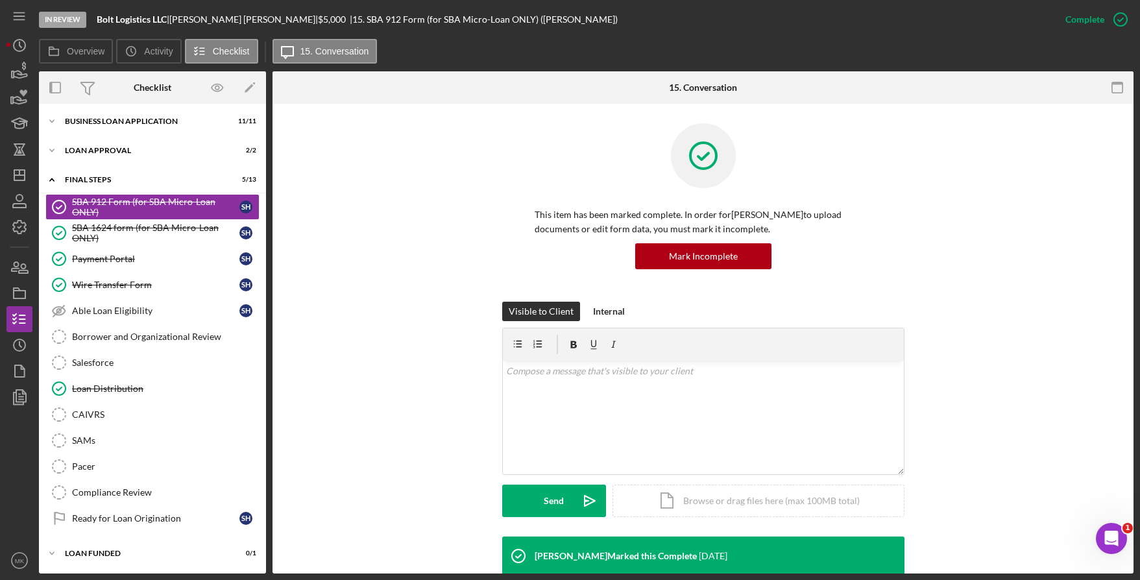
scroll to position [440, 0]
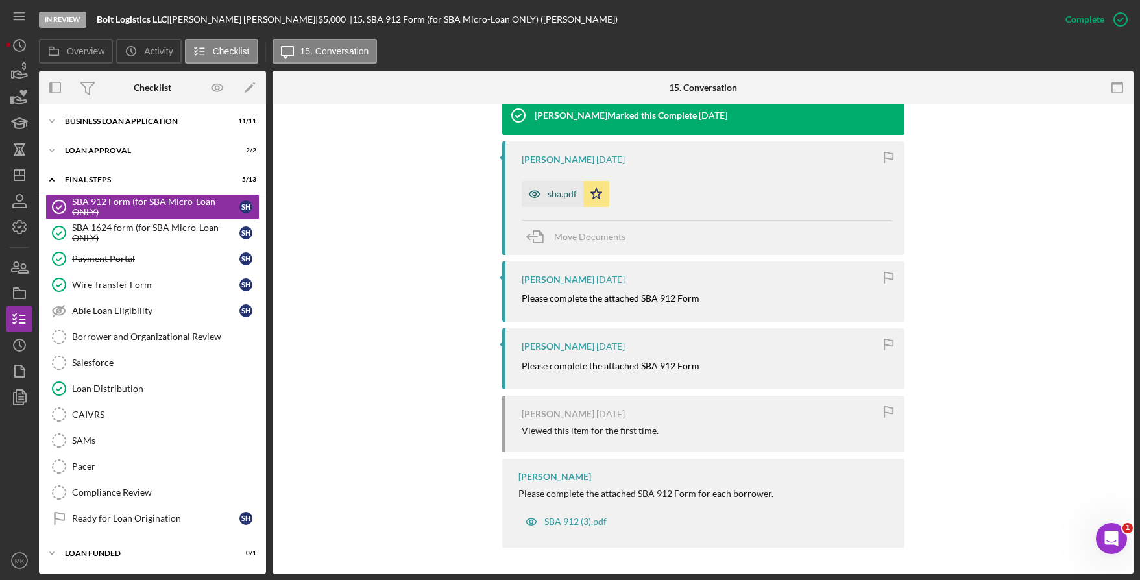
click at [547, 197] on div "sba.pdf" at bounding box center [561, 194] width 29 height 10
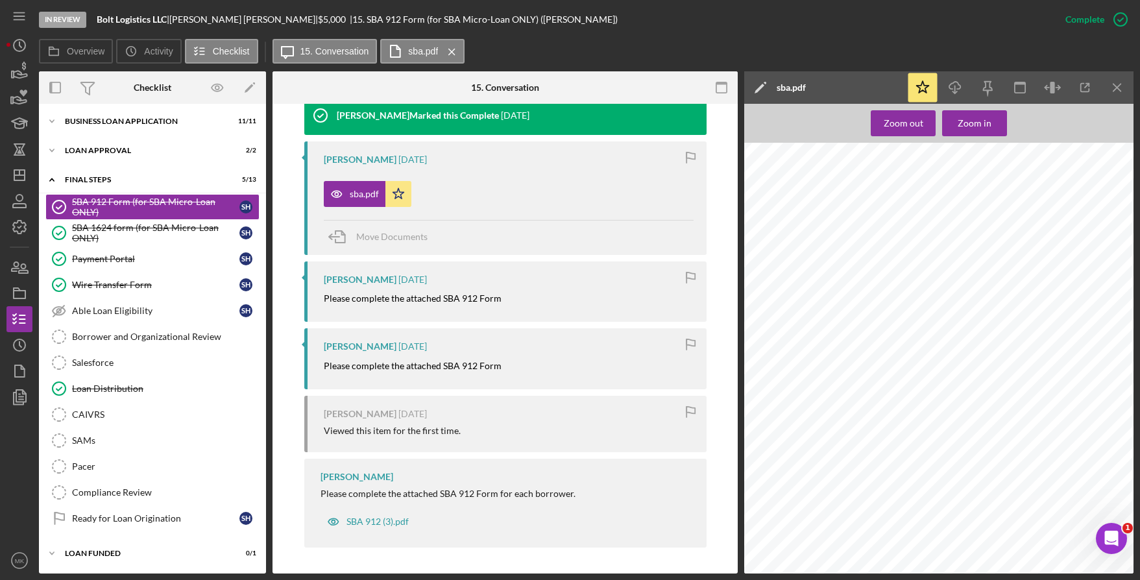
scroll to position [606, 0]
click at [114, 231] on div "SBA 1624 form (for SBA Micro-Loan ONLY)" at bounding box center [155, 232] width 167 height 21
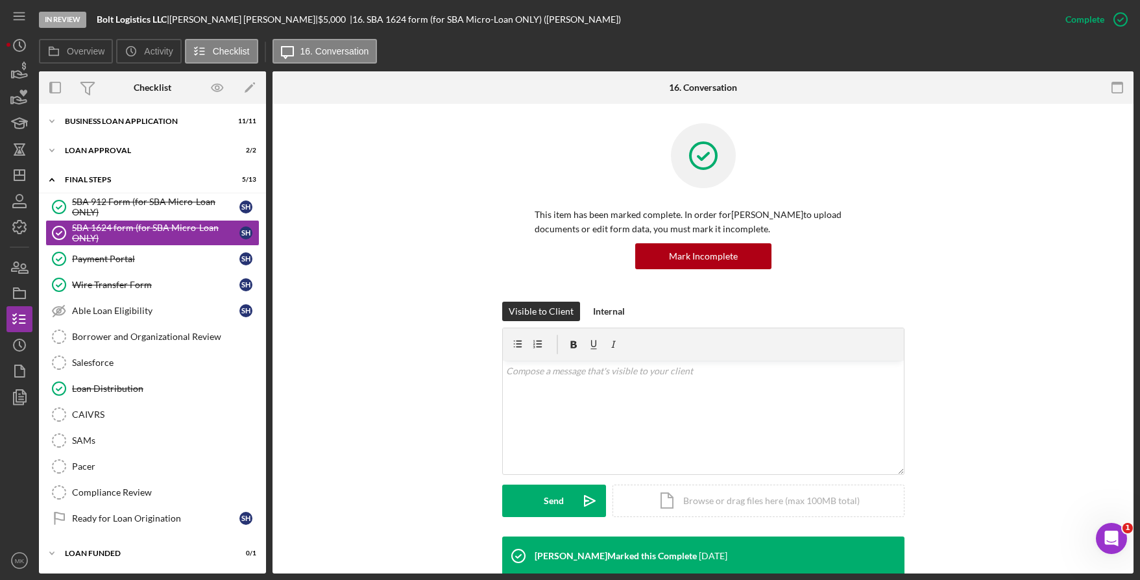
scroll to position [195, 0]
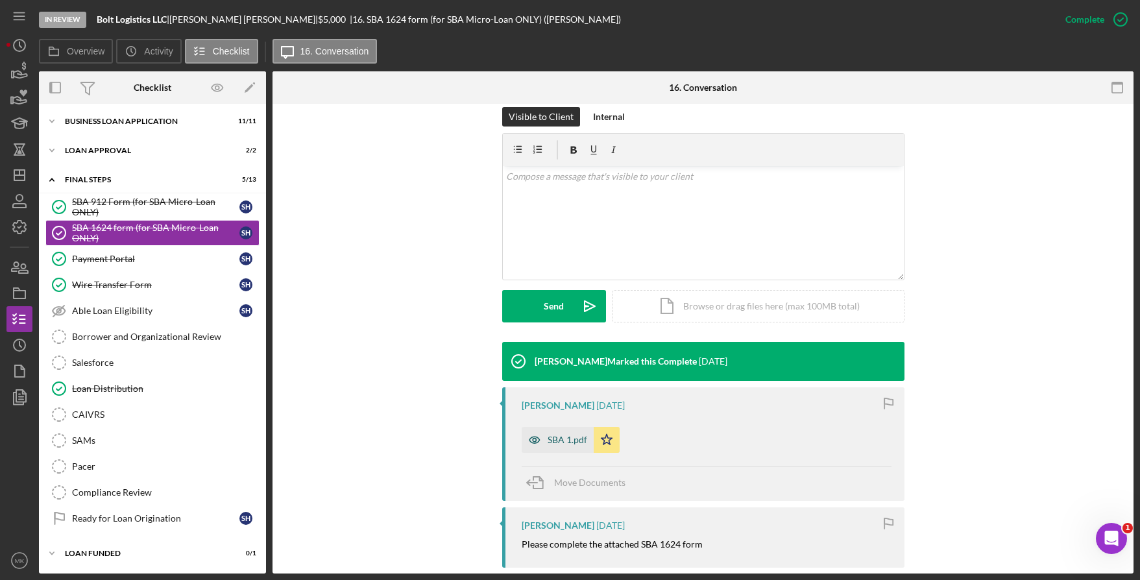
click at [565, 440] on div "SBA 1.pdf" at bounding box center [567, 440] width 40 height 10
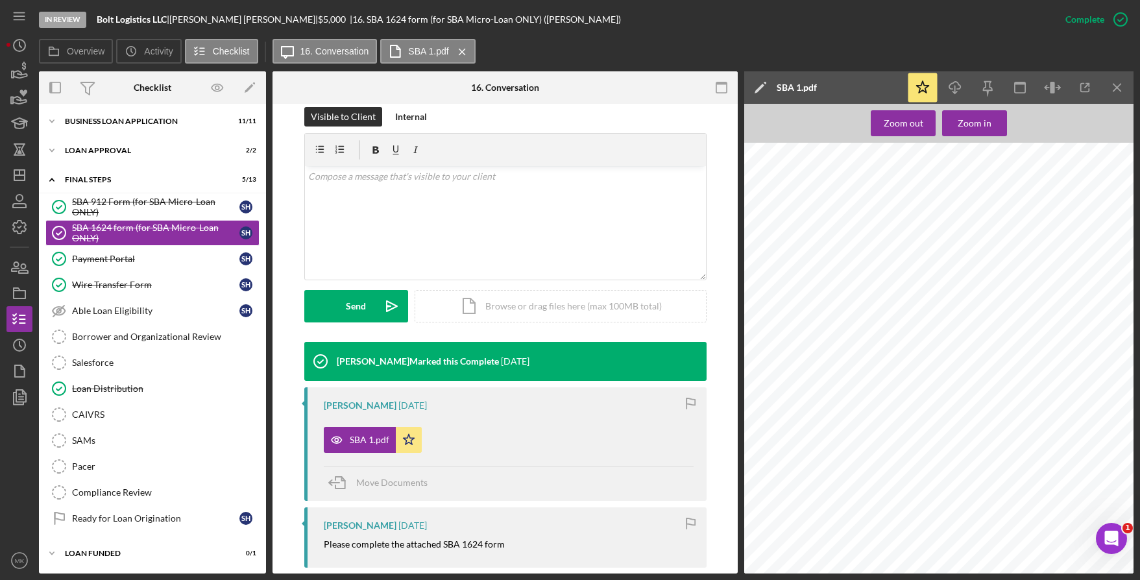
scroll to position [454, 0]
click at [25, 177] on polygon "button" at bounding box center [19, 175] width 10 height 10
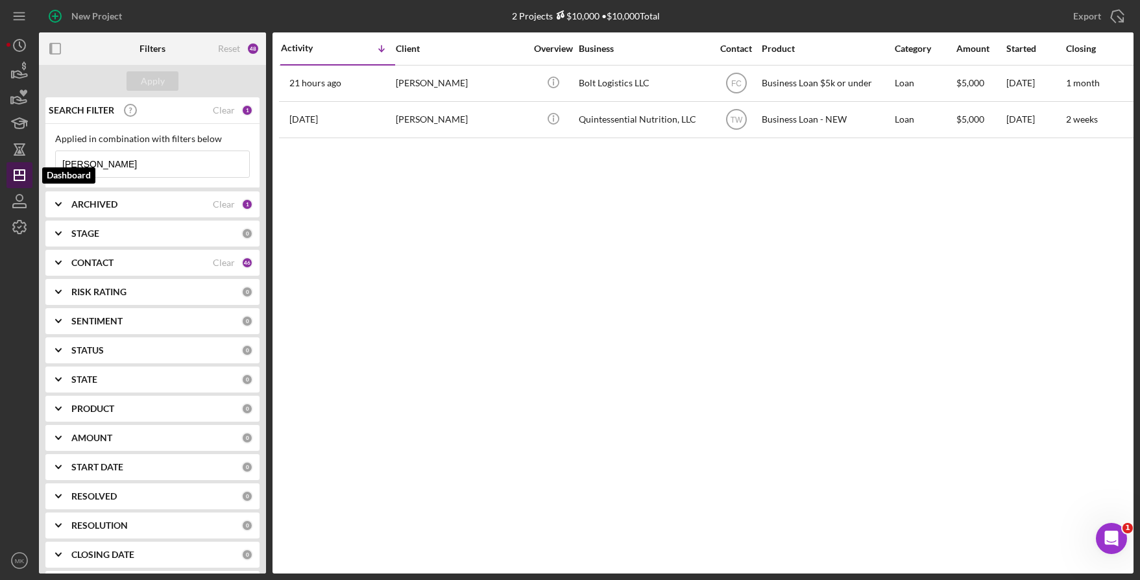
drag, startPoint x: 162, startPoint y: 167, endPoint x: 8, endPoint y: 165, distance: 153.7
click at [8, 165] on div "New Project 2 Projects $10,000 • $10,000 Total Hayden Export Icon/Export Filter…" at bounding box center [569, 286] width 1127 height 573
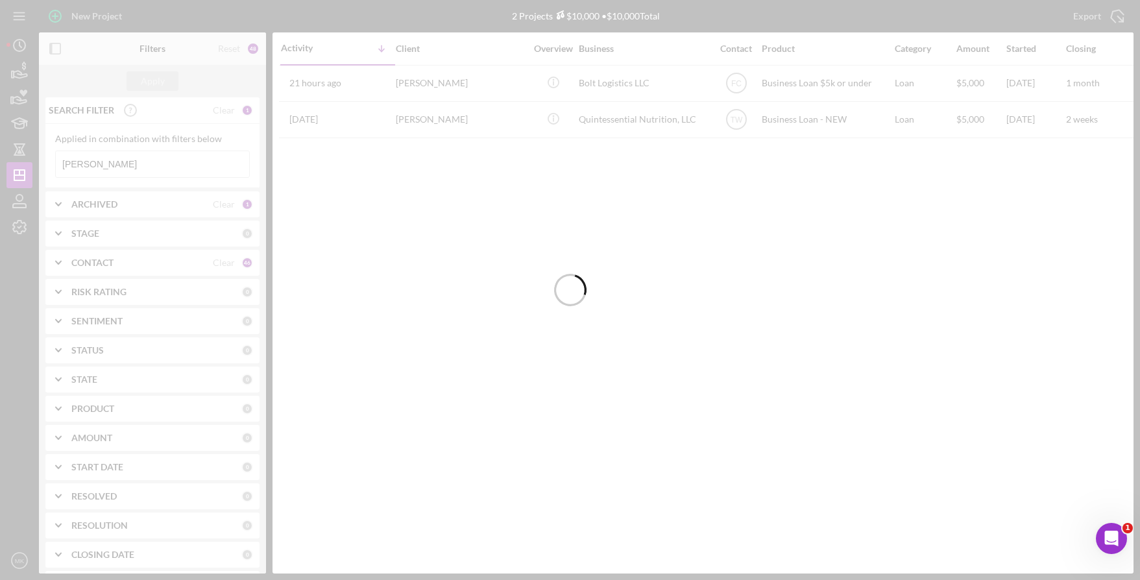
type input "Chapple"
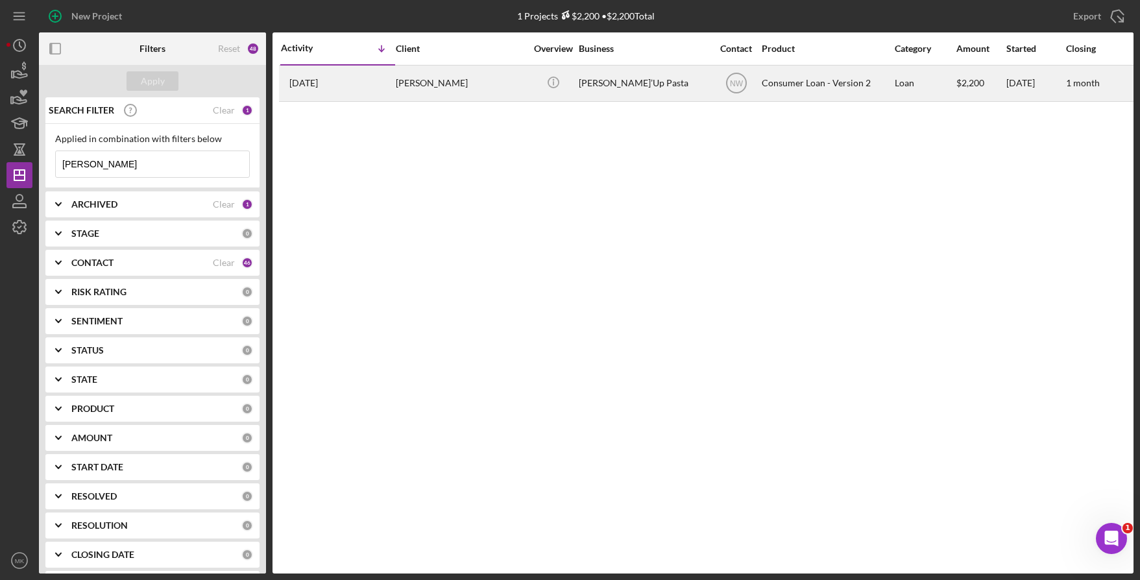
click at [441, 75] on div "Qiuana Chapple" at bounding box center [461, 83] width 130 height 34
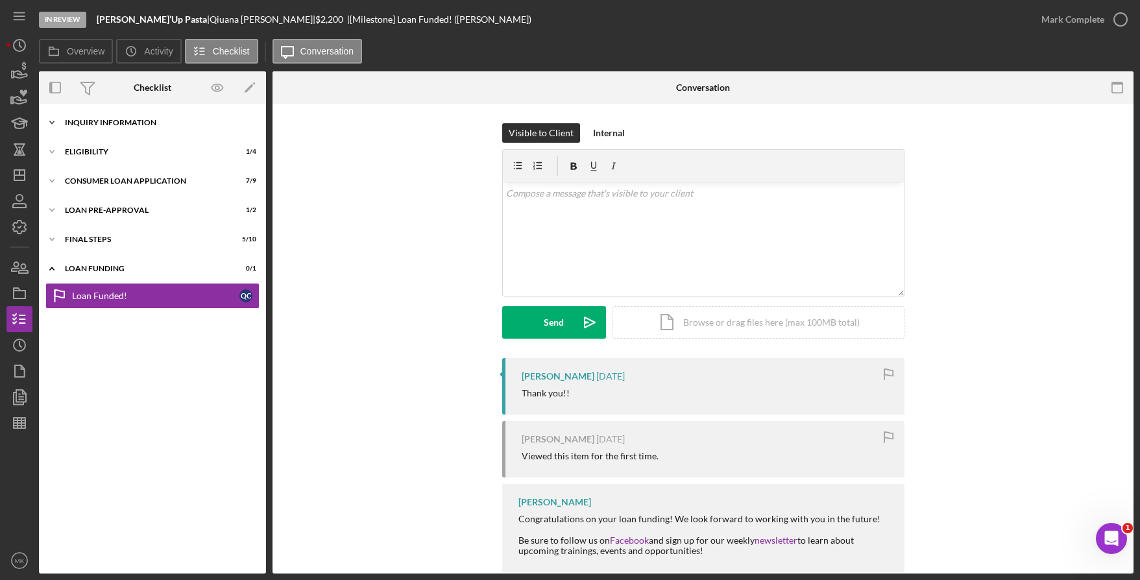
click at [149, 119] on div "Inquiry Information" at bounding box center [157, 123] width 185 height 8
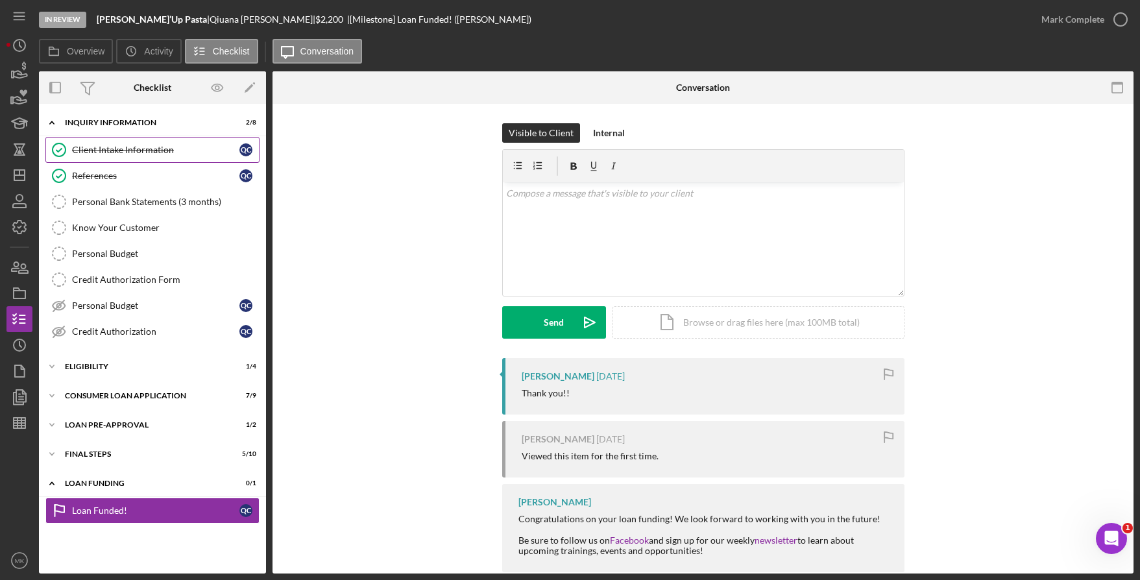
click at [125, 146] on div "Client Intake Information" at bounding box center [155, 150] width 167 height 10
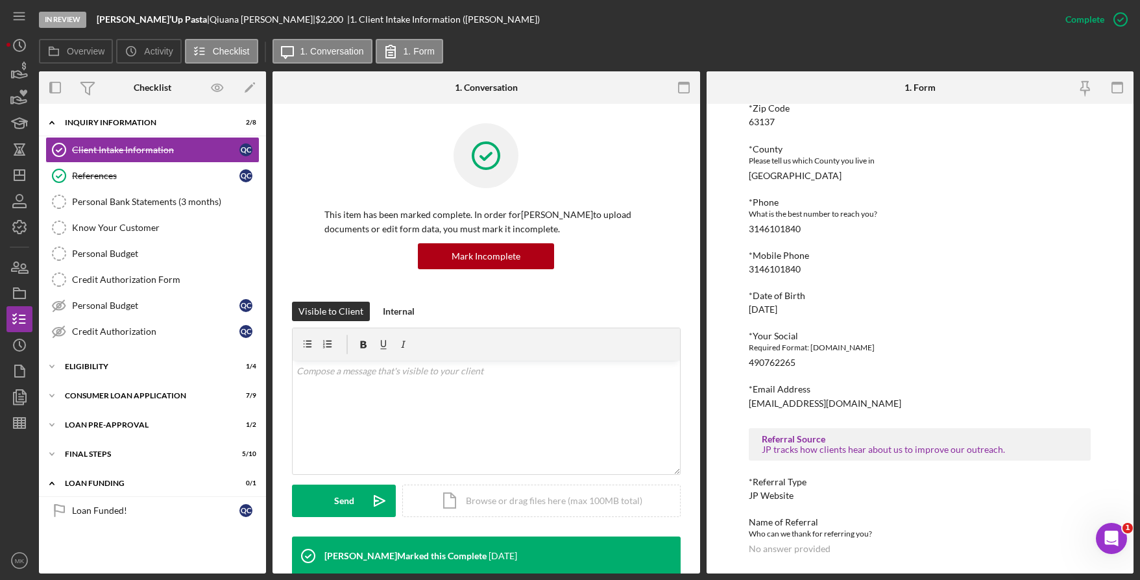
scroll to position [72, 0]
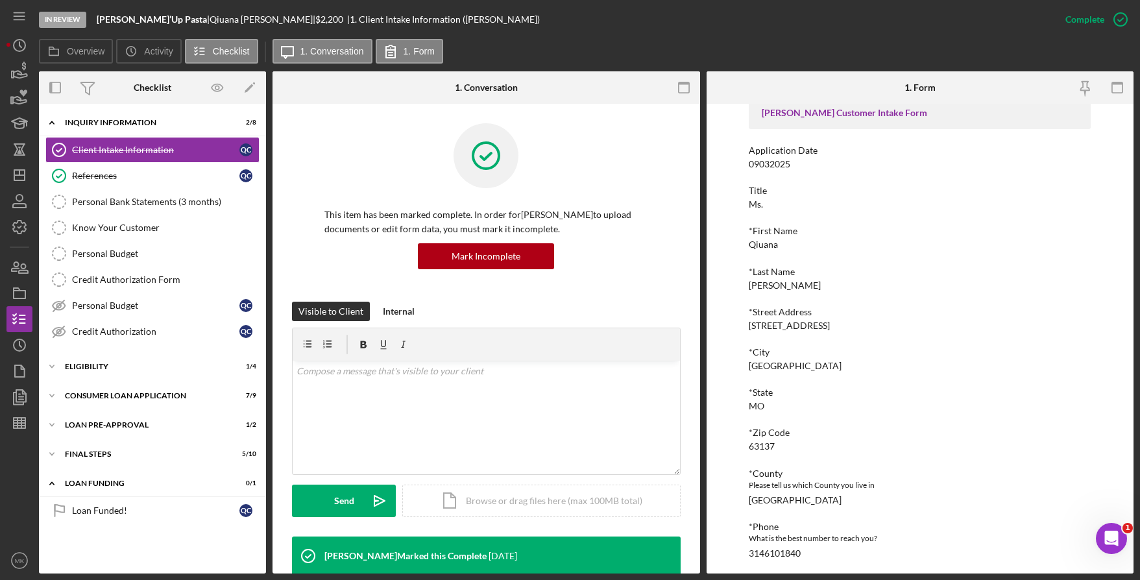
click at [833, 323] on div "*Street Address 153 Green Acres Rd" at bounding box center [920, 319] width 342 height 24
drag, startPoint x: 767, startPoint y: 328, endPoint x: 831, endPoint y: 330, distance: 63.6
click at [831, 330] on div "*Street Address 153 Green Acres Rd" at bounding box center [920, 319] width 342 height 24
copy div "Green Acres Rd"
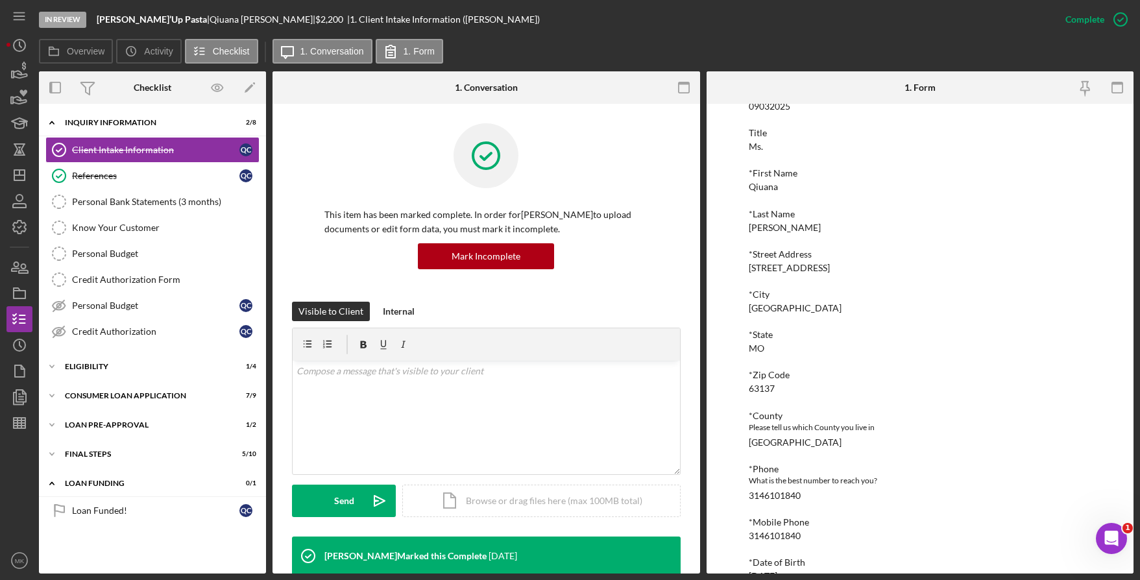
scroll to position [195, 0]
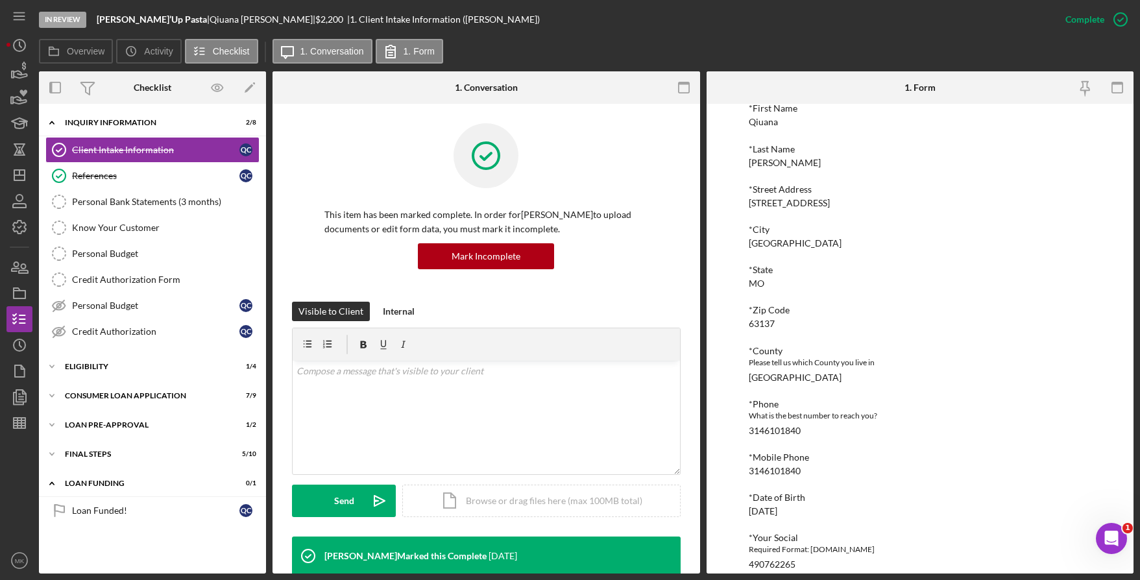
click at [1069, 121] on div "*First Name Qiuana" at bounding box center [920, 115] width 342 height 24
click at [858, 207] on div "*Street Address 153 Green Acres Rd" at bounding box center [920, 196] width 342 height 24
drag, startPoint x: 838, startPoint y: 201, endPoint x: 748, endPoint y: 198, distance: 90.2
click at [749, 198] on div "*Street Address 153 Green Acres Rd" at bounding box center [920, 196] width 342 height 24
copy div "153 Green Acres Rd"
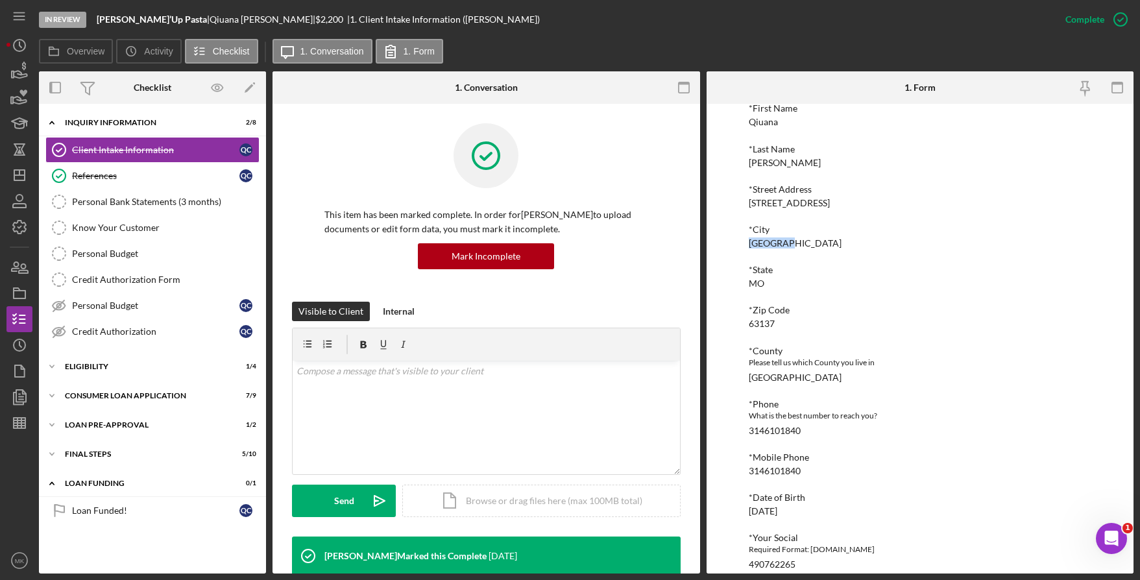
drag, startPoint x: 786, startPoint y: 241, endPoint x: 743, endPoint y: 242, distance: 42.8
click at [743, 242] on div "To edit this form you must mark this item incomplete Justine PETERSEN Customer …" at bounding box center [919, 339] width 427 height 470
copy div "St Louis"
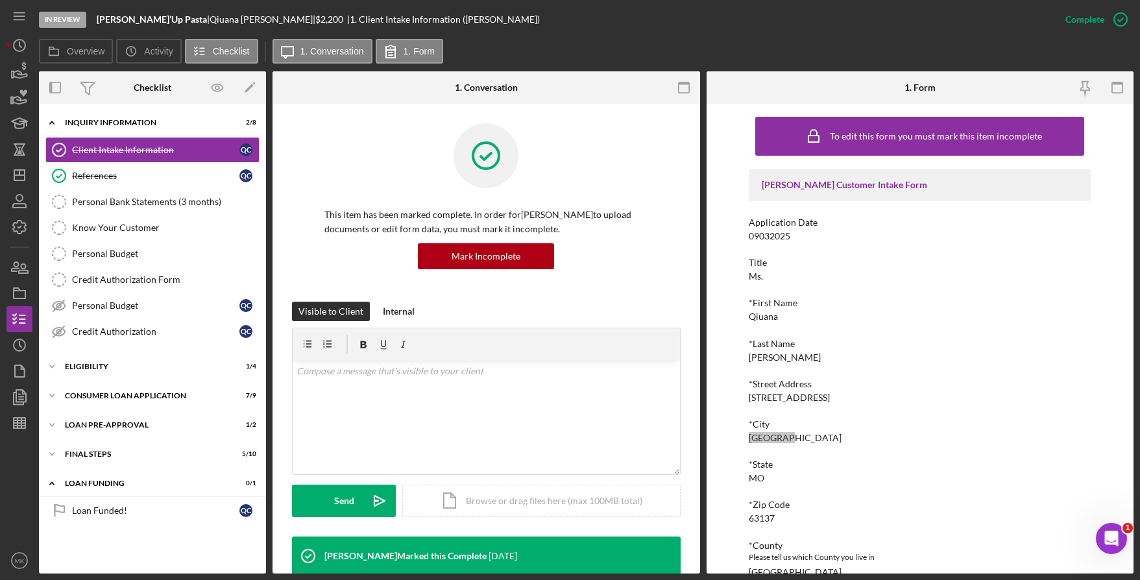
scroll to position [259, 0]
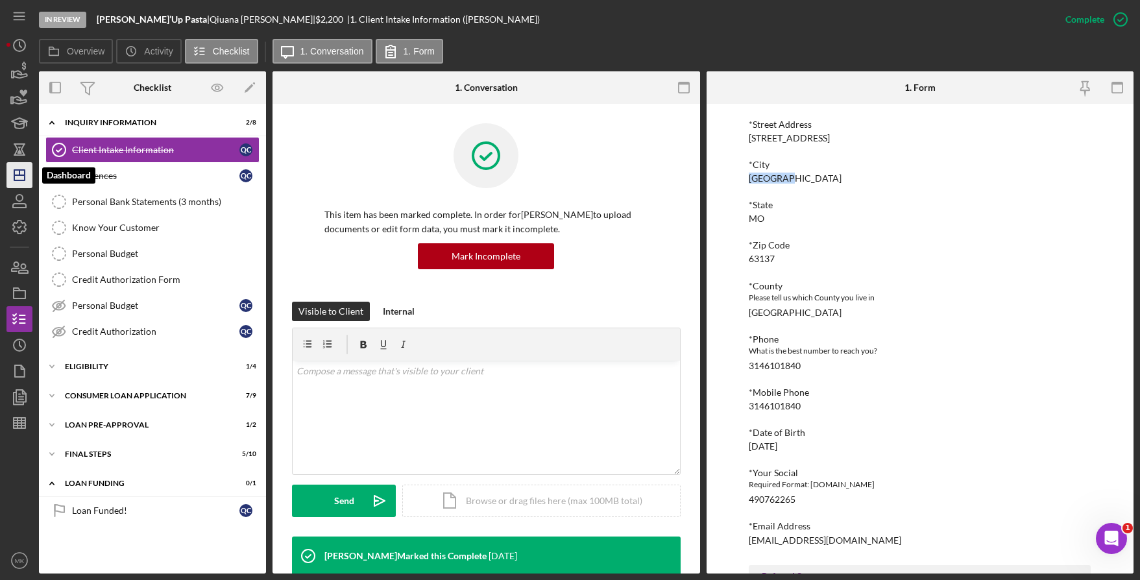
click at [21, 184] on icon "Icon/Dashboard" at bounding box center [19, 175] width 32 height 32
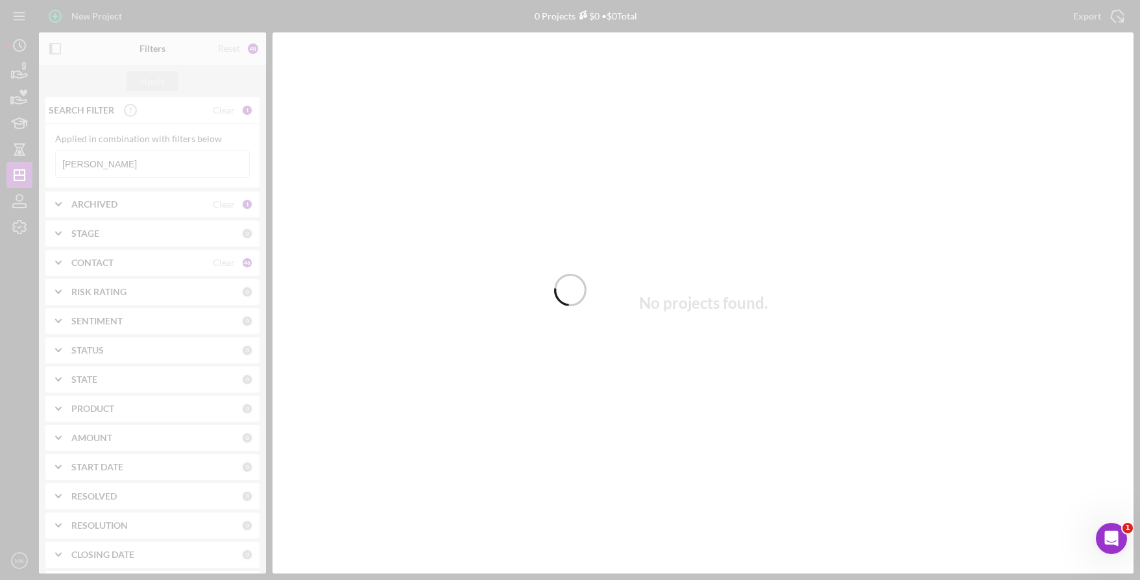
click at [127, 157] on div at bounding box center [570, 290] width 1140 height 580
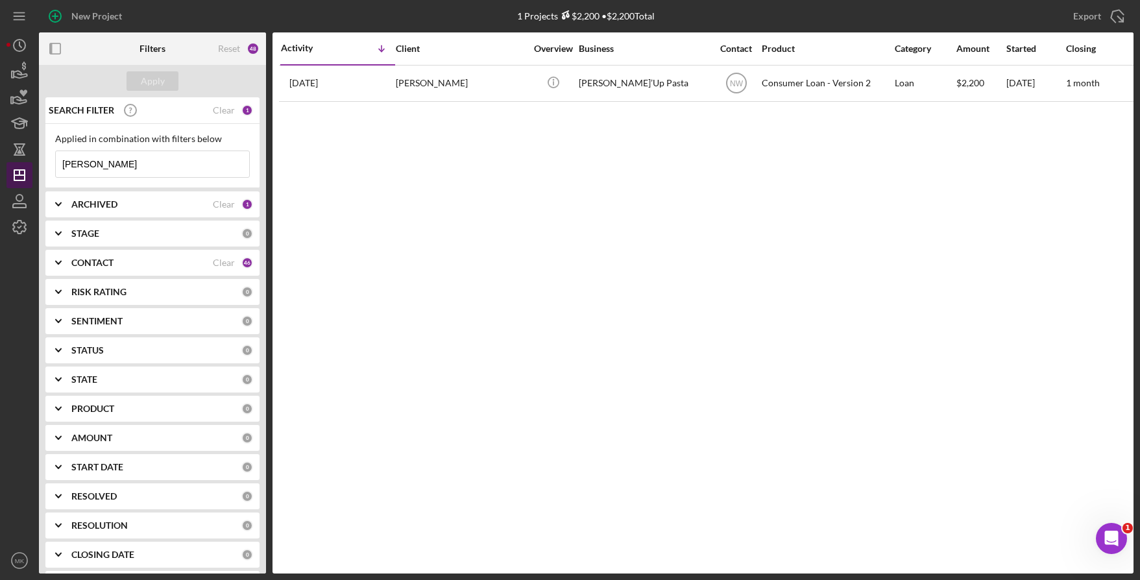
drag, startPoint x: 119, startPoint y: 166, endPoint x: 32, endPoint y: 167, distance: 86.9
click at [32, 167] on div "New Project 1 Projects $2,200 • $2,200 Total Chapple Export Icon/Export Filters…" at bounding box center [569, 286] width 1127 height 573
type input "B"
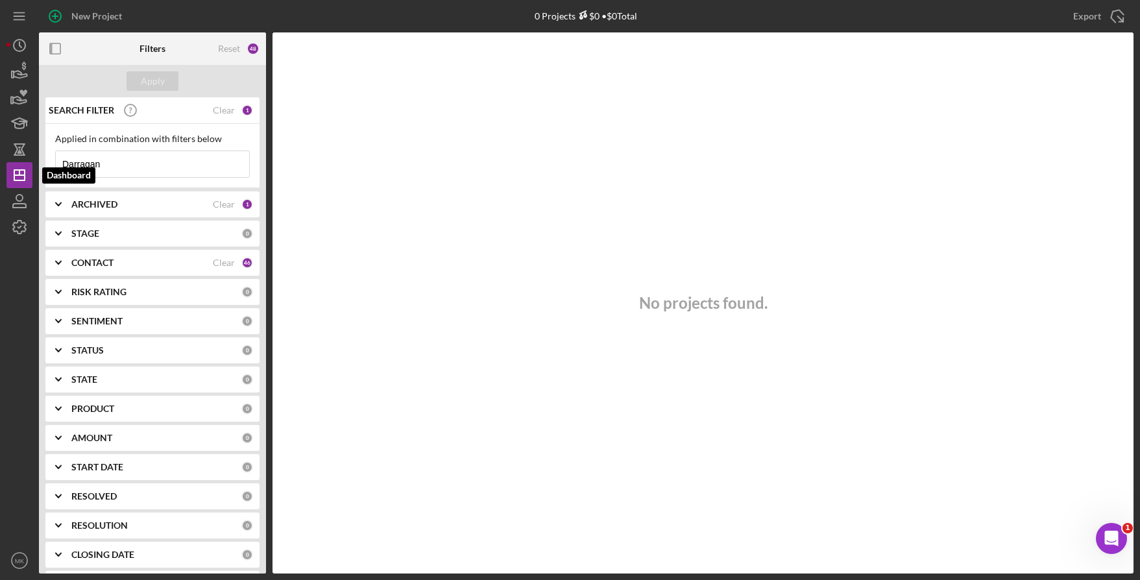
drag, startPoint x: 24, startPoint y: 163, endPoint x: -32, endPoint y: 169, distance: 56.7
click at [0, 169] on html "New Project 0 Projects $0 • $0 Total Chapple Export Icon/Export Filters Reset 4…" at bounding box center [570, 290] width 1140 height 580
type input "B"
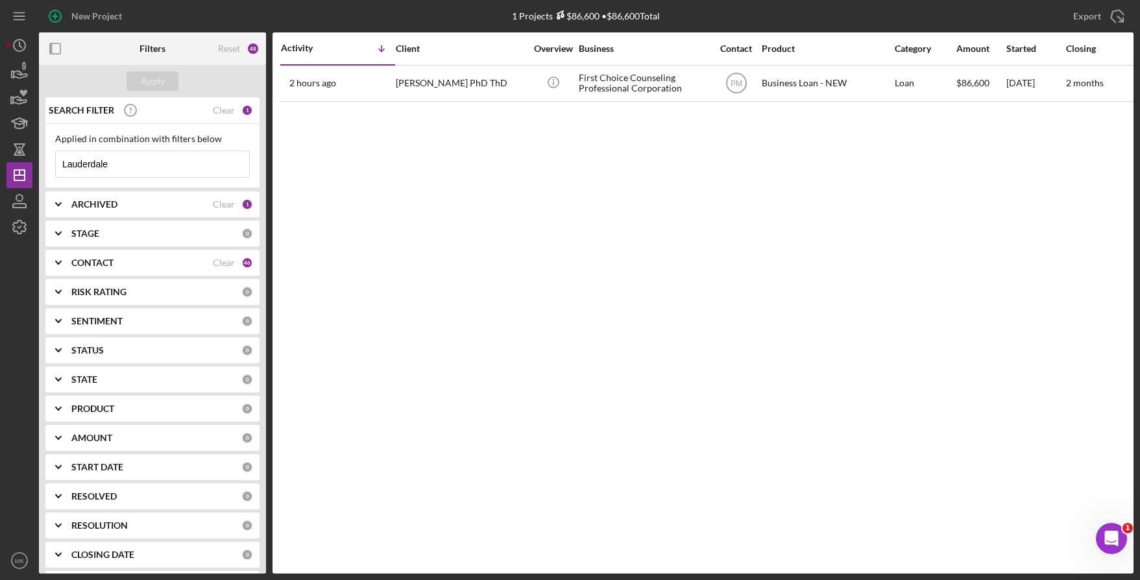
drag, startPoint x: 136, startPoint y: 171, endPoint x: -33, endPoint y: 166, distance: 168.7
click at [0, 166] on html "New Project 1 Projects $86,600 • $86,600 Total Chapple Export Icon/Export Filte…" at bounding box center [570, 290] width 1140 height 580
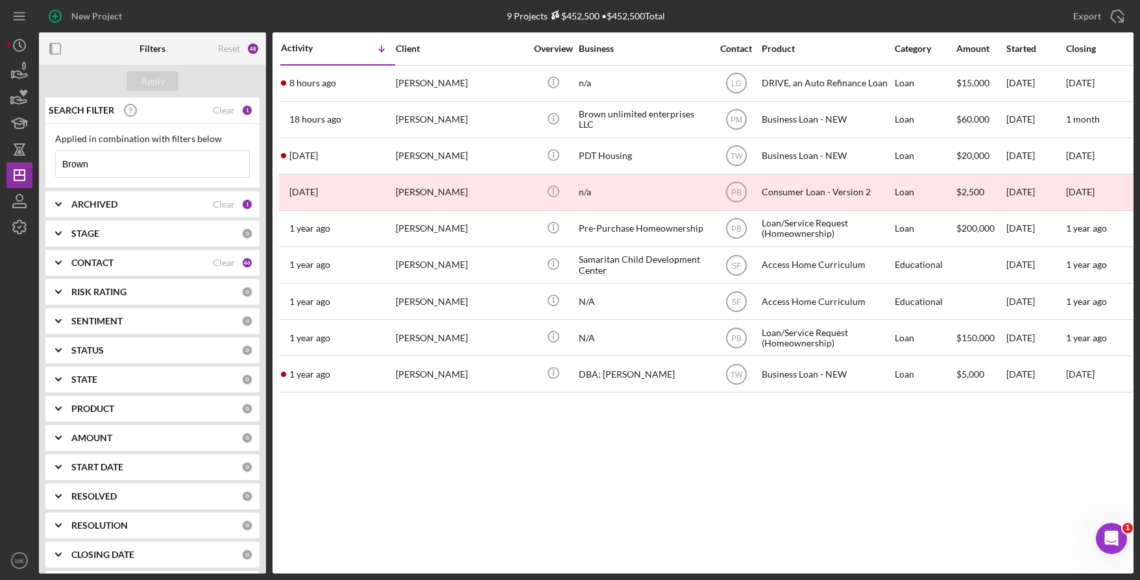
drag, startPoint x: 107, startPoint y: 168, endPoint x: 3, endPoint y: 160, distance: 104.1
click at [3, 160] on div "New Project 9 Projects $452,500 • $452,500 Total Chapple Export Icon/Export Fil…" at bounding box center [570, 290] width 1140 height 580
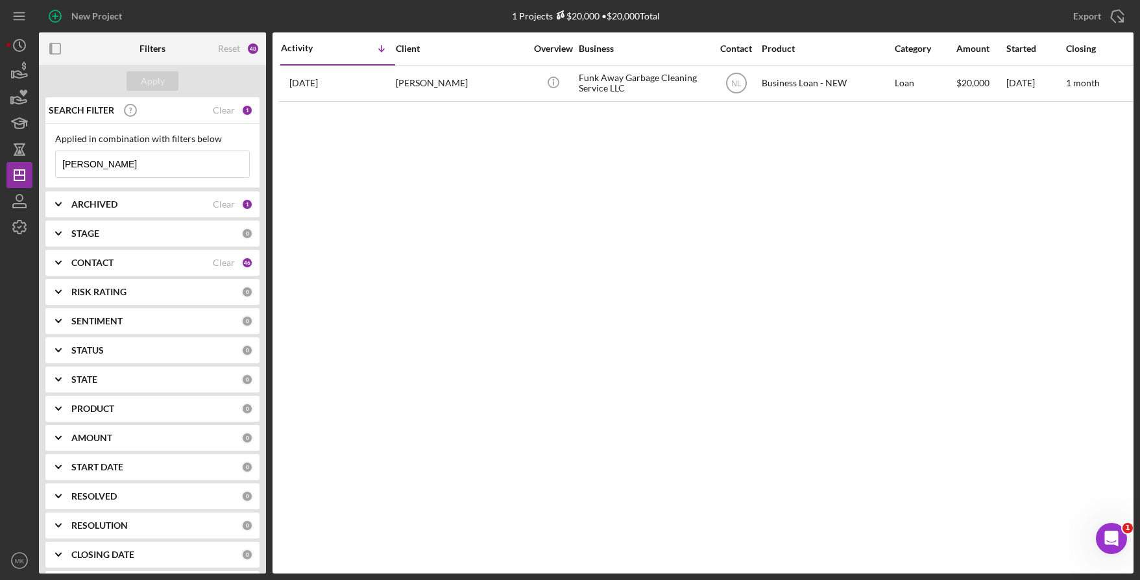
type input "Caston"
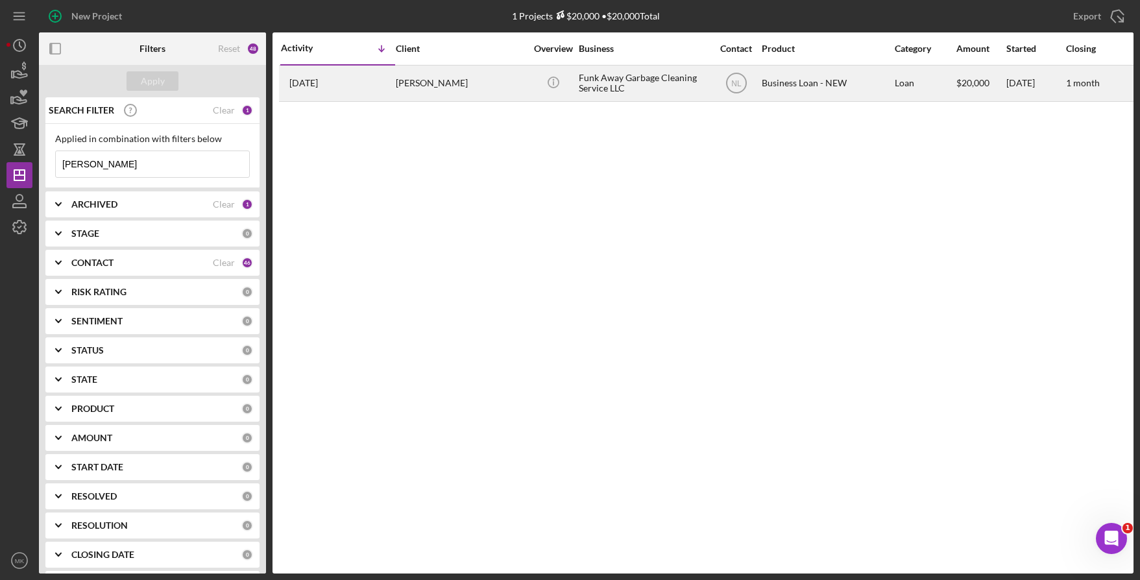
click at [453, 78] on div "[PERSON_NAME]" at bounding box center [461, 83] width 130 height 34
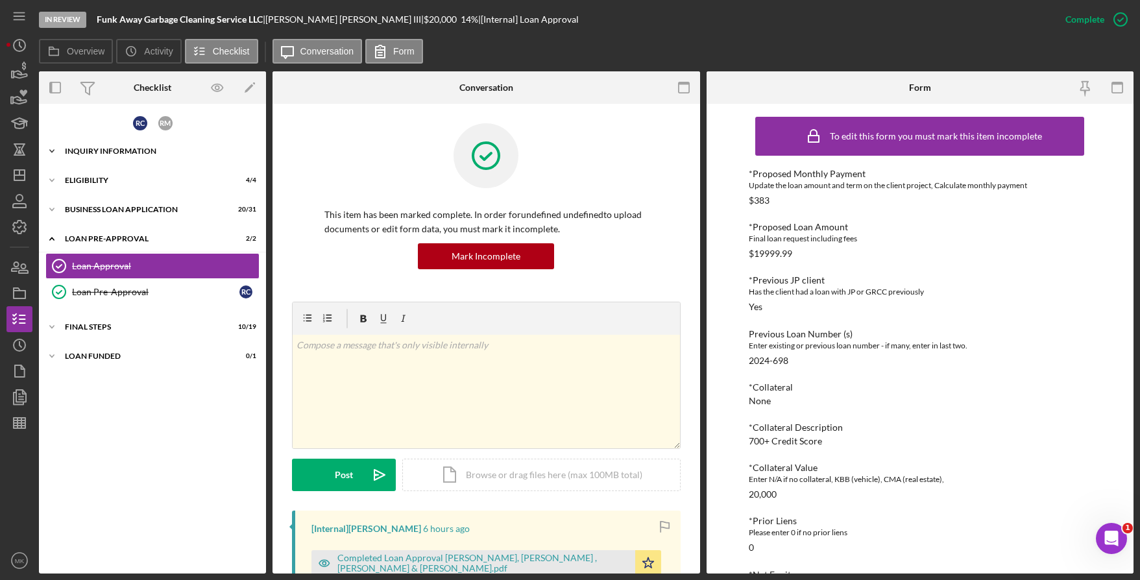
click at [149, 146] on div "Icon/Expander INQUIRY INFORMATION 10 / 11" at bounding box center [152, 151] width 227 height 26
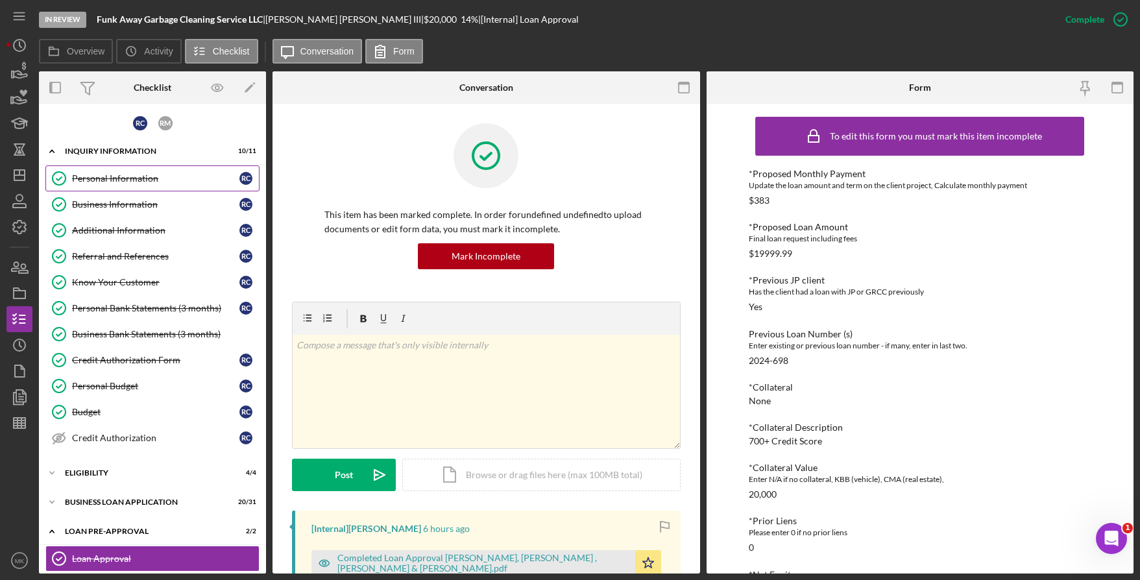
click at [162, 181] on div "Personal Information" at bounding box center [155, 178] width 167 height 10
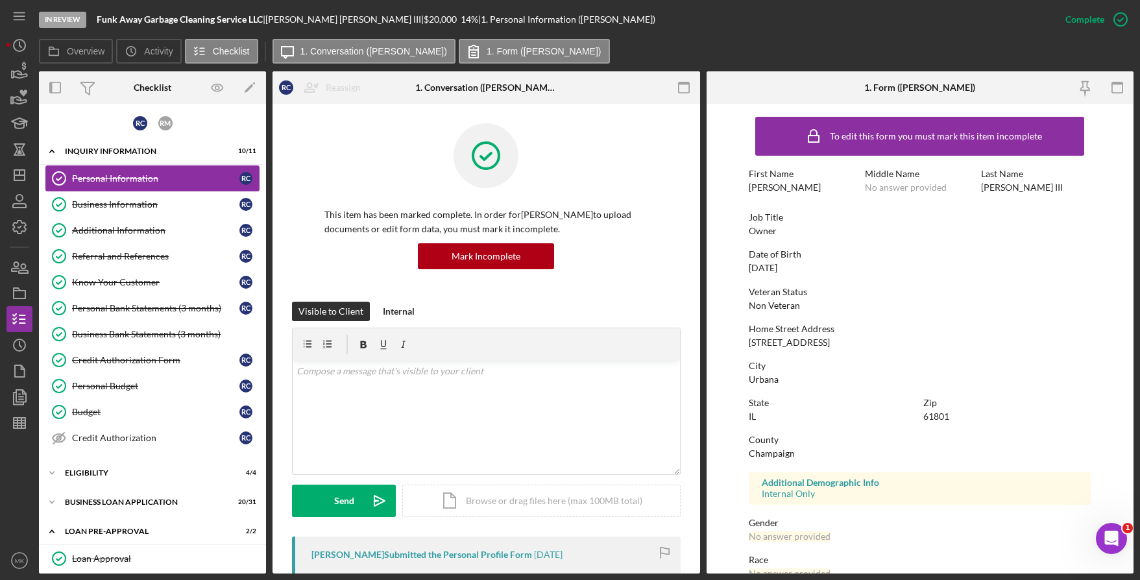
click at [117, 202] on div "Business Information" at bounding box center [155, 204] width 167 height 10
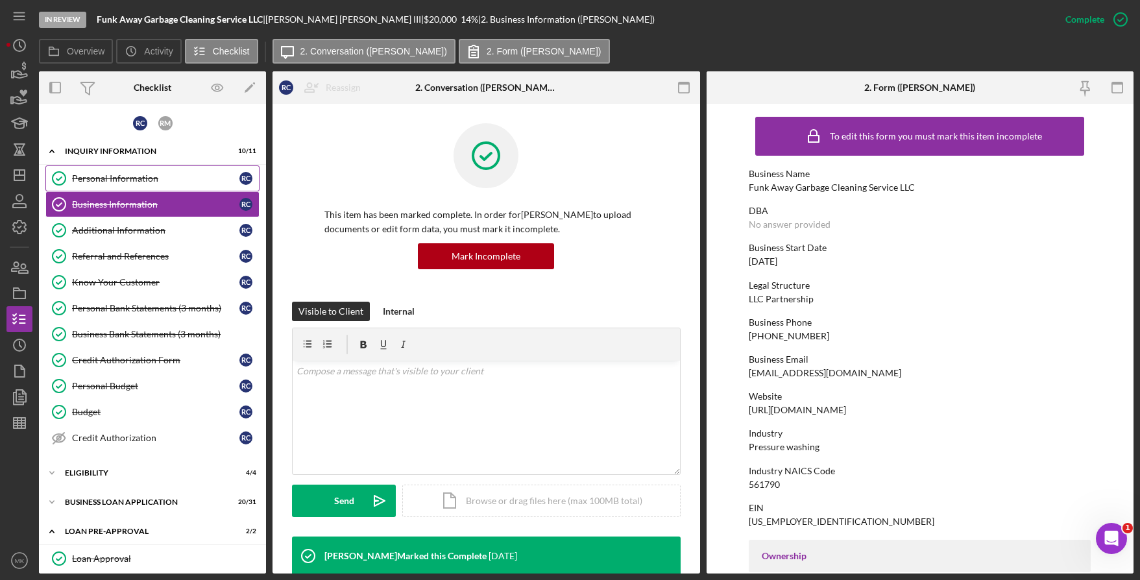
click at [121, 171] on link "Personal Information Personal Information R C" at bounding box center [152, 178] width 214 height 26
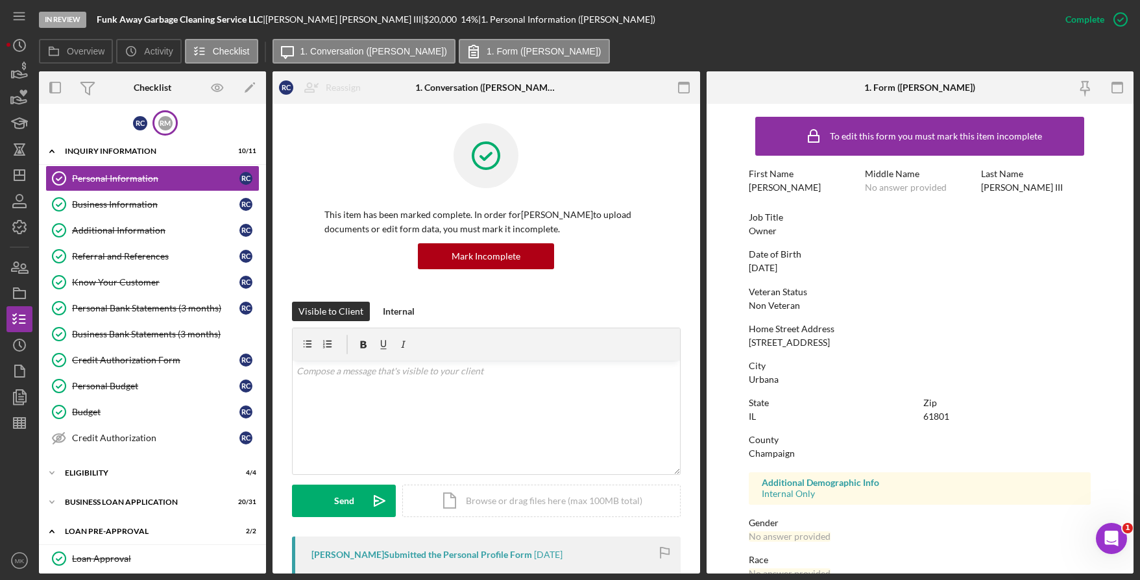
click at [162, 122] on div "R M" at bounding box center [165, 123] width 14 height 14
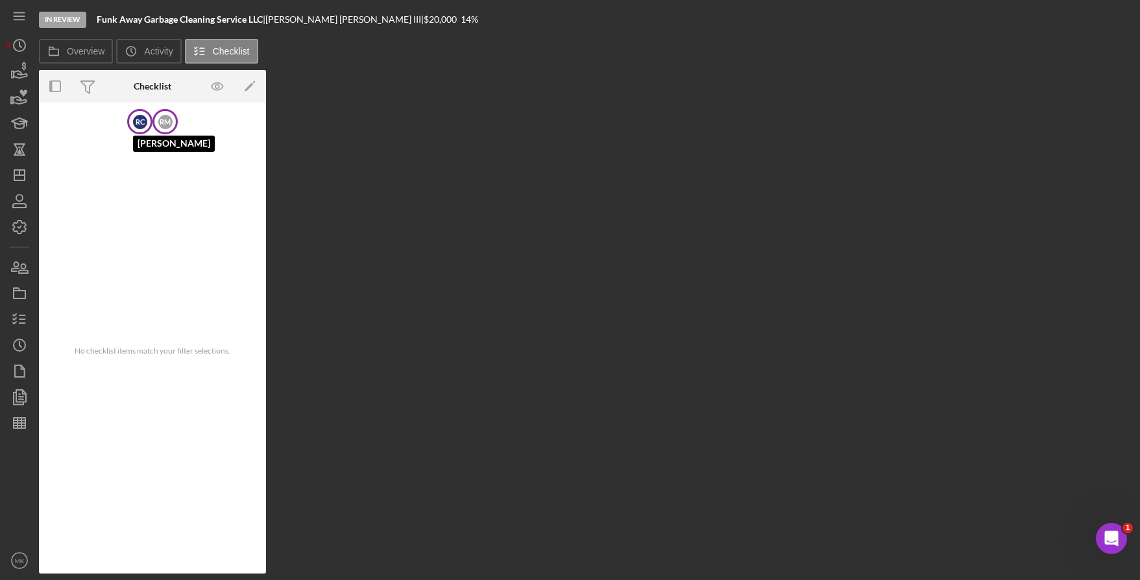
click at [134, 120] on div "R C" at bounding box center [140, 122] width 14 height 14
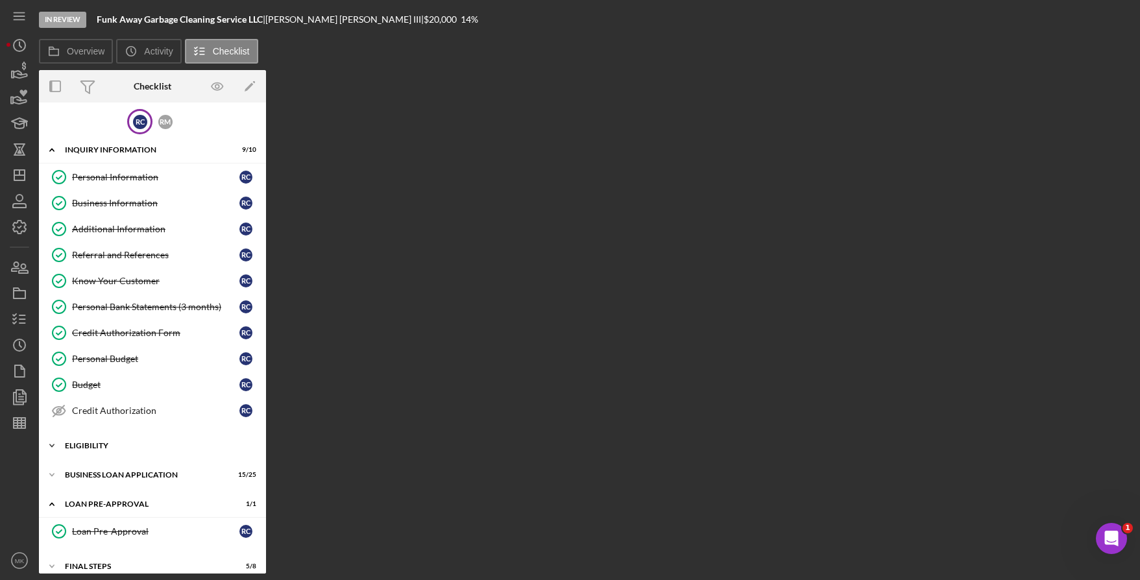
scroll to position [42, 0]
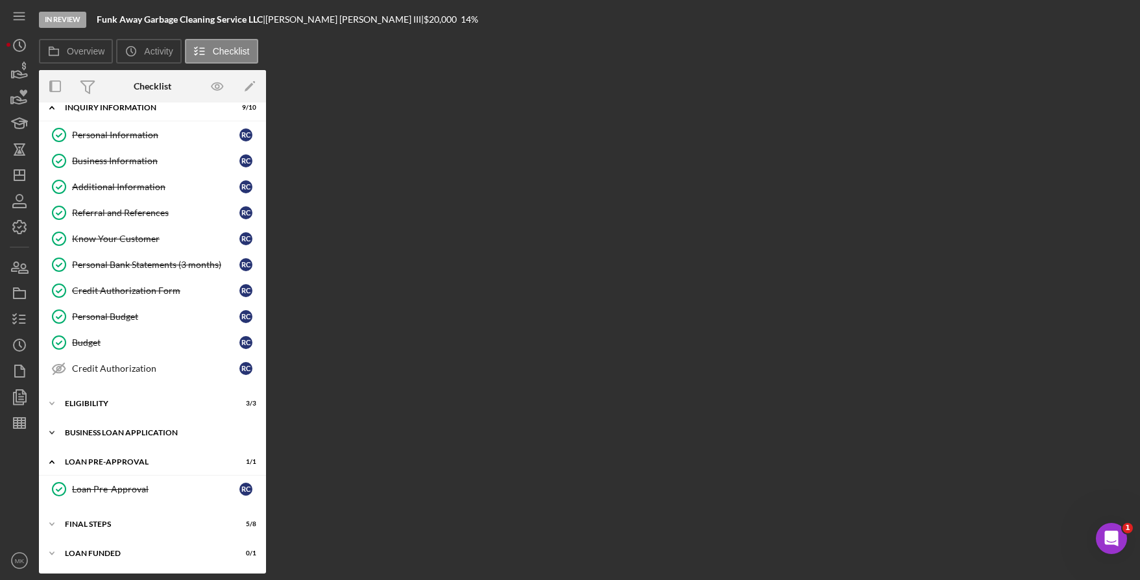
click at [88, 437] on div "Icon/Expander BUSINESS LOAN APPLICATION 15 / 25" at bounding box center [152, 433] width 227 height 26
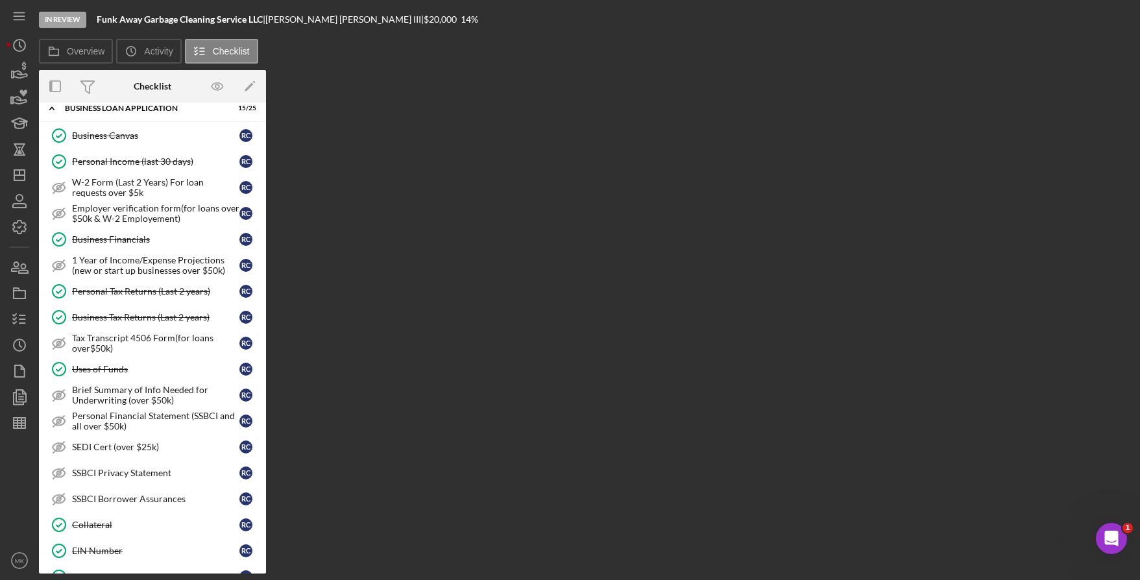
scroll to position [431, 0]
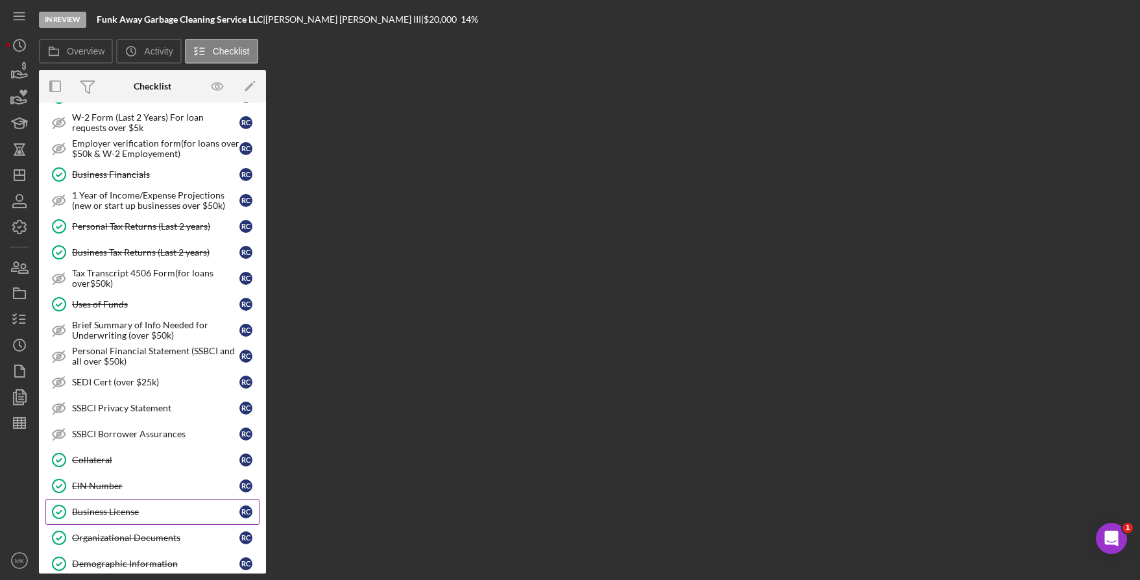
click at [117, 516] on div "Business License" at bounding box center [155, 512] width 167 height 10
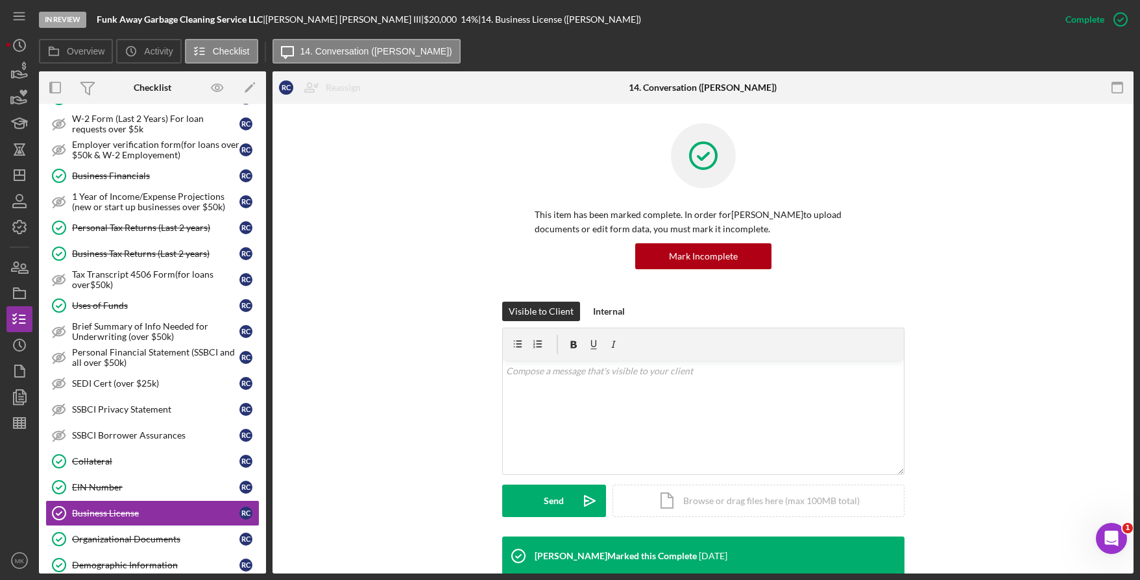
scroll to position [99, 0]
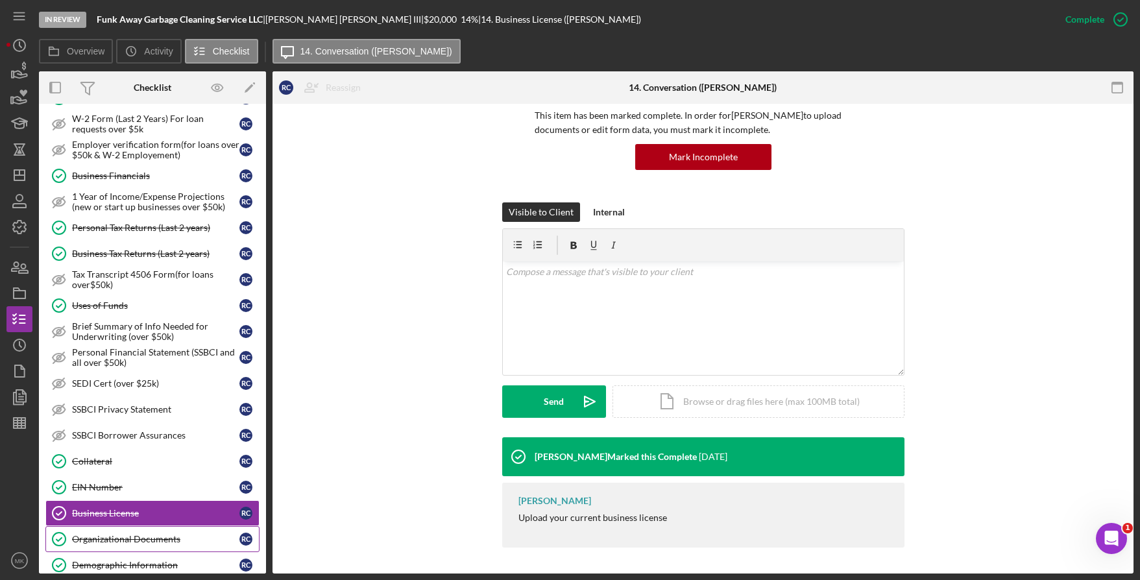
click at [168, 533] on link "Organizational Documents Organizational Documents R C" at bounding box center [152, 539] width 214 height 26
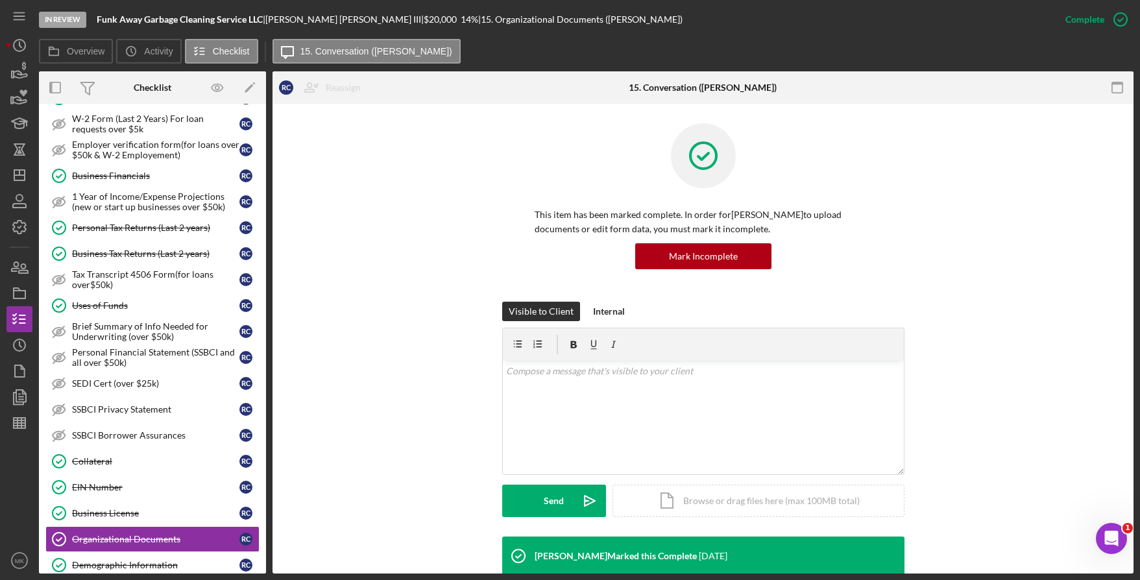
scroll to position [383, 0]
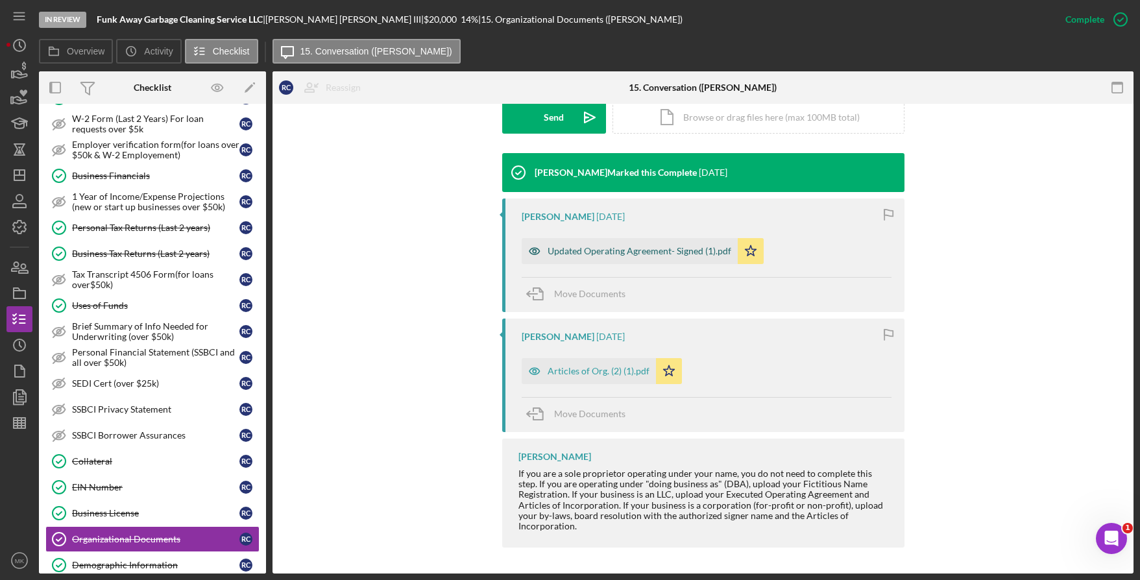
click at [612, 250] on div "Updated Operating Agreement- Signed (1).pdf" at bounding box center [639, 251] width 184 height 10
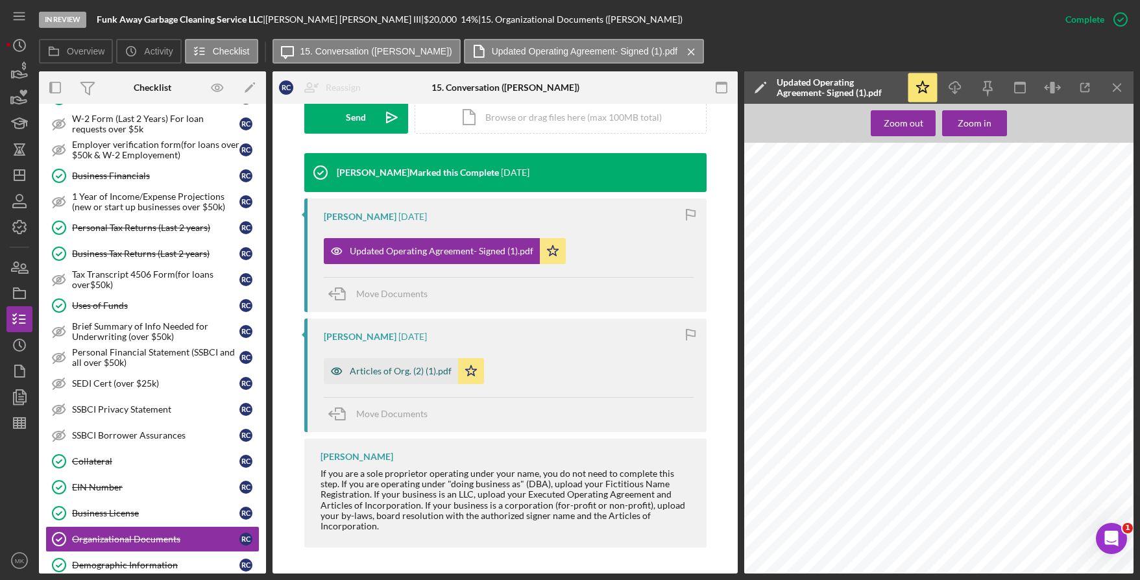
click at [383, 382] on div "Articles of Org. (2) (1).pdf" at bounding box center [391, 371] width 134 height 26
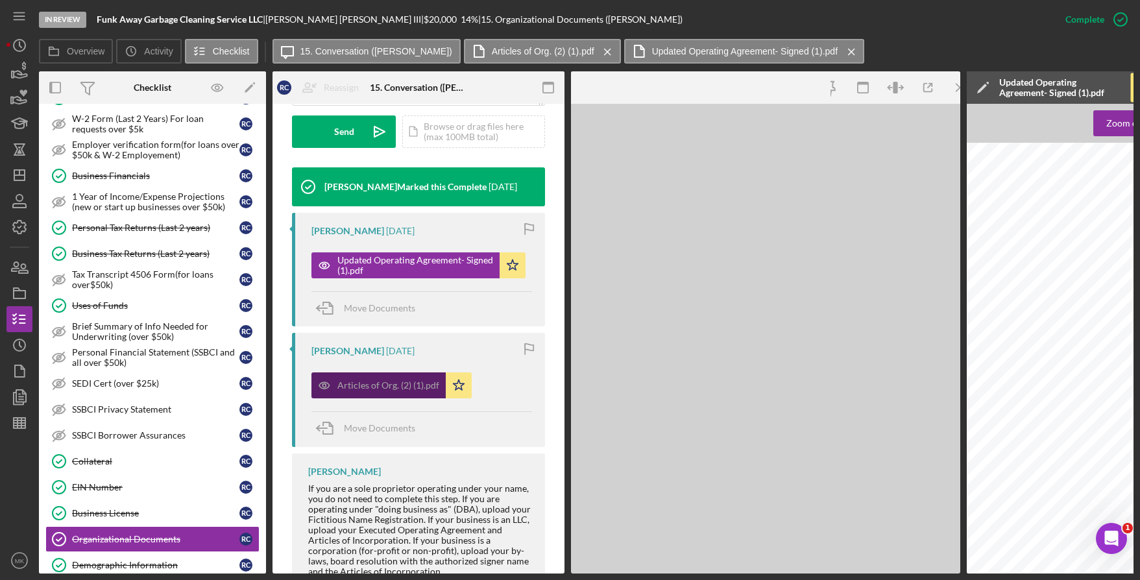
scroll to position [398, 0]
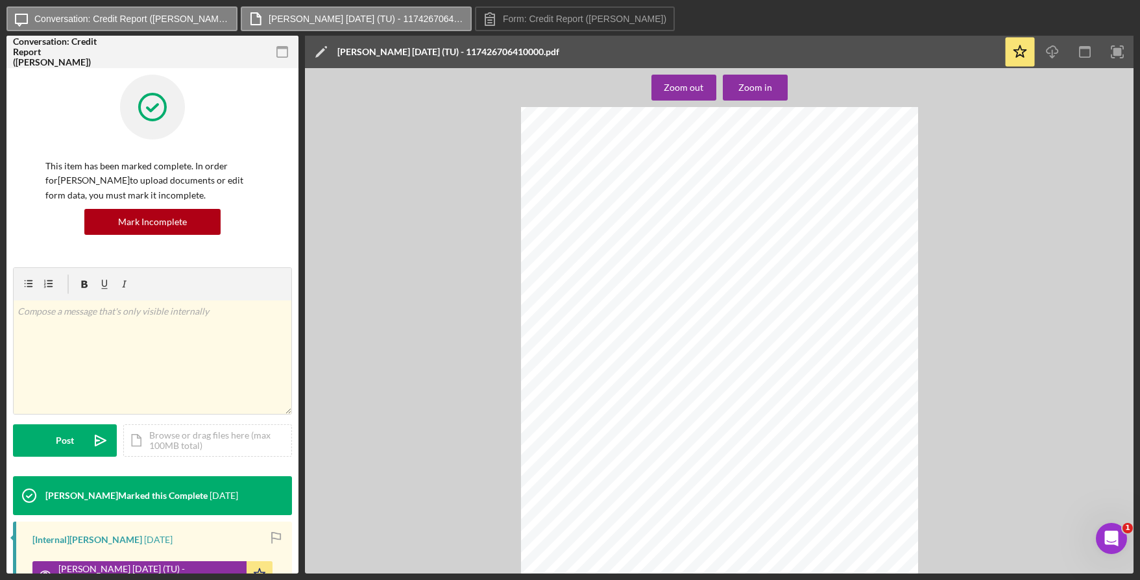
scroll to position [3632, 0]
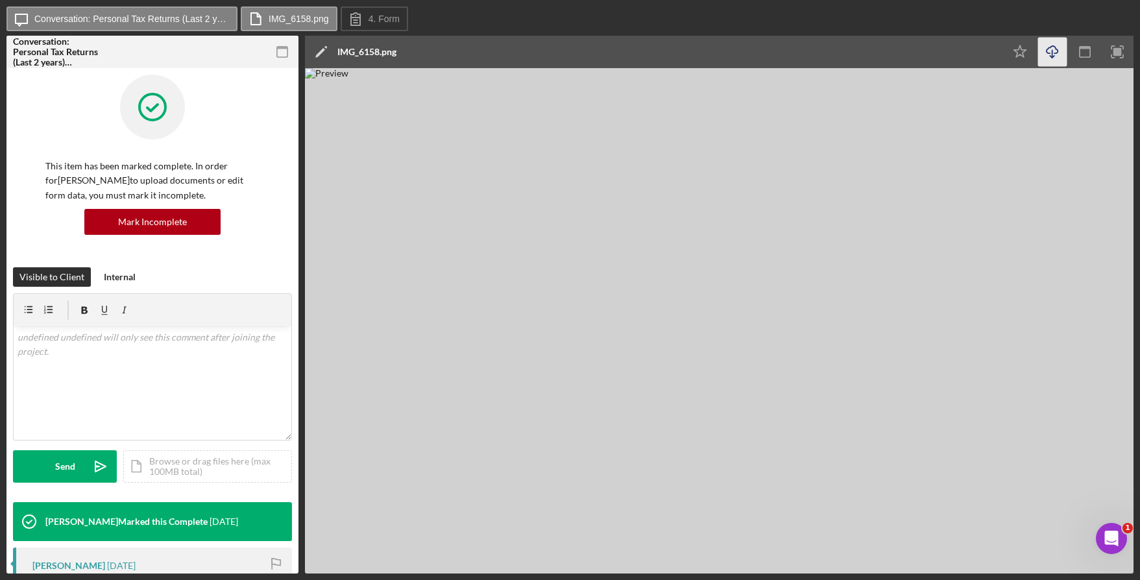
click at [1059, 54] on icon "Icon/Download" at bounding box center [1052, 52] width 29 height 29
click at [1054, 54] on icon "Icon/Download" at bounding box center [1052, 52] width 29 height 29
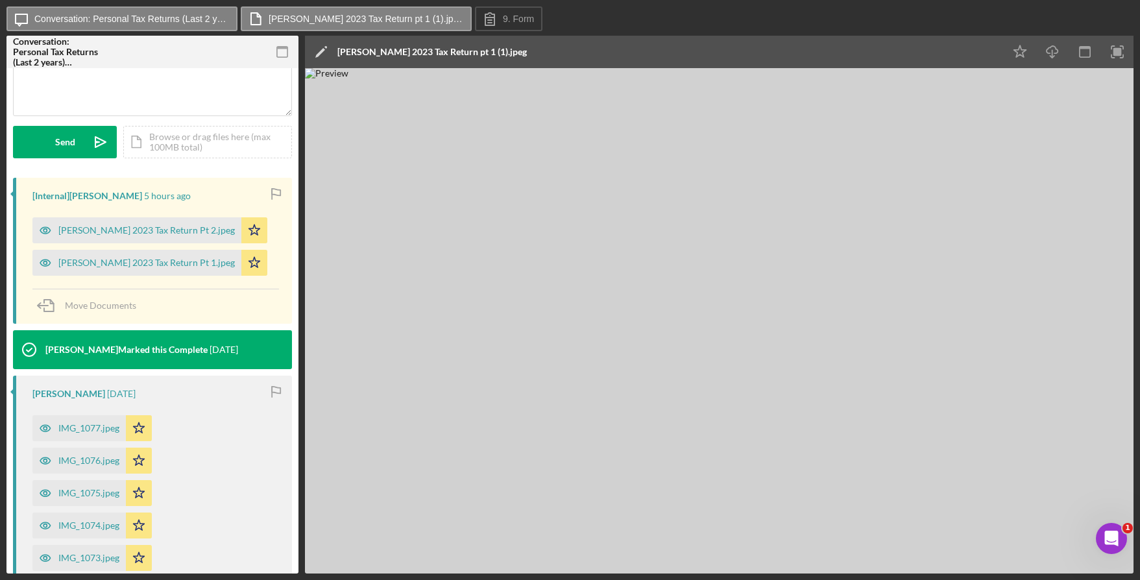
scroll to position [389, 0]
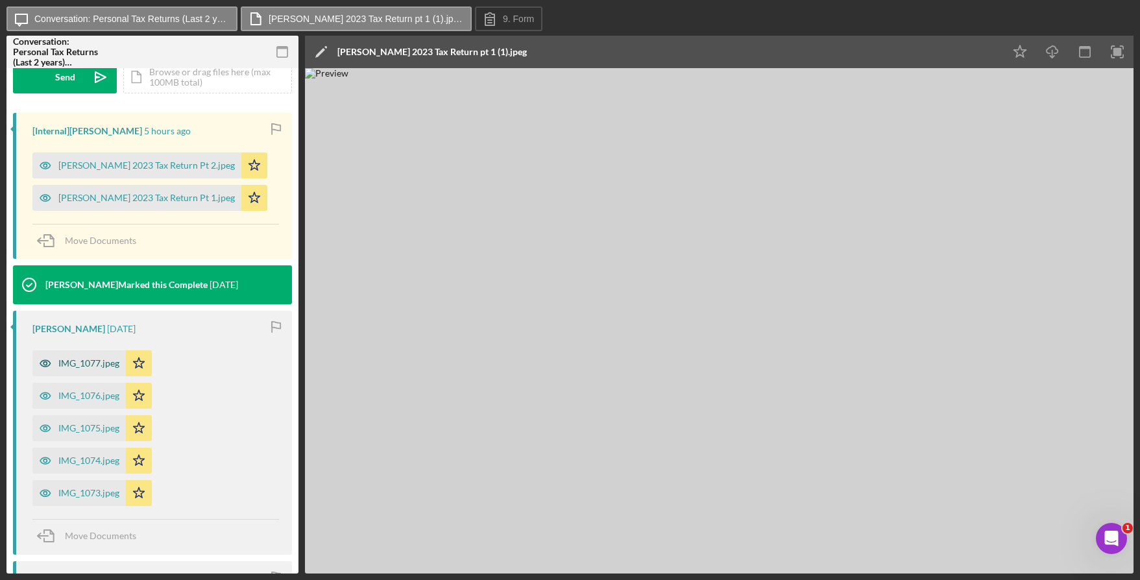
click at [90, 365] on div "IMG_1077.jpeg" at bounding box center [88, 363] width 61 height 10
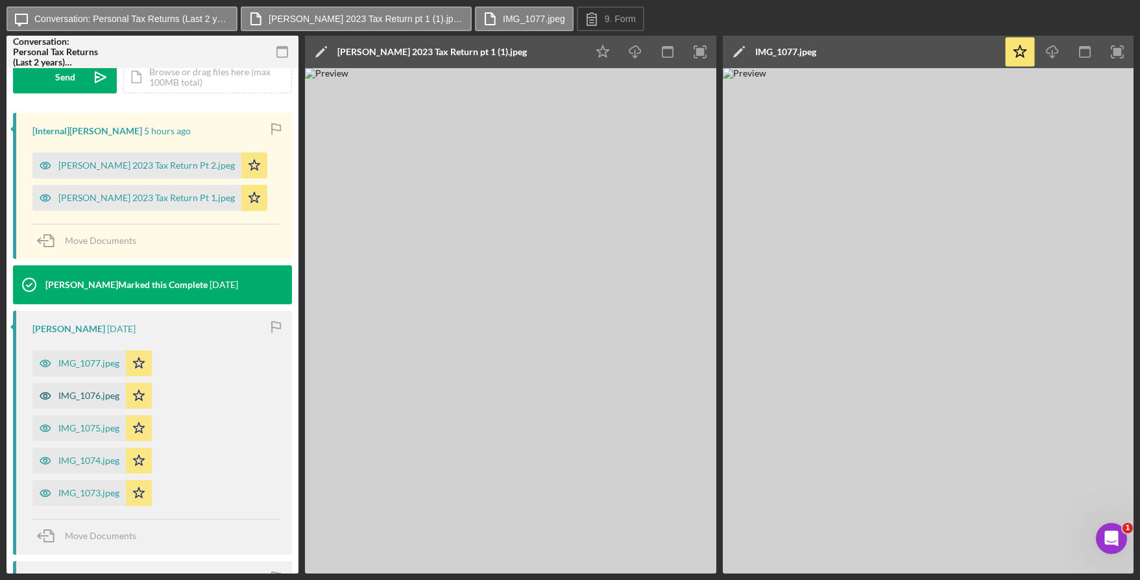
click at [73, 396] on div "IMG_1076.jpeg" at bounding box center [88, 395] width 61 height 10
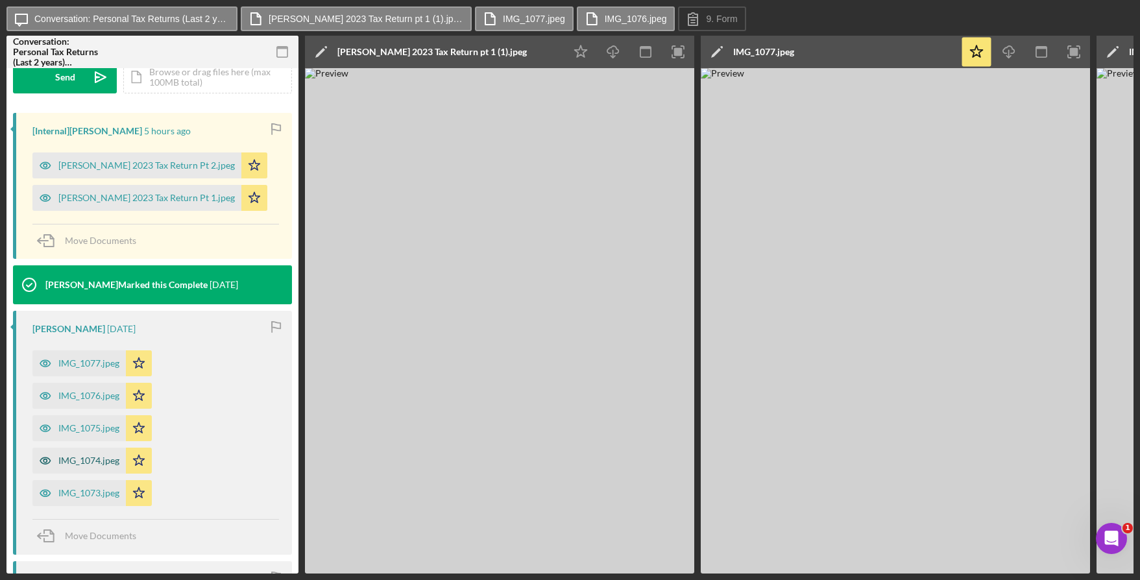
click at [75, 463] on div "IMG_1074.jpeg" at bounding box center [88, 460] width 61 height 10
click at [605, 23] on label "IMG_1076.jpeg" at bounding box center [636, 19] width 62 height 10
click at [616, 14] on label "IMG_1076.jpeg" at bounding box center [636, 19] width 62 height 10
click at [616, 15] on label "IMG_1076.jpeg" at bounding box center [636, 19] width 62 height 10
click at [677, 17] on icon at bounding box center [693, 19] width 32 height 32
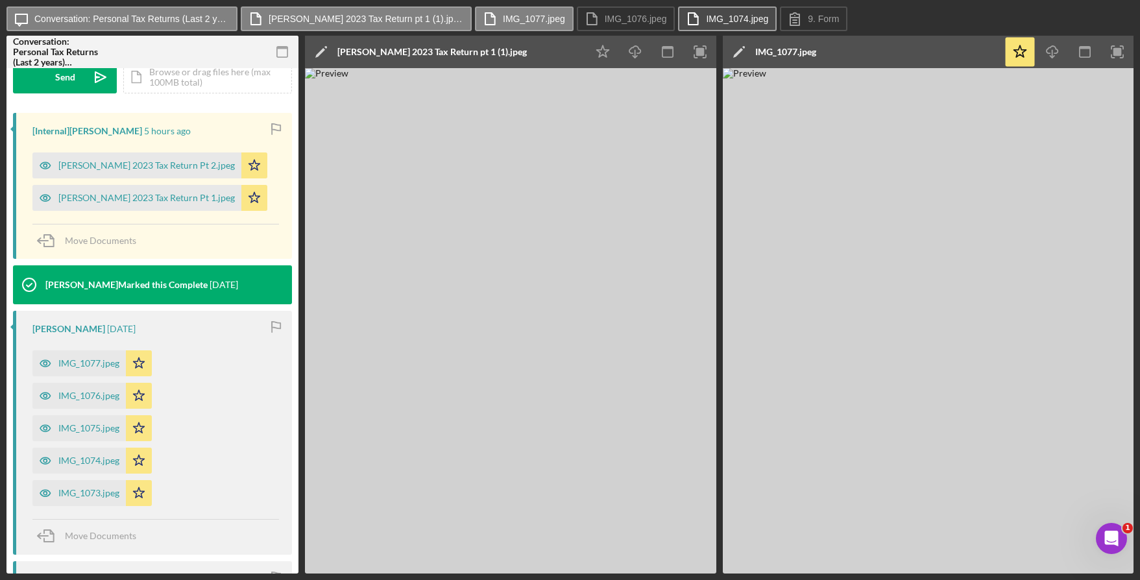
click at [711, 19] on label "IMG_1074.jpeg" at bounding box center [737, 19] width 62 height 10
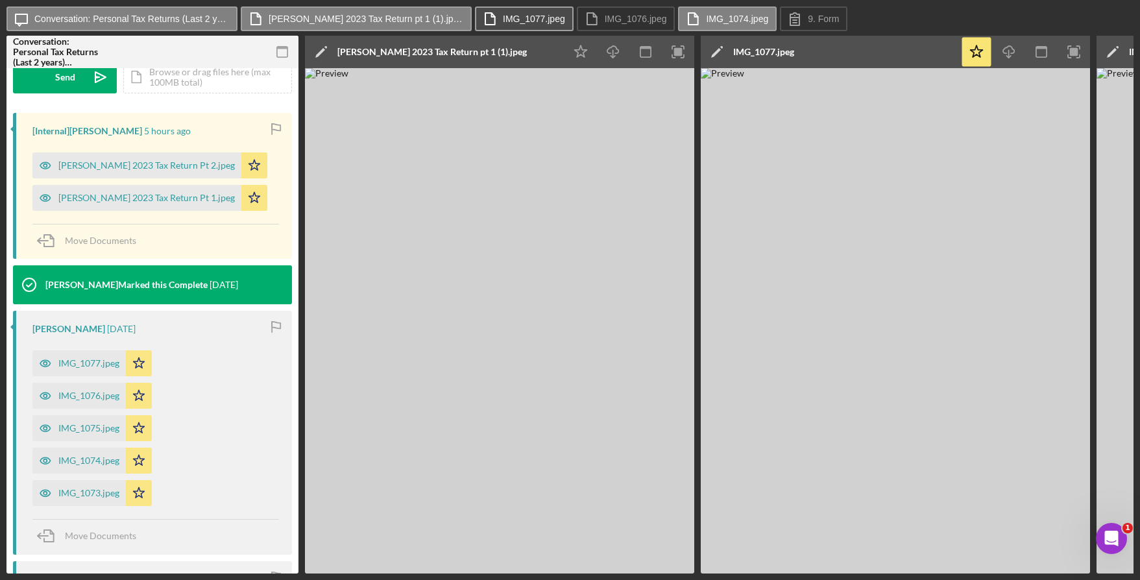
click at [524, 21] on label "IMG_1077.jpeg" at bounding box center [534, 19] width 62 height 10
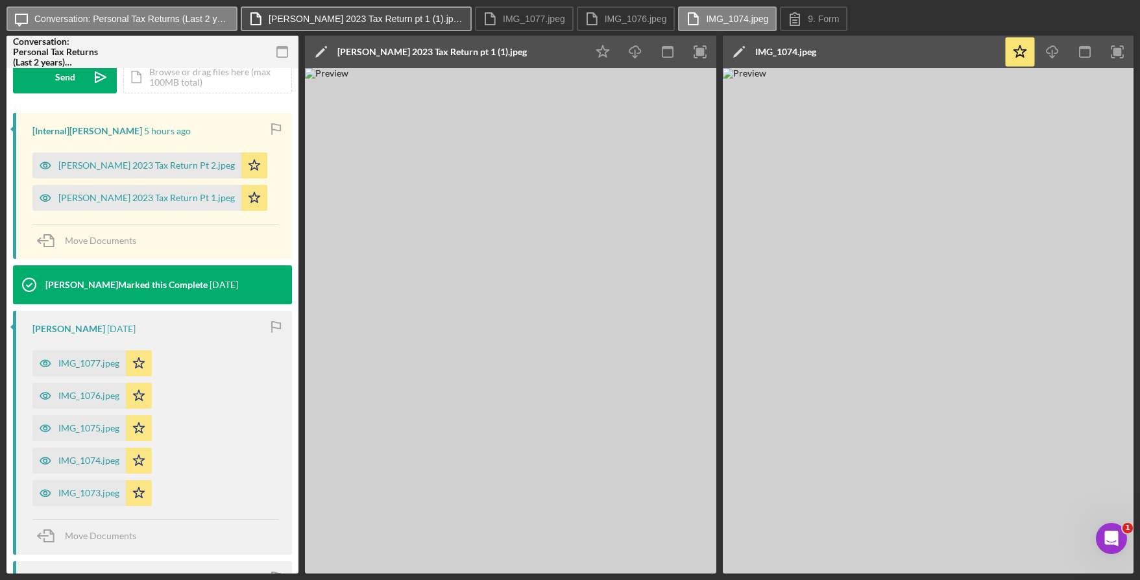
click at [410, 30] on button "[PERSON_NAME] 2023 Tax Return pt 1 (1).jpeg" at bounding box center [356, 18] width 231 height 25
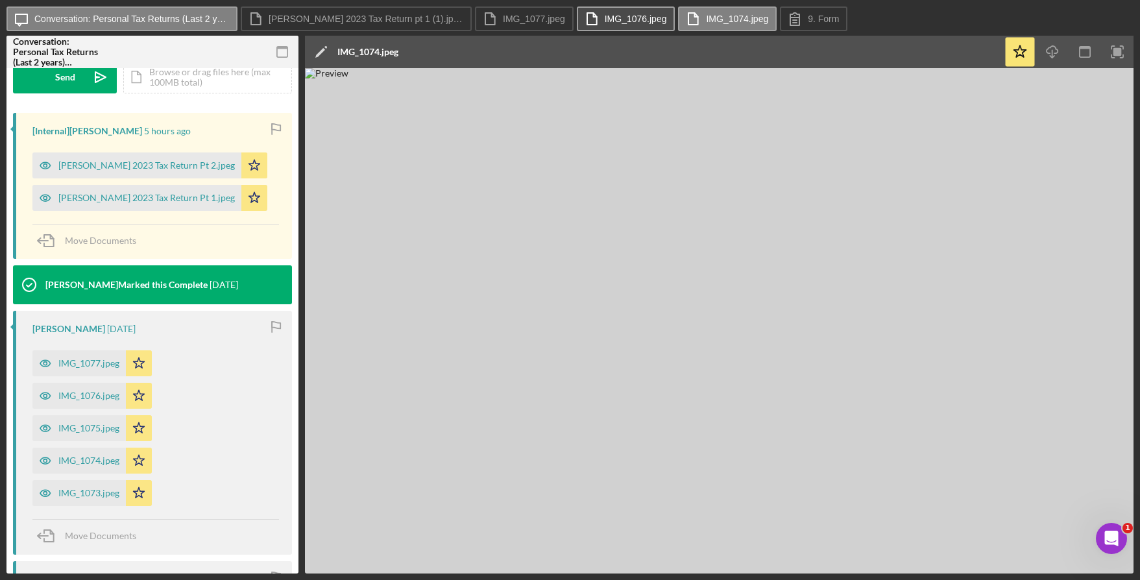
click at [591, 14] on button "IMG_1076.jpeg" at bounding box center [626, 18] width 99 height 25
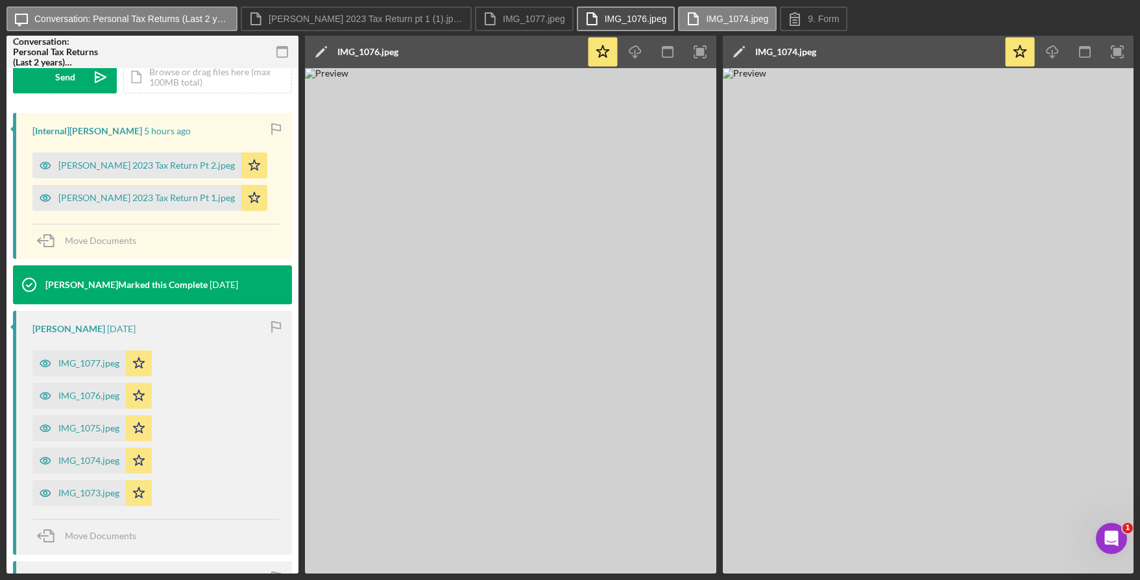
click at [605, 14] on label "IMG_1076.jpeg" at bounding box center [636, 19] width 62 height 10
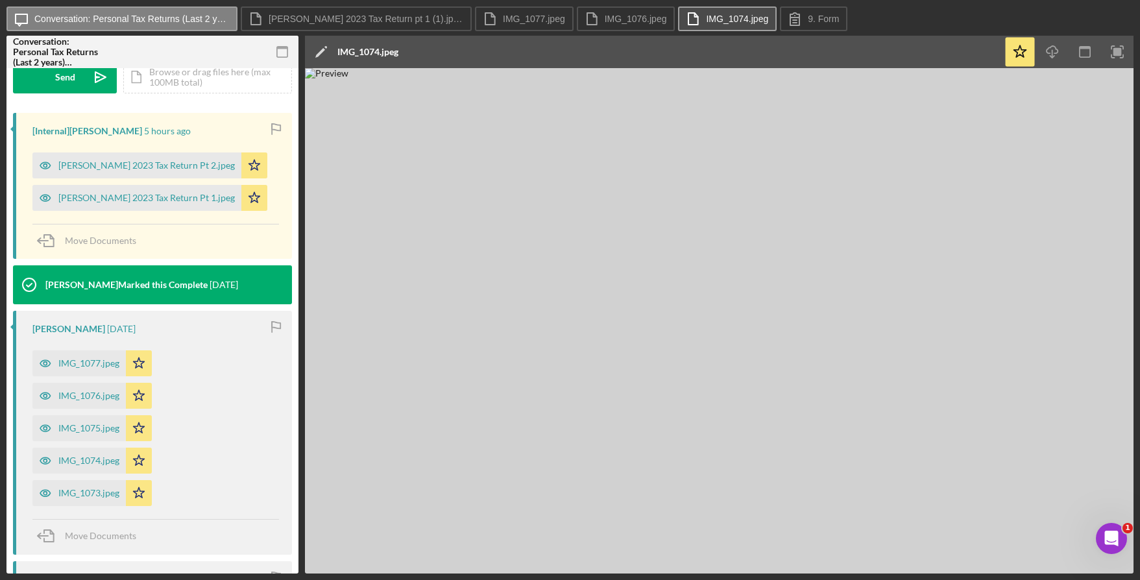
click at [685, 16] on icon at bounding box center [693, 19] width 32 height 32
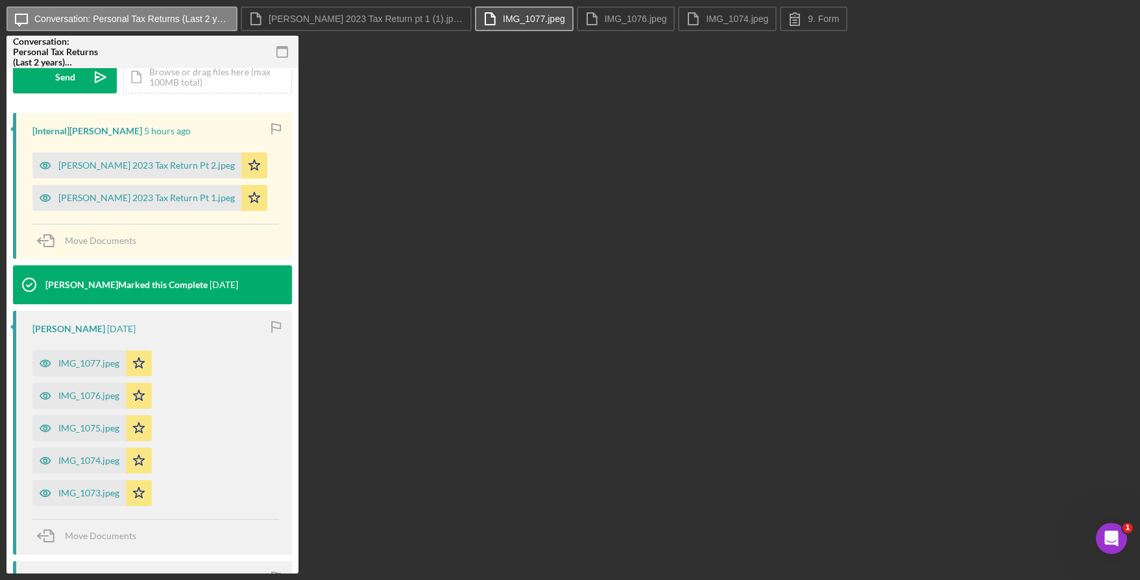
click at [512, 27] on button "IMG_1077.jpeg" at bounding box center [524, 18] width 99 height 25
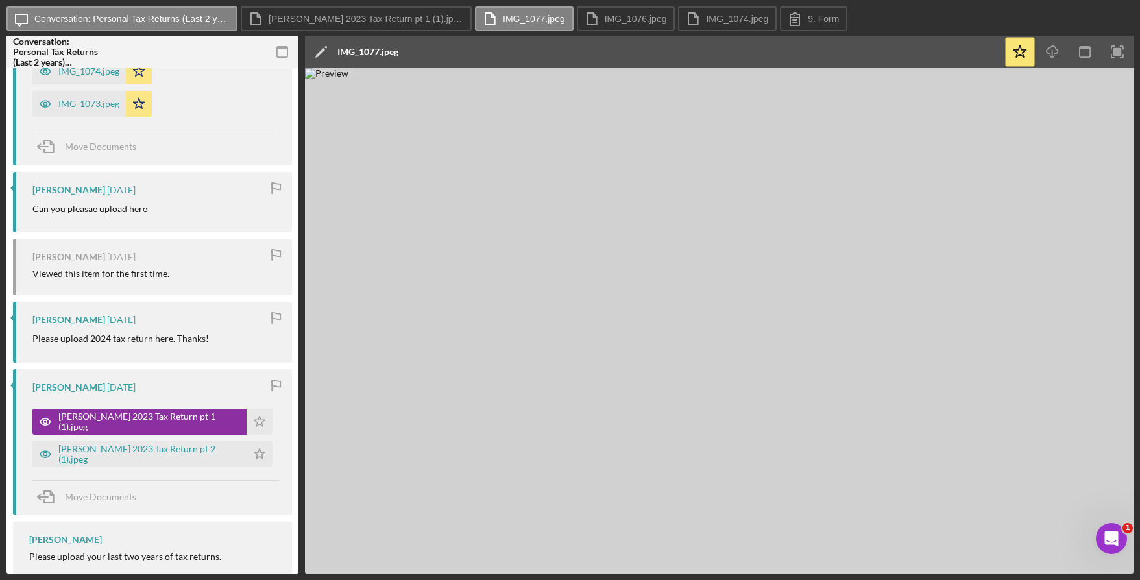
scroll to position [804, 0]
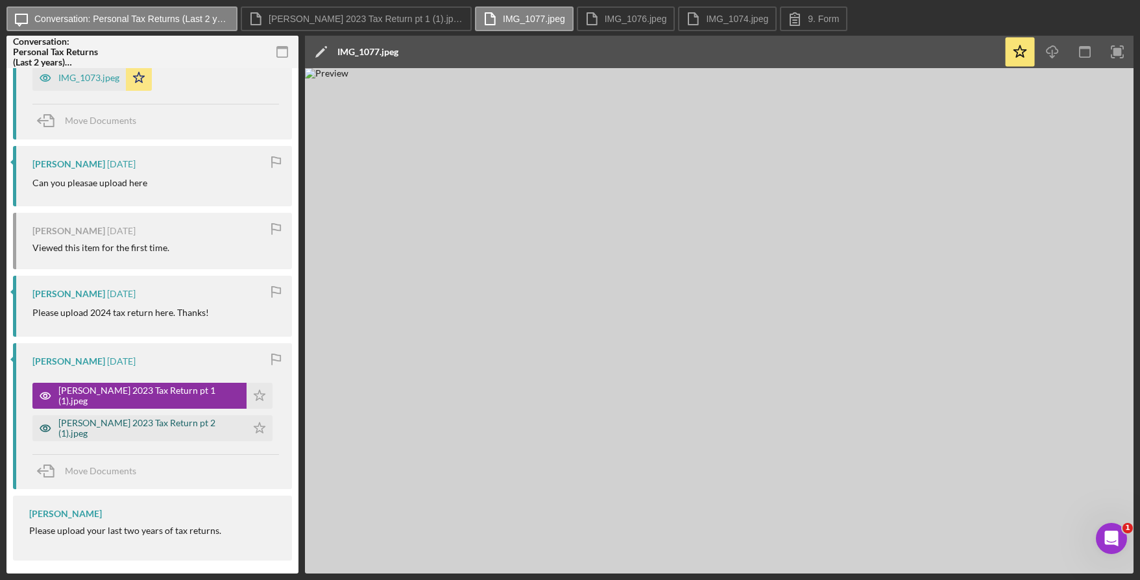
click at [159, 437] on div "[PERSON_NAME] 2023 Tax Return pt 2 (1).jpeg" at bounding box center [139, 428] width 214 height 26
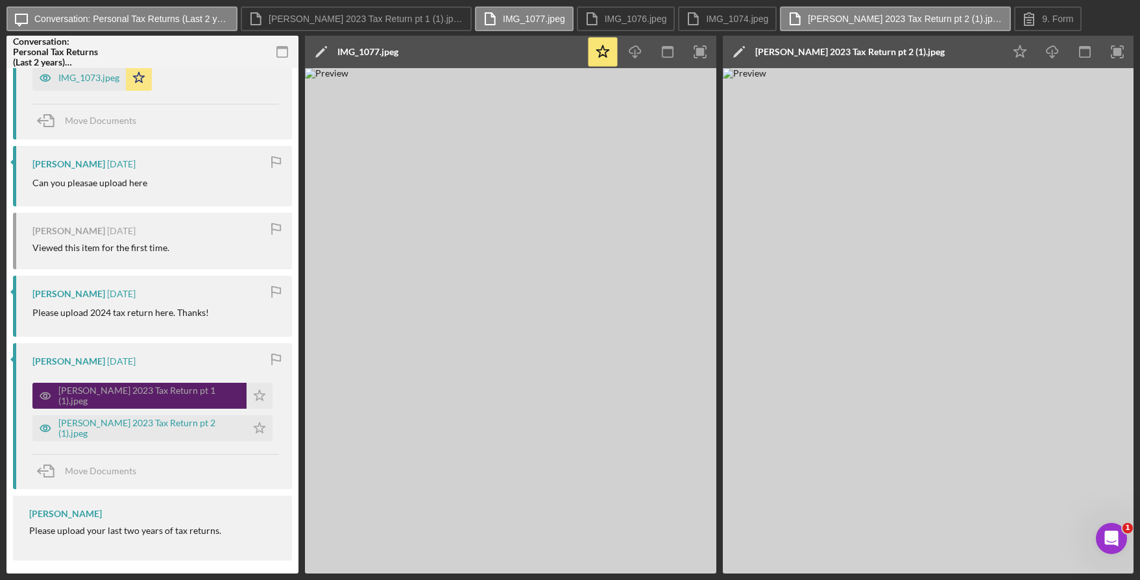
click at [152, 406] on div "[PERSON_NAME] 2023 Tax Return pt 1 (1).jpeg" at bounding box center [139, 396] width 214 height 26
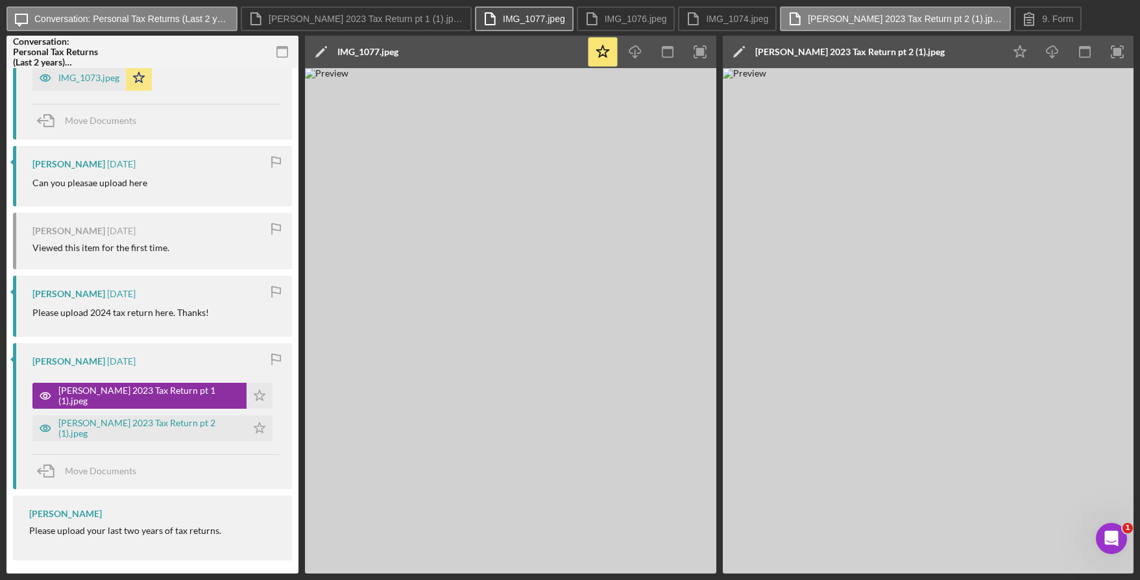
click at [525, 25] on button "IMG_1077.jpeg" at bounding box center [524, 18] width 99 height 25
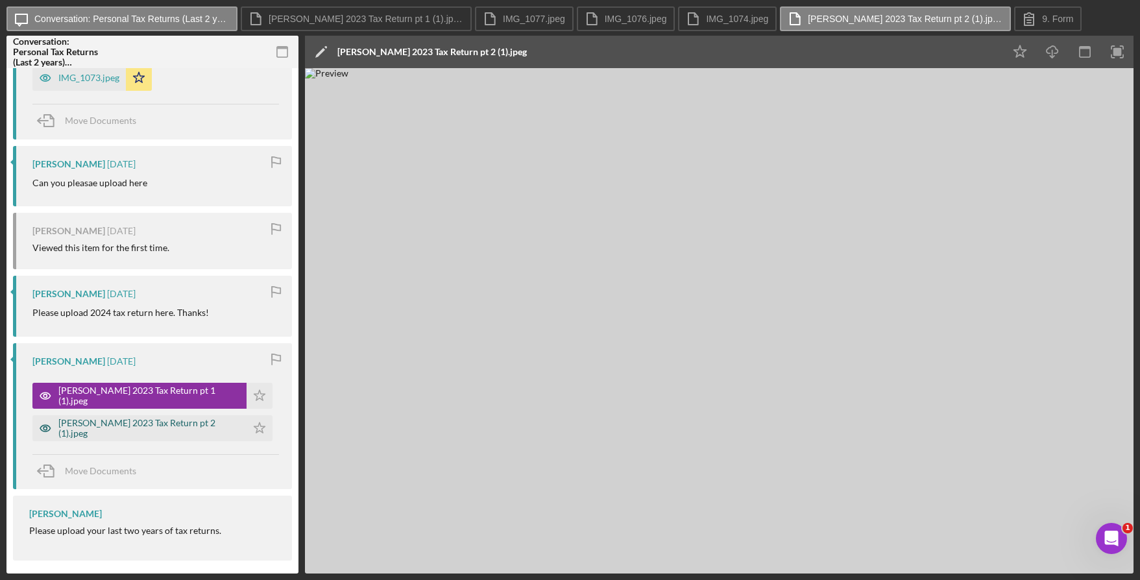
click at [128, 426] on div "[PERSON_NAME] 2023 Tax Return pt 2 (1).jpeg" at bounding box center [149, 428] width 182 height 21
click at [122, 431] on div "[PERSON_NAME] 2023 Tax Return pt 2 (1).jpeg" at bounding box center [149, 428] width 182 height 21
click at [819, 19] on label "[PERSON_NAME] 2023 Tax Return pt 2 (1).jpeg" at bounding box center [905, 19] width 195 height 10
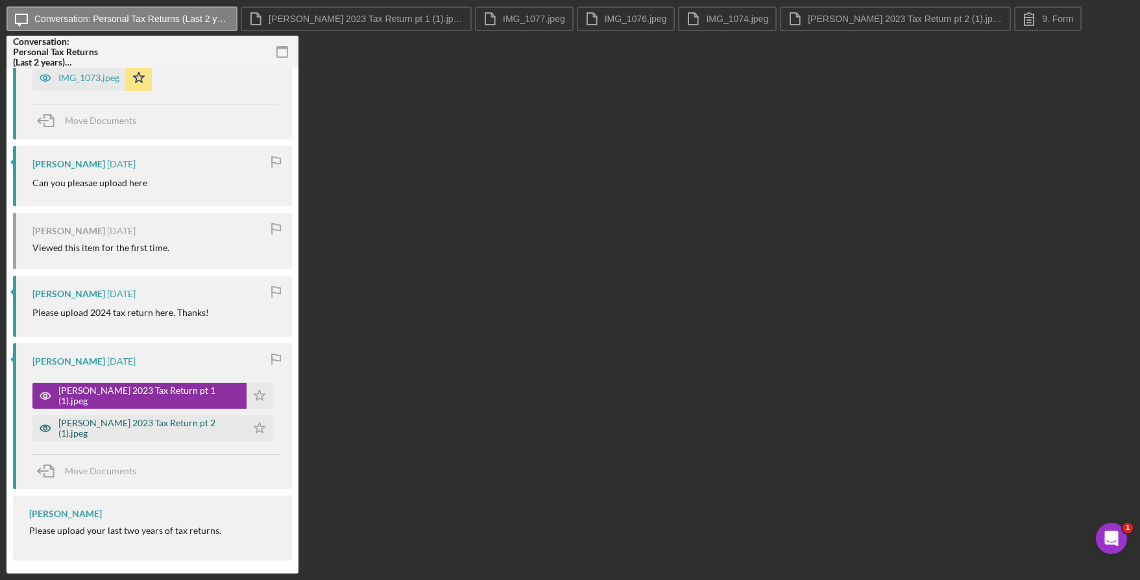
click at [117, 424] on div "[PERSON_NAME] 2023 Tax Return pt 2 (1).jpeg" at bounding box center [149, 428] width 182 height 21
